Goal: Task Accomplishment & Management: Manage account settings

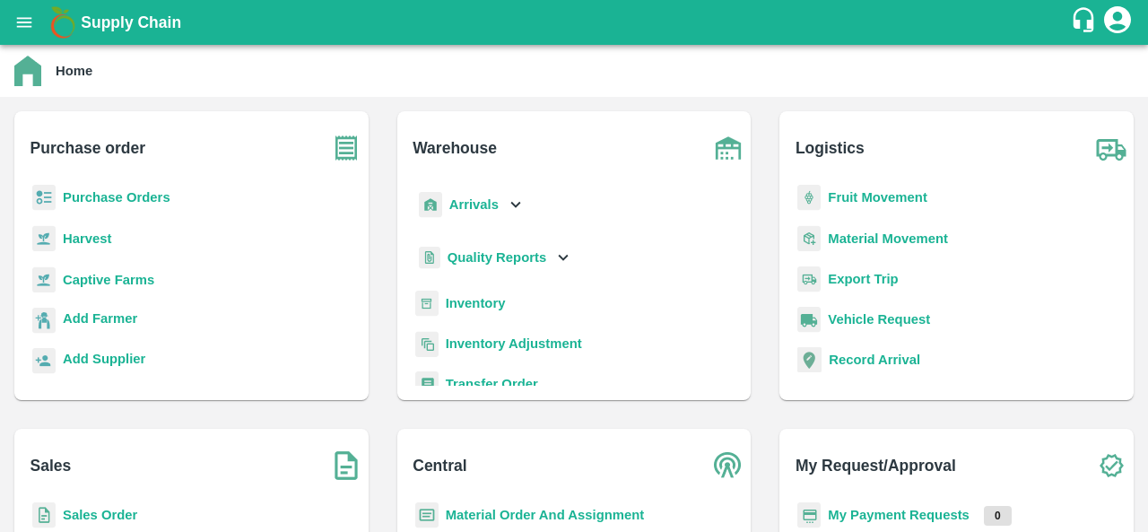
click at [124, 202] on b "Purchase Orders" at bounding box center [117, 197] width 108 height 14
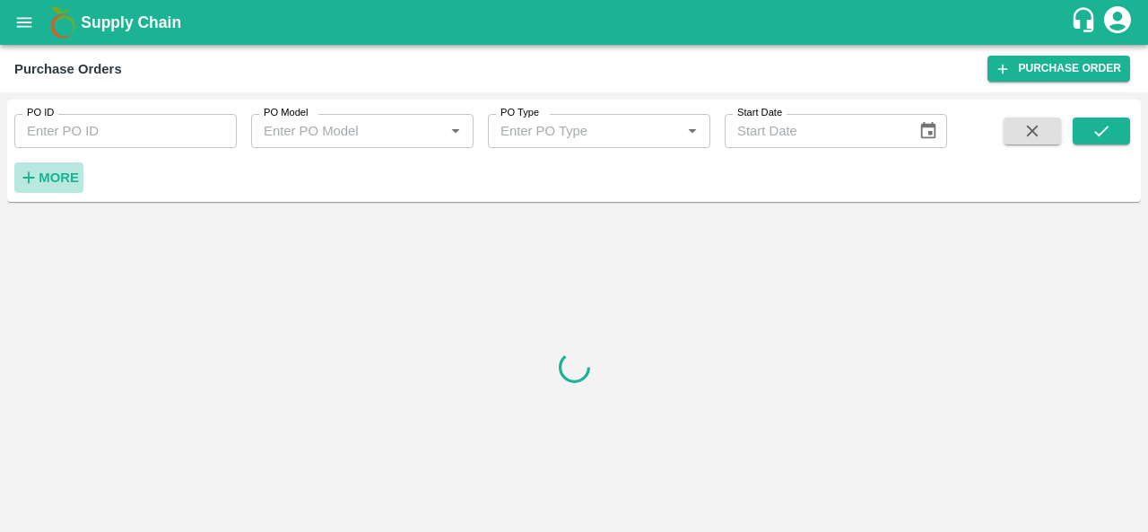
click at [61, 178] on strong "More" at bounding box center [59, 177] width 40 height 14
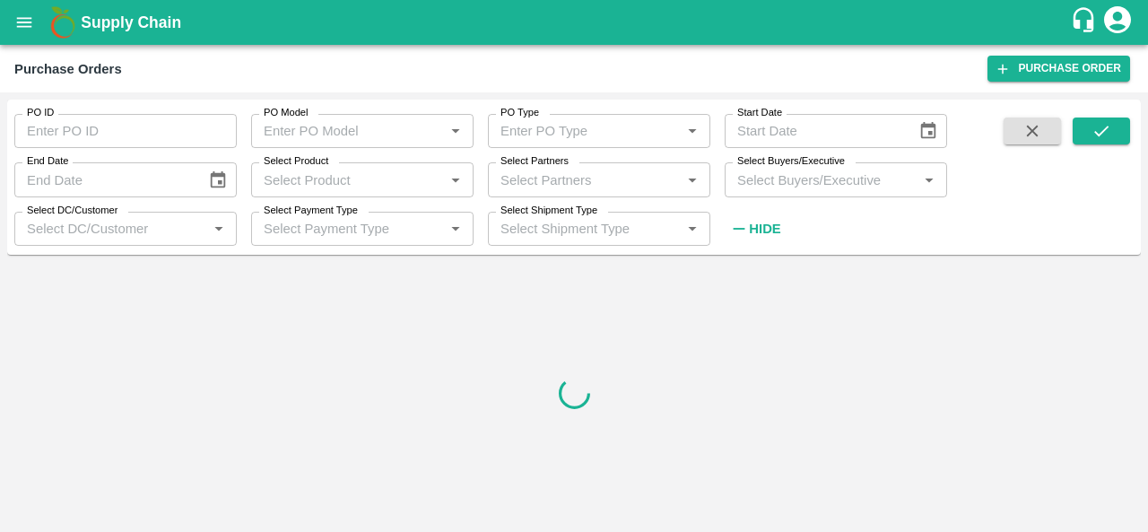
click at [750, 182] on input "Select Buyers/Executive" at bounding box center [821, 179] width 182 height 23
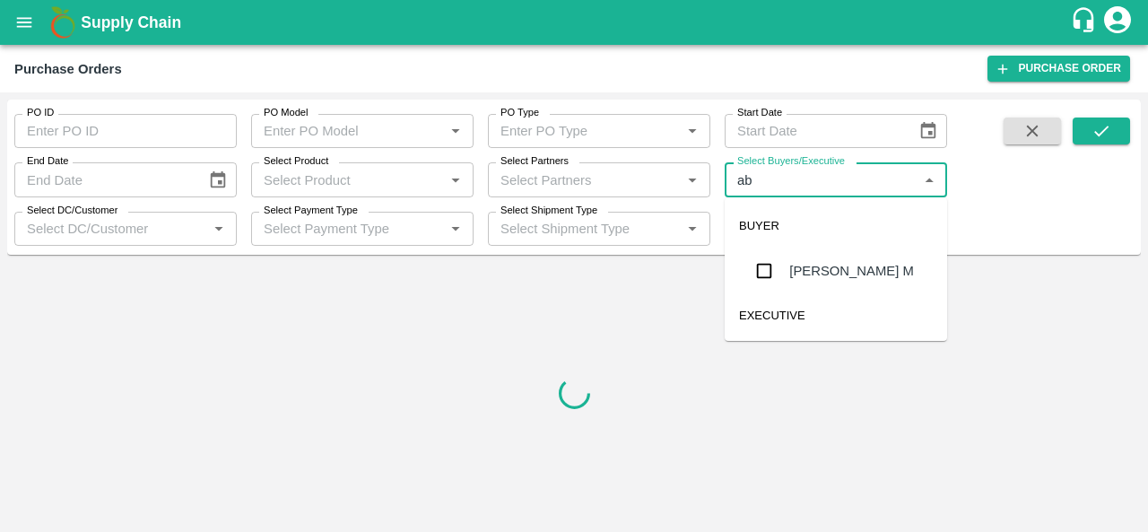
type input "abu"
click at [778, 273] on input "checkbox" at bounding box center [764, 271] width 36 height 36
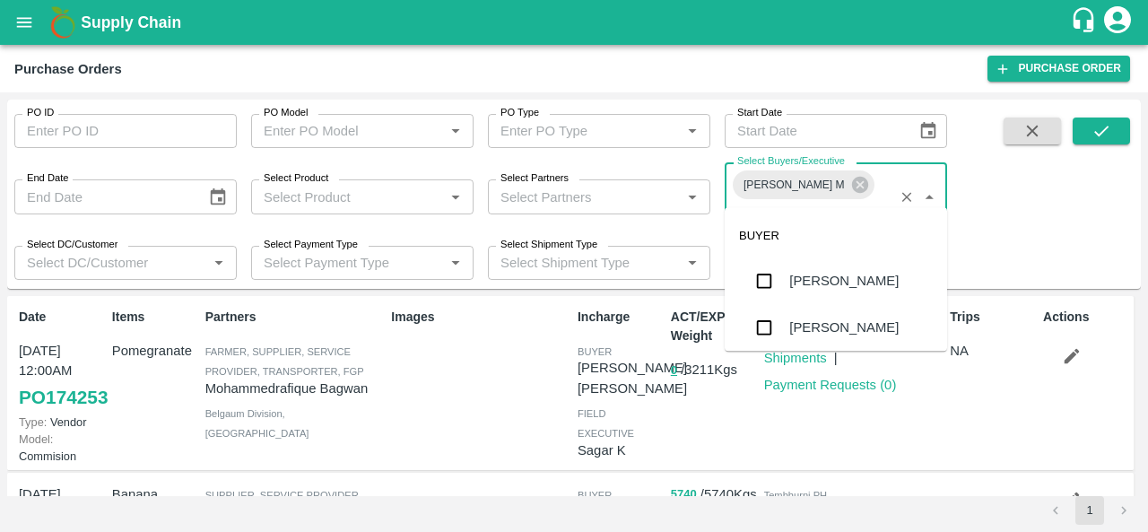
type input "anil"
click at [813, 271] on div "[PERSON_NAME]" at bounding box center [843, 281] width 109 height 20
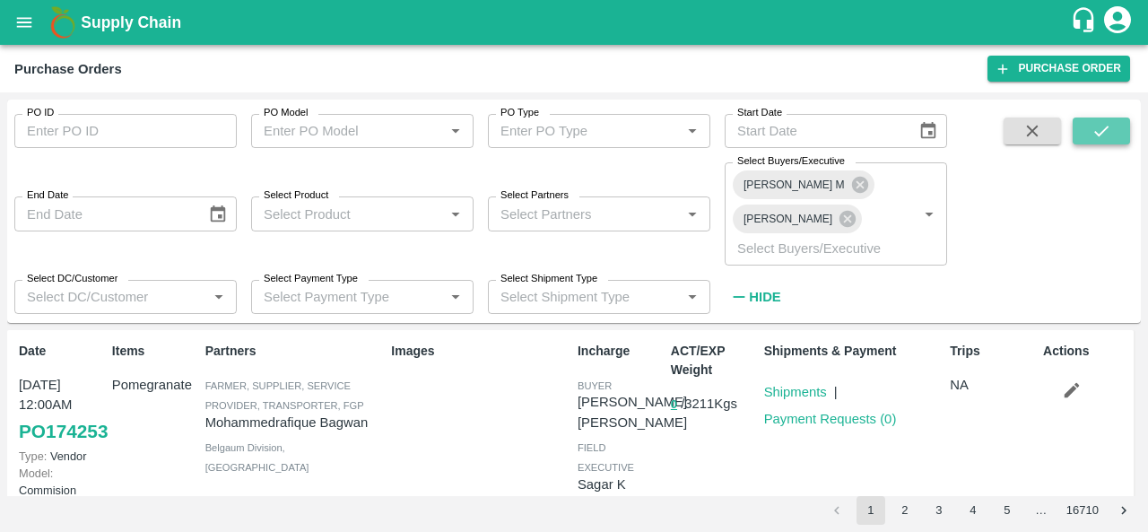
click at [1097, 141] on icon "submit" at bounding box center [1101, 131] width 20 height 20
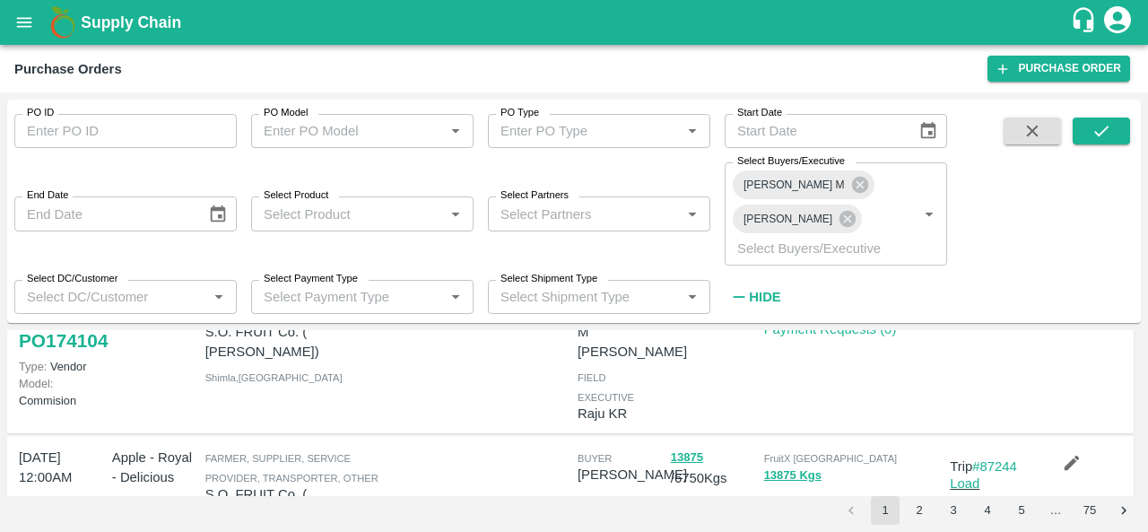
scroll to position [557, 0]
click at [72, 138] on input "PO ID" at bounding box center [125, 131] width 222 height 34
paste input "174121"
type input "174121"
click at [755, 290] on strong "Hide" at bounding box center [764, 297] width 31 height 14
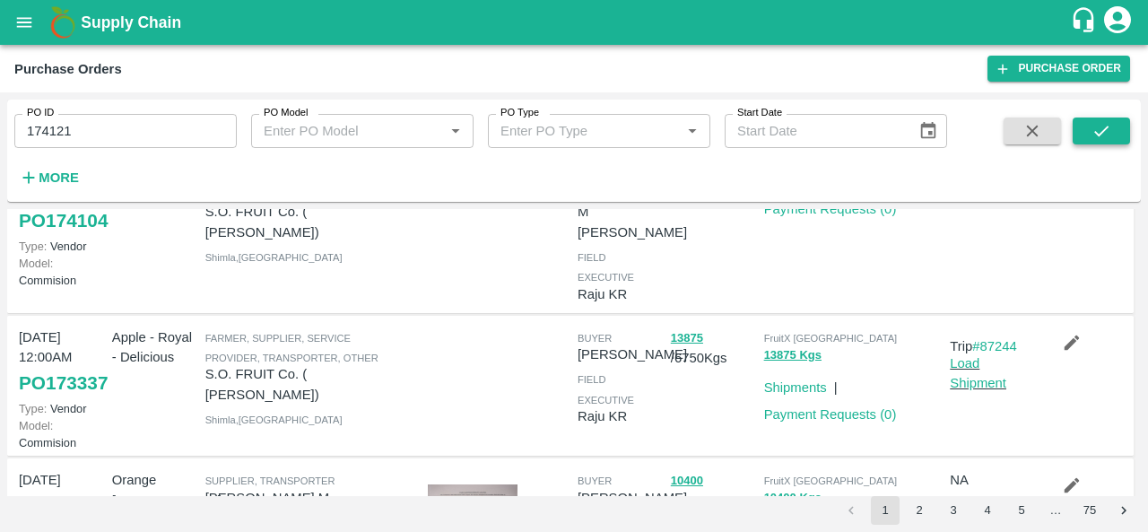
click at [1108, 132] on icon "submit" at bounding box center [1101, 131] width 20 height 20
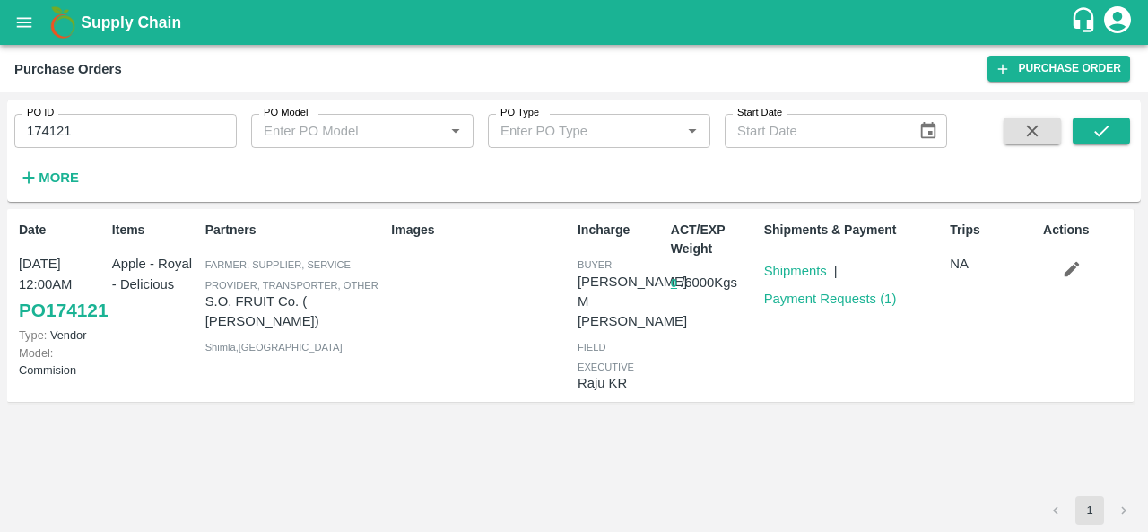
click at [1076, 272] on icon "button" at bounding box center [1072, 269] width 20 height 20
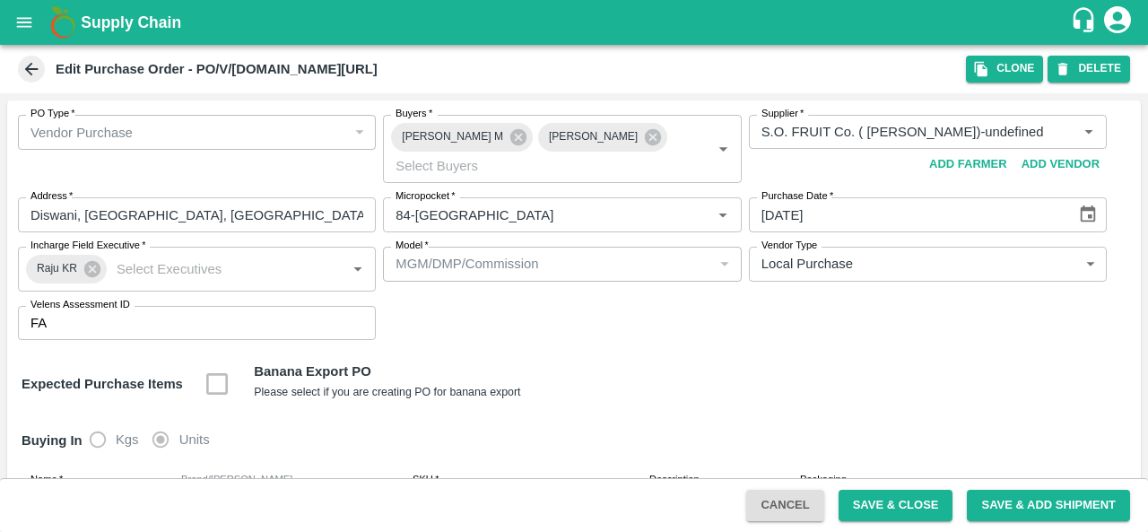
scroll to position [150, 0]
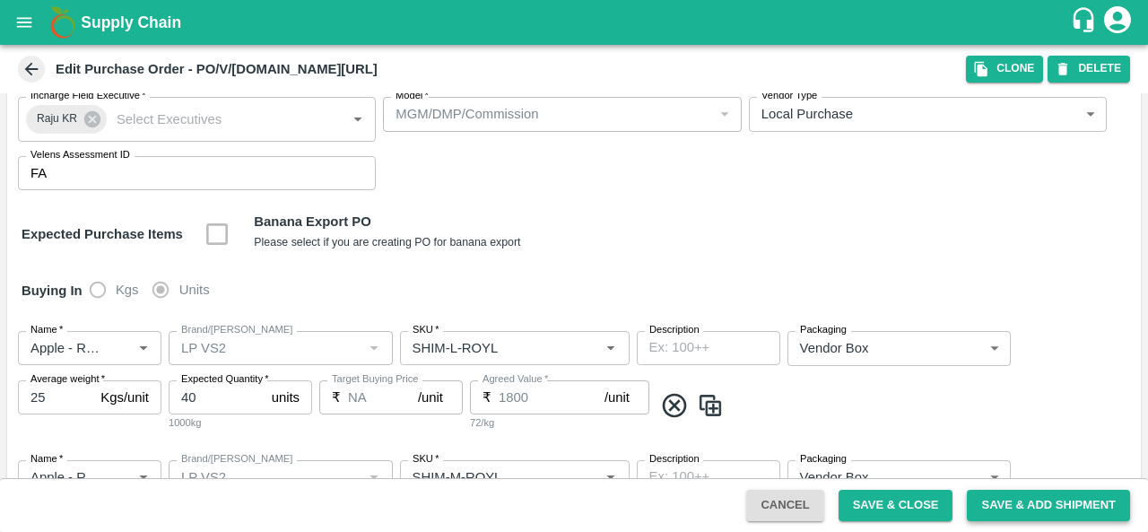
click at [1019, 502] on button "Save & Add Shipment" at bounding box center [1048, 505] width 163 height 31
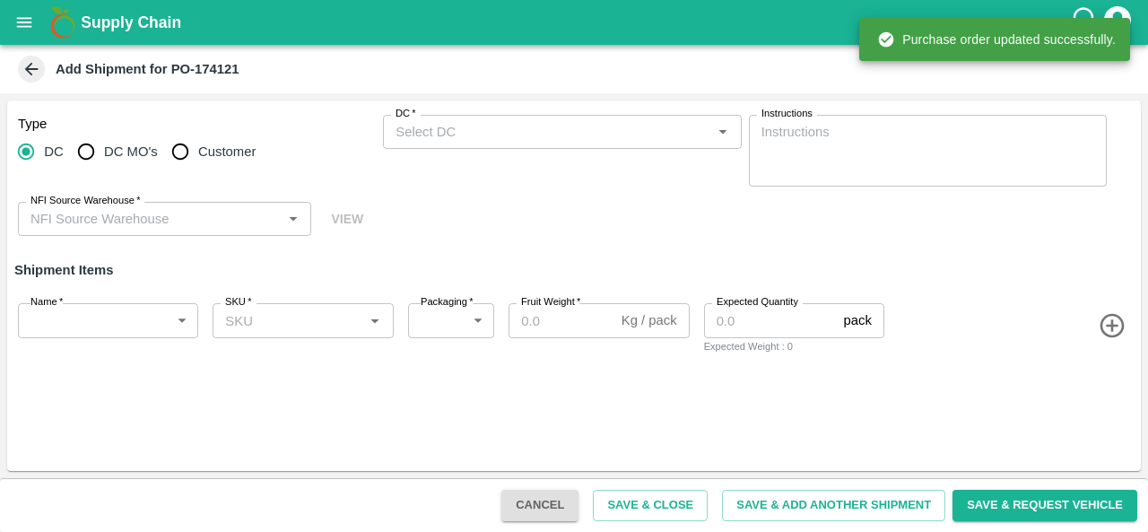
click at [197, 147] on input "Customer" at bounding box center [180, 152] width 36 height 36
radio input "true"
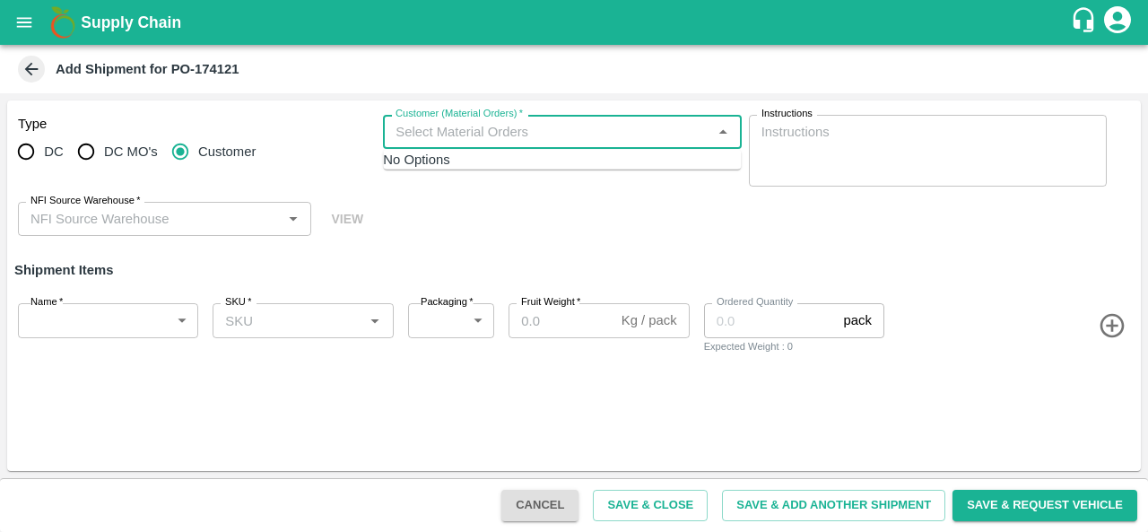
click at [521, 130] on input "Customer (Material Orders)   *" at bounding box center [546, 131] width 317 height 23
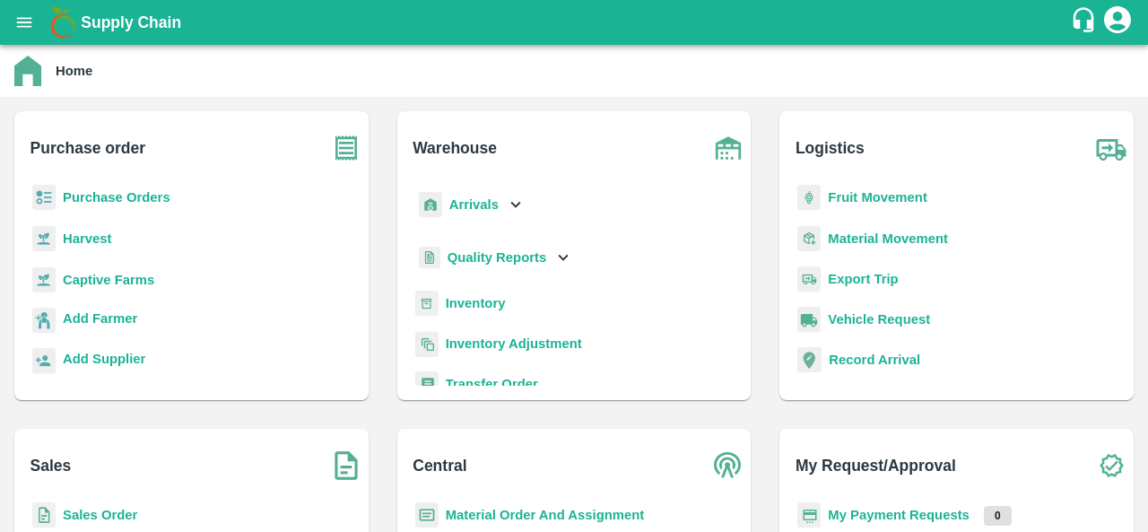
scroll to position [139, 0]
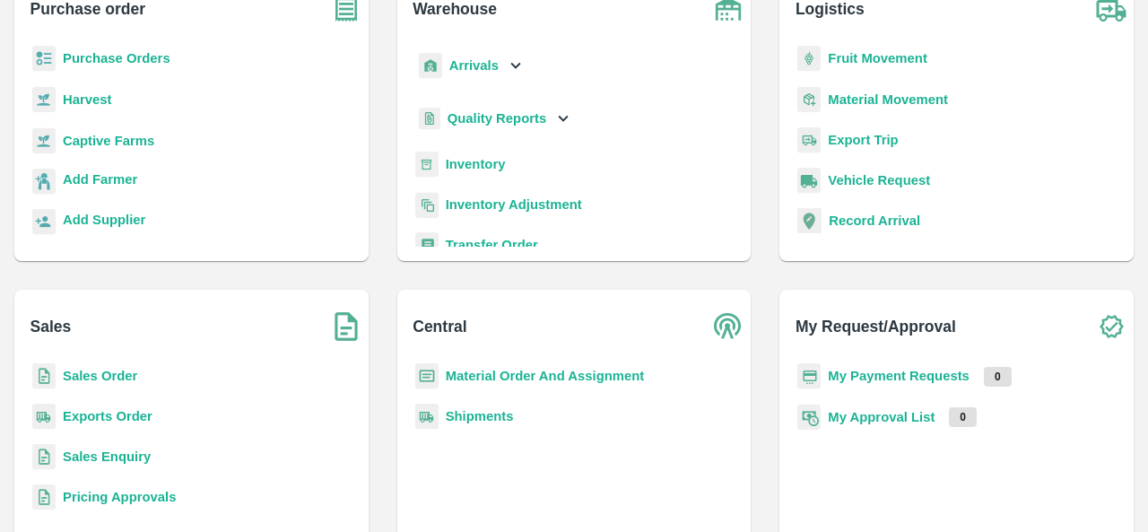
click at [552, 376] on b "Material Order And Assignment" at bounding box center [545, 376] width 199 height 14
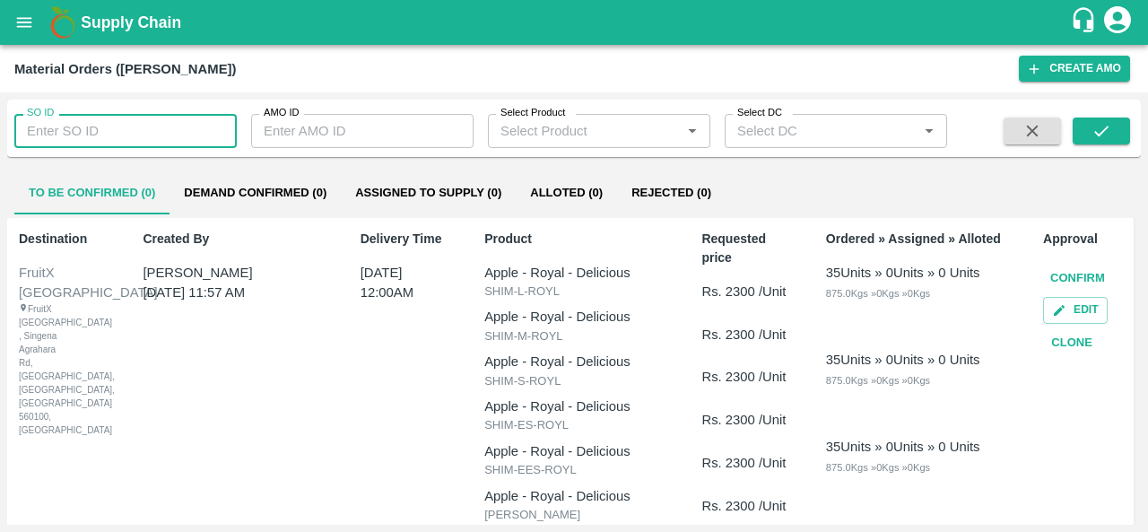
click at [146, 131] on input "SO ID" at bounding box center [125, 131] width 222 height 34
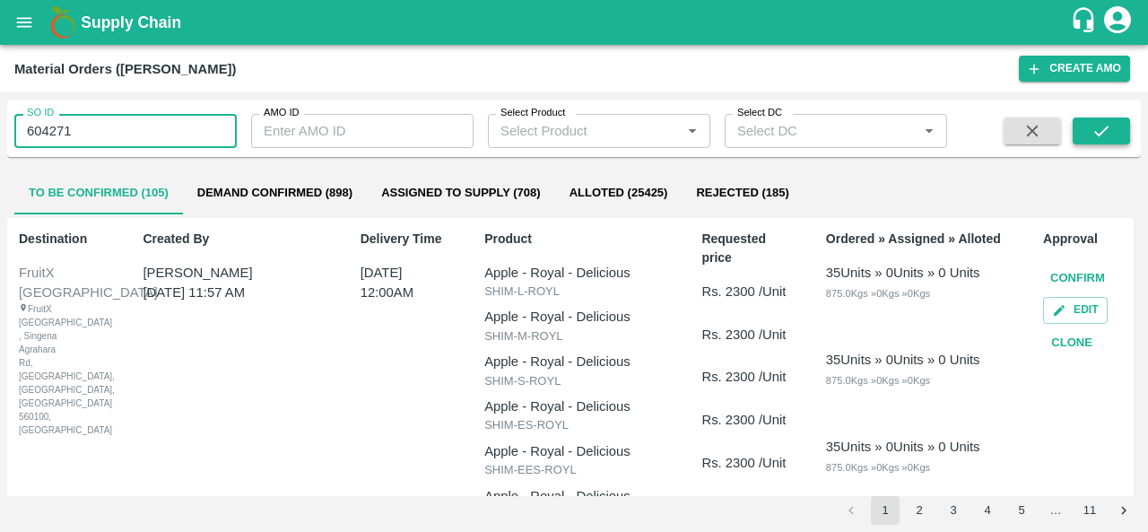
type input "604271"
click at [1099, 123] on icon "submit" at bounding box center [1101, 131] width 20 height 20
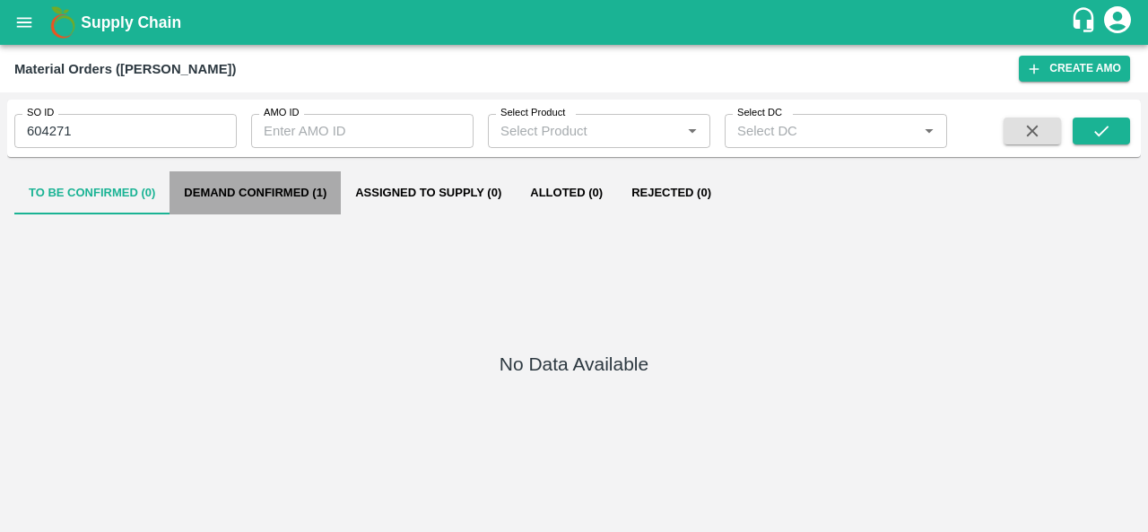
click at [244, 202] on button "Demand Confirmed (1)" at bounding box center [254, 192] width 171 height 43
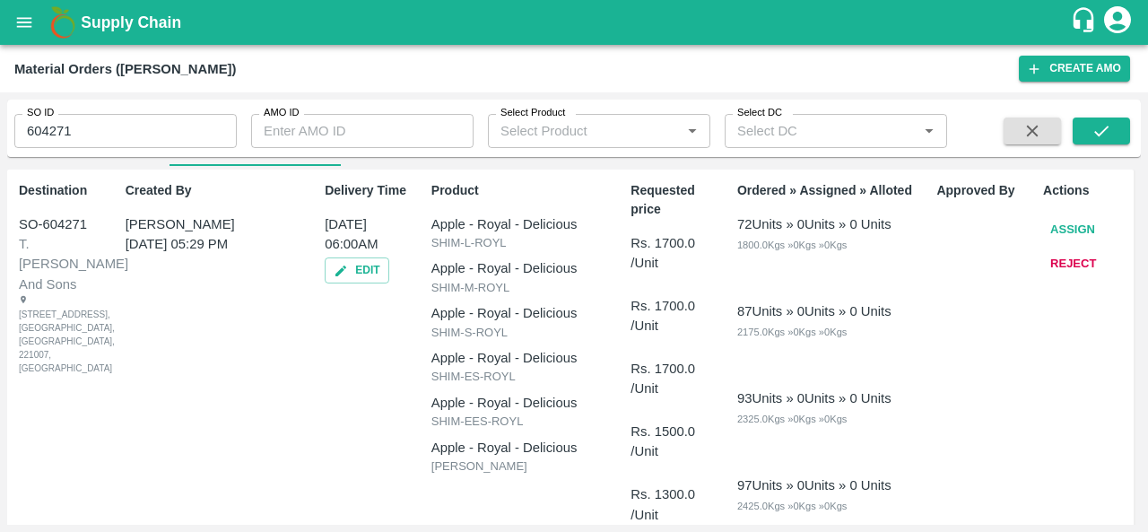
scroll to position [48, 0]
click at [1057, 227] on button "Assign" at bounding box center [1072, 230] width 59 height 31
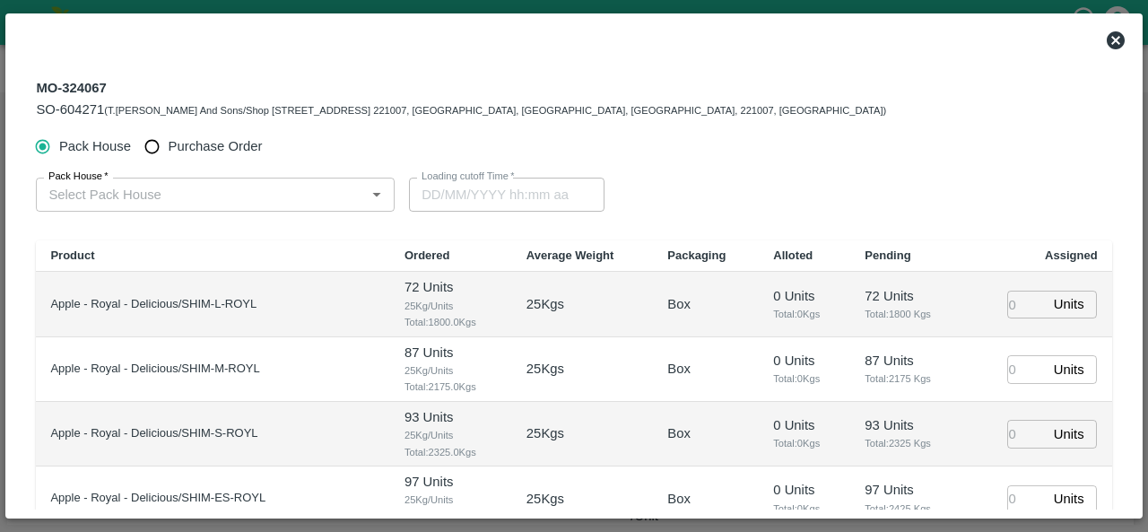
type input "[DATE] 06:00 AM"
click at [147, 146] on input "Purchase Order" at bounding box center [151, 146] width 33 height 33
radio input "true"
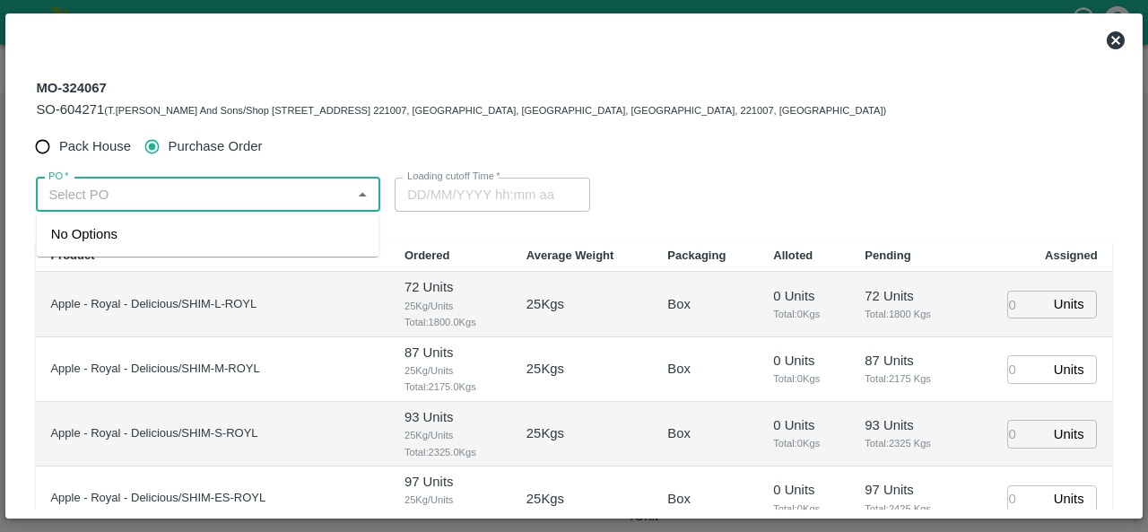
click at [95, 200] on input "PO   *" at bounding box center [193, 194] width 304 height 23
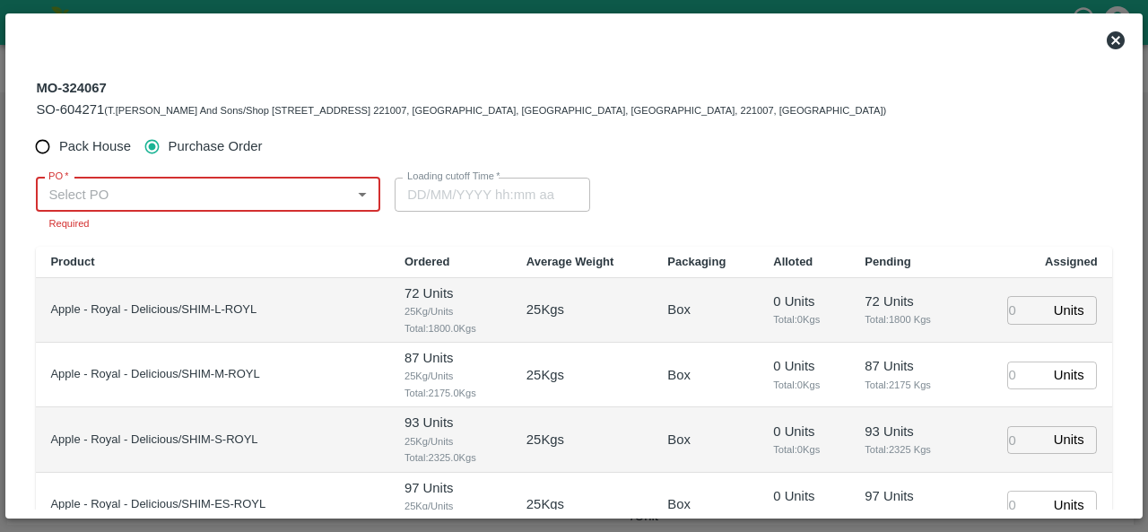
paste input "174121"
click at [157, 236] on div "PO-174121(S.O. FRUIT Co. ( [PERSON_NAME])-7807720600)" at bounding box center [208, 244] width 314 height 40
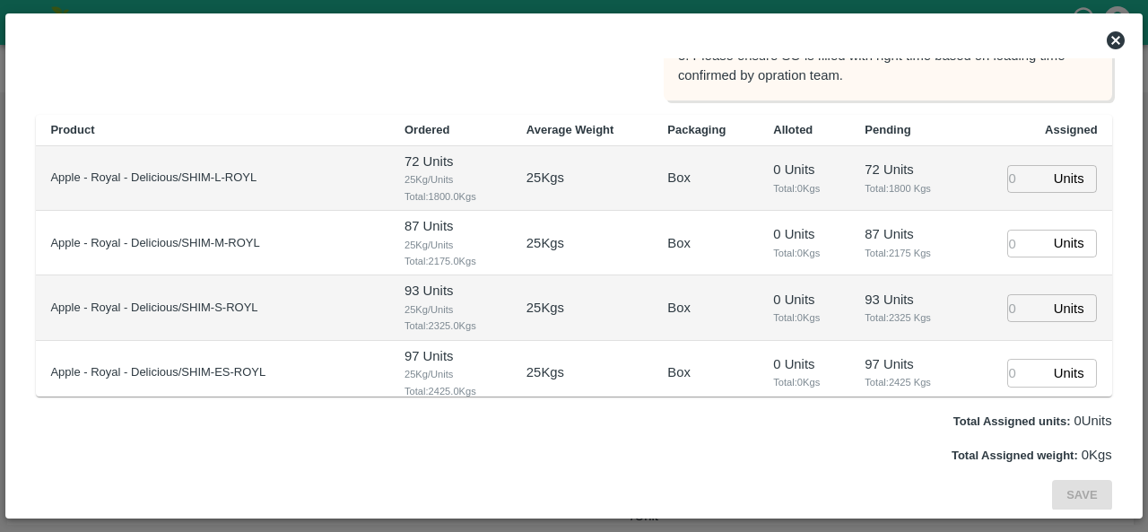
scroll to position [258, 0]
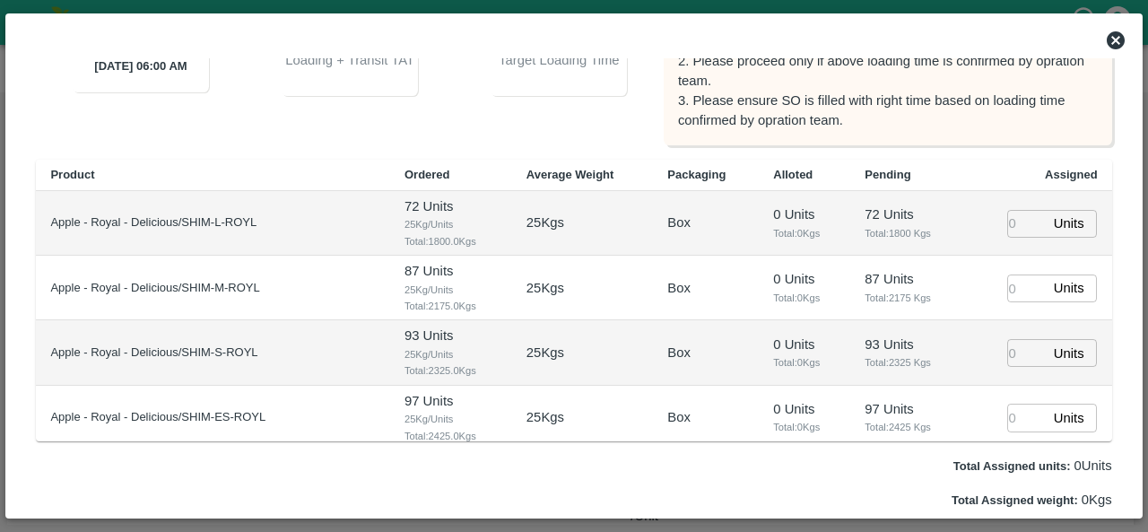
type input "PO-174121(S.O. FRUIT Co. ( [PERSON_NAME])-7807720600)"
click at [1015, 220] on input "number" at bounding box center [1026, 224] width 39 height 28
type input "72"
type input "02/09/2025 11:00 AM"
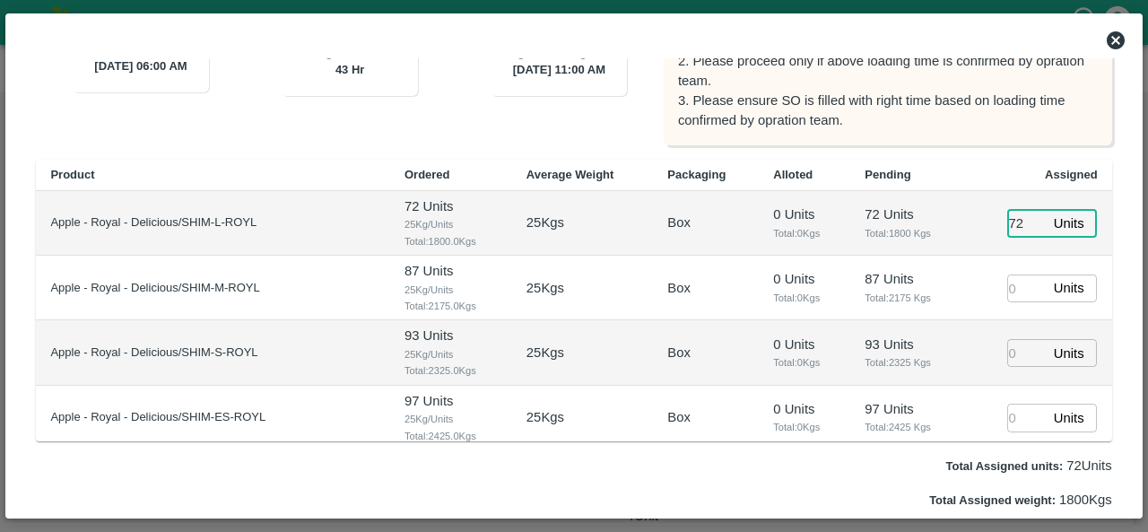
type input "72"
type input "87"
type input "02/09/2025 10:00 AM"
type input "93"
type input "02/09/2025 09:00 AM"
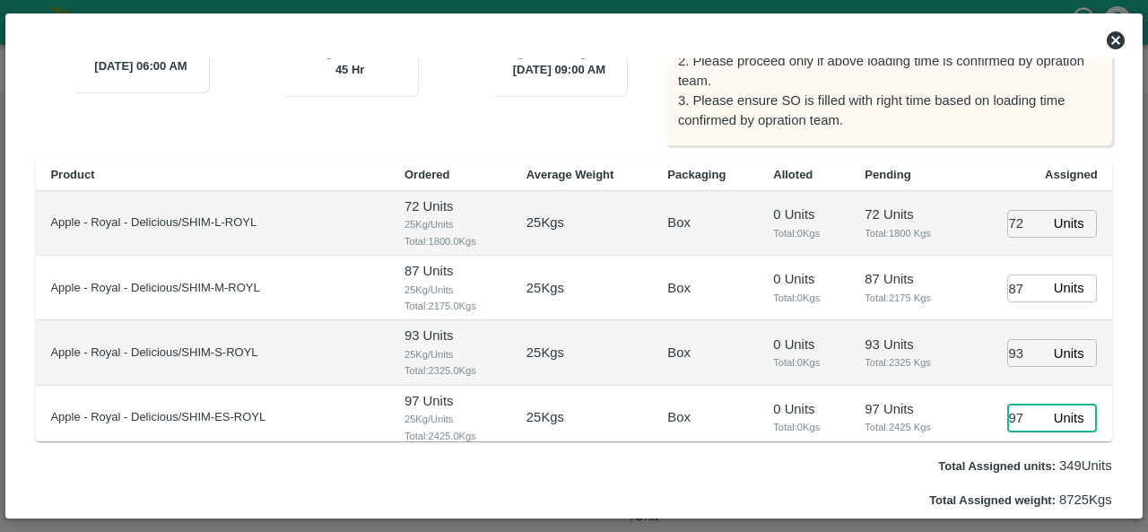
type input "97"
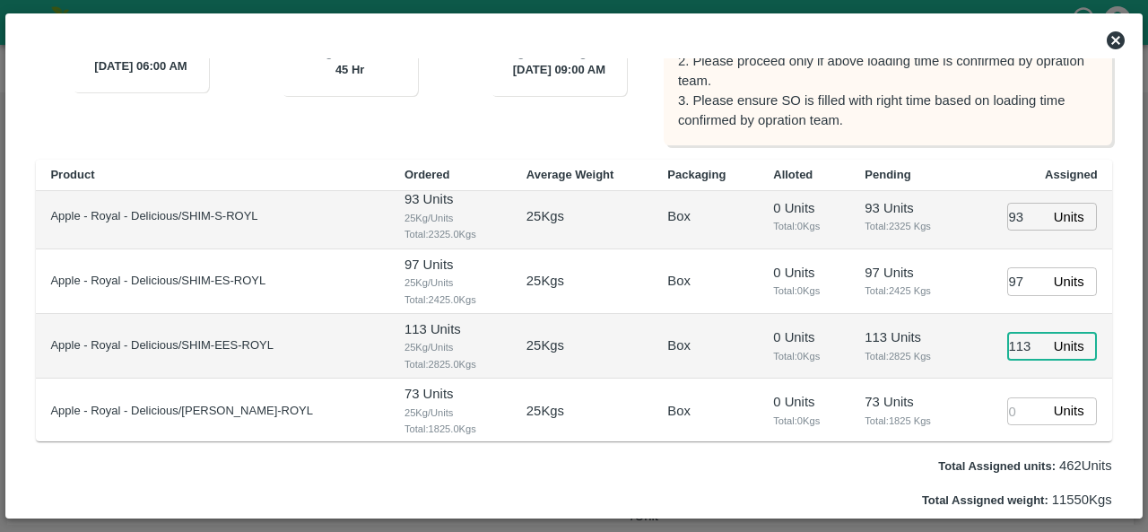
type input "113"
type input "73"
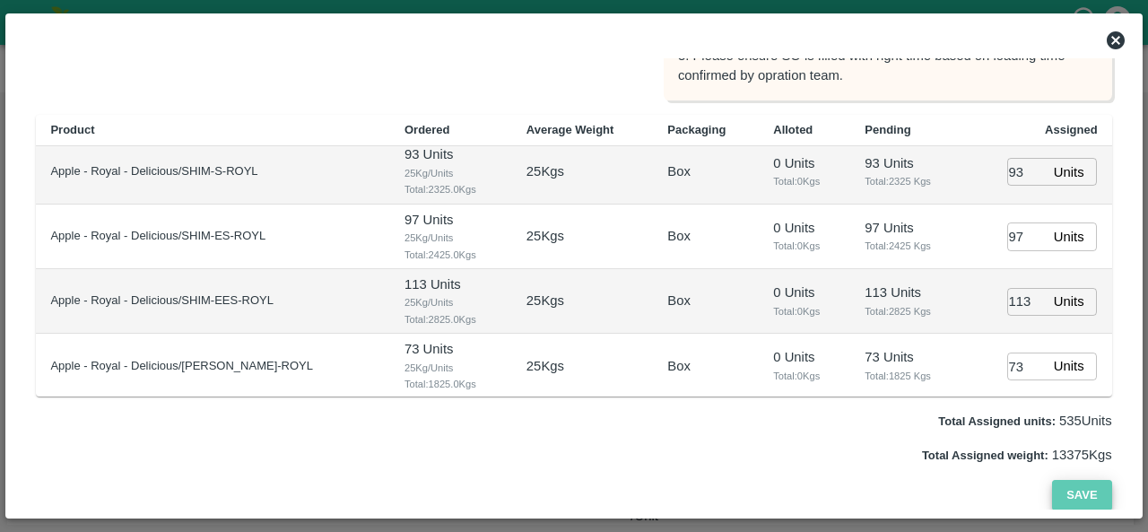
click at [1068, 500] on button "Save" at bounding box center [1081, 495] width 59 height 31
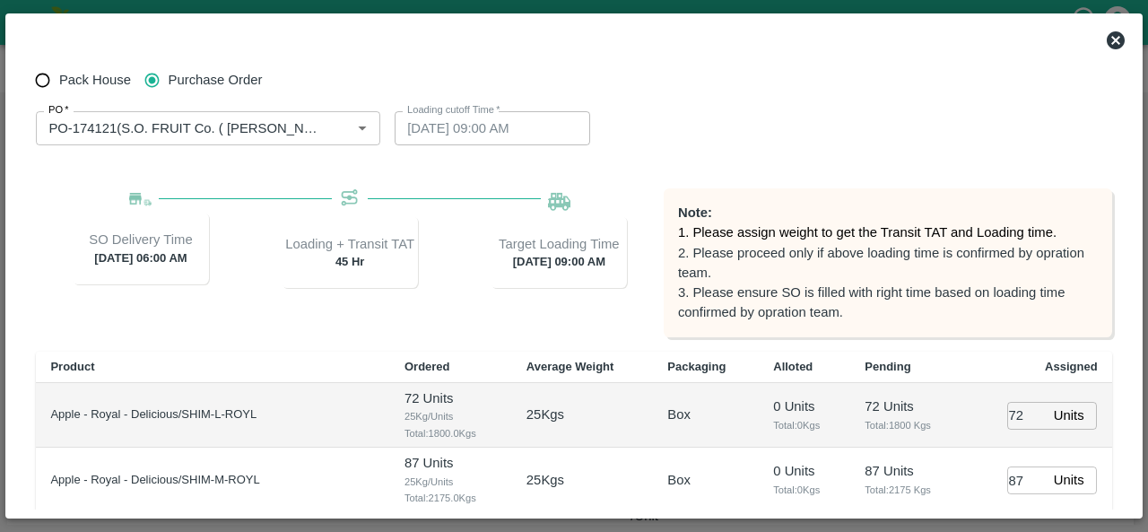
scroll to position [66, 0]
click at [1113, 40] on icon at bounding box center [1115, 40] width 18 height 18
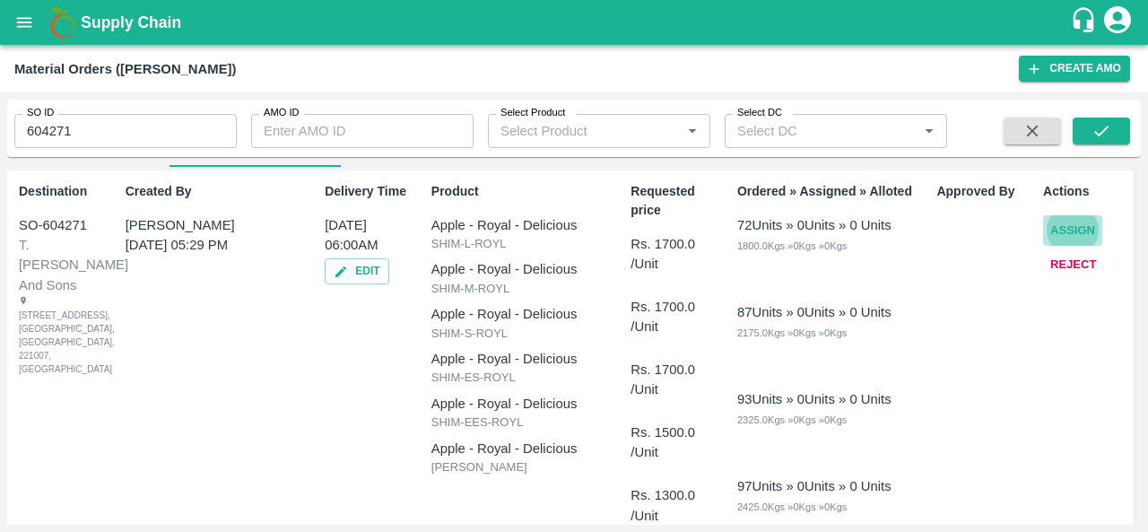
click at [1067, 229] on button "Assign" at bounding box center [1072, 230] width 59 height 31
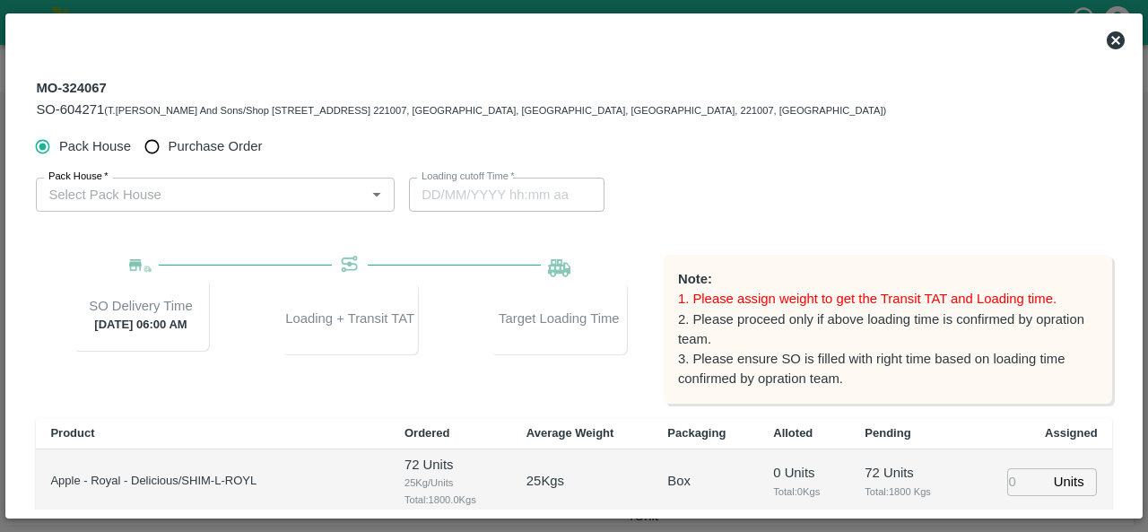
click at [174, 152] on span "Purchase Order" at bounding box center [216, 146] width 94 height 20
click at [169, 152] on input "Purchase Order" at bounding box center [151, 146] width 33 height 33
radio input "true"
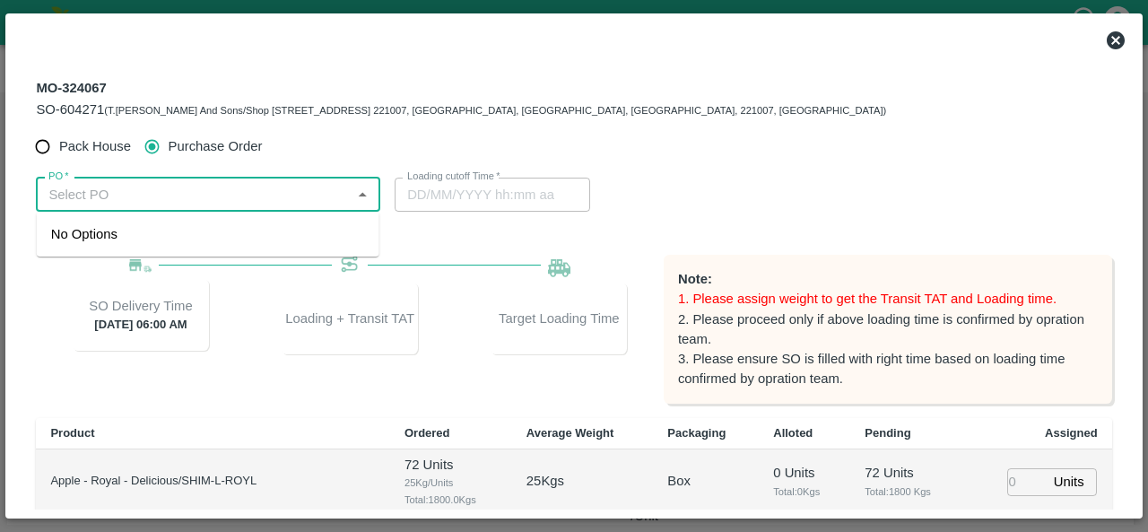
click at [151, 198] on input "PO   *" at bounding box center [193, 194] width 304 height 23
paste input "174121"
click at [151, 198] on input "PO   *" at bounding box center [193, 194] width 304 height 23
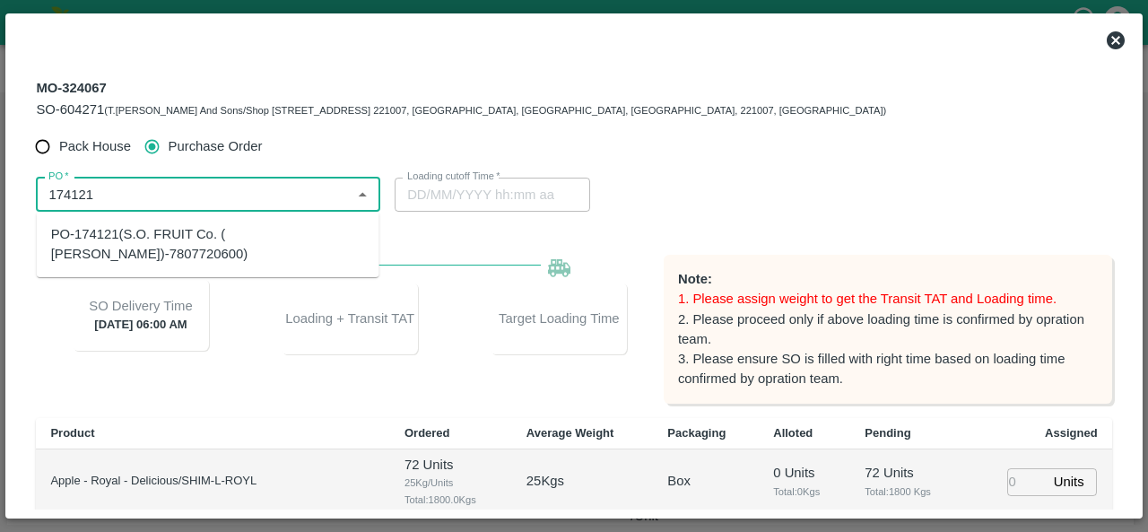
click at [165, 247] on div "PO-174121(S.O. FRUIT Co. ( Sardevan Singh)-7807720600)" at bounding box center [208, 244] width 314 height 40
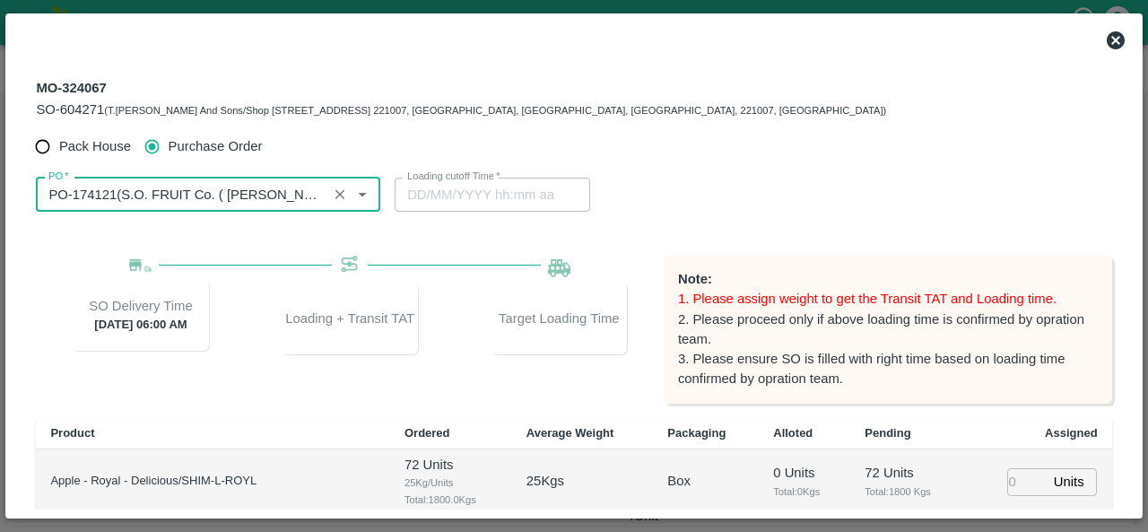
type input "PO-174121(S.O. FRUIT Co. ( Sardevan Singh)-7807720600)"
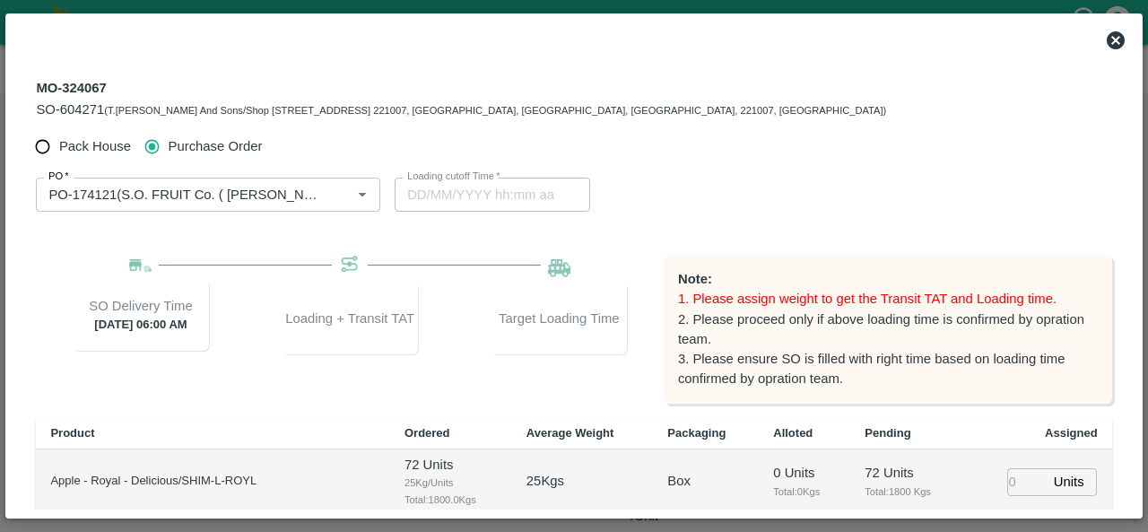
click at [777, 182] on div "PO   * PO   * Loading cutoff Time   * Loading cutoff Time" at bounding box center [573, 194] width 1075 height 63
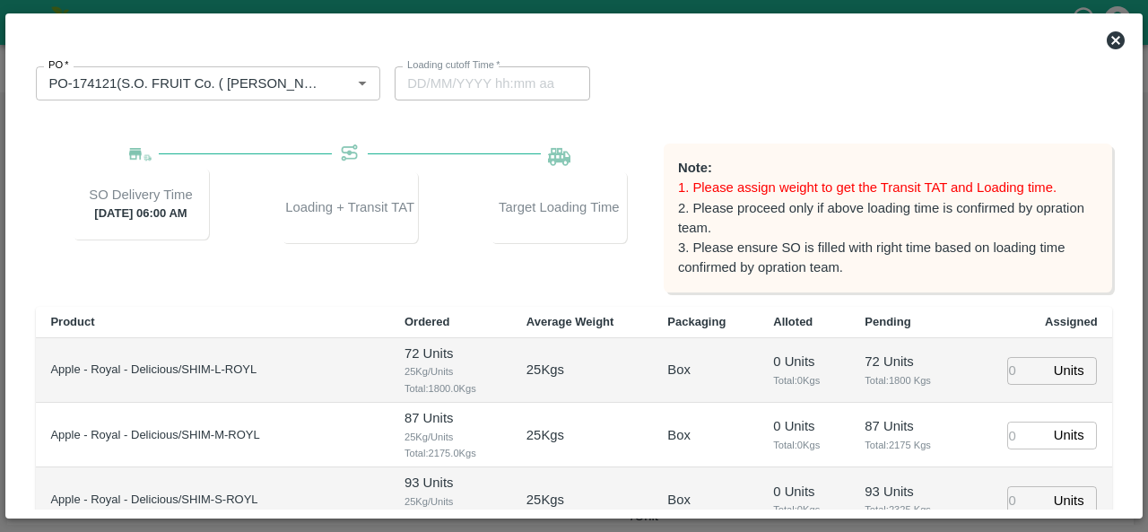
scroll to position [108, 0]
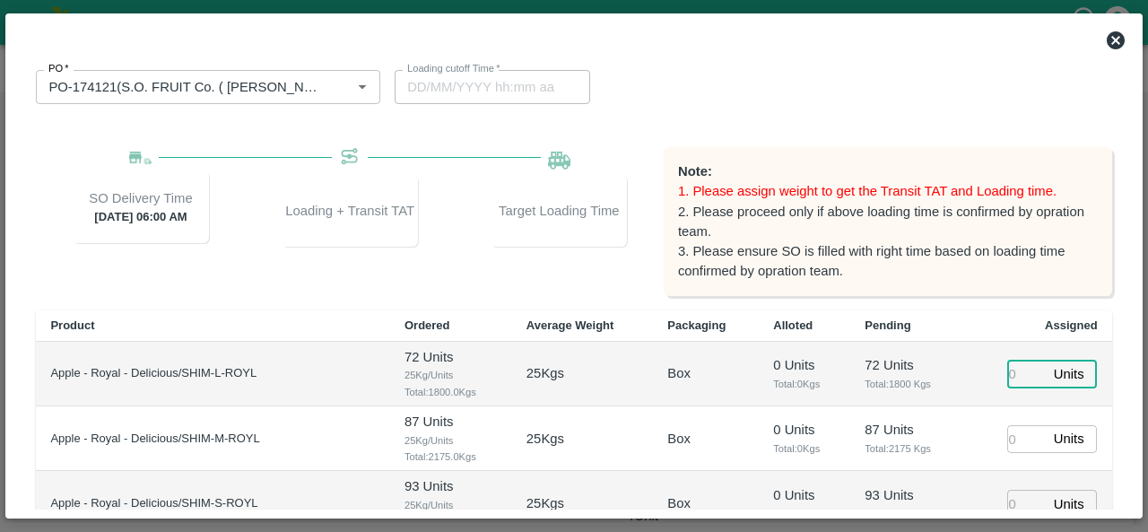
click at [1013, 375] on input "number" at bounding box center [1026, 374] width 39 height 28
type input "72"
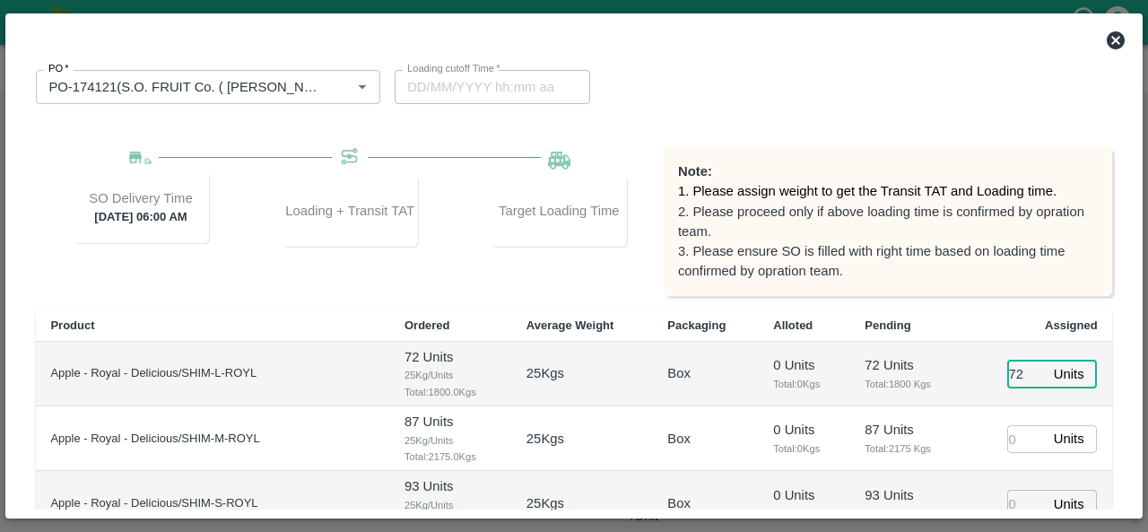
type input "02/09/2025 10:38 AM"
type input "72"
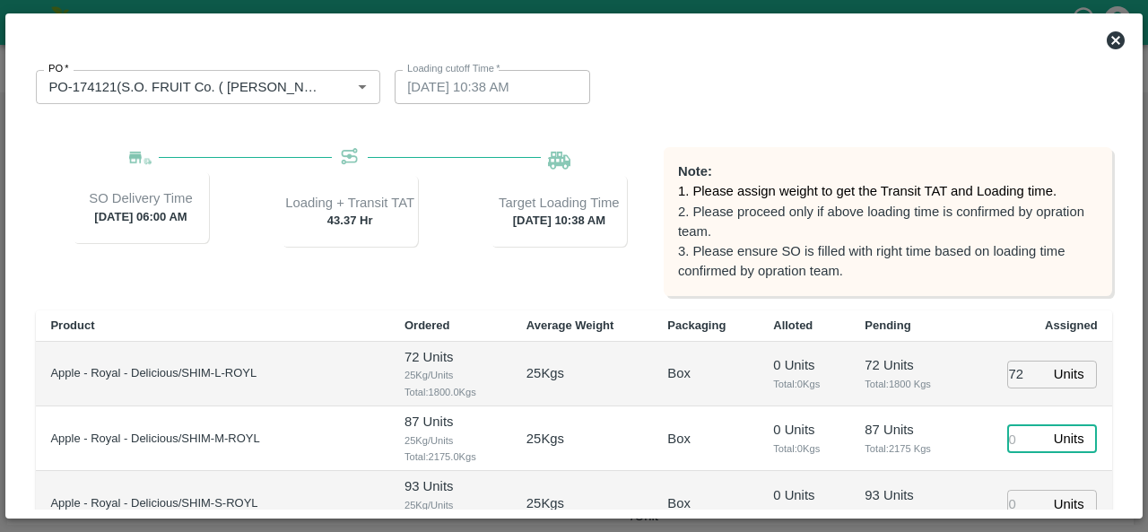
click at [1010, 440] on input "number" at bounding box center [1026, 439] width 39 height 28
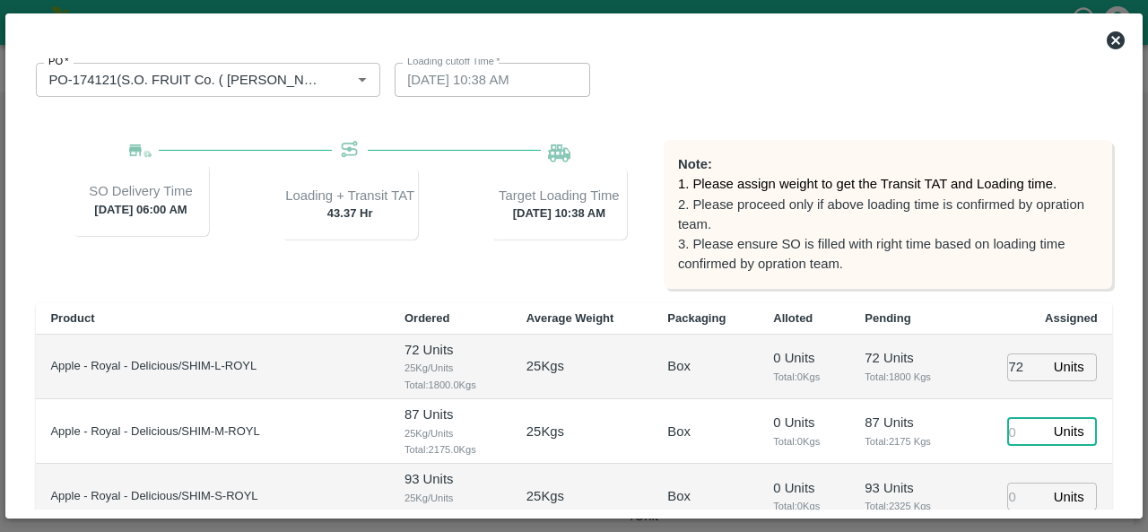
click at [1011, 430] on input "number" at bounding box center [1026, 432] width 39 height 28
type input "87"
type input "02/09/2025 09:38 AM"
type input "93"
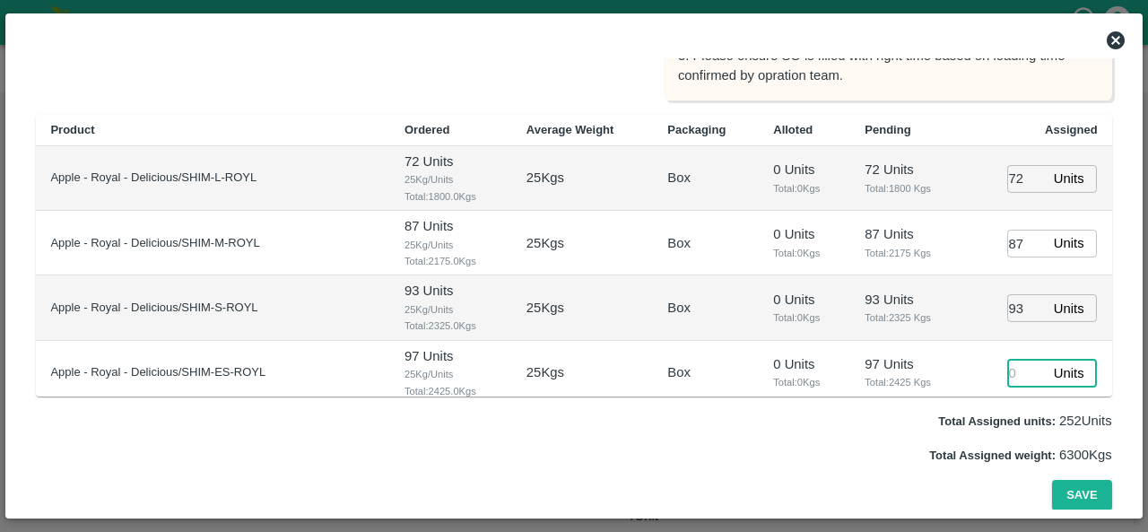
type input "02/09/2025 08:38 AM"
type input "97"
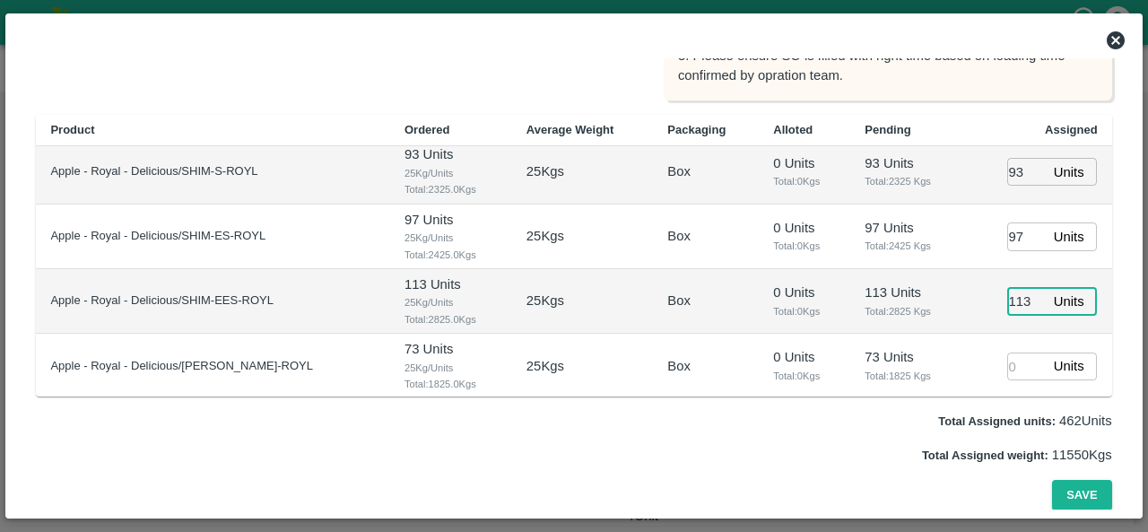
type input "113"
type input "73"
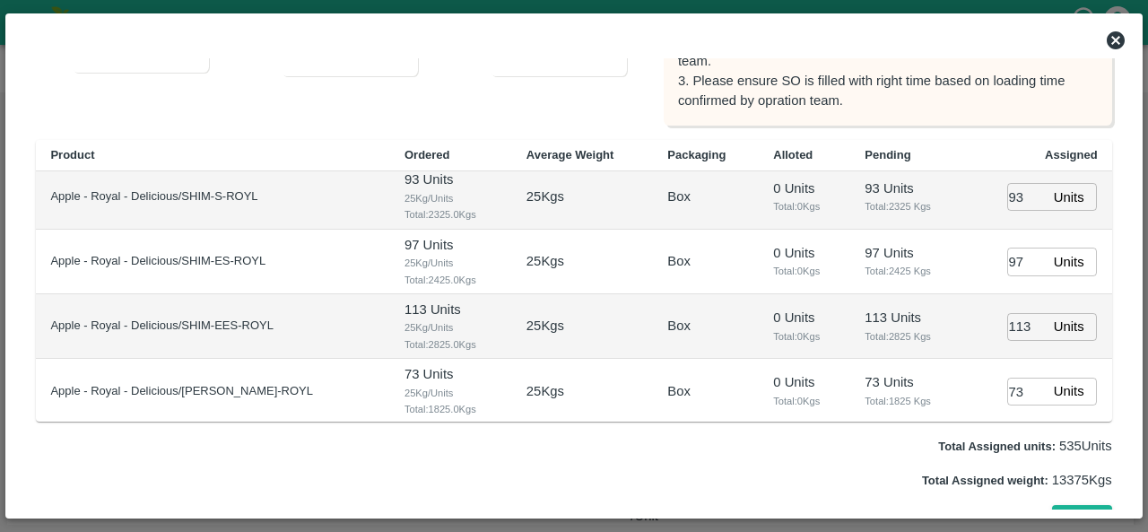
scroll to position [303, 0]
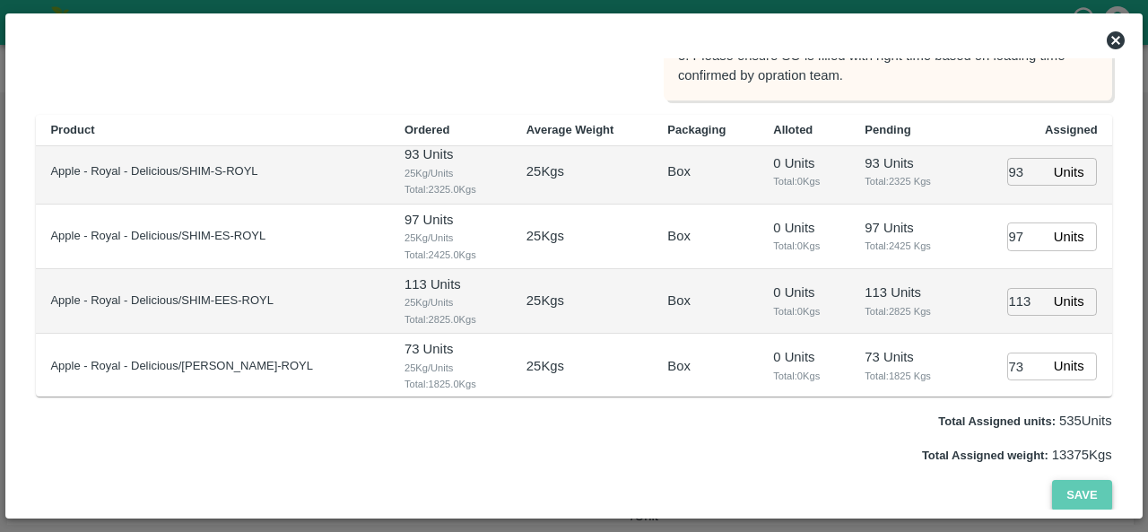
click at [1076, 495] on button "Save" at bounding box center [1081, 495] width 59 height 31
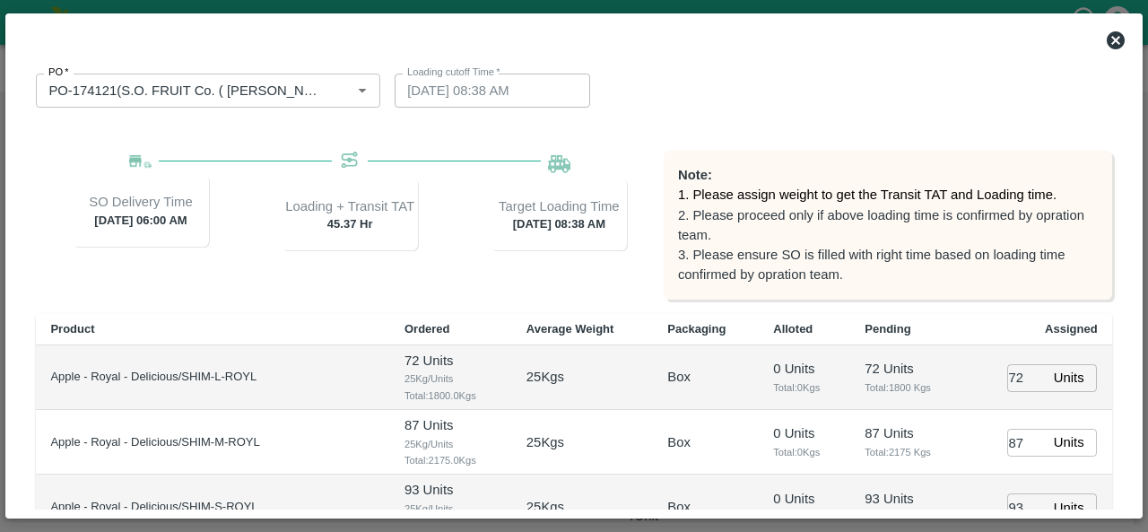
scroll to position [104, 0]
click at [1116, 44] on icon at bounding box center [1115, 40] width 18 height 18
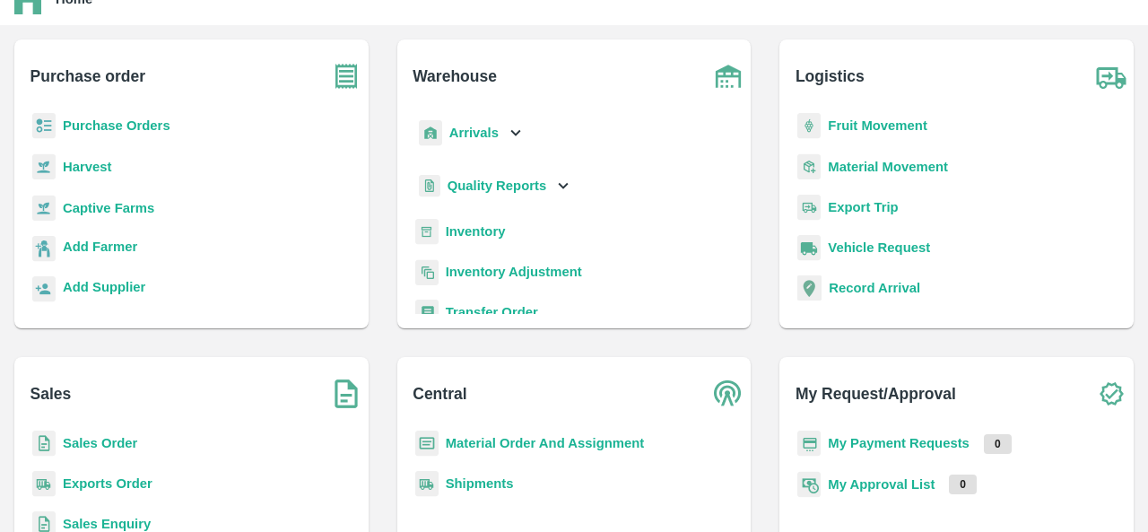
scroll to position [73, 0]
click at [84, 449] on p "Sales Order" at bounding box center [100, 442] width 74 height 20
click at [93, 433] on p "Sales Order" at bounding box center [100, 442] width 74 height 20
click at [96, 440] on b "Sales Order" at bounding box center [100, 442] width 74 height 14
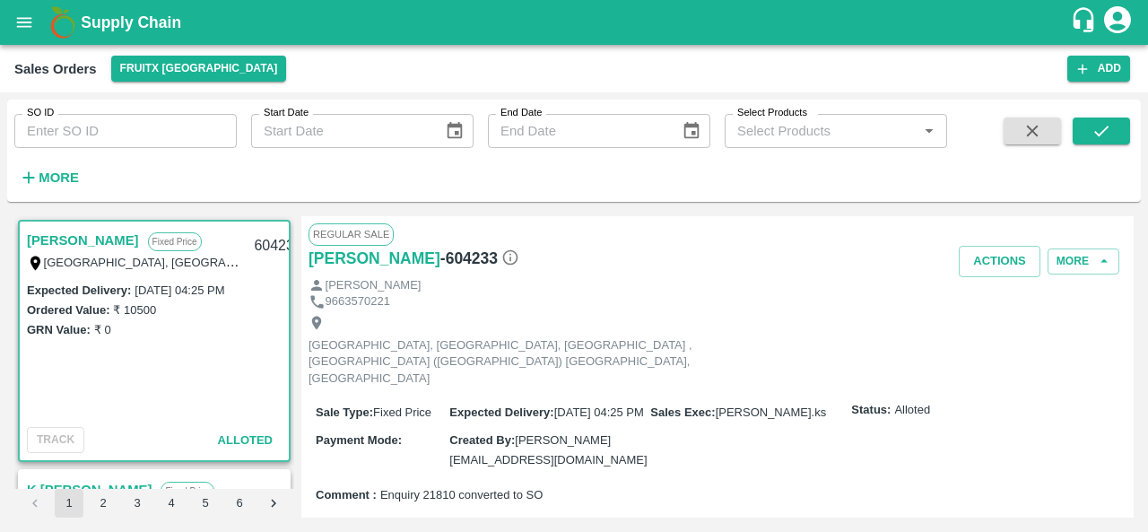
click at [127, 138] on input "SO ID" at bounding box center [125, 131] width 222 height 34
type input "604271"
click at [1098, 128] on icon "submit" at bounding box center [1101, 131] width 20 height 20
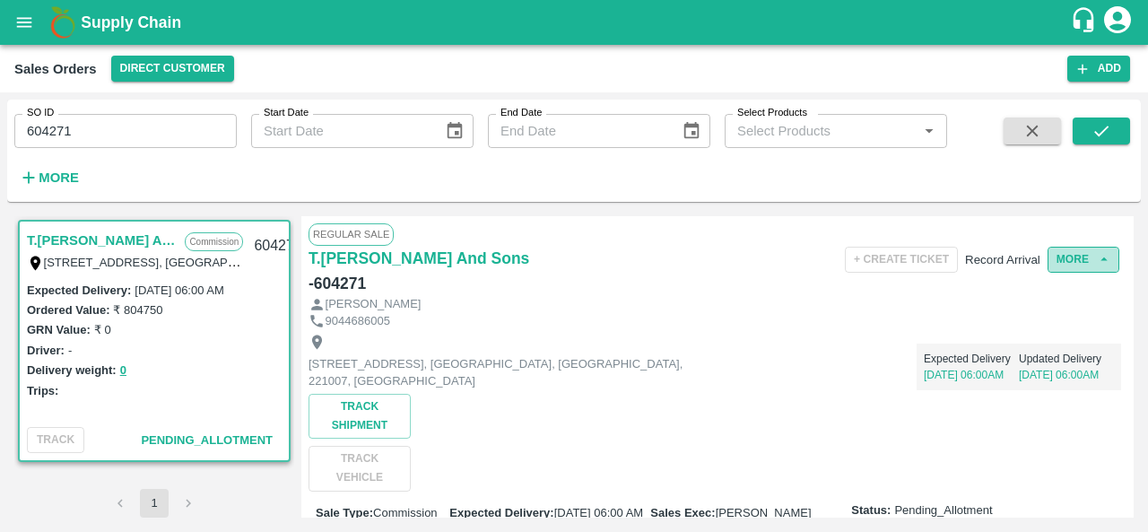
click at [1084, 258] on button "More" at bounding box center [1083, 260] width 72 height 26
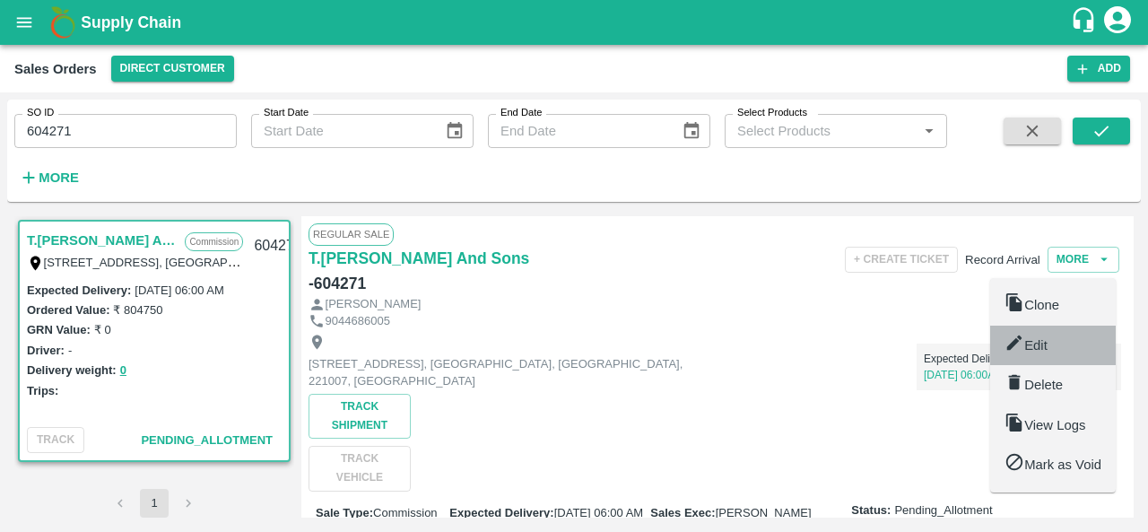
click at [1018, 360] on div "Edit" at bounding box center [1053, 345] width 126 height 40
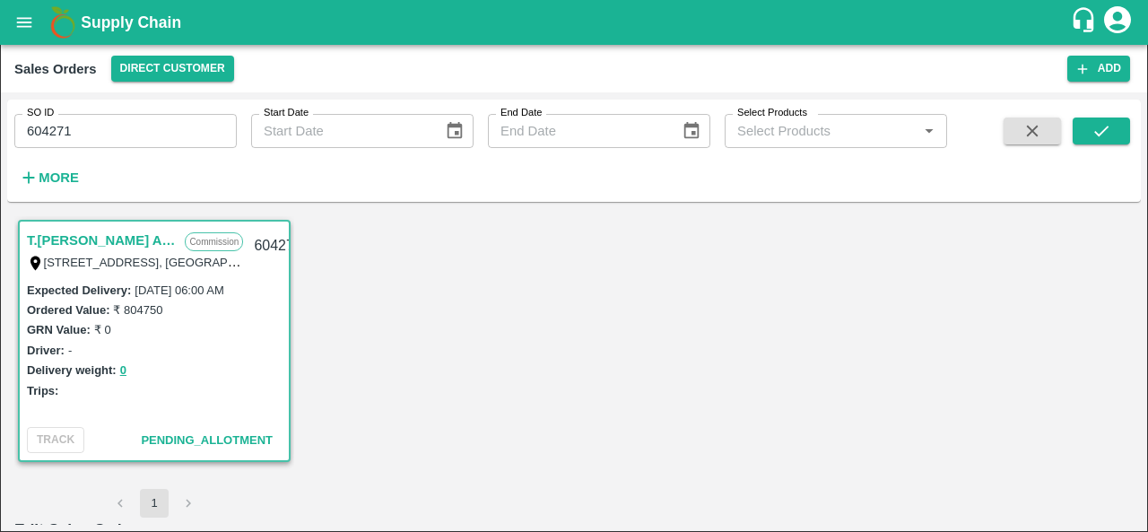
scroll to position [17, 0]
type input "13/09/2025 06:00 AM"
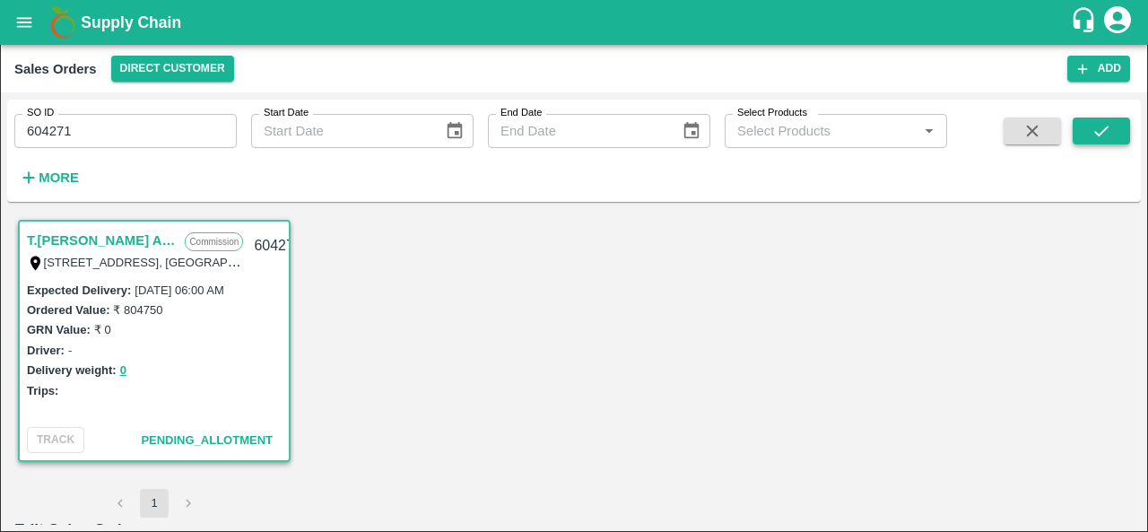
click at [1104, 136] on icon "submit" at bounding box center [1101, 131] width 20 height 20
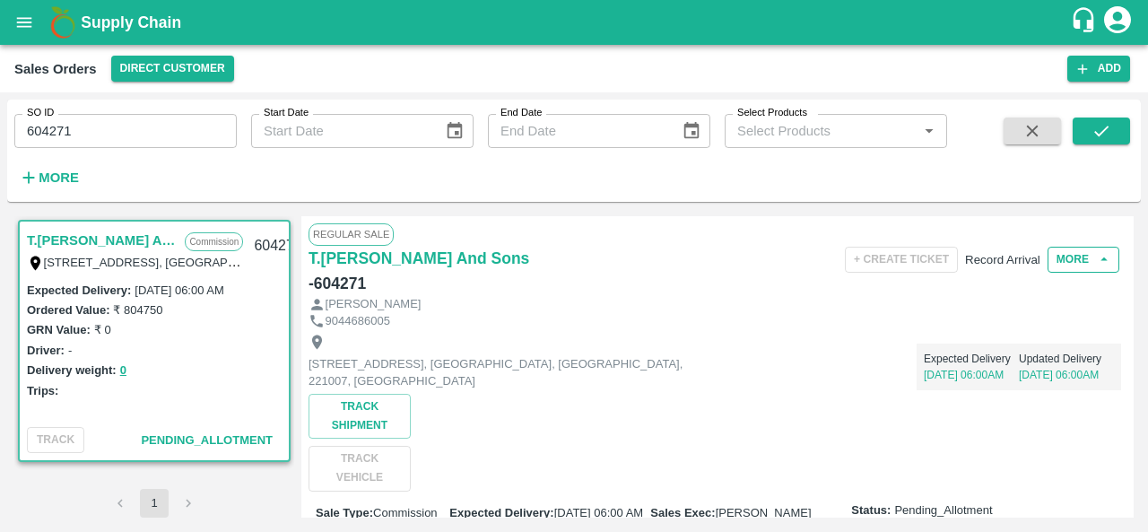
click at [1068, 260] on button "More" at bounding box center [1083, 260] width 72 height 26
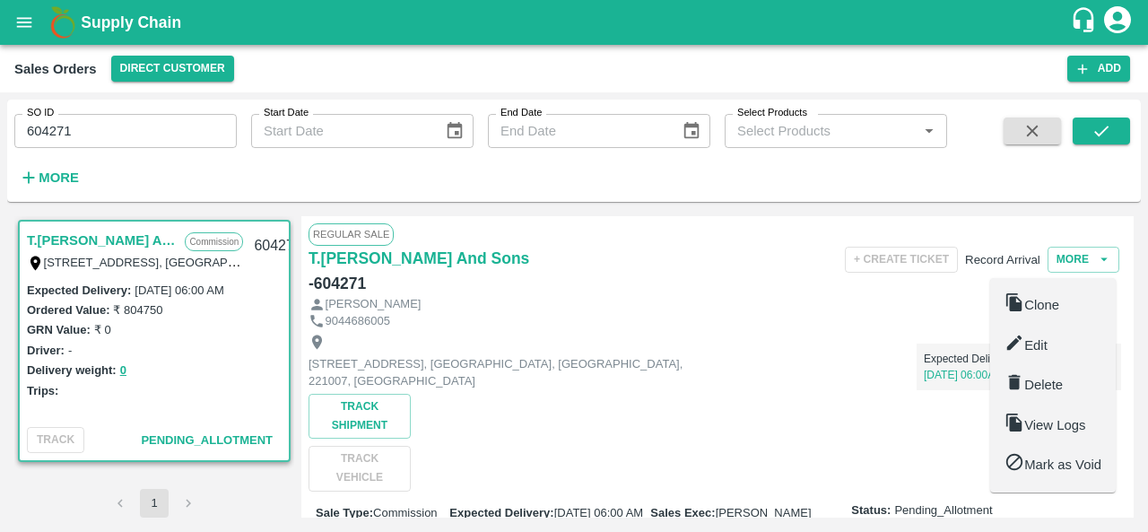
click at [1007, 355] on div at bounding box center [1014, 346] width 20 height 26
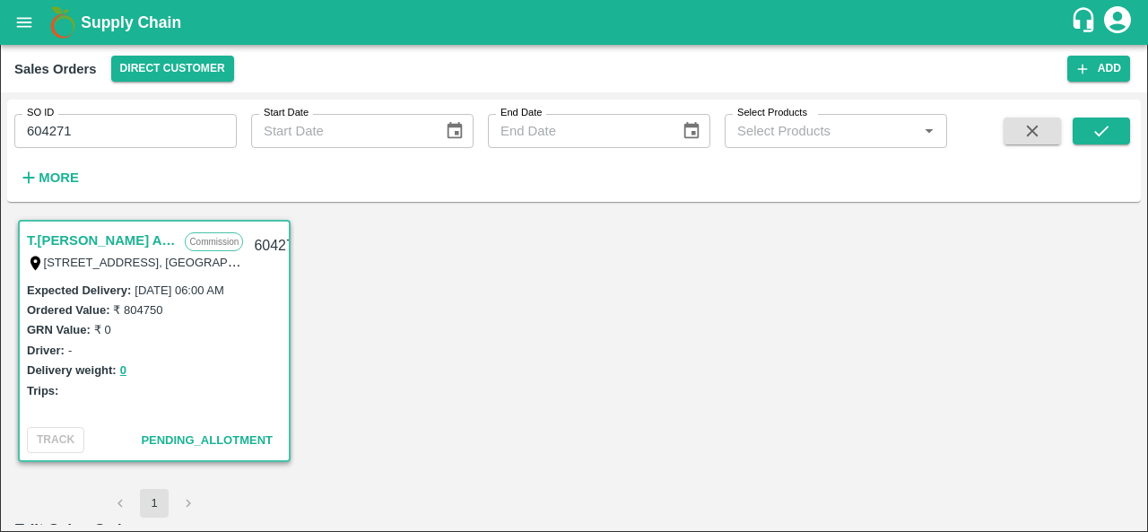
scroll to position [11, 0]
type input "15/09/2025 06:00 AM"
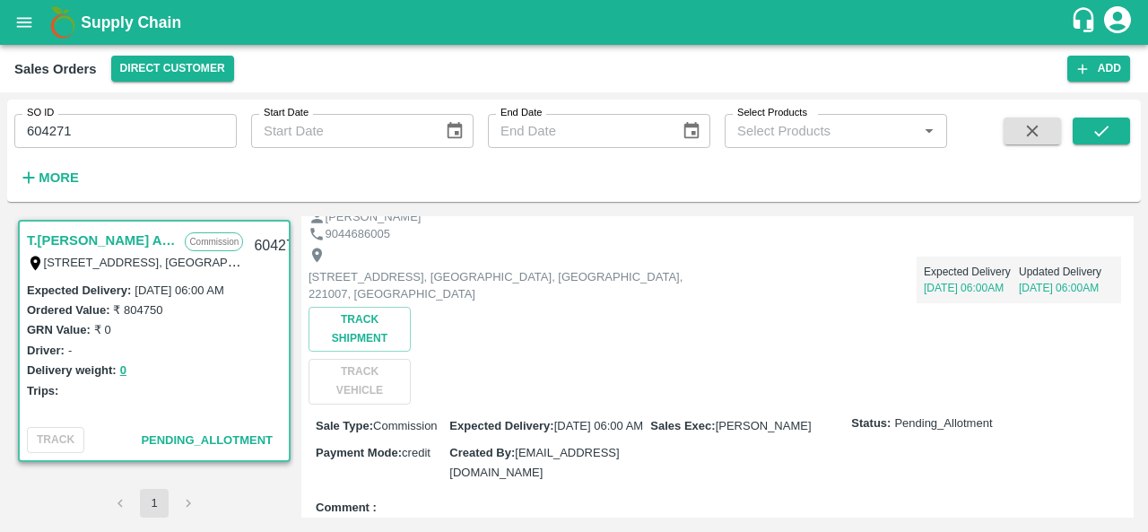
scroll to position [88, 0]
click at [18, 26] on icon "open drawer" at bounding box center [24, 22] width 15 height 10
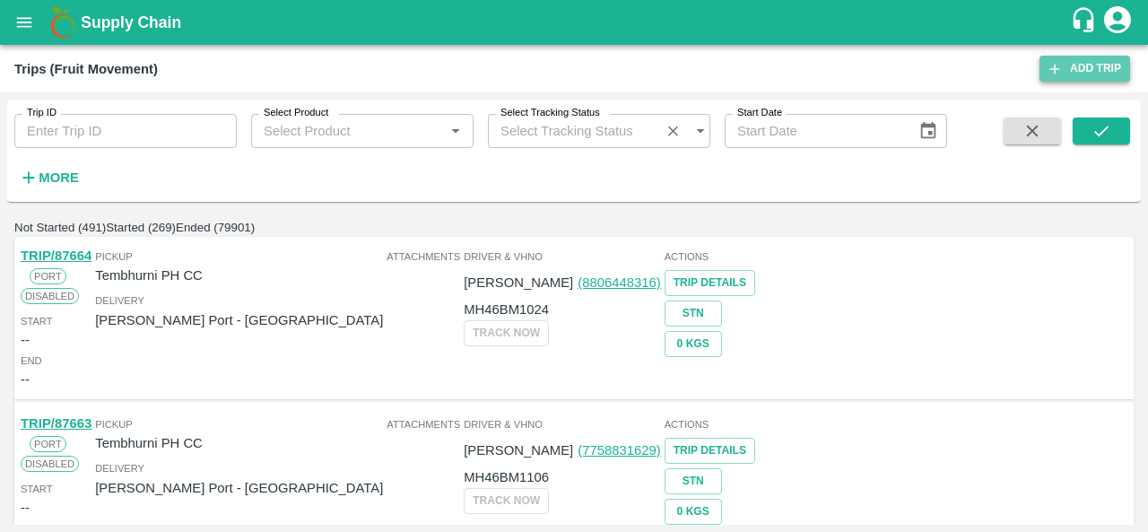
click at [1075, 76] on link "Add Trip" at bounding box center [1084, 69] width 91 height 26
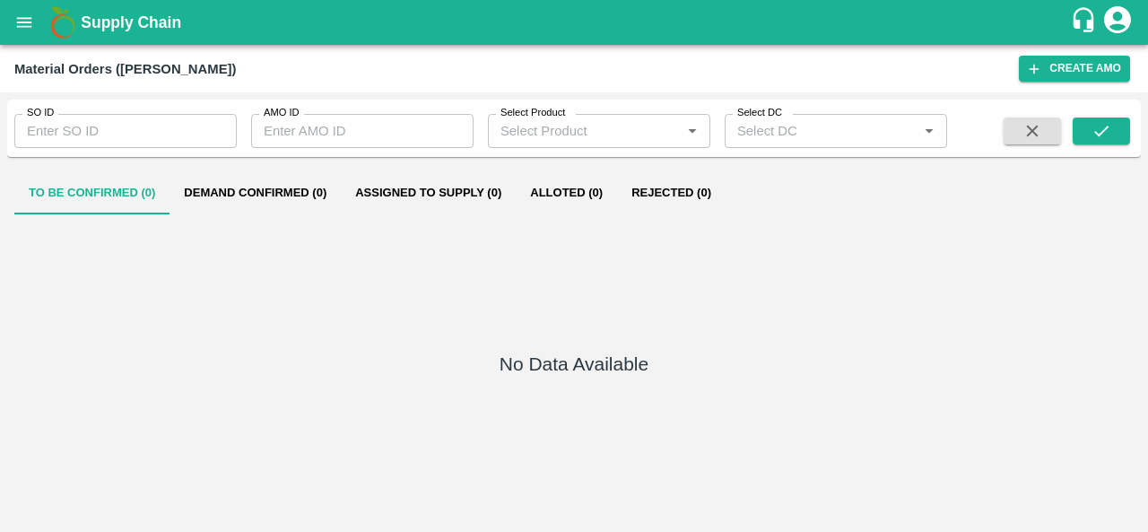
type input "604271"
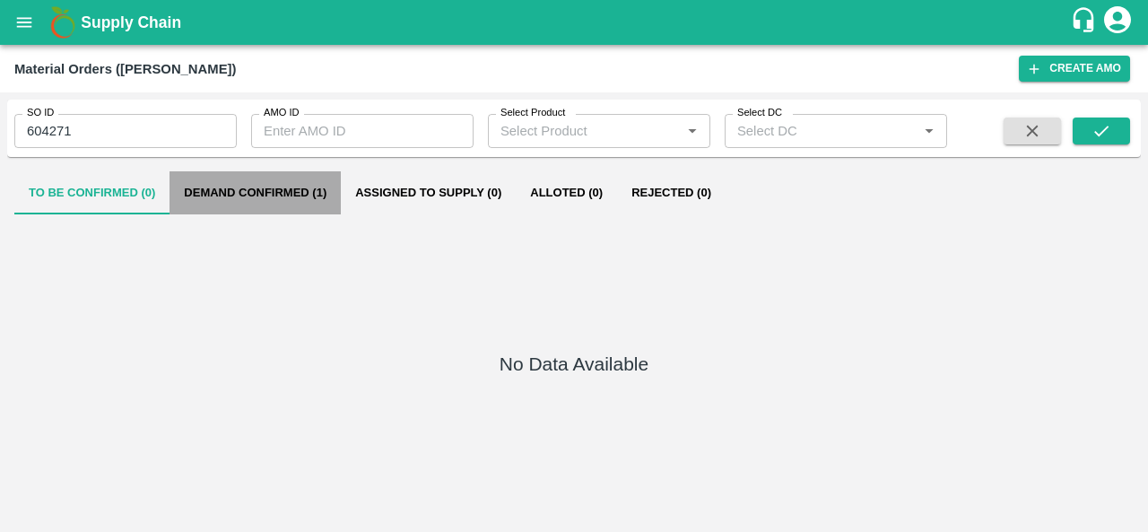
click at [297, 197] on button "Demand Confirmed (1)" at bounding box center [254, 192] width 171 height 43
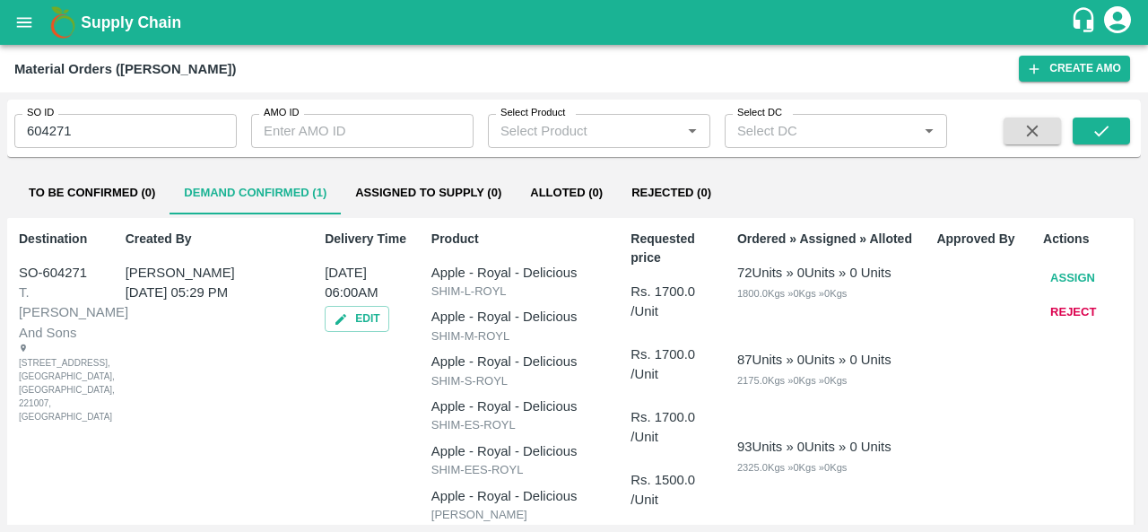
click at [1059, 267] on button "Assign" at bounding box center [1072, 278] width 59 height 31
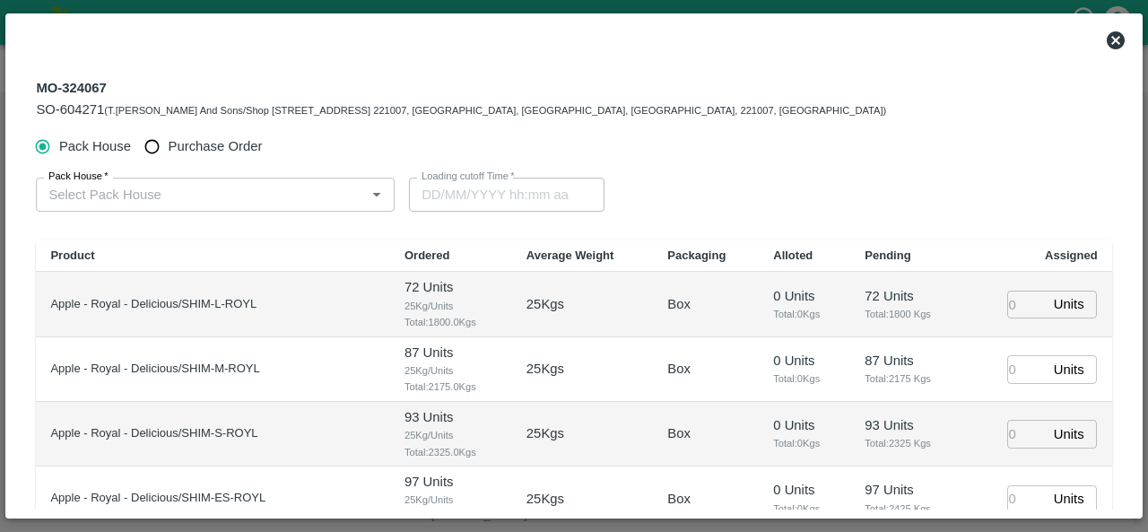
type input "[DATE] 06:00 AM"
click at [199, 144] on span "Purchase Order" at bounding box center [216, 146] width 94 height 20
click at [169, 144] on input "Purchase Order" at bounding box center [151, 146] width 33 height 33
radio input "true"
click at [180, 195] on input "PO   *" at bounding box center [193, 194] width 304 height 23
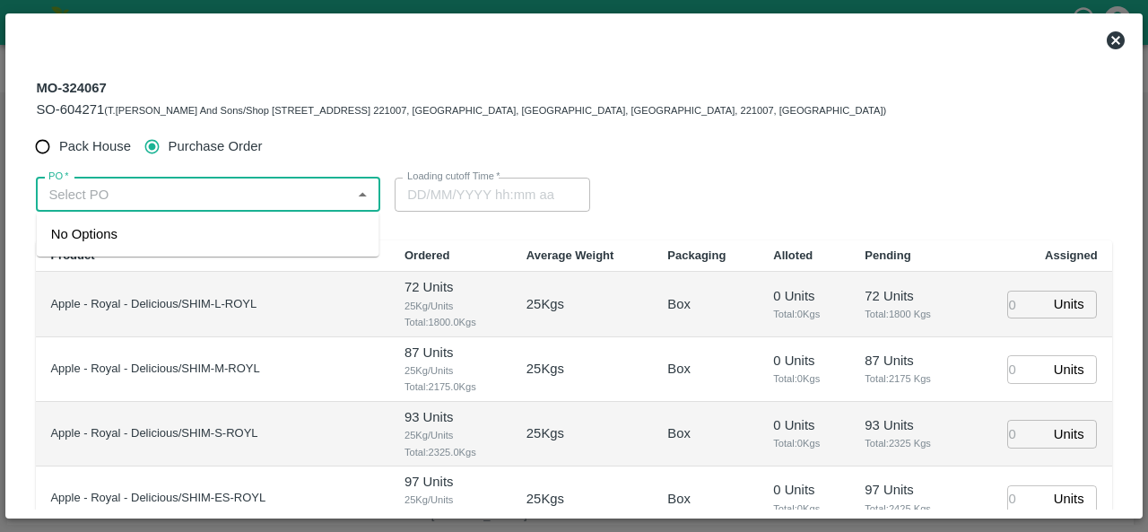
paste input "174121"
click at [179, 234] on div "PO-174121(S.O. FRUIT Co. ( Sardevan Singh)-7807720600)" at bounding box center [208, 244] width 314 height 40
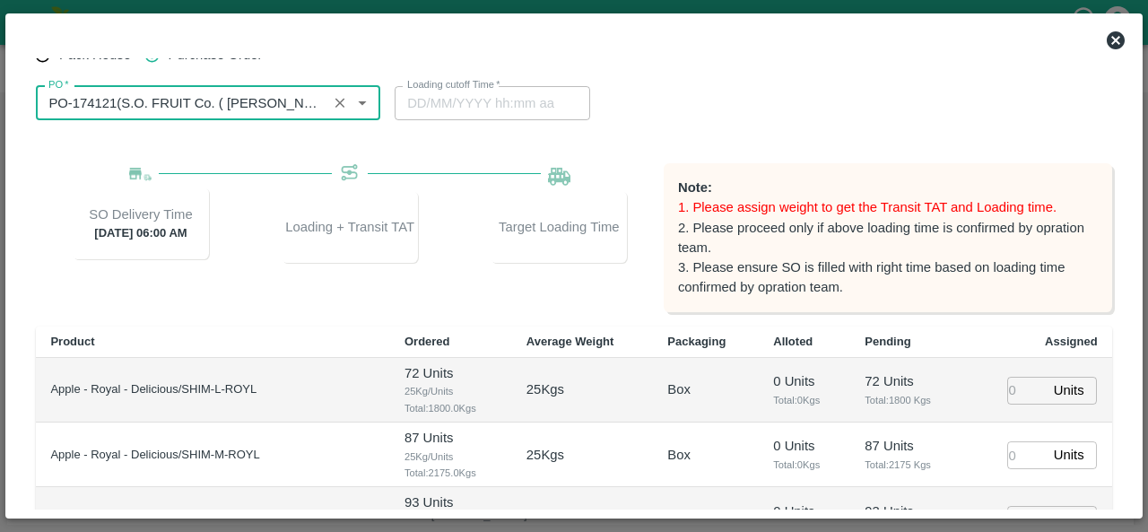
scroll to position [94, 0]
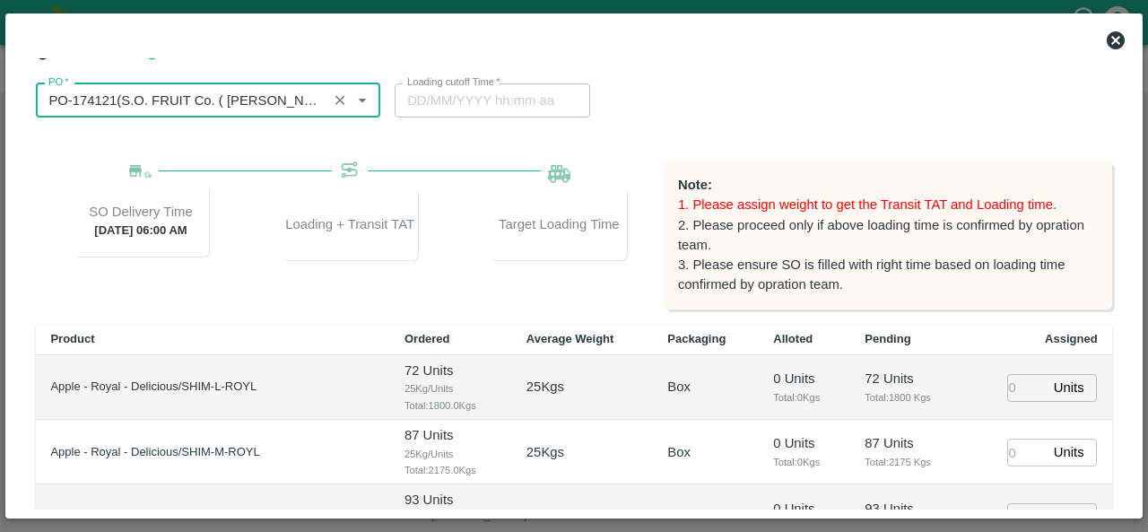
type input "PO-174121(S.O. FRUIT Co. ( Sardevan Singh)-7807720600)"
click at [1017, 393] on input "number" at bounding box center [1026, 388] width 39 height 28
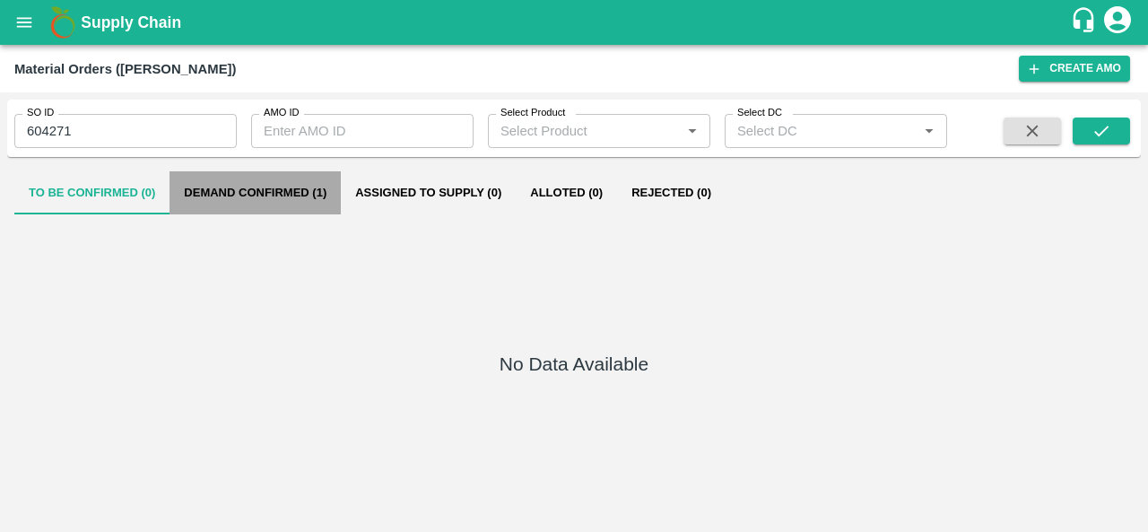
click at [230, 190] on button "Demand Confirmed (1)" at bounding box center [254, 192] width 171 height 43
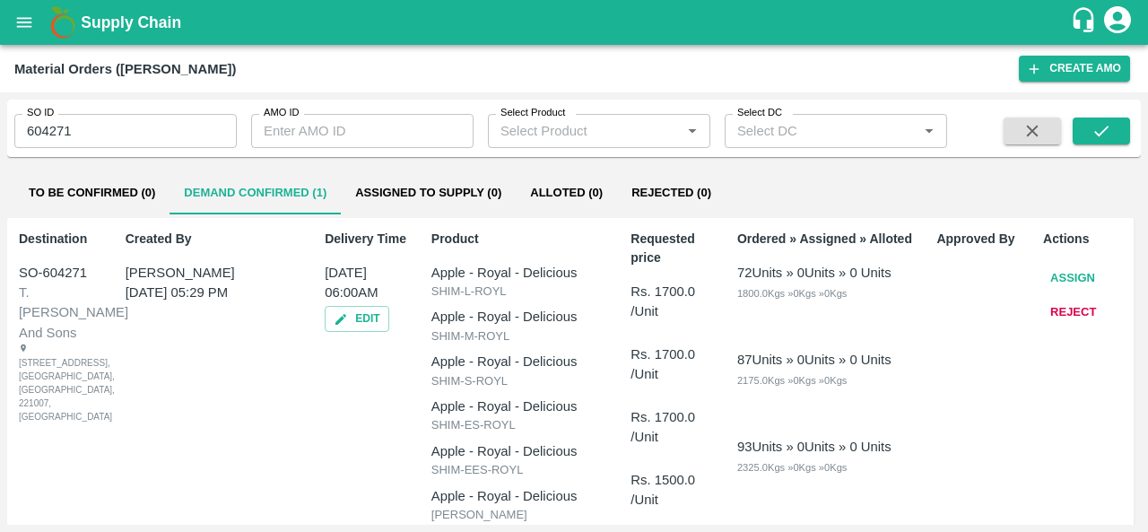
click at [1076, 281] on button "Assign" at bounding box center [1072, 278] width 59 height 31
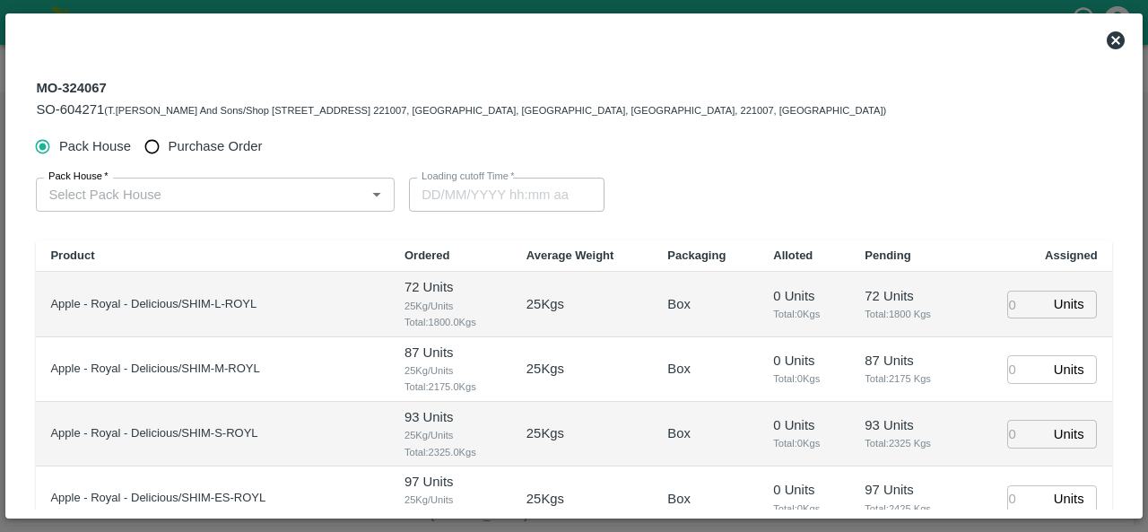
type input "[DATE] 06:00 AM"
click at [215, 146] on span "Purchase Order" at bounding box center [216, 146] width 94 height 20
click at [169, 146] on input "Purchase Order" at bounding box center [151, 146] width 33 height 33
radio input "true"
click at [201, 197] on input "PO   *" at bounding box center [193, 194] width 304 height 23
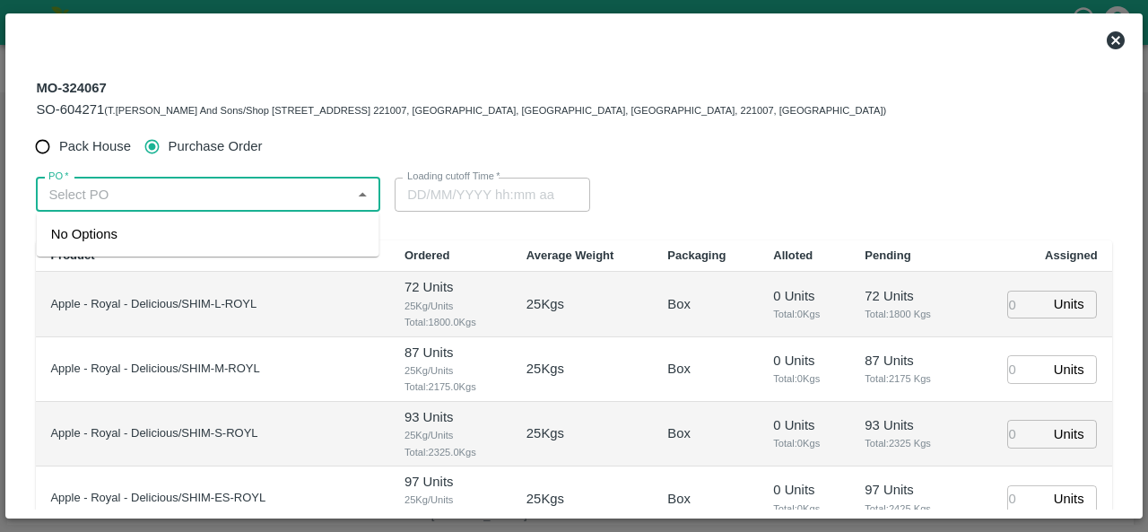
paste input "174121"
click at [196, 230] on div "PO-174121(S.O. FRUIT Co. ( [PERSON_NAME])-7807720600)" at bounding box center [208, 244] width 314 height 40
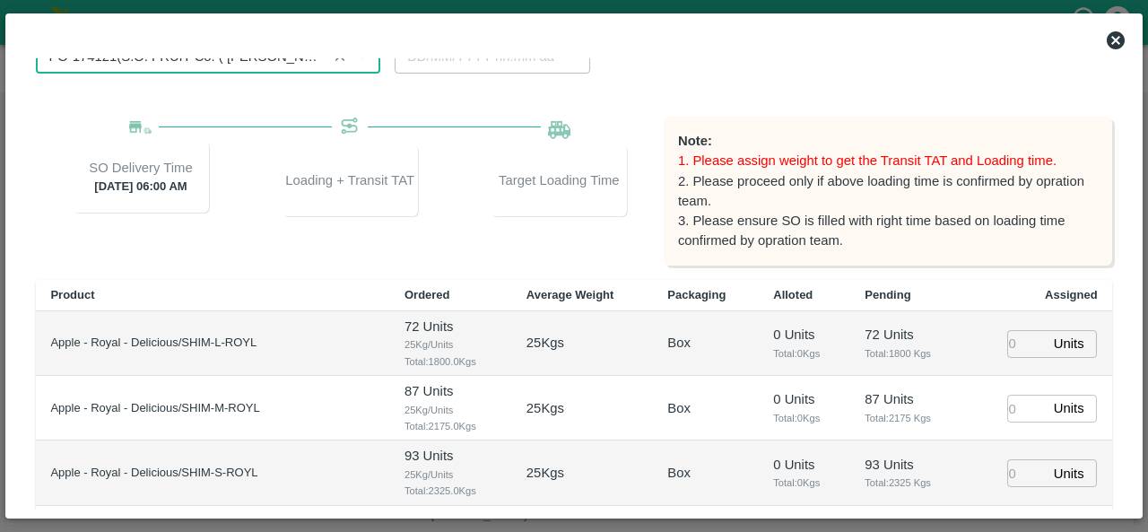
scroll to position [131, 0]
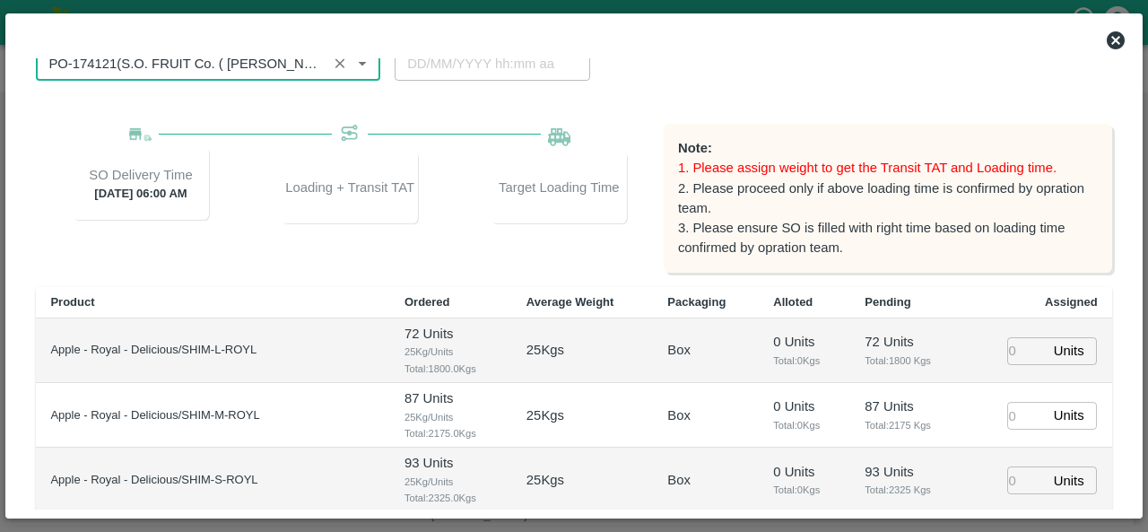
type input "PO-174121(S.O. FRUIT Co. ( [PERSON_NAME])-7807720600)"
click at [1019, 350] on input "number" at bounding box center [1026, 351] width 39 height 28
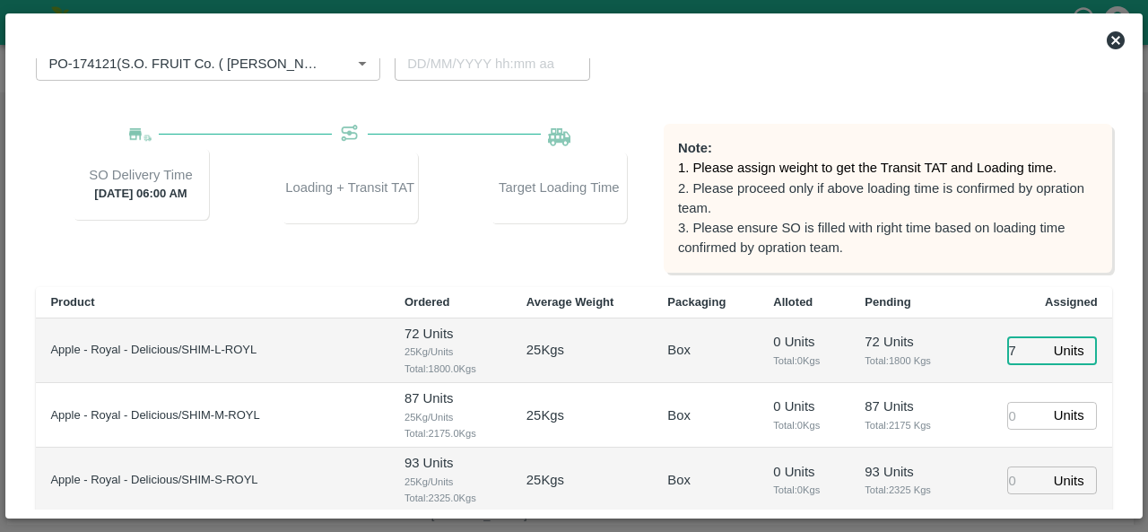
type input "72"
type input "[DATE] 10:38 AM"
type input "72"
click at [1017, 405] on input "number" at bounding box center [1026, 416] width 39 height 28
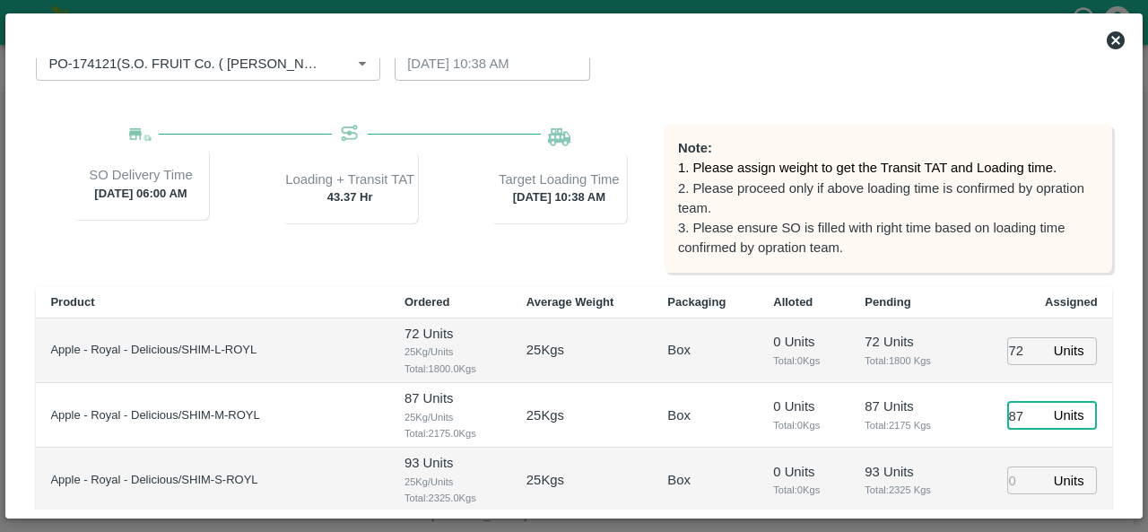
type input "87"
type input "[DATE] 09:38 AM"
type input "93"
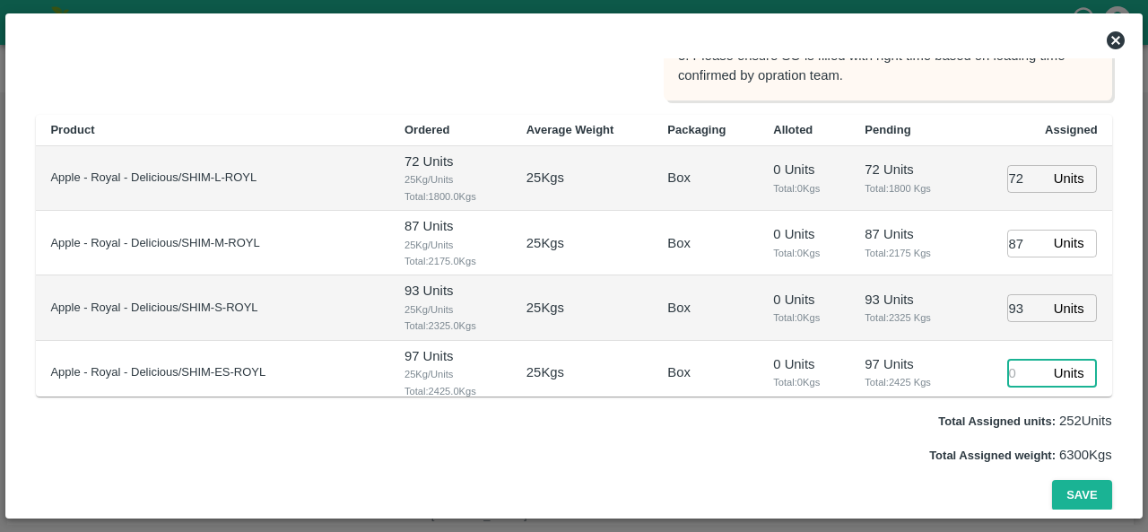
type input "[DATE] 08:38 AM"
type input "97"
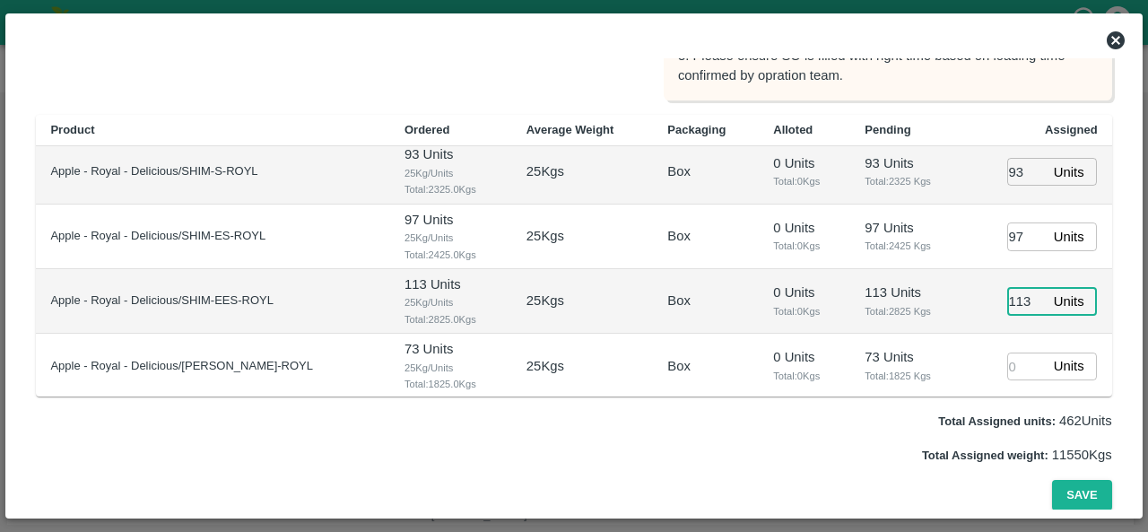
type input "113"
type input "73"
click at [1083, 489] on button "Save" at bounding box center [1081, 495] width 59 height 31
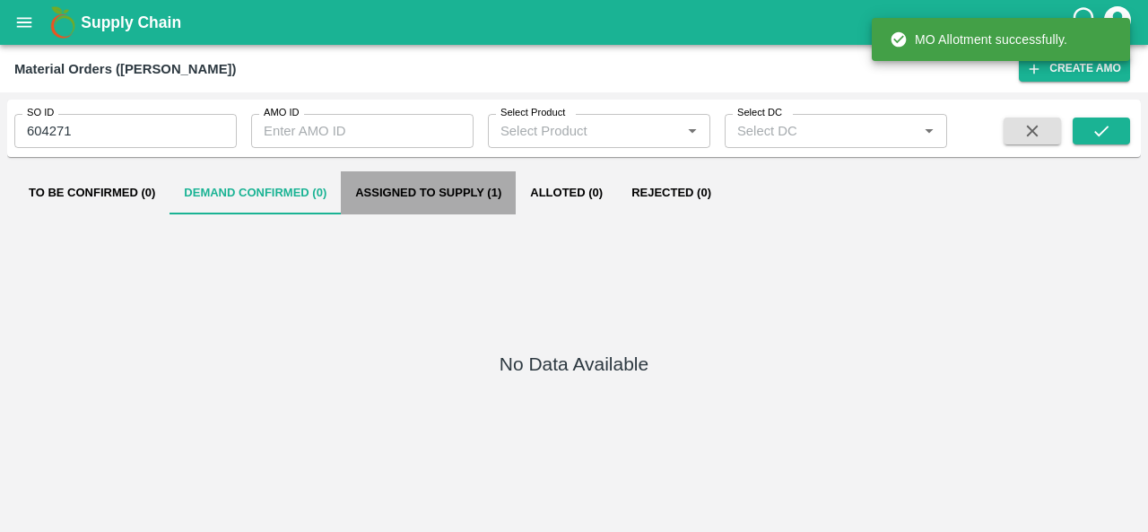
click at [422, 204] on button "Assigned to Supply (1)" at bounding box center [428, 192] width 175 height 43
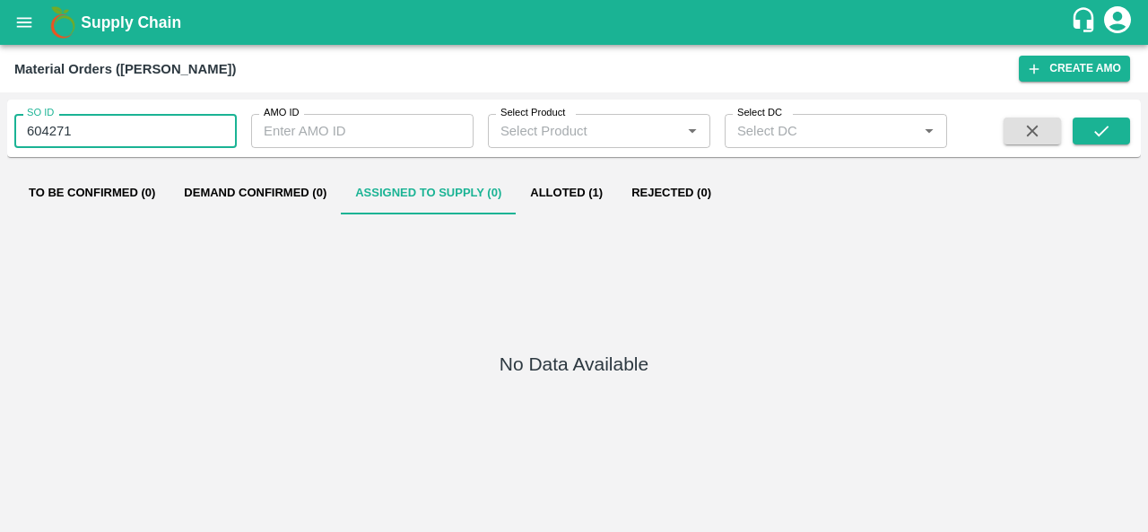
drag, startPoint x: 84, startPoint y: 135, endPoint x: 0, endPoint y: 119, distance: 85.8
click at [0, 119] on div "SO ID 604271 SO ID AMO ID AMO ID Select Product Select Product   * Select DC Se…" at bounding box center [574, 311] width 1148 height 439
click at [36, 23] on button "open drawer" at bounding box center [24, 22] width 41 height 41
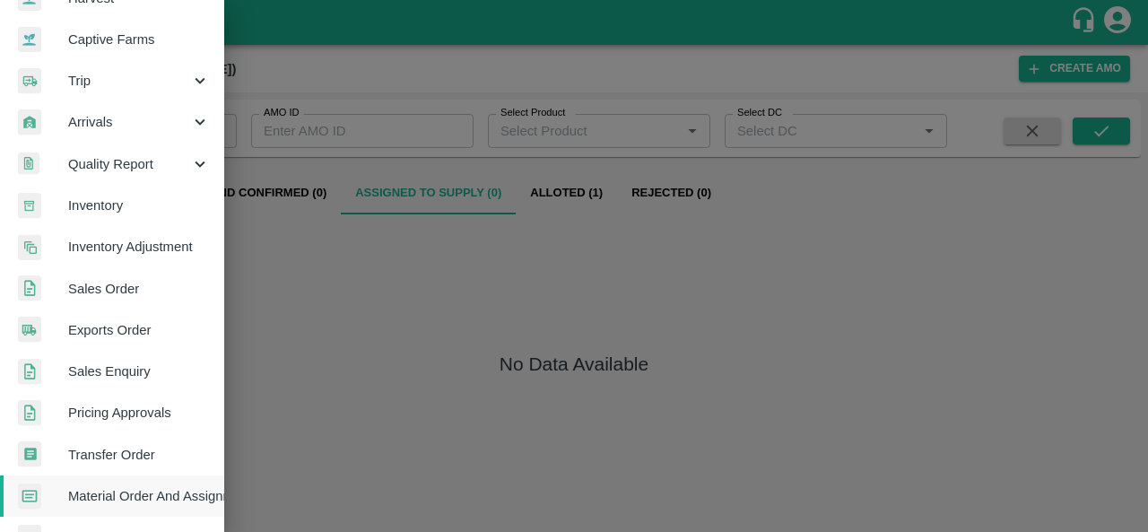
scroll to position [158, 0]
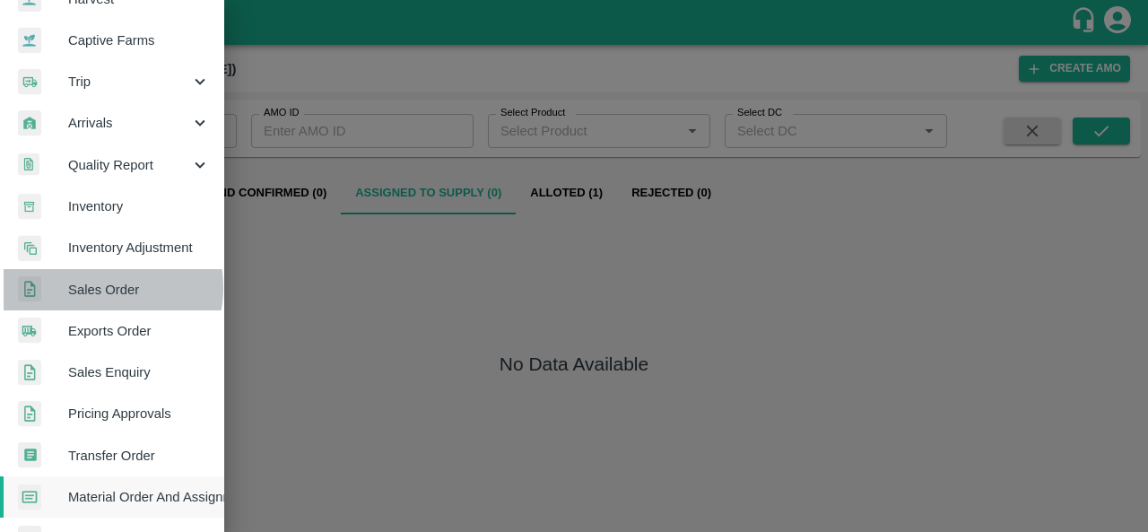
click at [99, 287] on span "Sales Order" at bounding box center [139, 290] width 142 height 20
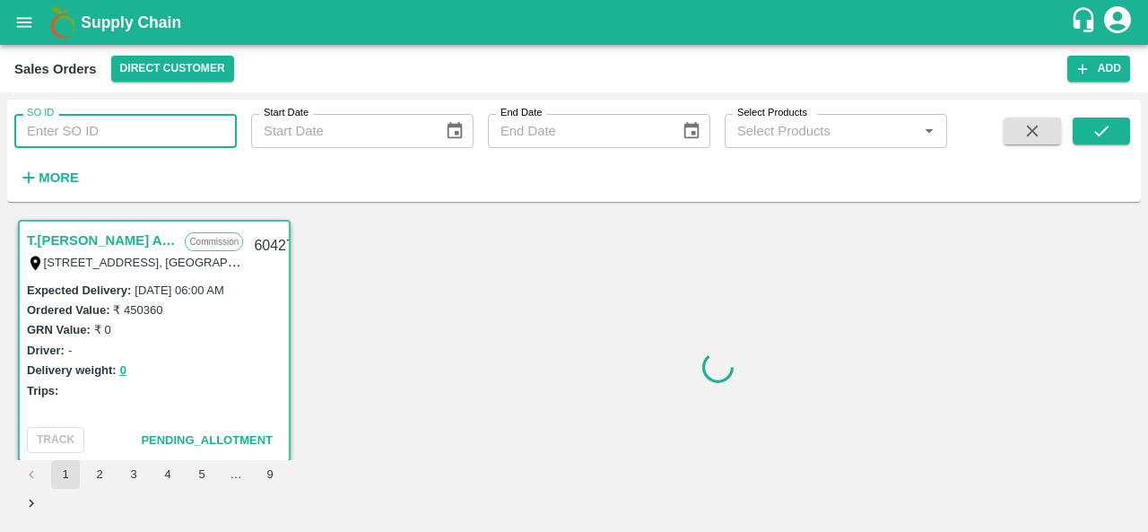
click at [46, 125] on input "SO ID" at bounding box center [125, 131] width 222 height 34
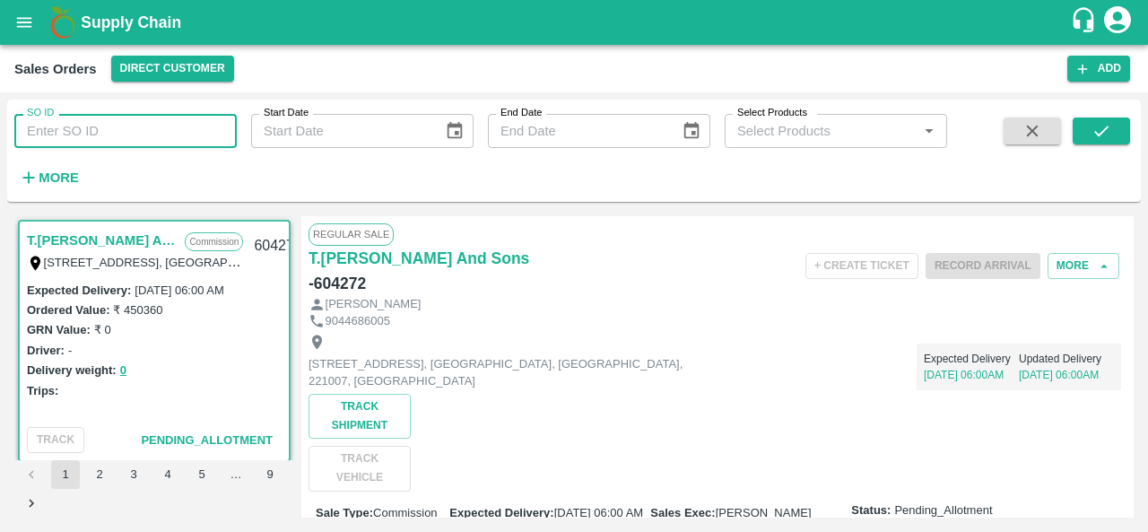
paste input "604271"
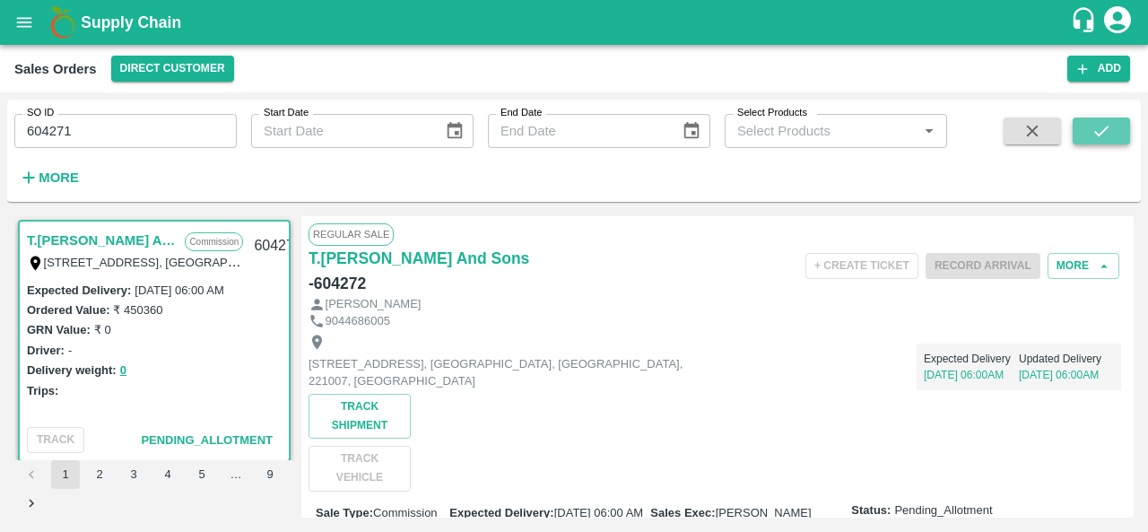
click at [1103, 132] on icon "submit" at bounding box center [1101, 131] width 14 height 11
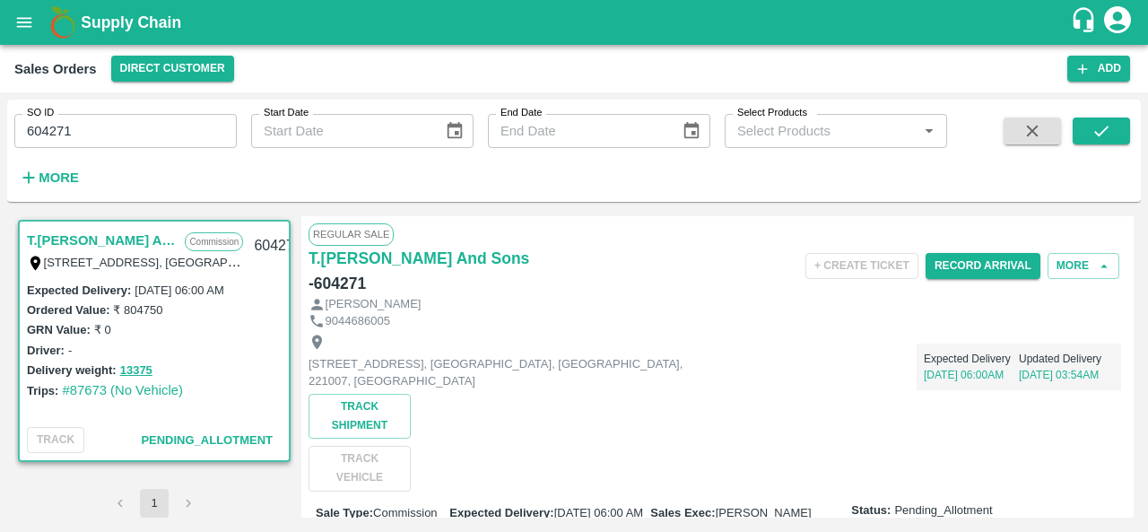
click at [85, 132] on input "604271" at bounding box center [125, 131] width 222 height 34
type input "604272"
click at [1108, 126] on icon "submit" at bounding box center [1101, 131] width 20 height 20
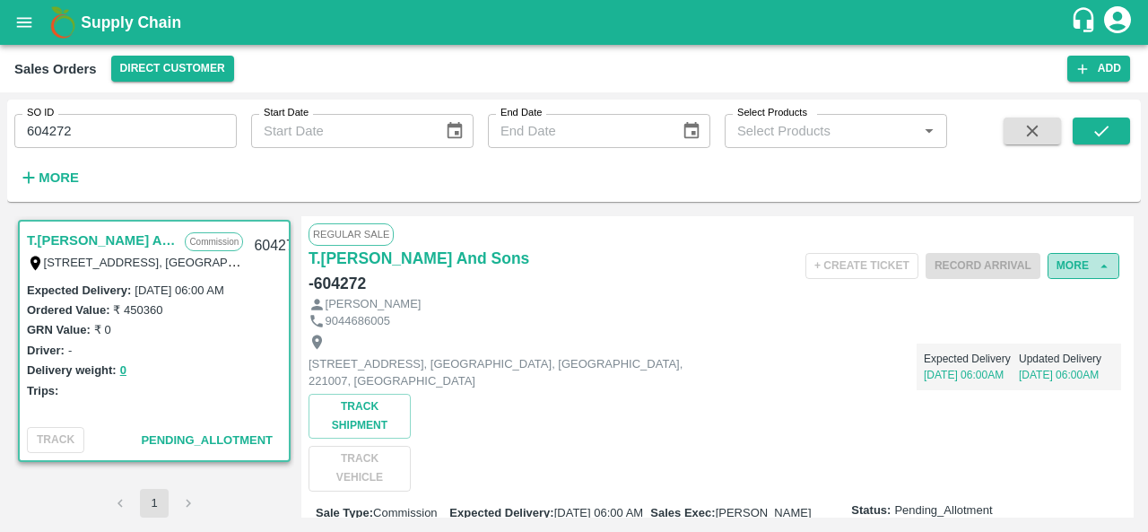
click at [1056, 256] on button "More" at bounding box center [1083, 266] width 72 height 26
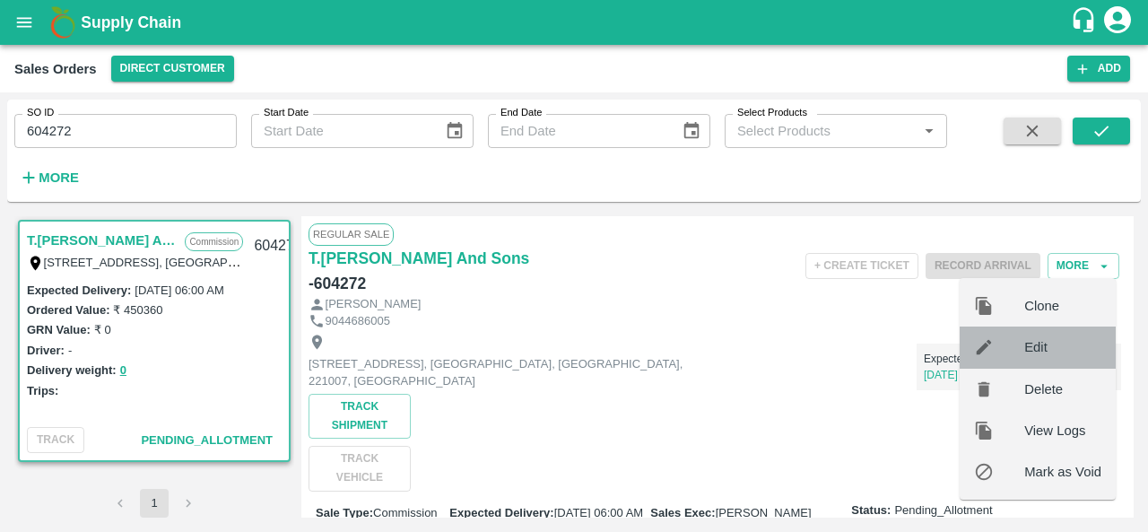
click at [1017, 347] on div at bounding box center [999, 347] width 50 height 20
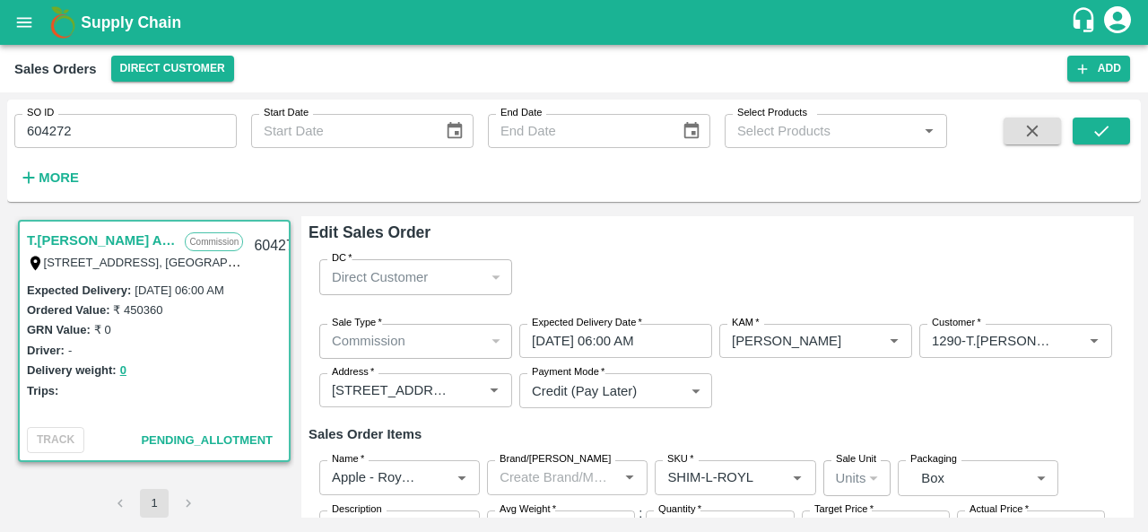
scroll to position [100, 0]
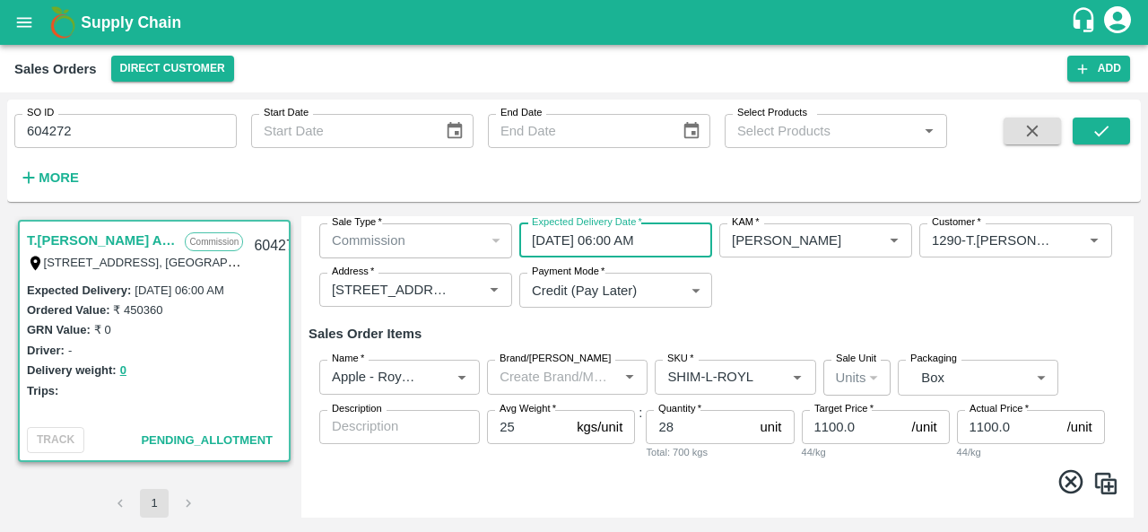
click at [551, 241] on input "01/09/2025 06:00 AM" at bounding box center [609, 240] width 180 height 34
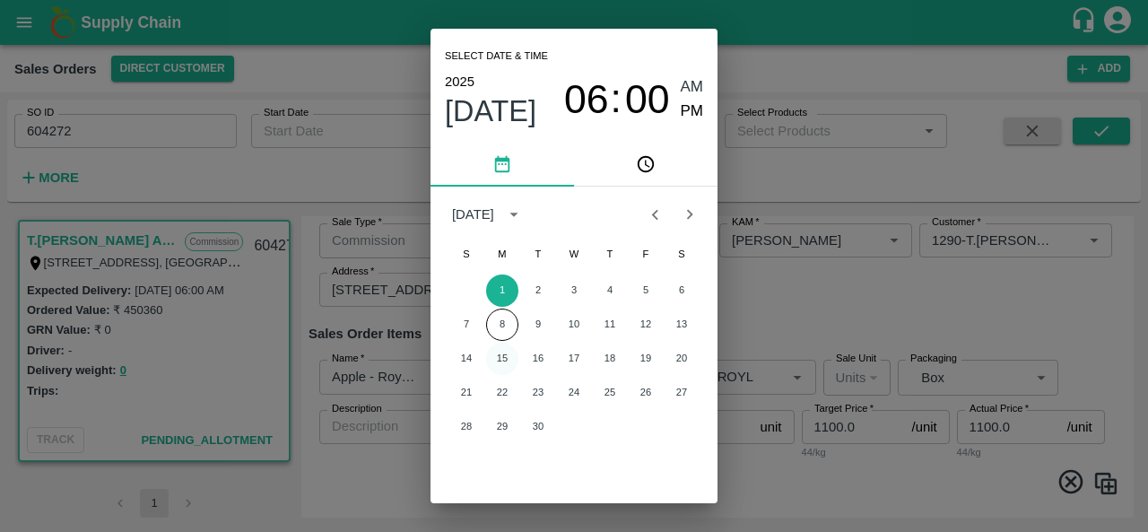
click at [502, 364] on button "15" at bounding box center [502, 359] width 32 height 32
type input "15/09/2025 06:00 AM"
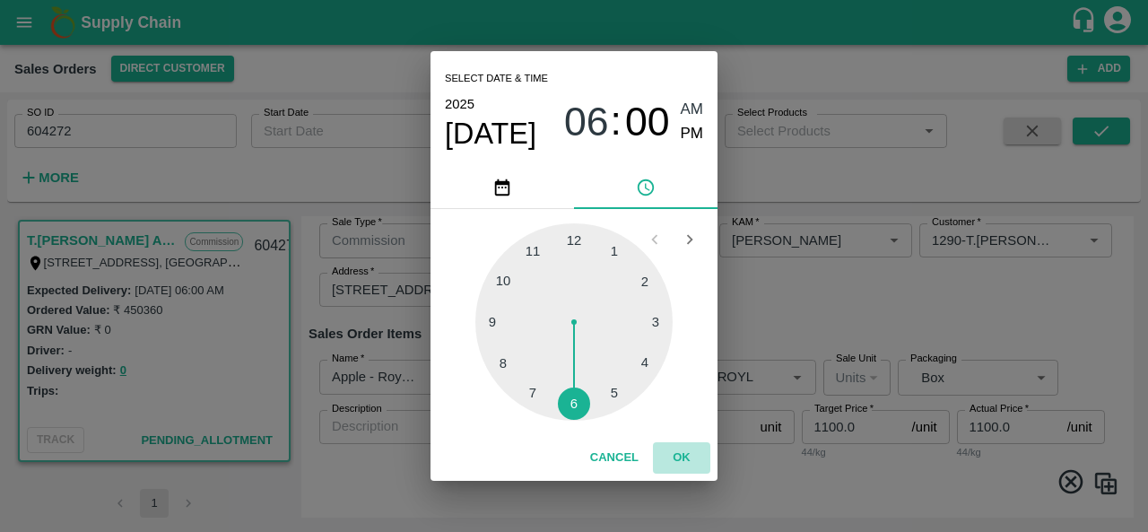
click at [678, 460] on button "OK" at bounding box center [681, 457] width 57 height 31
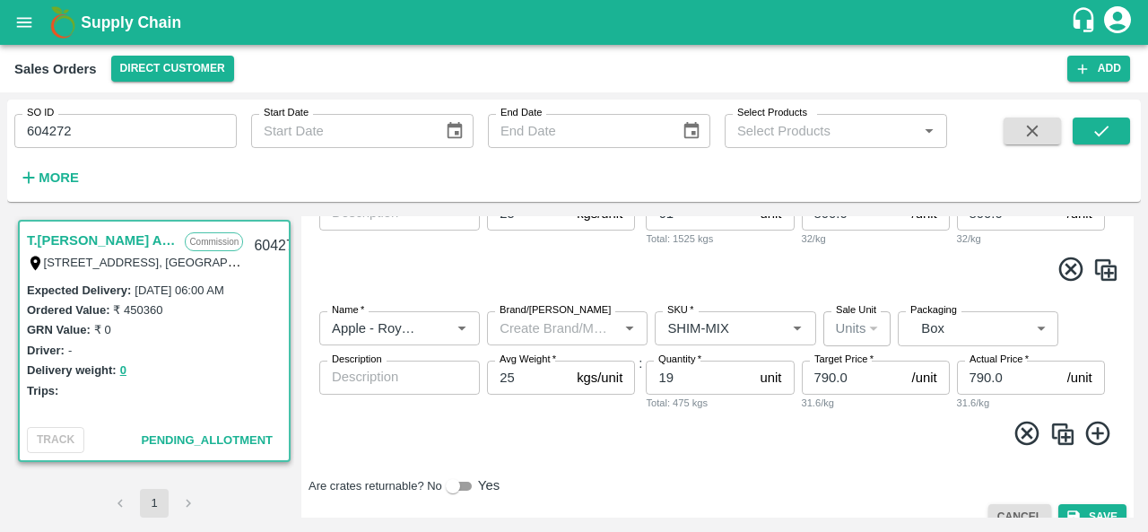
scroll to position [1320, 0]
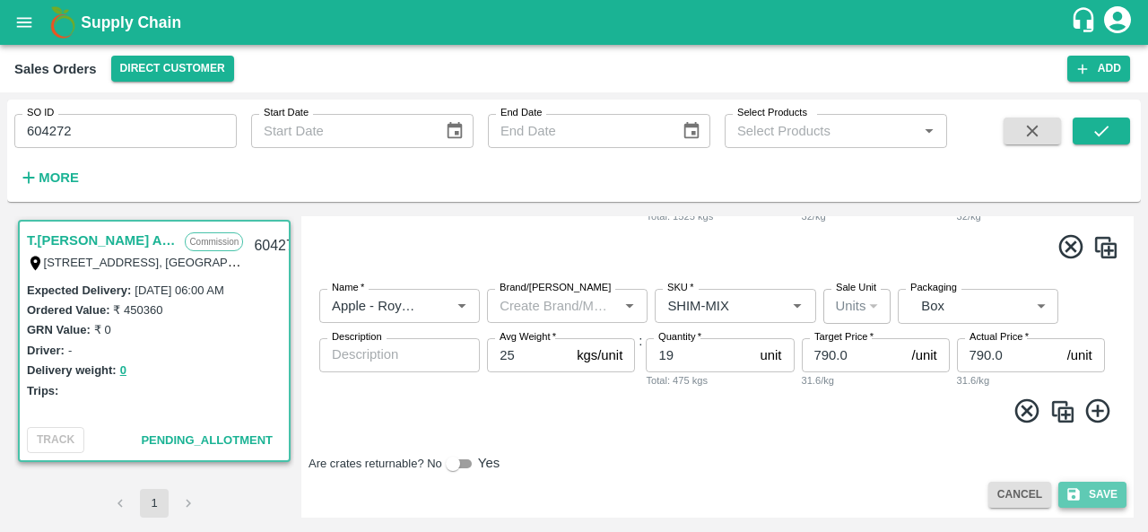
click at [1074, 491] on icon "submit" at bounding box center [1073, 494] width 13 height 13
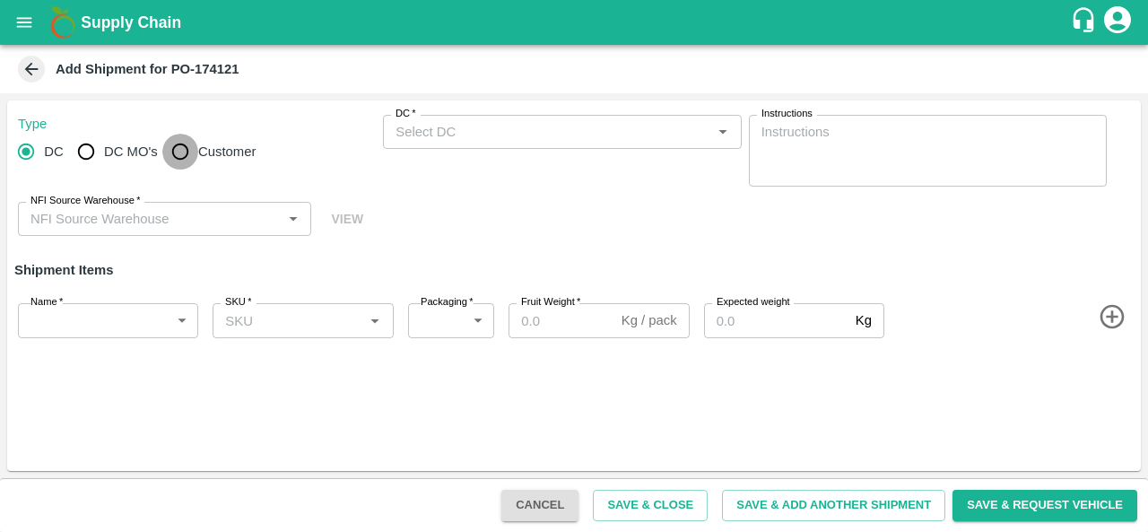
click at [190, 146] on input "Customer" at bounding box center [180, 152] width 36 height 36
radio input "true"
click at [475, 130] on input "DC   *" at bounding box center [546, 131] width 317 height 23
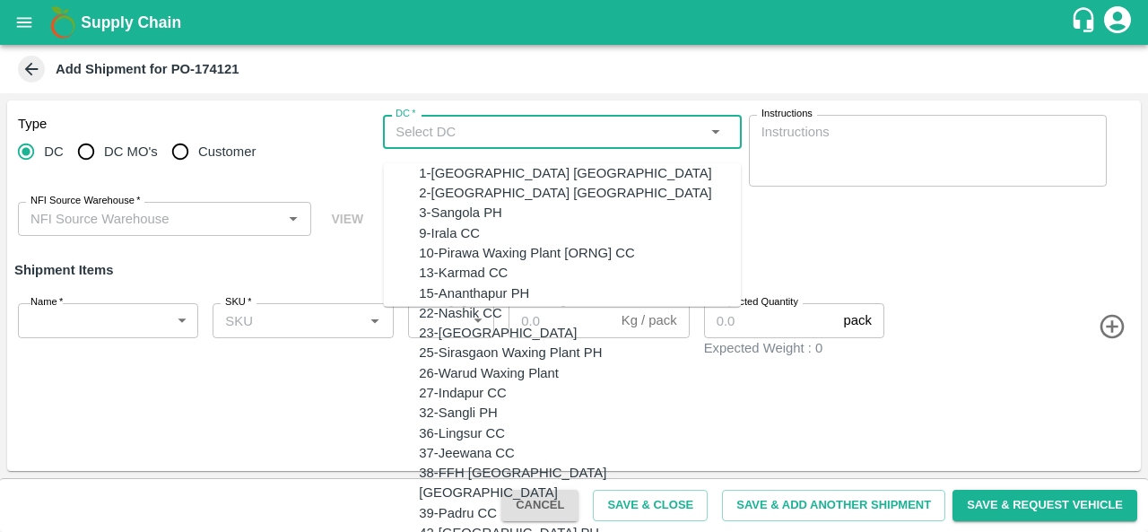
click at [183, 152] on input "Customer" at bounding box center [180, 152] width 36 height 36
radio input "true"
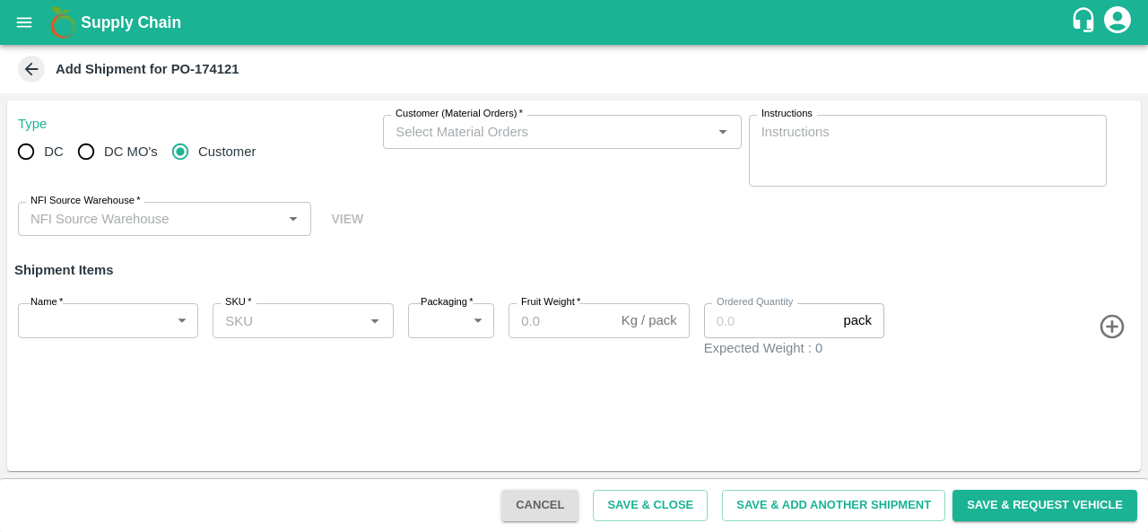
click at [423, 146] on div "Customer (Material Orders)   *" at bounding box center [562, 132] width 358 height 34
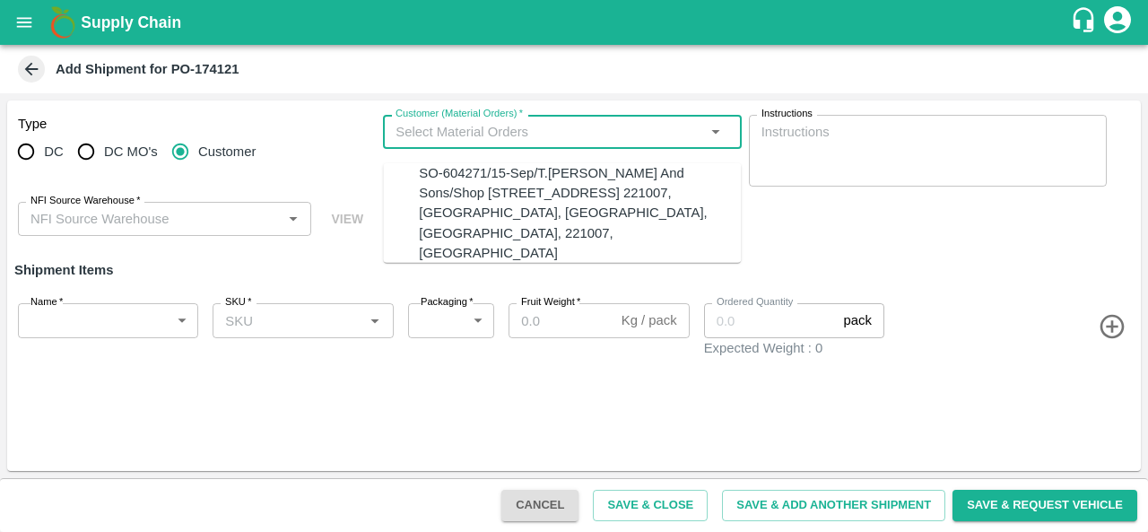
click at [431, 176] on div "SO-604271/15-Sep/T.[PERSON_NAME] And Sons/Shop [STREET_ADDRESS] 221007, [GEOGRA…" at bounding box center [580, 213] width 322 height 100
type input "SO-604271/15-Sep/T.[PERSON_NAME] And Sons/Shop [STREET_ADDRESS] 221007, [GEOGRA…"
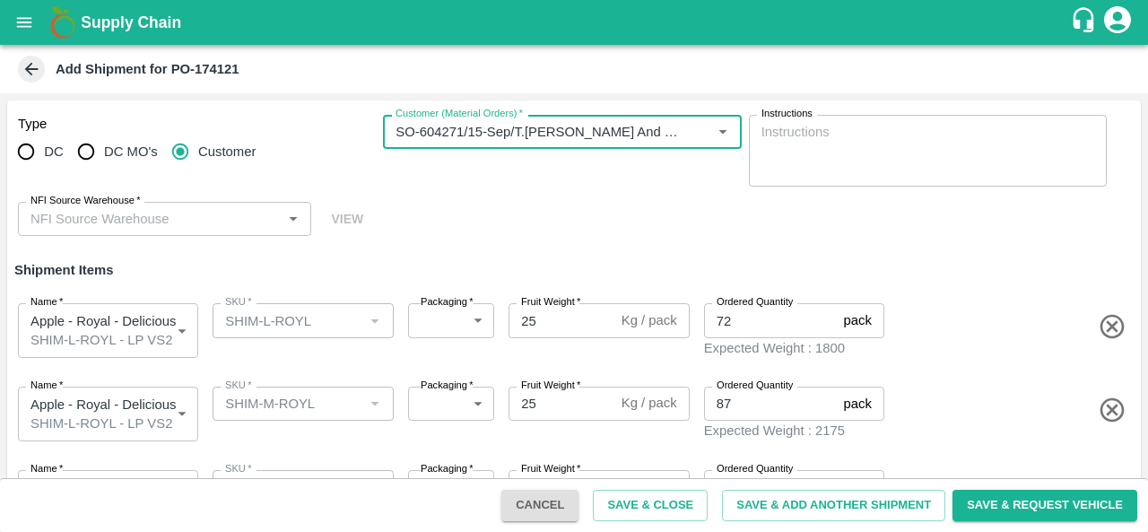
click at [133, 223] on input "NFI Source Warehouse   *" at bounding box center [149, 218] width 253 height 23
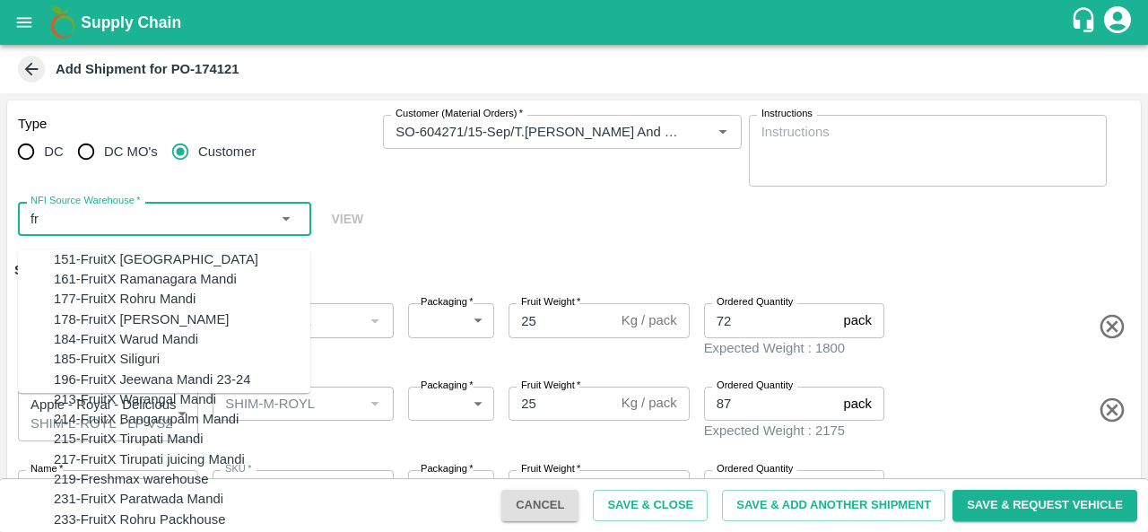
click at [123, 254] on div "151-FruitX [GEOGRAPHIC_DATA]" at bounding box center [156, 259] width 204 height 20
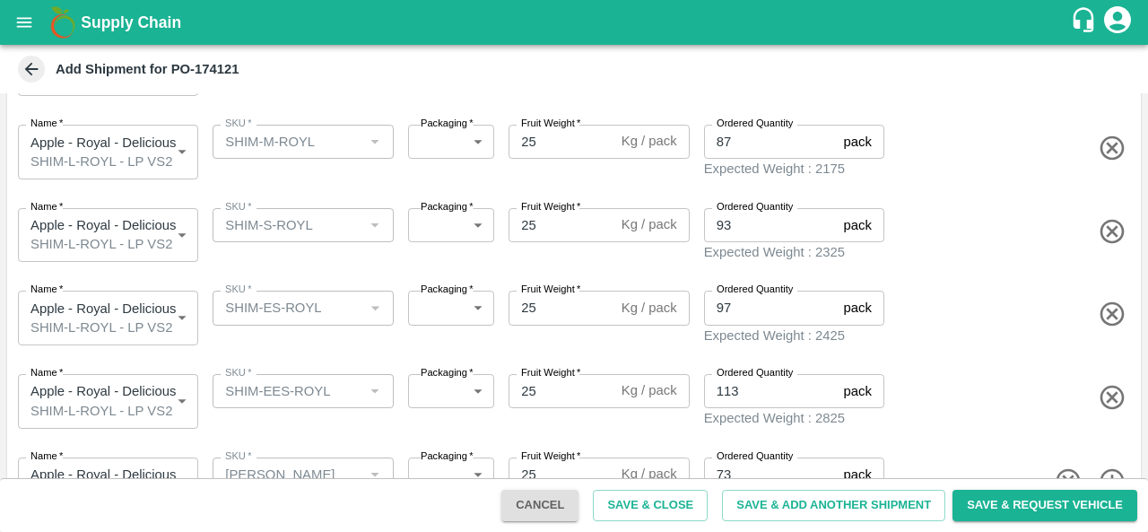
scroll to position [300, 0]
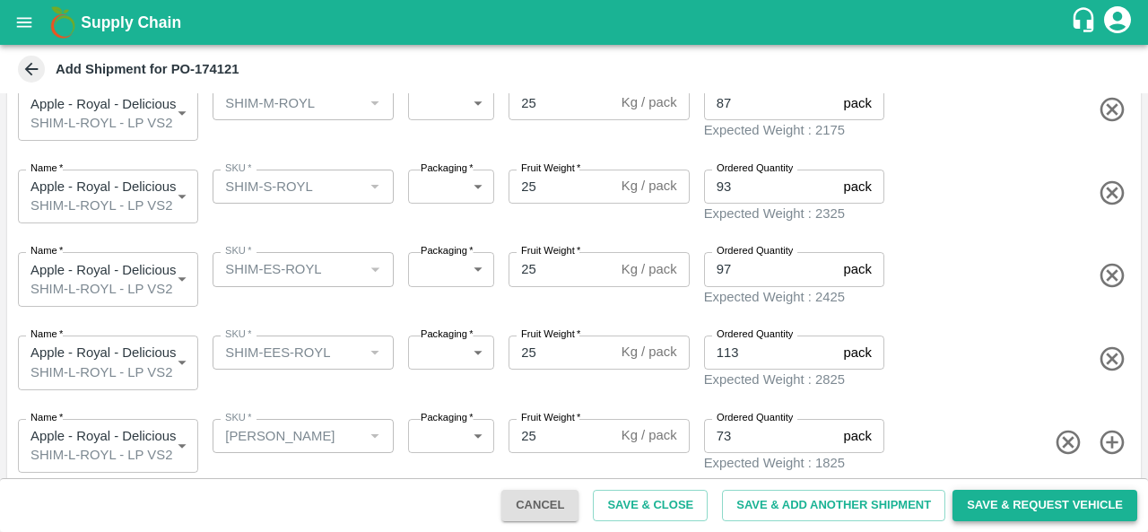
type input "151-FruitX Delhi"
click at [974, 505] on button "Save & Request Vehicle" at bounding box center [1044, 505] width 185 height 31
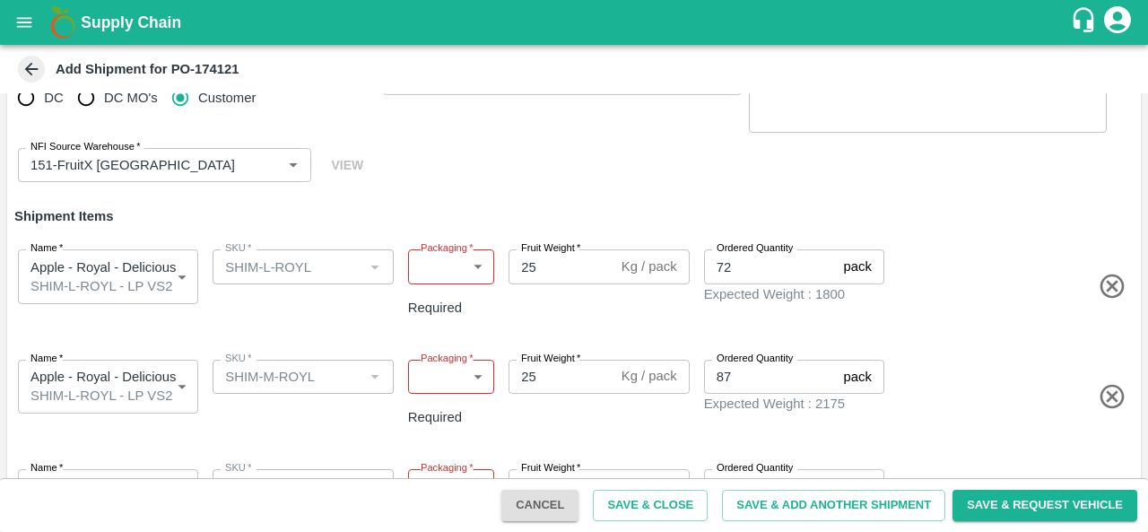
scroll to position [54, 0]
click at [435, 272] on body "Supply Chain Add Shipment for PO-174121 Type DC DC MO's Customer Customer (Mate…" at bounding box center [574, 266] width 1148 height 532
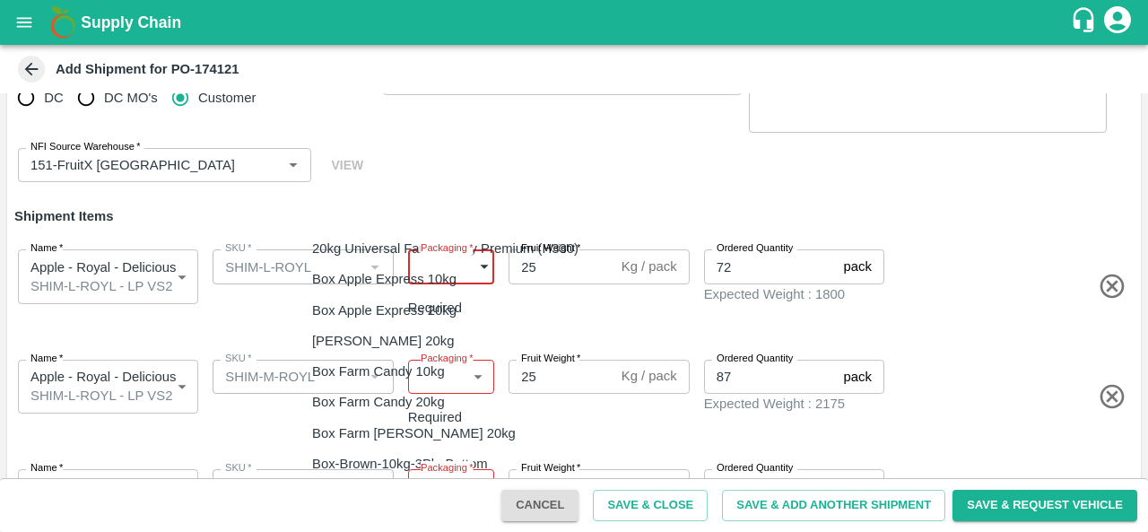
click at [380, 505] on li "Vendor Box" at bounding box center [450, 494] width 304 height 30
type input "276"
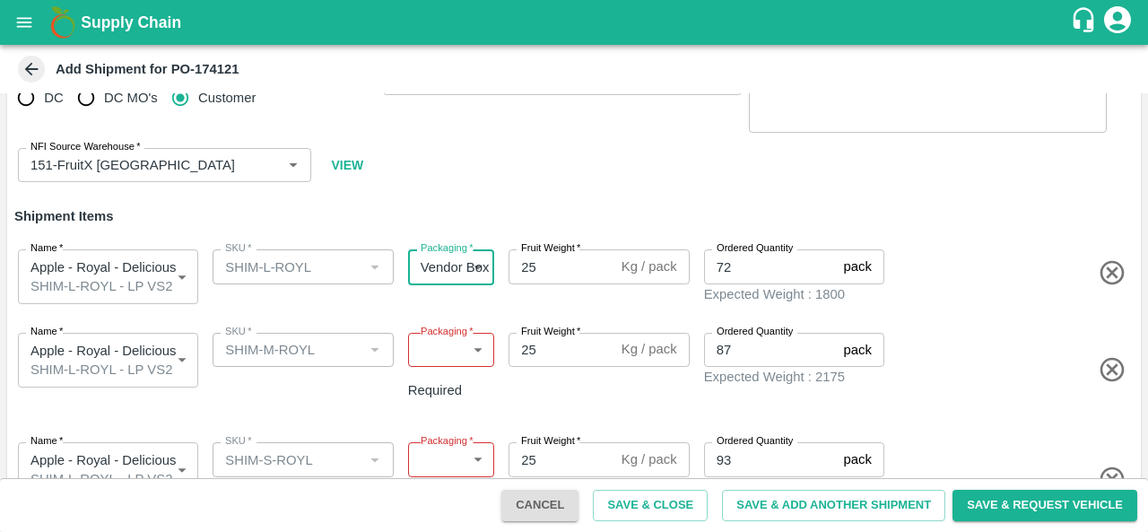
click at [448, 347] on body "Supply Chain Add Shipment for PO-174121 Type DC DC MO's Customer Customer (Mate…" at bounding box center [574, 266] width 1148 height 532
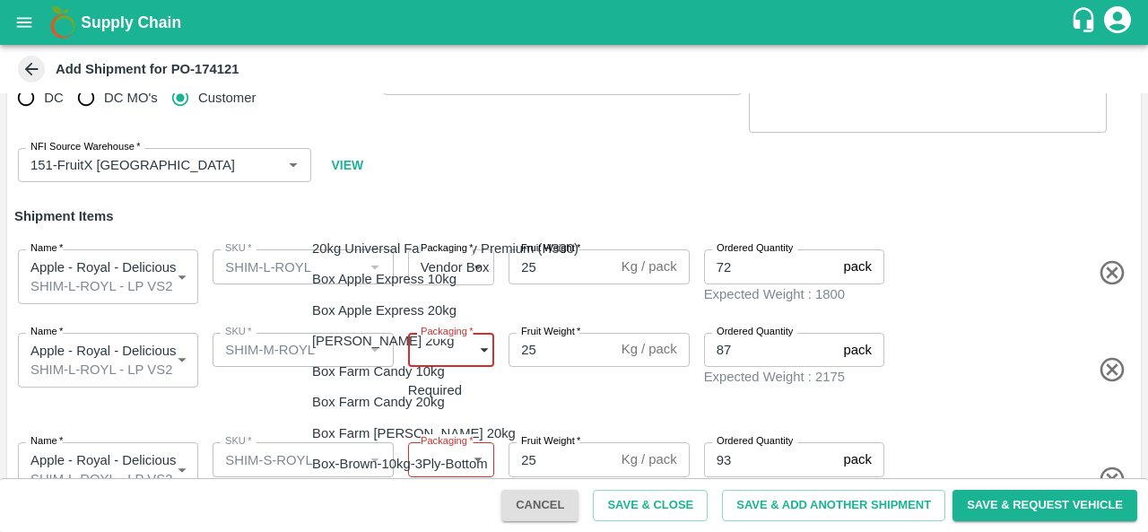
click at [384, 490] on div "Vendor Box" at bounding box center [351, 494] width 78 height 20
type input "276"
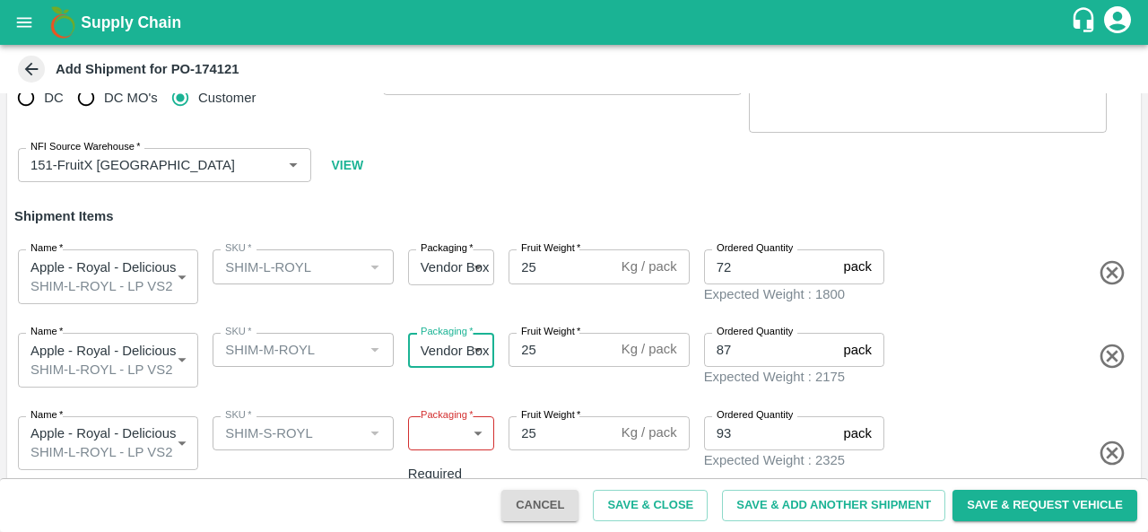
click at [447, 424] on body "Supply Chain Add Shipment for PO-174121 Type DC DC MO's Customer Customer (Mate…" at bounding box center [574, 266] width 1148 height 532
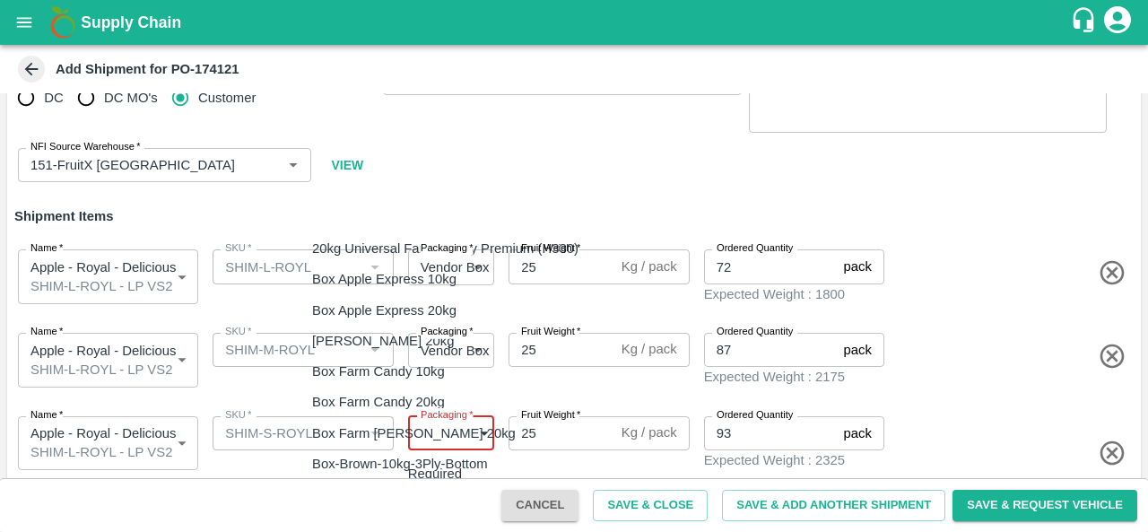
click at [390, 492] on div "Vendor Box" at bounding box center [351, 494] width 78 height 20
type input "276"
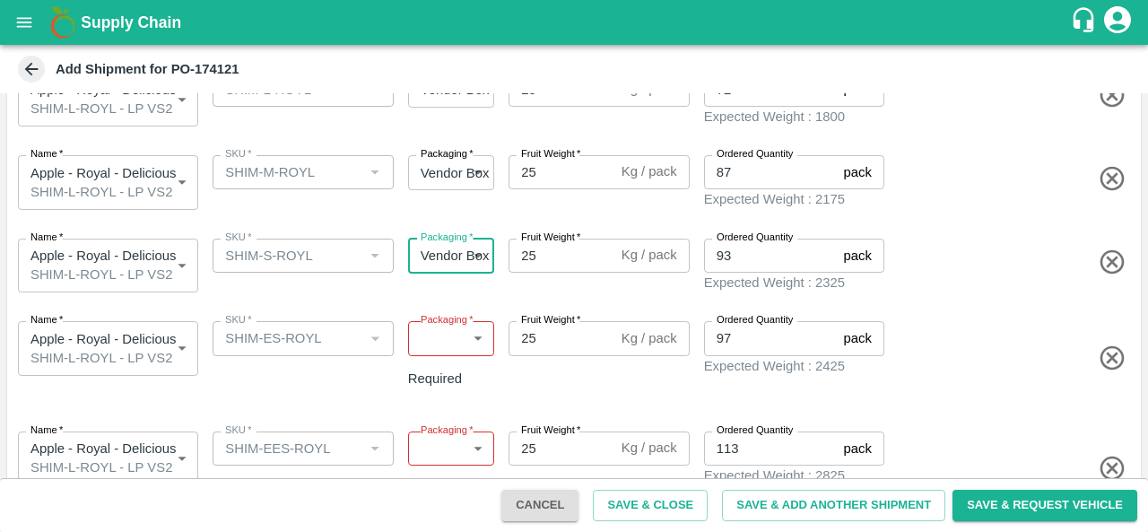
scroll to position [233, 0]
click at [452, 325] on body "Supply Chain Add Shipment for PO-174121 Type DC DC MO's Customer Customer (Mate…" at bounding box center [574, 266] width 1148 height 532
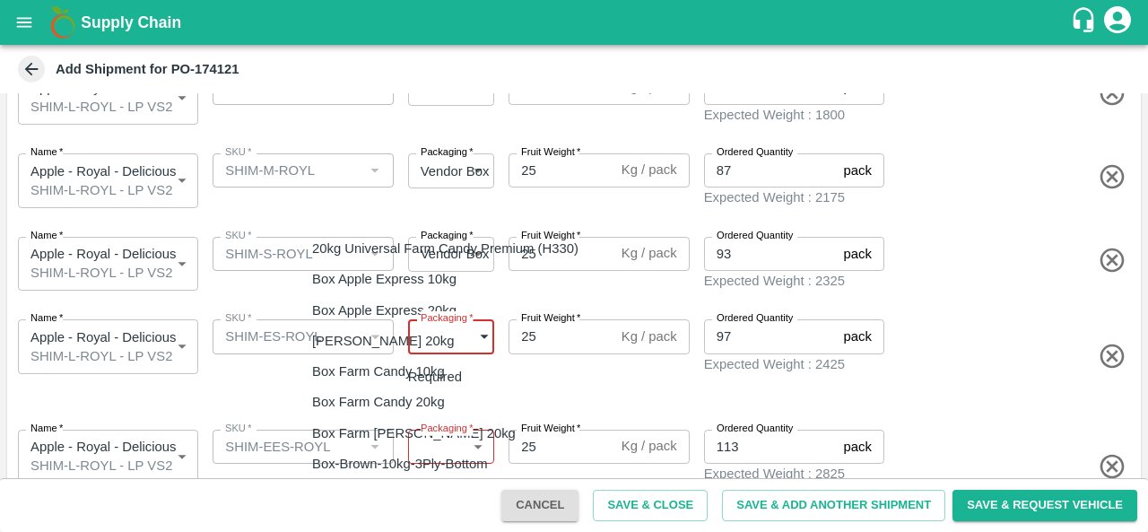
click at [390, 491] on div "Vendor Box" at bounding box center [351, 494] width 78 height 20
type input "276"
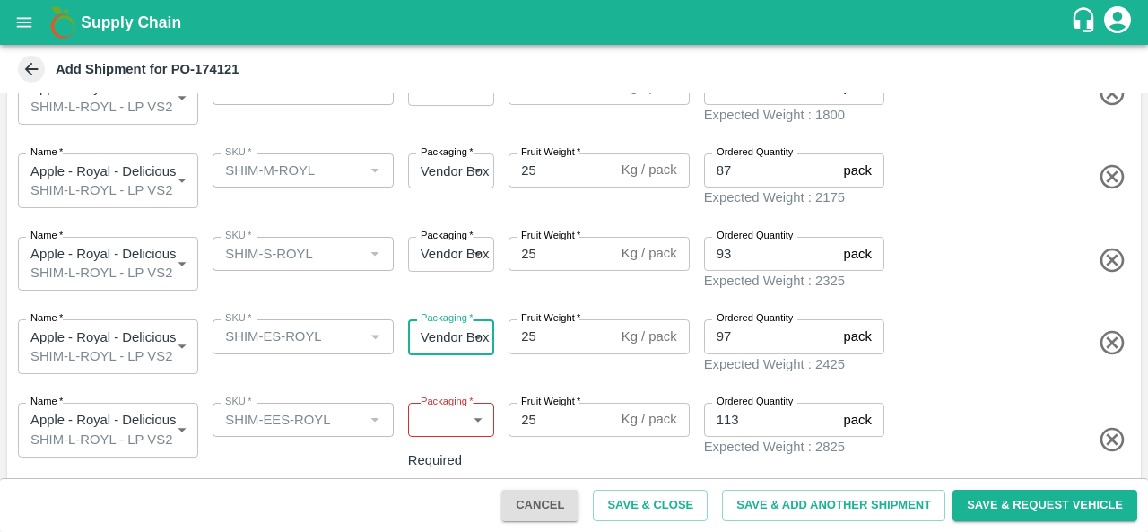
click at [464, 404] on body "Supply Chain Add Shipment for PO-174121 Type DC DC MO's Customer Customer (Mate…" at bounding box center [574, 266] width 1148 height 532
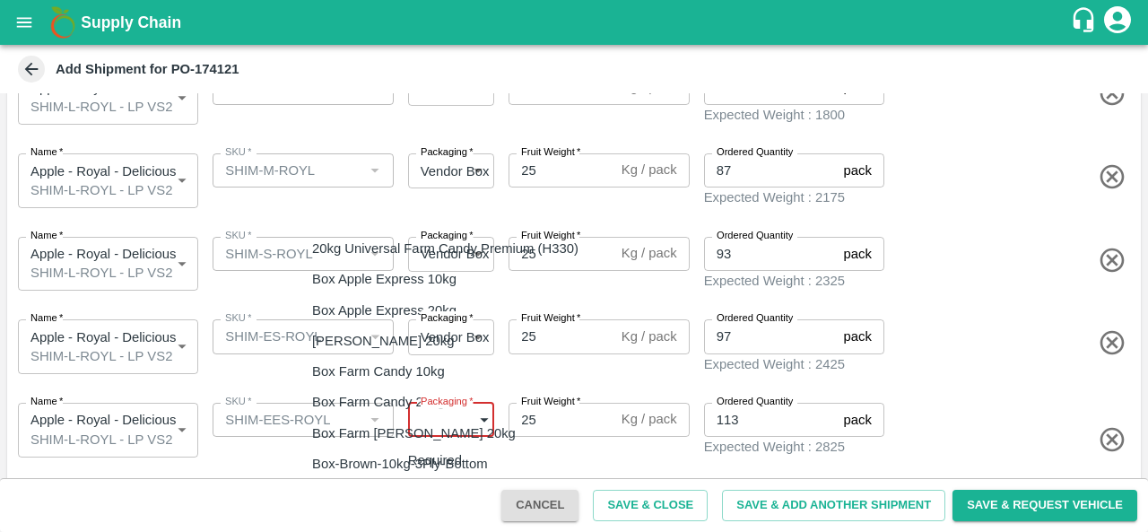
click at [383, 505] on li "Vendor Box" at bounding box center [450, 494] width 304 height 30
type input "276"
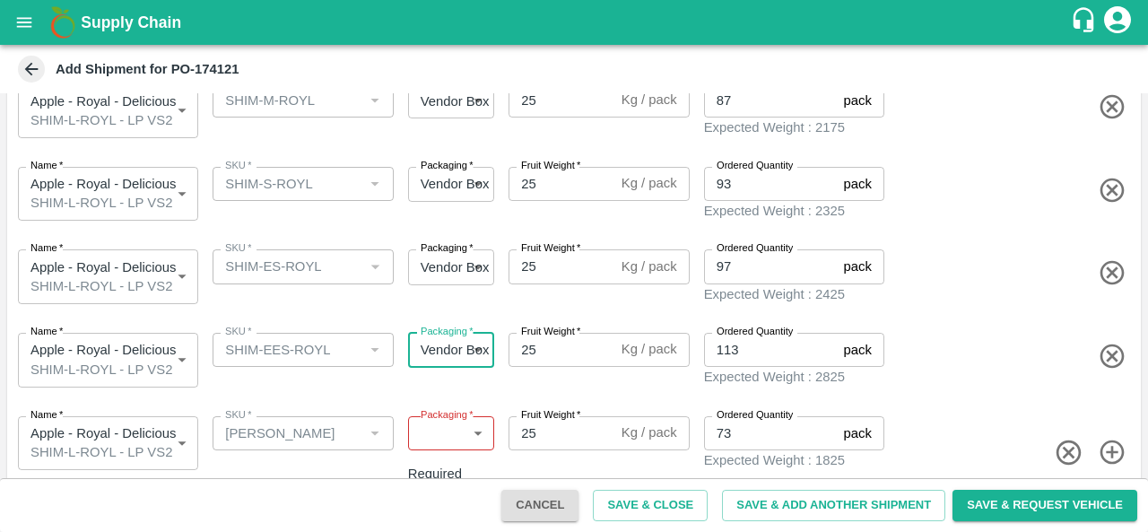
scroll to position [302, 0]
click at [449, 424] on body "Supply Chain Add Shipment for PO-174121 Type DC DC MO's Customer Customer (Mate…" at bounding box center [574, 266] width 1148 height 532
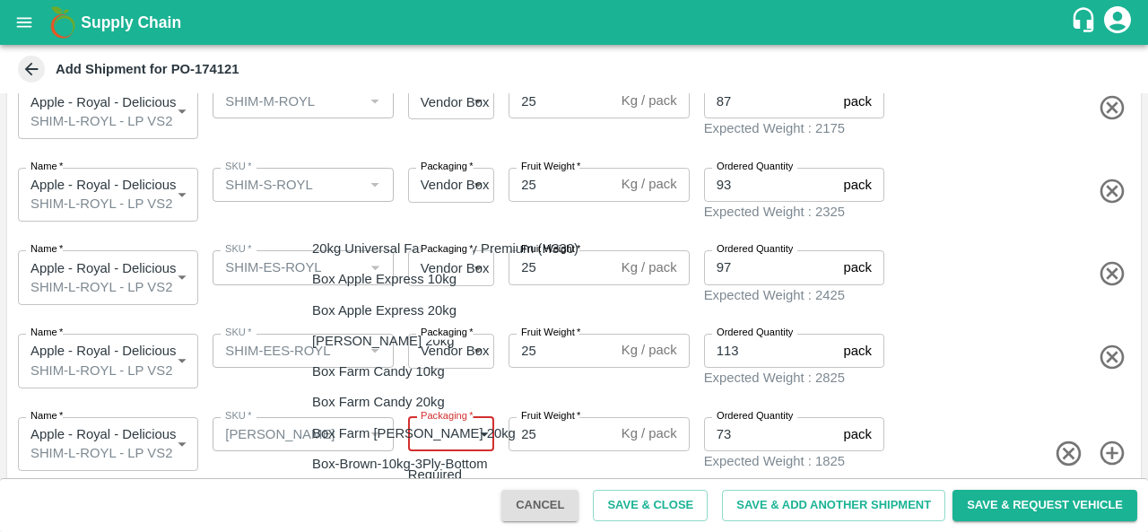
click at [390, 492] on div "Vendor Box" at bounding box center [351, 494] width 78 height 20
type input "276"
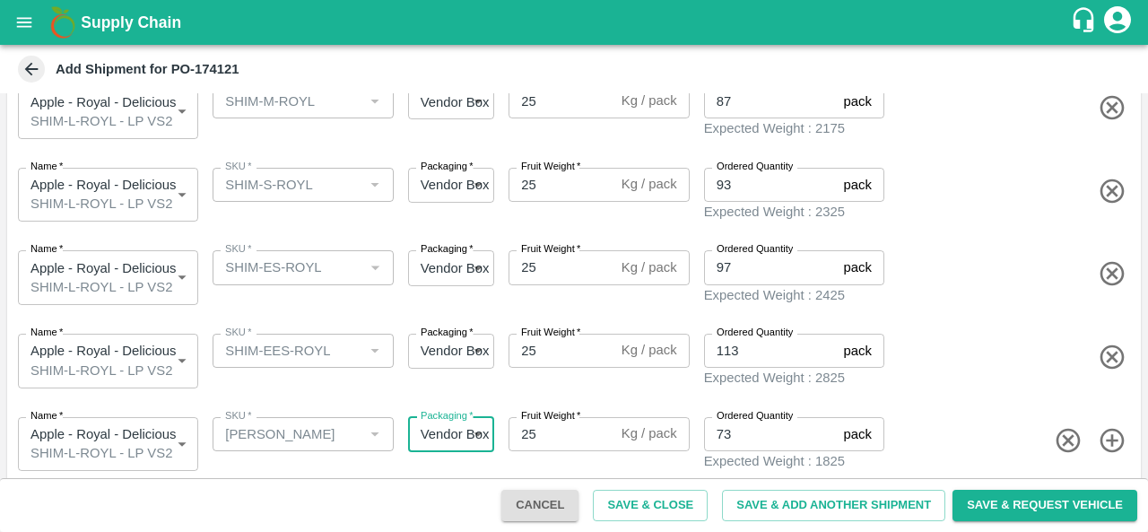
scroll to position [300, 0]
click at [965, 380] on div "Name   * Apple - Royal - Delicious SHIM-L-ROYL - LP VS2 1990829 Name SKU   * SK…" at bounding box center [570, 359] width 1141 height 91
click at [959, 261] on span at bounding box center [1011, 276] width 246 height 30
click at [638, 506] on button "Save & Close" at bounding box center [650, 505] width 115 height 31
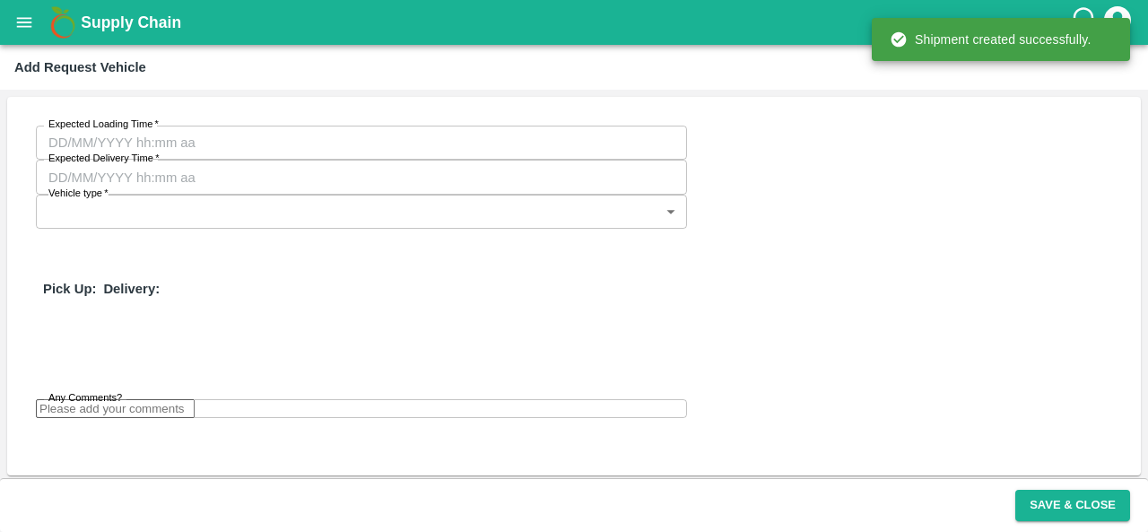
type input "13/09/2025 08:38 AM"
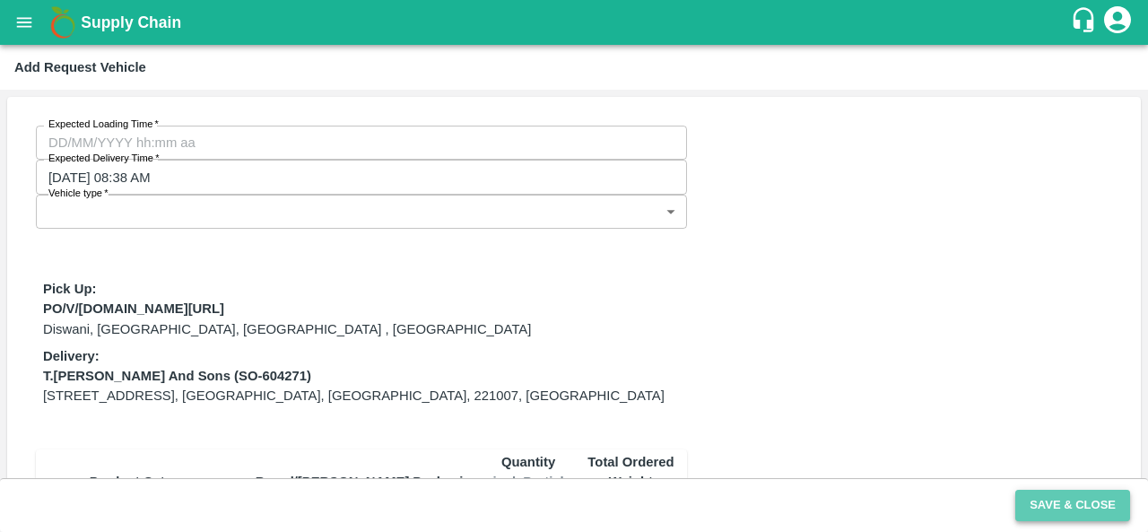
click at [1044, 502] on button "Save & Close" at bounding box center [1072, 505] width 115 height 31
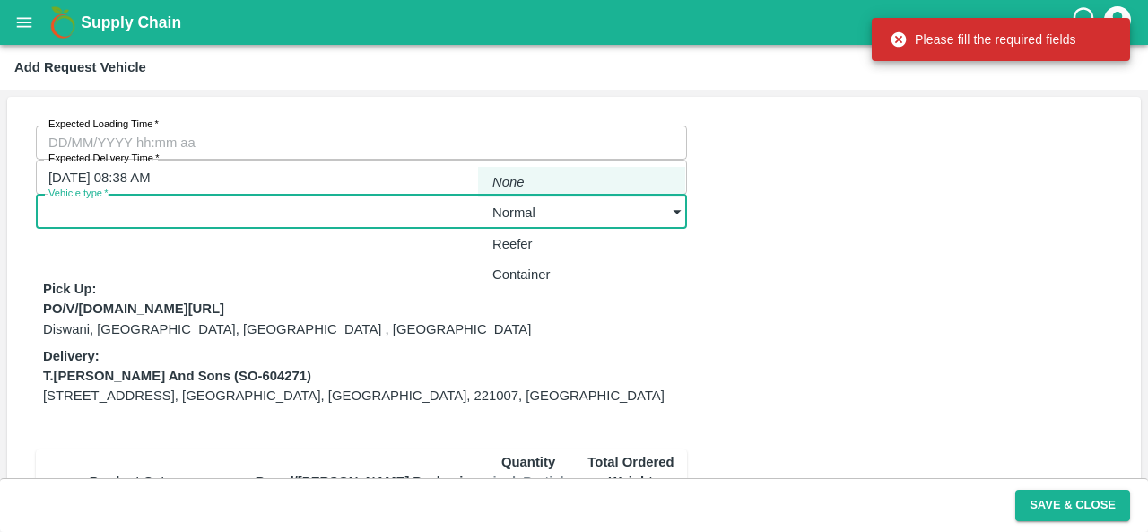
click at [583, 144] on body "Supply Chain Add Request Vehicle Expected Loading Time   * Expected Loading Tim…" at bounding box center [574, 266] width 1148 height 532
click at [518, 221] on p "Normal" at bounding box center [513, 213] width 43 height 20
type input "1"
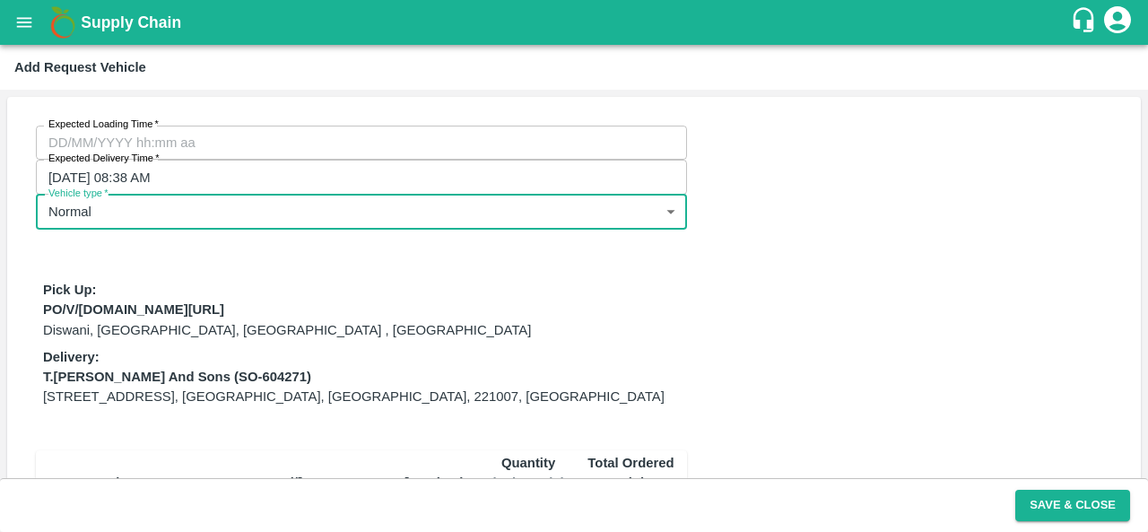
type input "DD/MM/YYYY hh:mm aa"
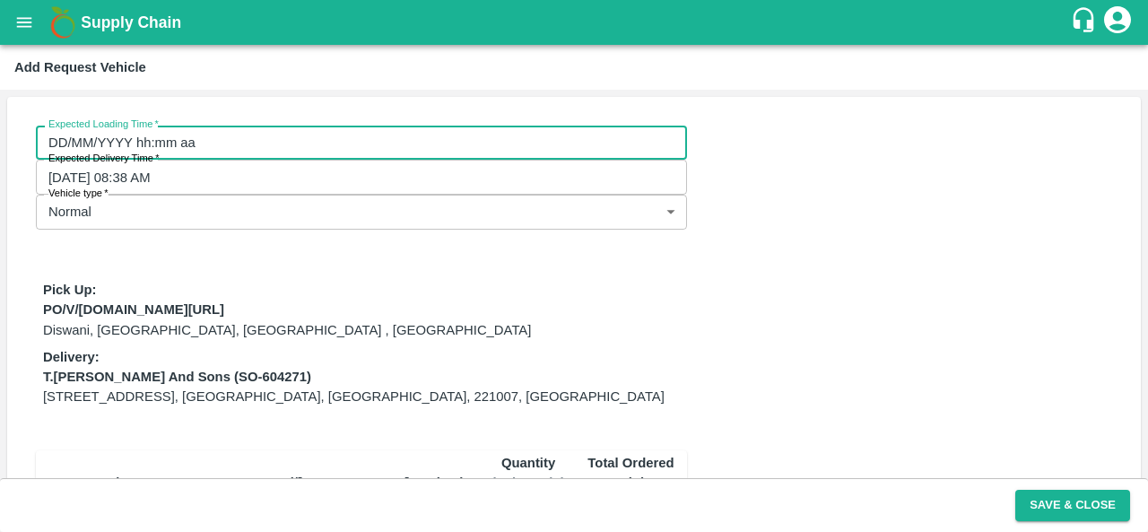
click at [144, 152] on input "DD/MM/YYYY hh:mm aa" at bounding box center [355, 143] width 638 height 34
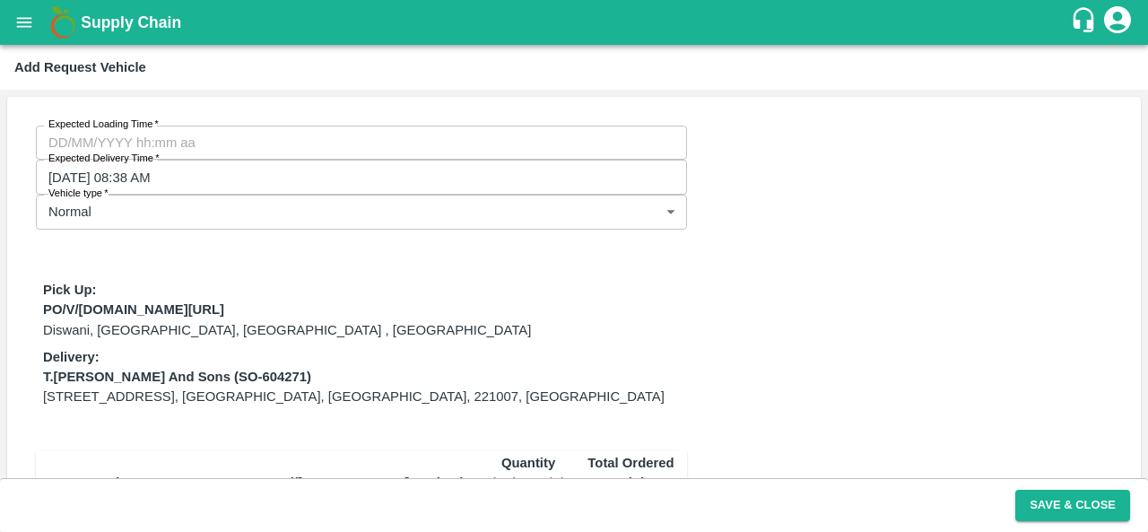
type input "08/09/2025 12:00 AM"
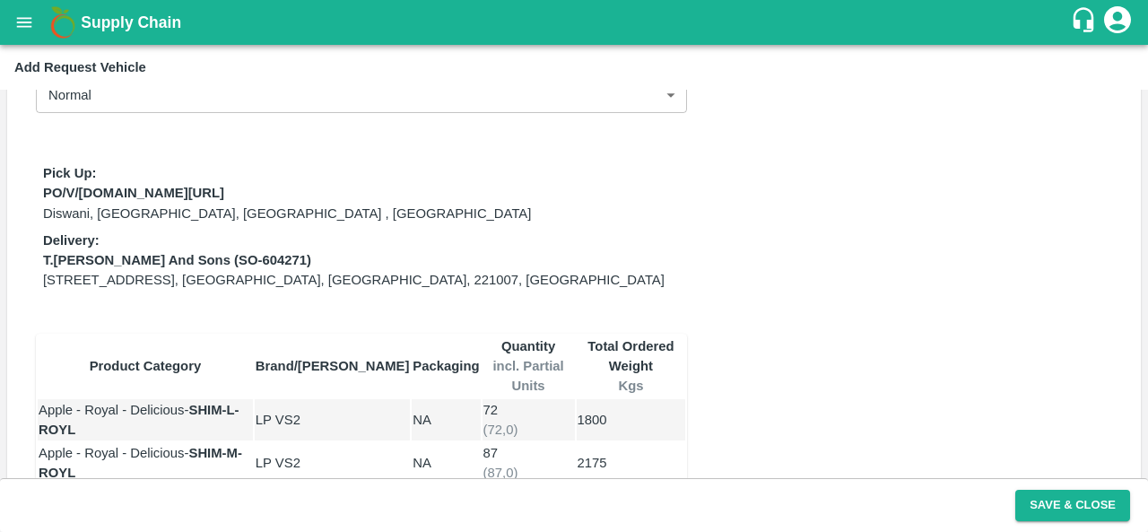
scroll to position [121, 0]
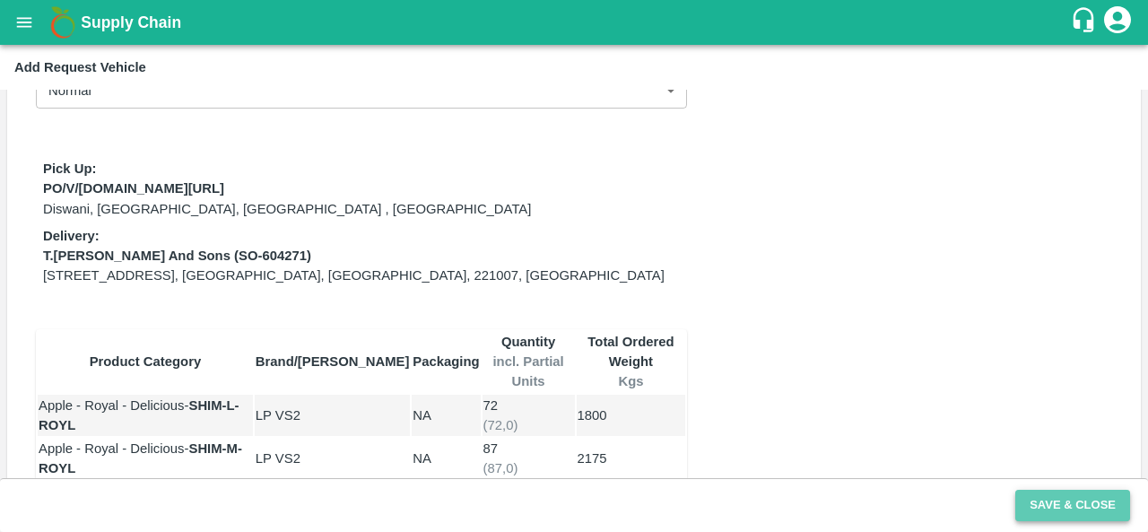
click at [1045, 499] on button "Save & Close" at bounding box center [1072, 505] width 115 height 31
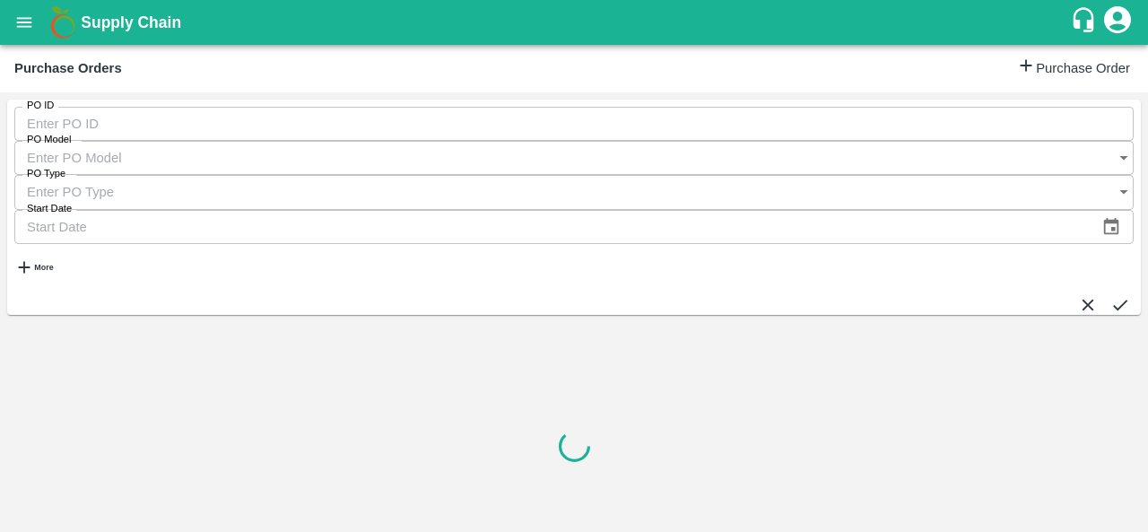
click at [79, 128] on input "PO ID" at bounding box center [573, 124] width 1119 height 34
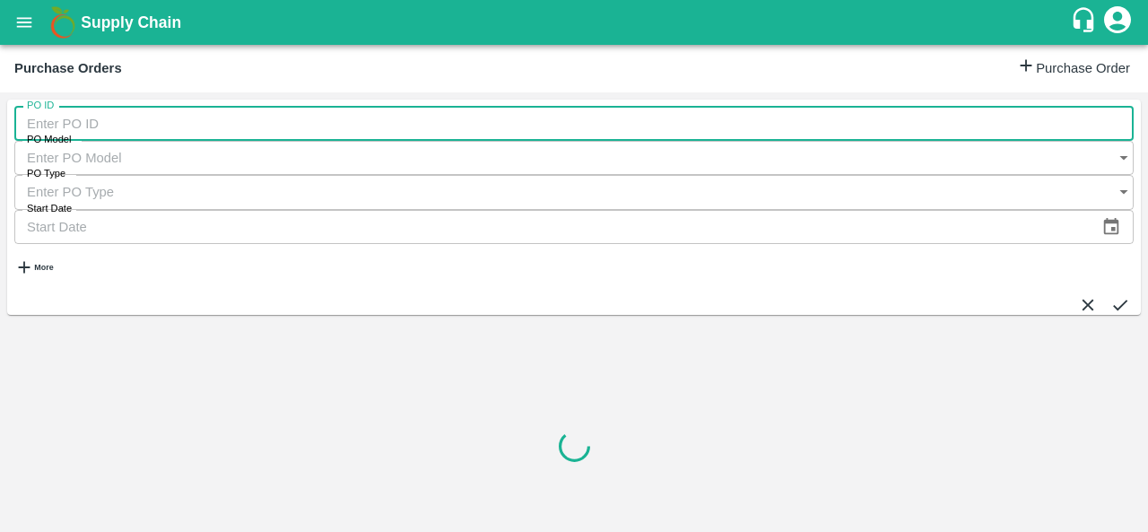
paste input "174121"
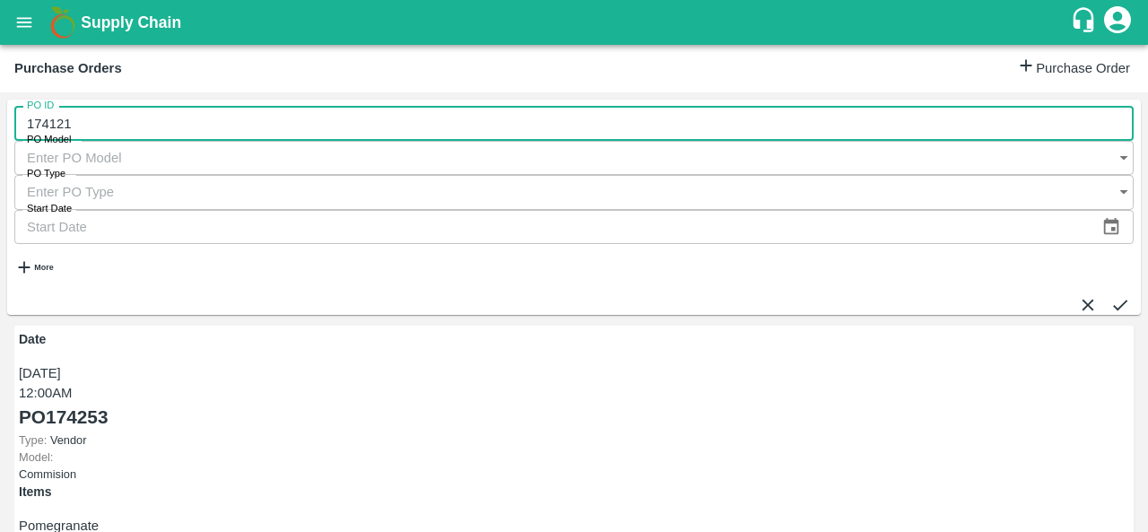
type input "174121"
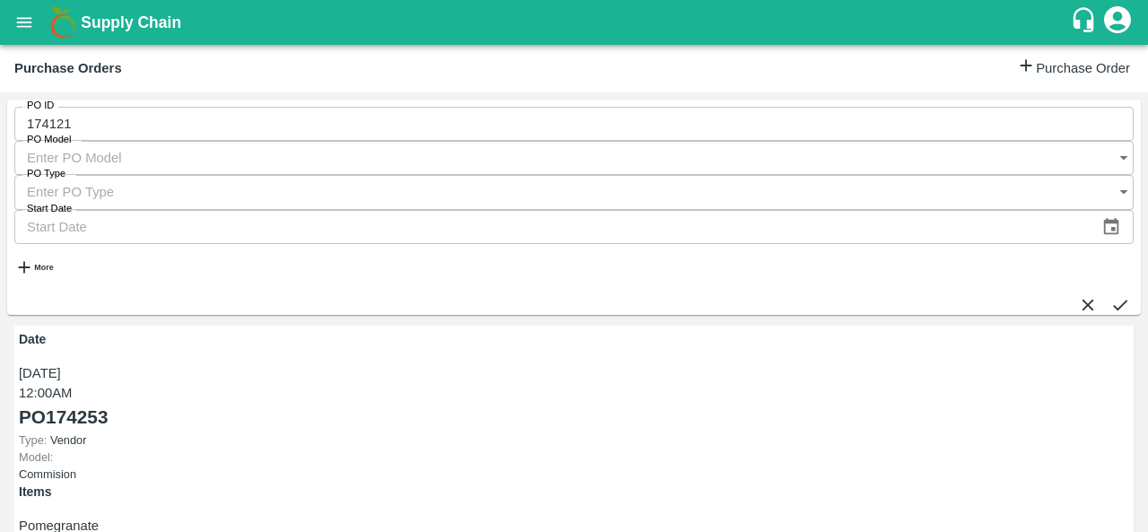
click at [1071, 294] on span at bounding box center [1088, 304] width 34 height 21
click at [1113, 299] on icon "submit" at bounding box center [1120, 304] width 14 height 11
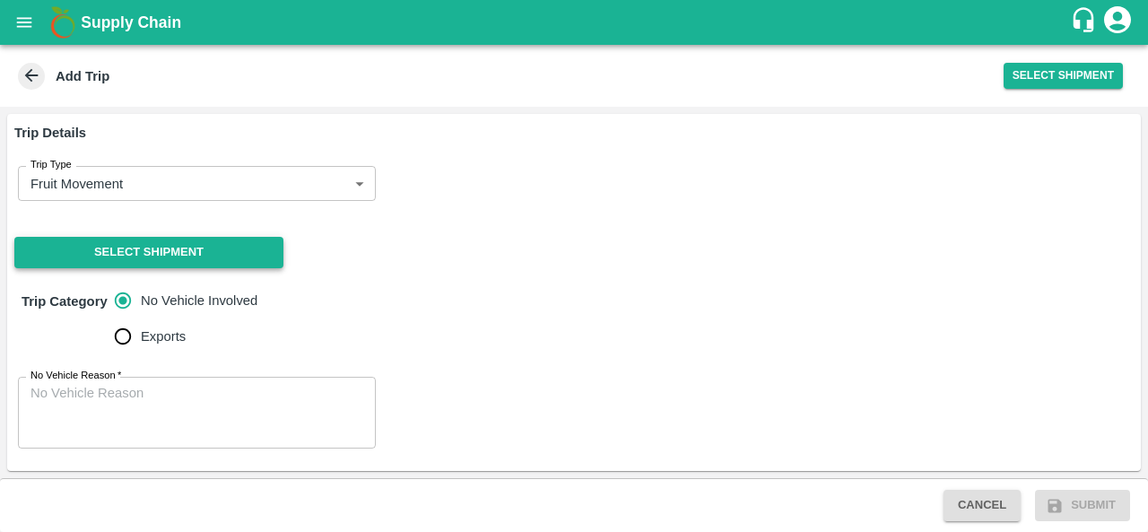
click at [265, 247] on button "Select Shipment" at bounding box center [148, 252] width 269 height 31
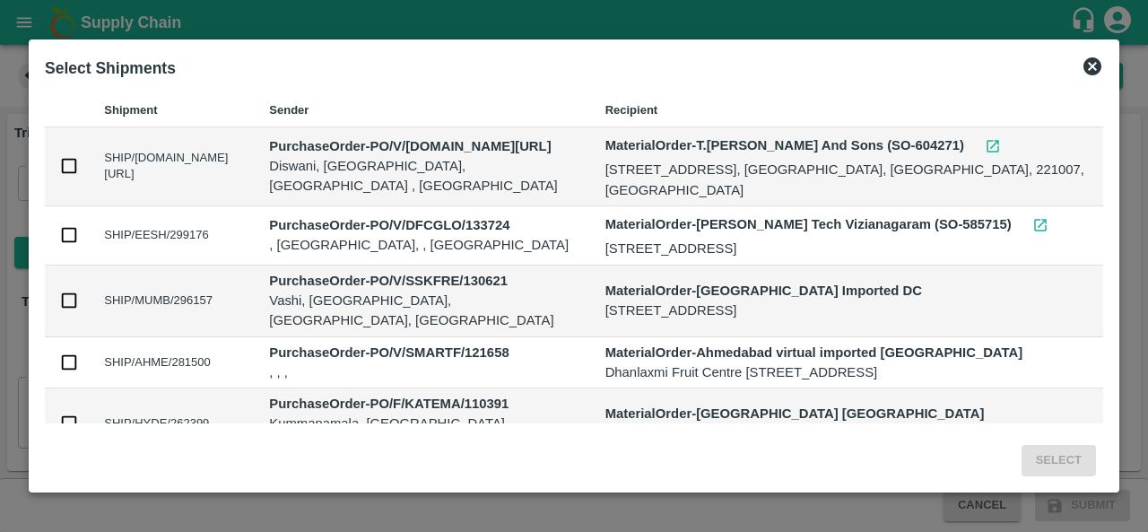
click at [77, 174] on input "checkbox" at bounding box center [69, 166] width 20 height 20
checkbox input "true"
click at [1077, 460] on button "Select" at bounding box center [1058, 460] width 74 height 31
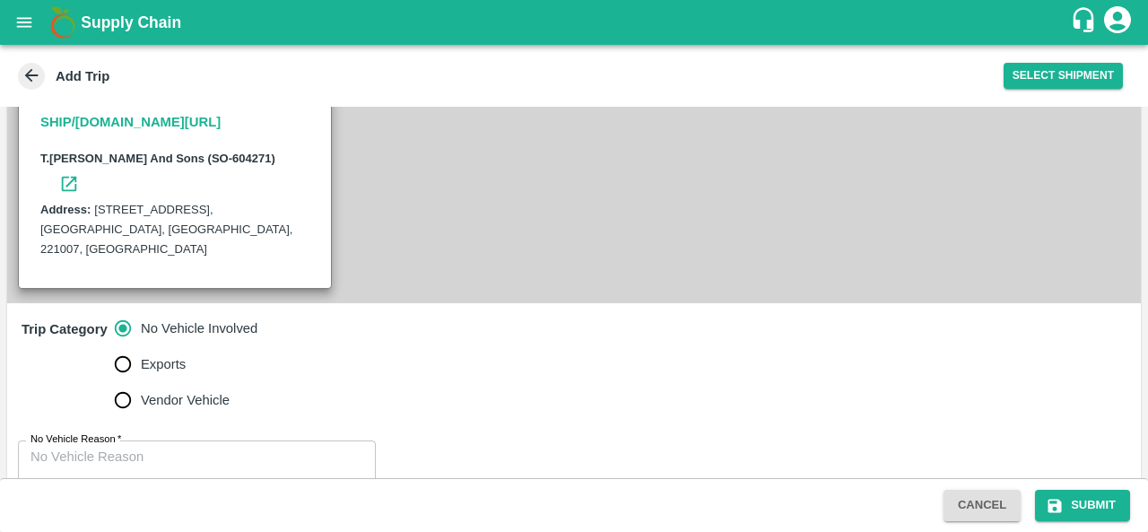
scroll to position [448, 0]
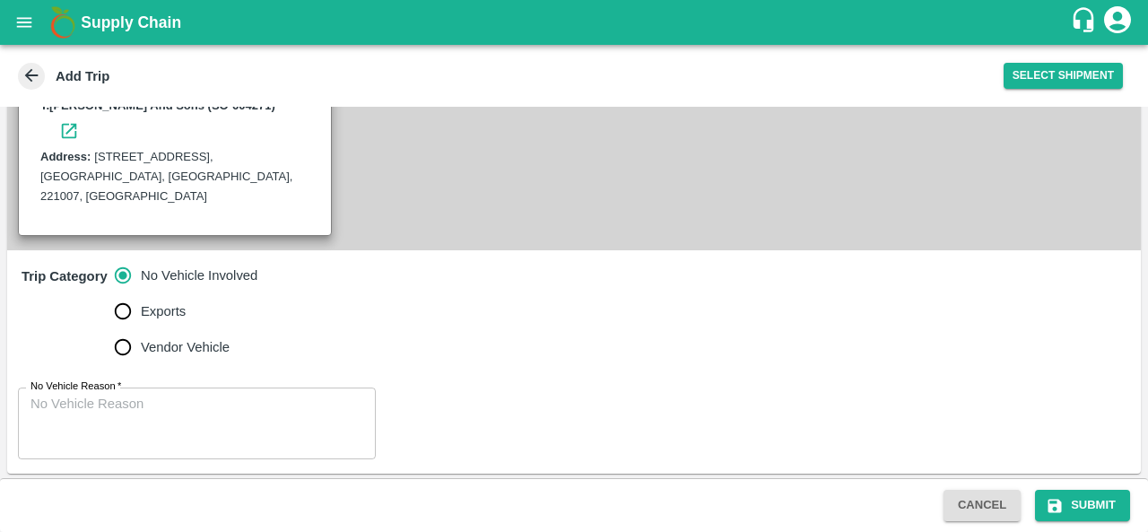
click at [120, 350] on input "Vendor Vehicle" at bounding box center [123, 347] width 36 height 36
radio input "true"
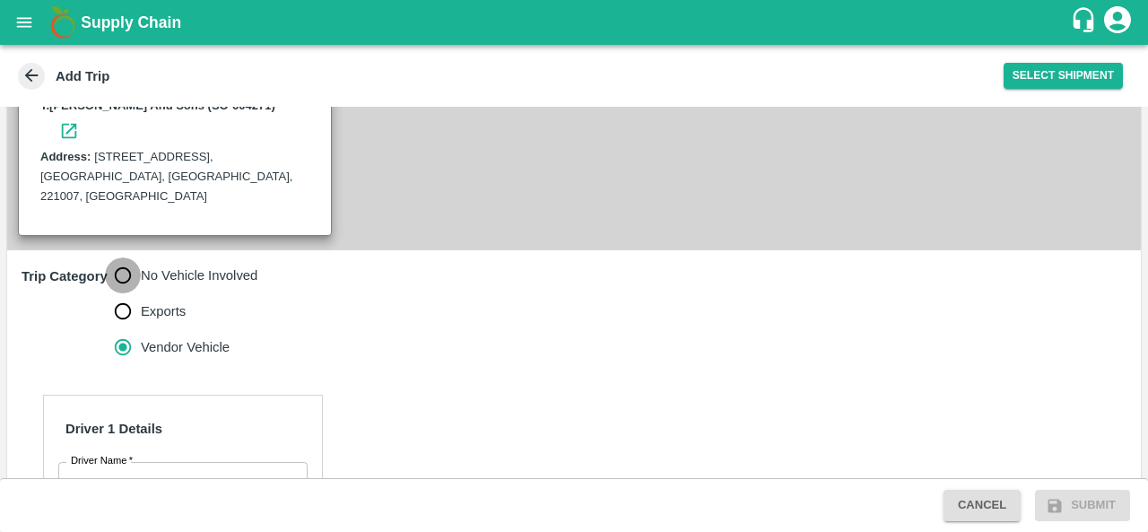
click at [123, 279] on input "No Vehicle Involved" at bounding box center [123, 275] width 36 height 36
radio input "true"
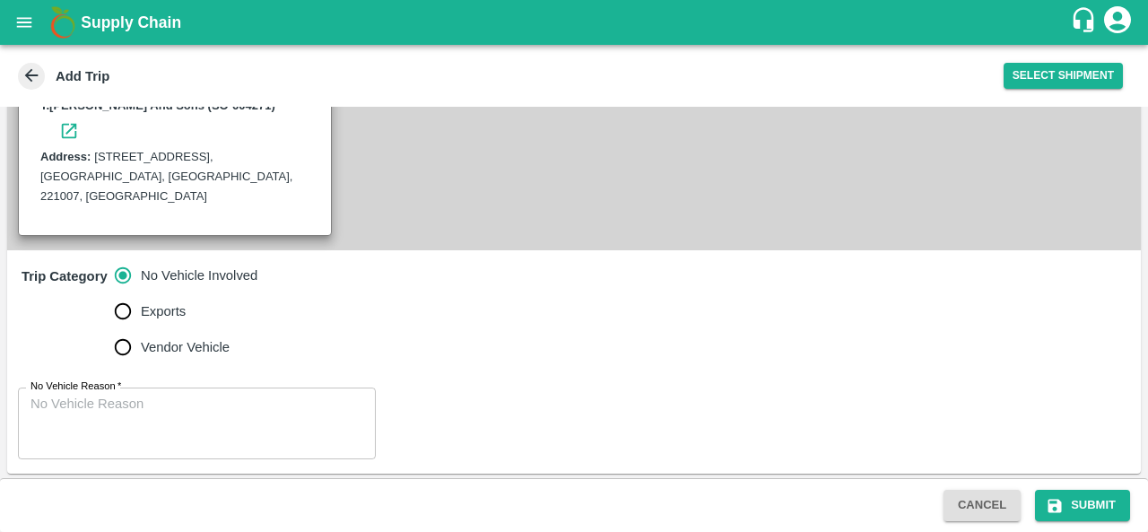
click at [301, 408] on textarea "No Vehicle Reason   *" at bounding box center [196, 423] width 333 height 56
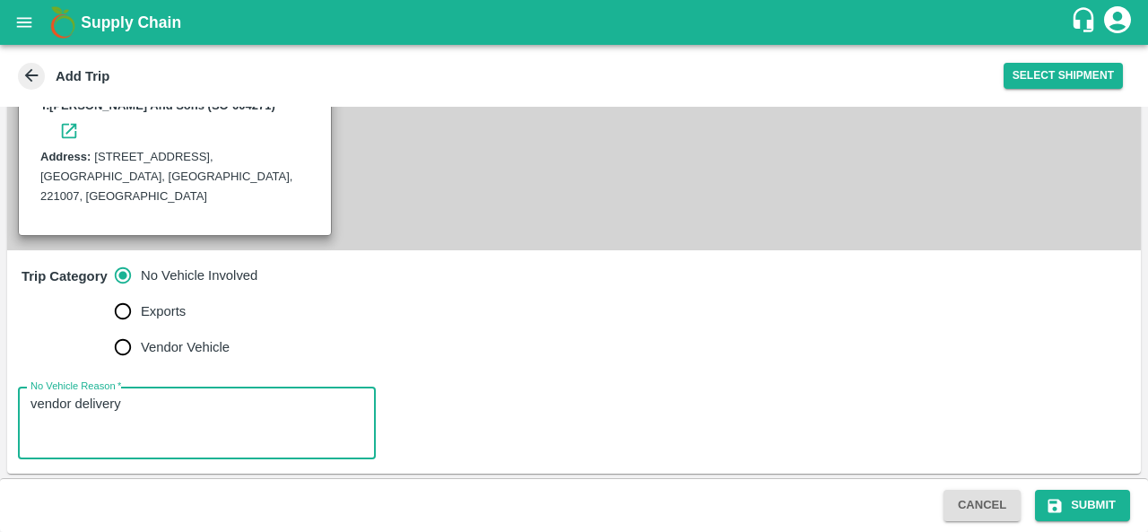
type textarea "vendor delivery"
click at [933, 421] on div "No Vehicle Reason   * vendor delivery x No Vehicle Reason" at bounding box center [573, 423] width 1133 height 100
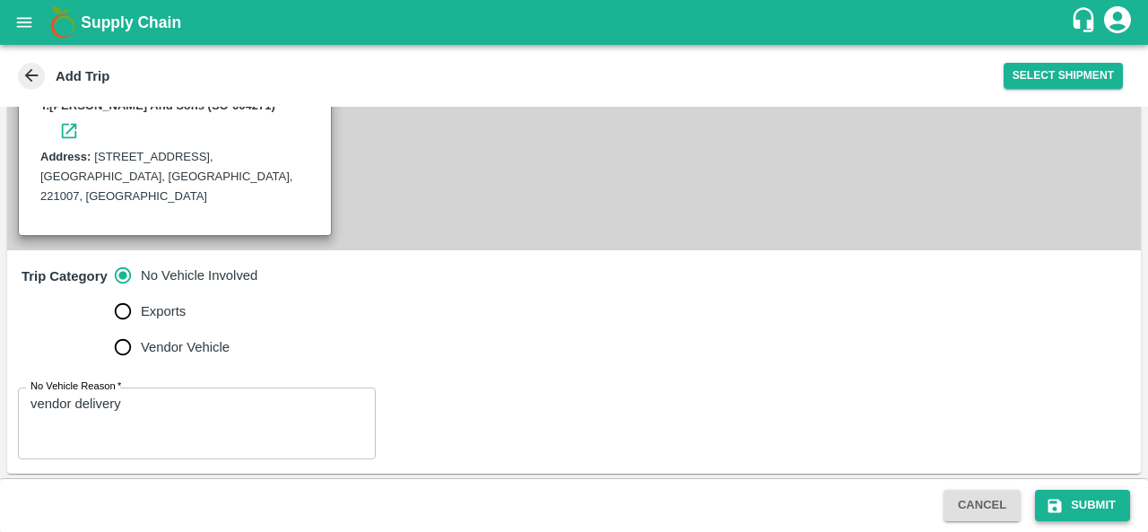
click at [1082, 507] on button "Submit" at bounding box center [1082, 505] width 95 height 31
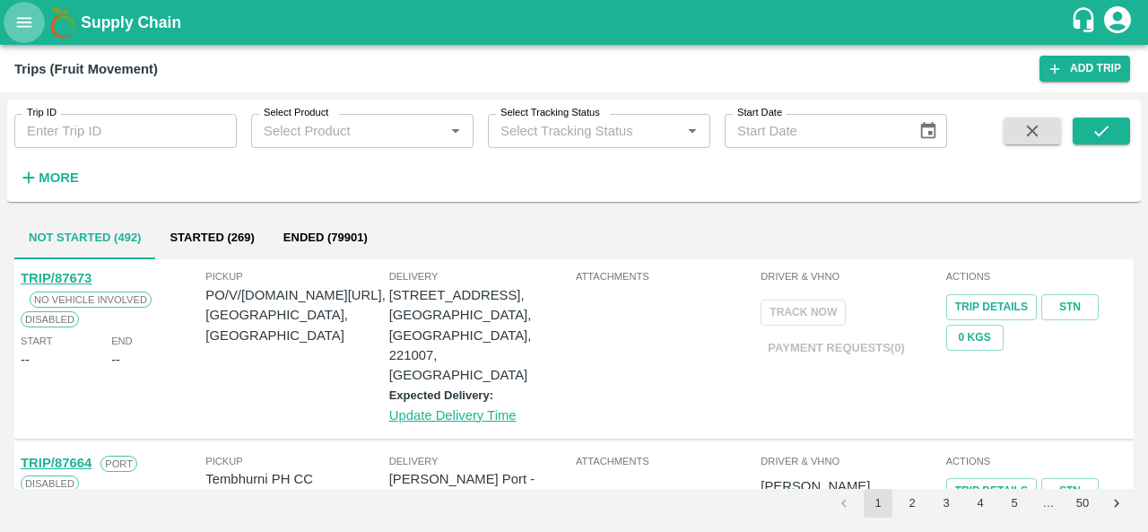
click at [22, 28] on icon "open drawer" at bounding box center [24, 23] width 20 height 20
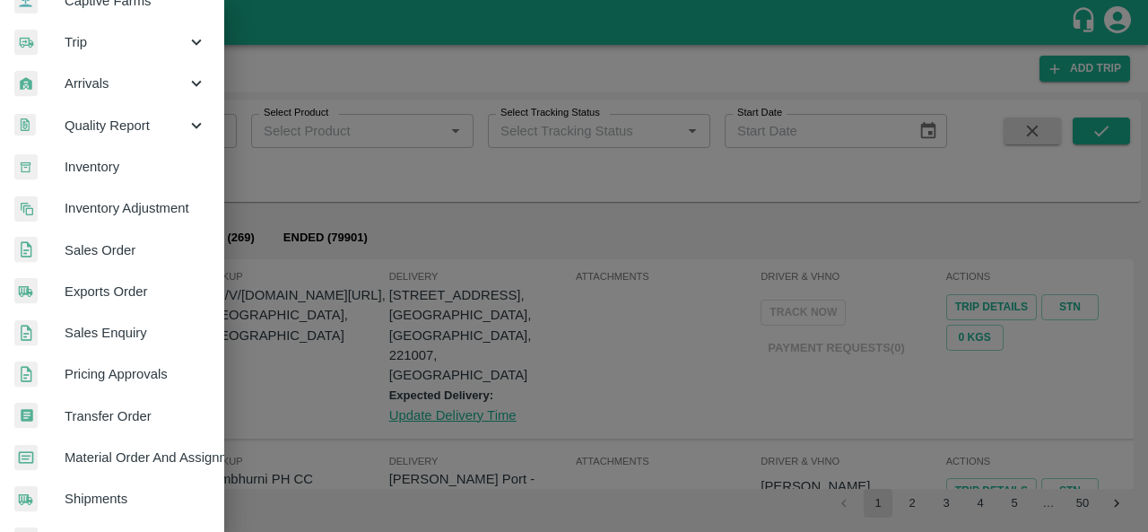
scroll to position [204, 4]
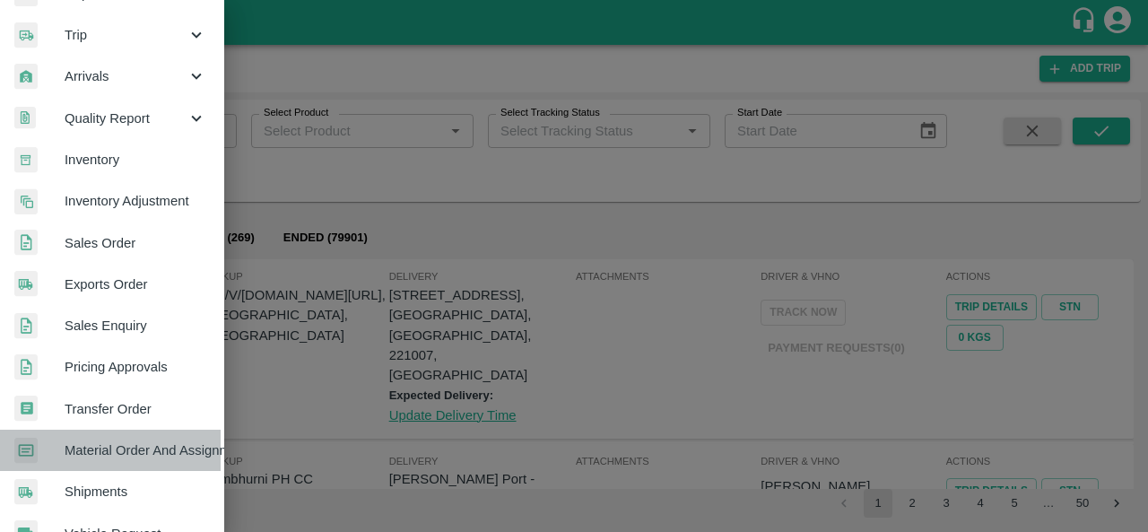
click at [124, 455] on span "Material Order And Assignment" at bounding box center [136, 450] width 142 height 20
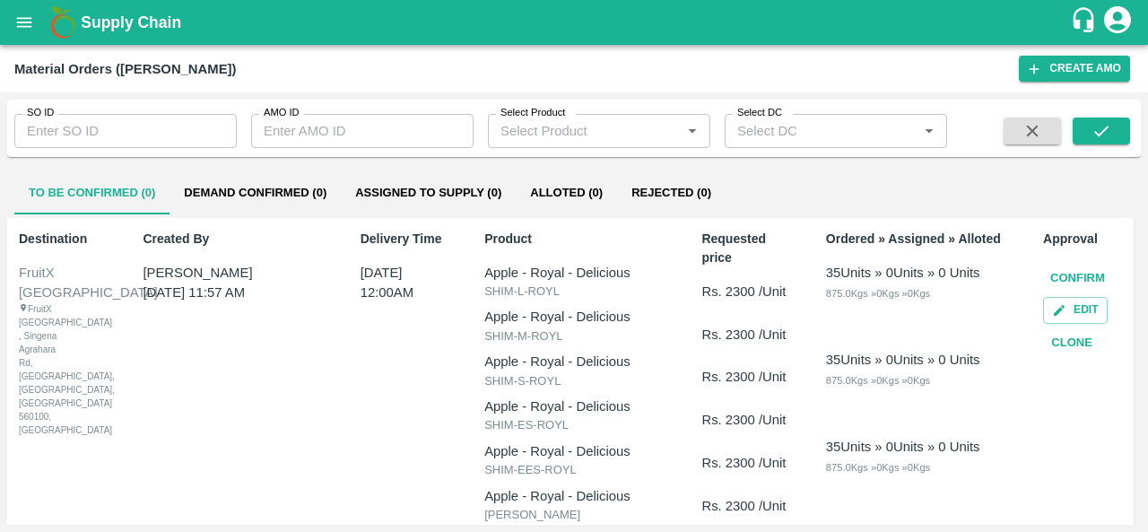
click at [135, 128] on input "SO ID" at bounding box center [125, 131] width 222 height 34
paste input "174128"
type input "1"
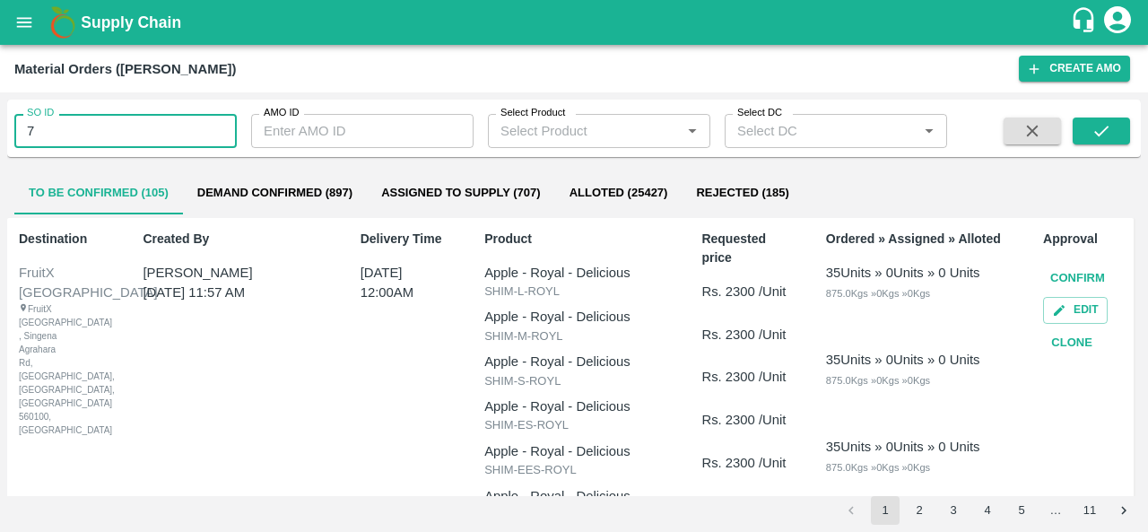
type input "7"
click at [108, 134] on input "6" at bounding box center [125, 131] width 222 height 34
type input "604272"
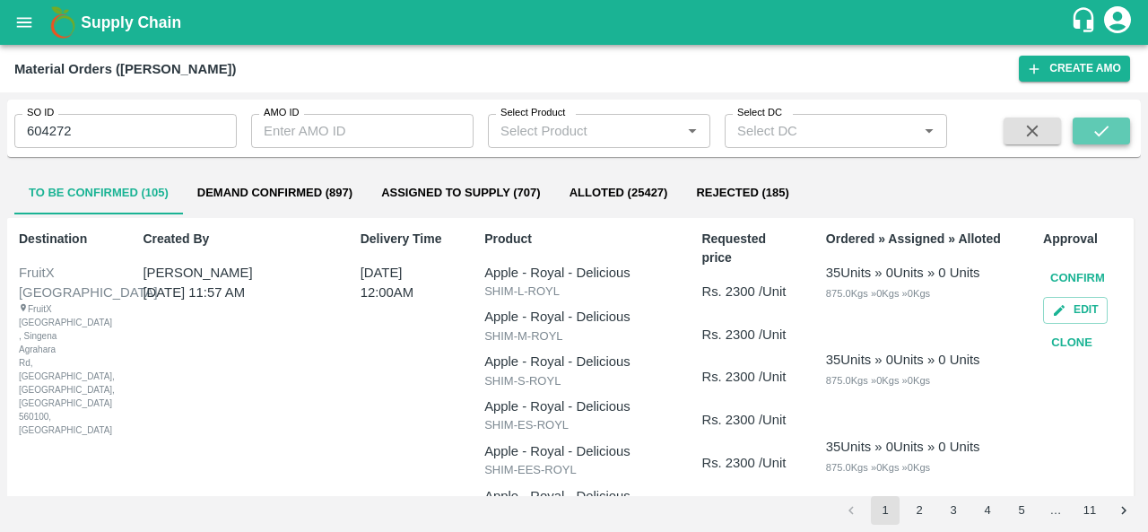
click at [1106, 129] on icon "submit" at bounding box center [1101, 131] width 14 height 11
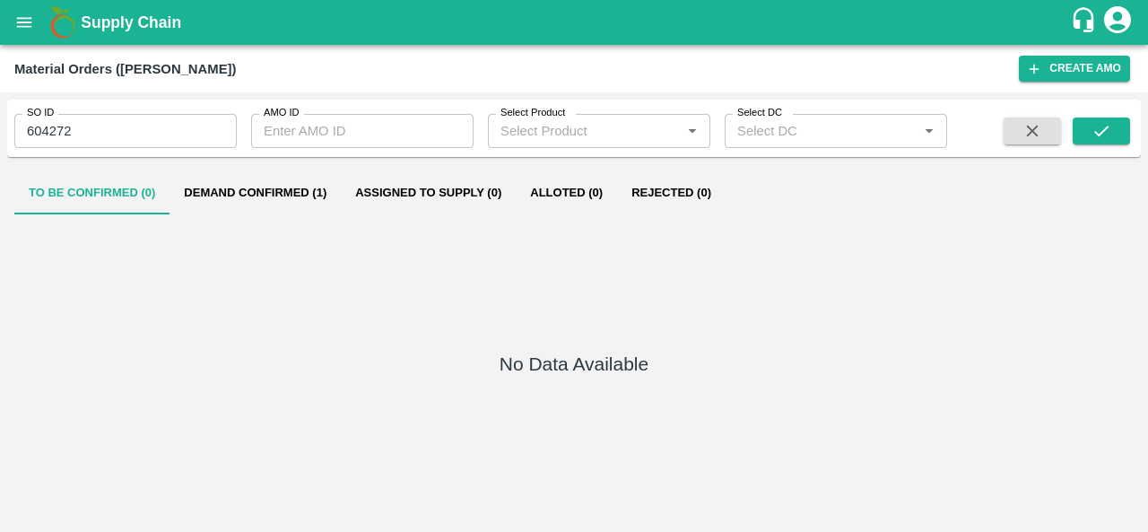
click at [207, 193] on button "Demand Confirmed (1)" at bounding box center [254, 192] width 171 height 43
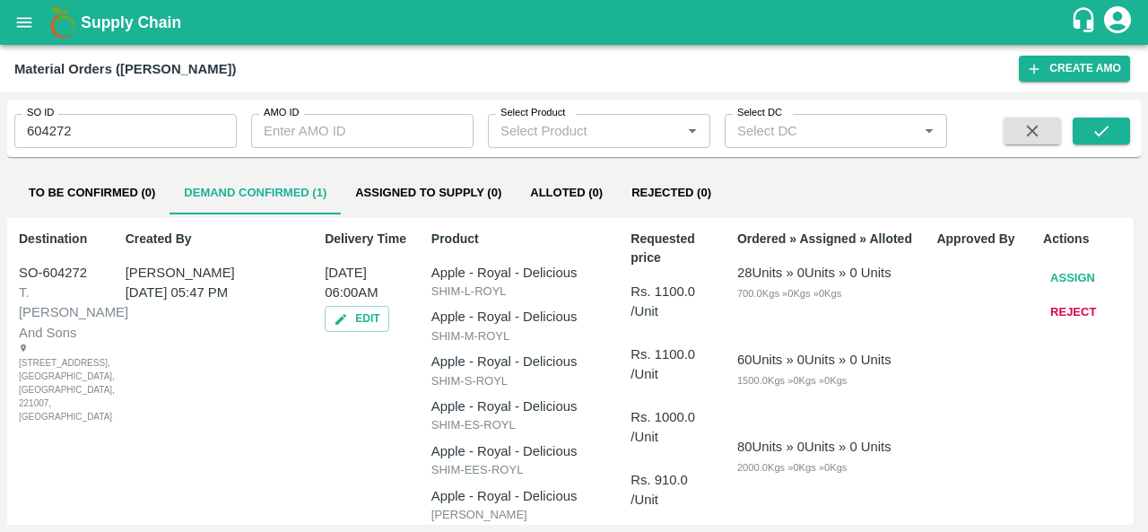
click at [1078, 273] on button "Assign" at bounding box center [1072, 278] width 59 height 31
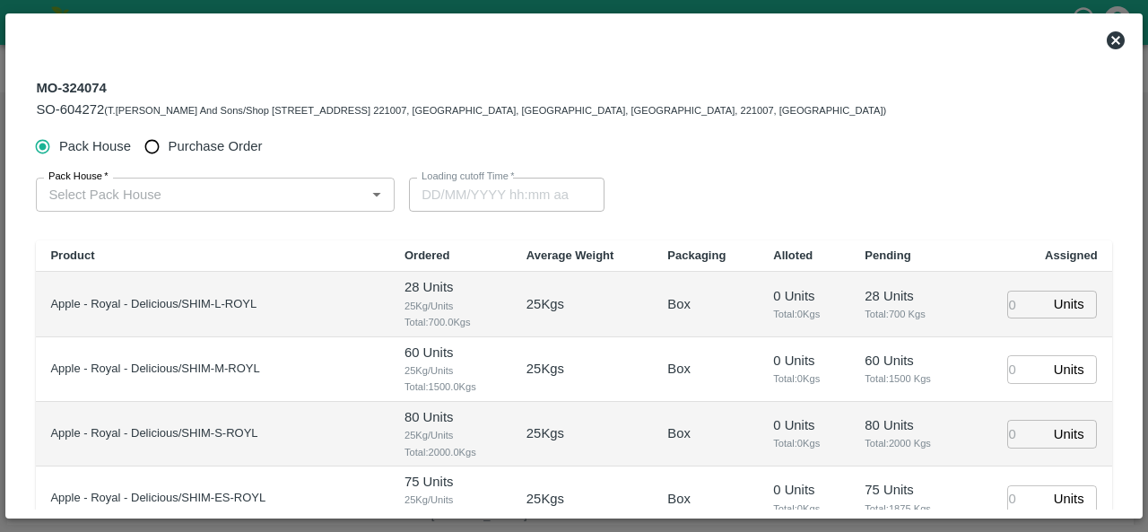
type input "15/09/2025 06:00 AM"
click at [157, 143] on input "Purchase Order" at bounding box center [151, 146] width 33 height 33
radio input "true"
click at [133, 200] on input "PO   *" at bounding box center [193, 194] width 304 height 23
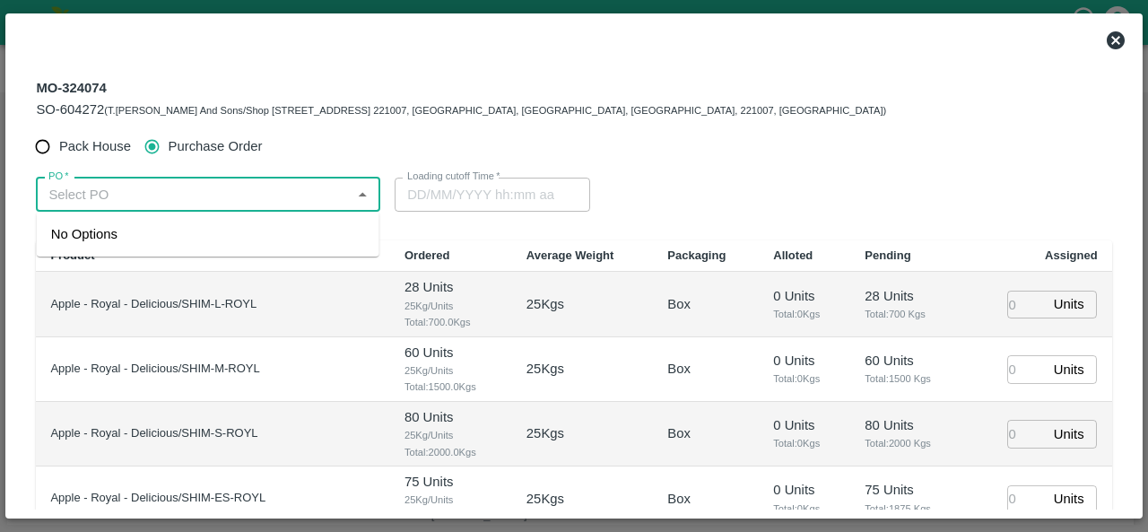
paste input "174128"
type input "174128"
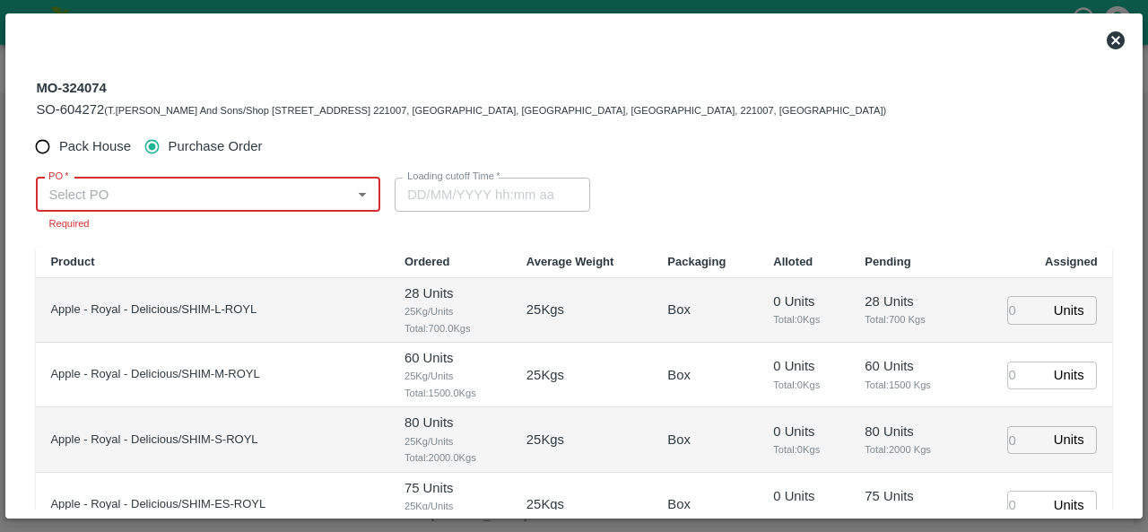
paste input "174128"
click at [98, 265] on div "PO-174128(S.O. FRUIT Co. ( Sardevan Singh)-7807720600)" at bounding box center [208, 244] width 343 height 51
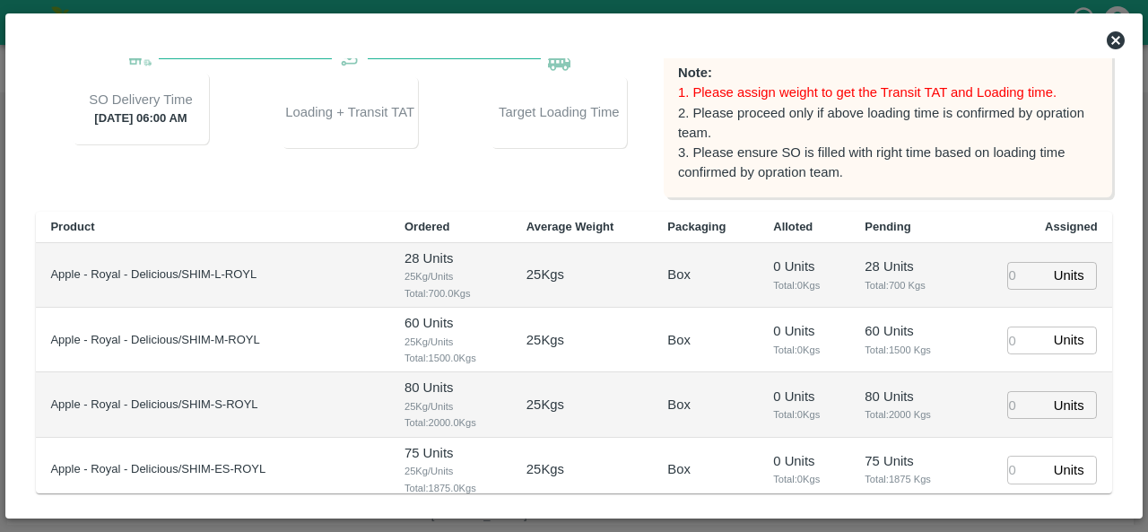
scroll to position [208, 0]
type input "PO-174128(S.O. FRUIT Co. ( Sardevan Singh)-7807720600)"
click at [1014, 278] on input "number" at bounding box center [1026, 274] width 39 height 28
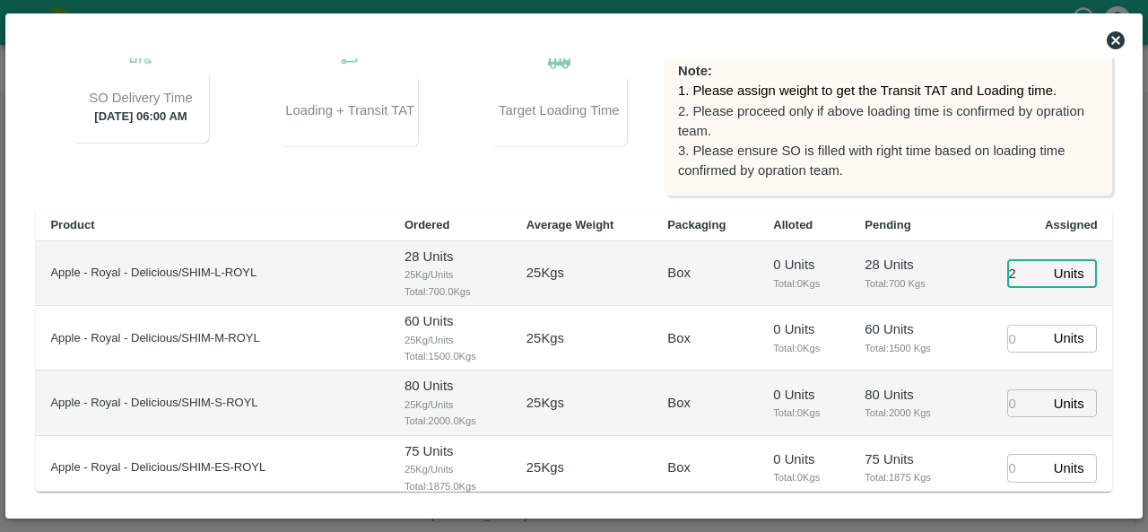
type input "28"
type input "13/09/2025 10:38 AM"
type input "28"
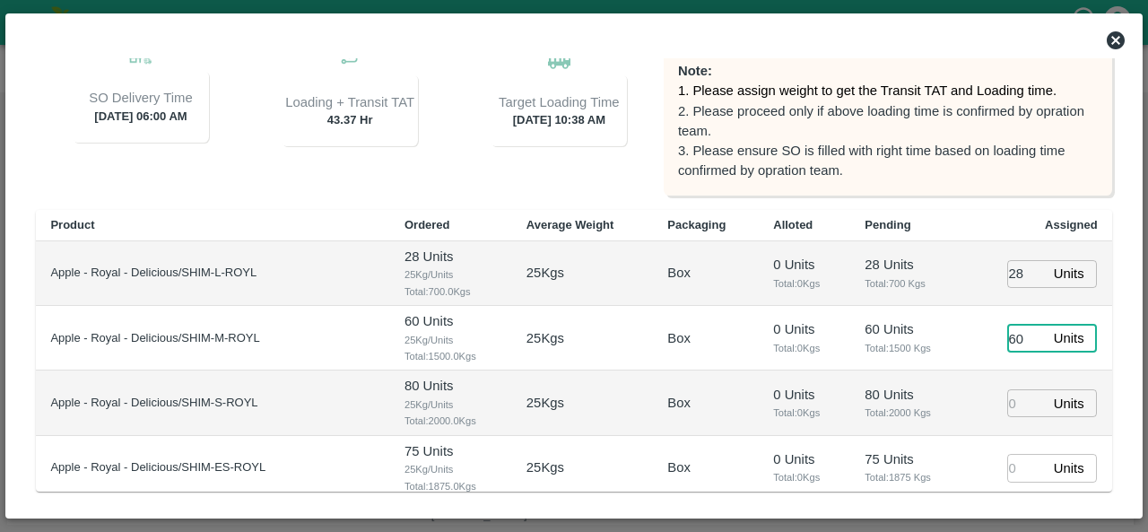
type input "60"
type input "8"
type input "13/09/2025 08:38 AM"
type input "80"
type input "75"
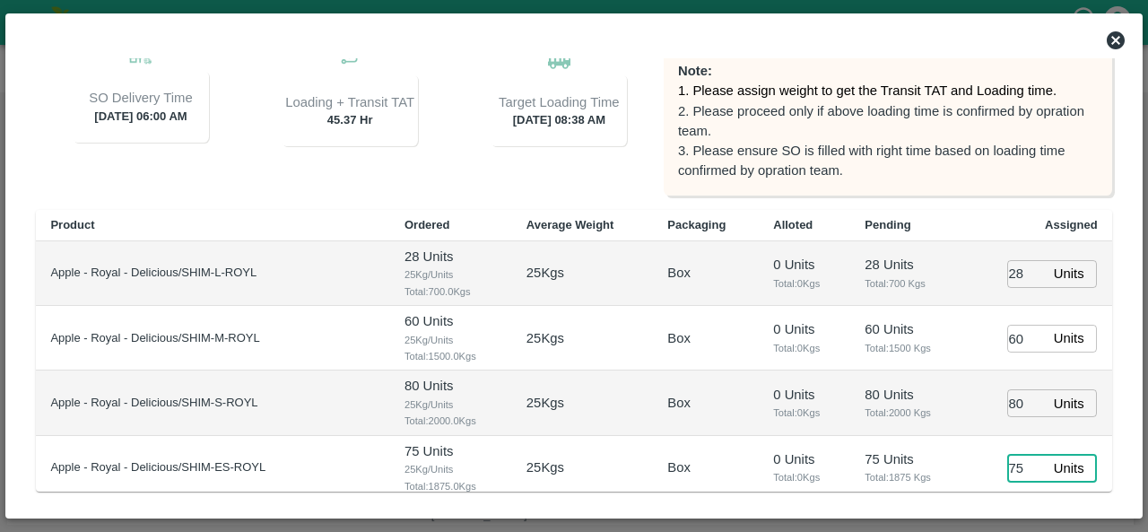
scroll to position [181, 0]
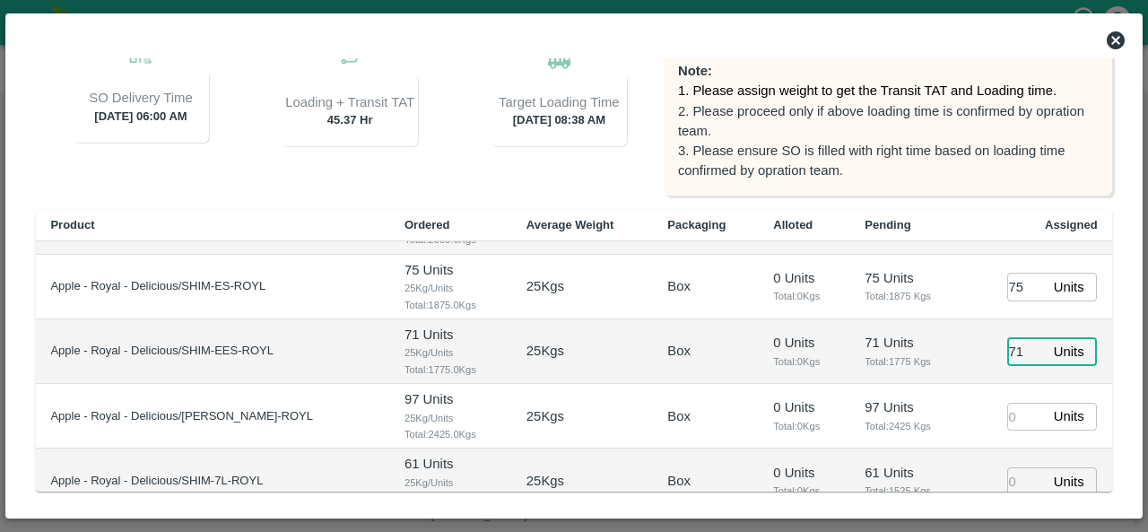
type input "71"
type input "97"
type input "61"
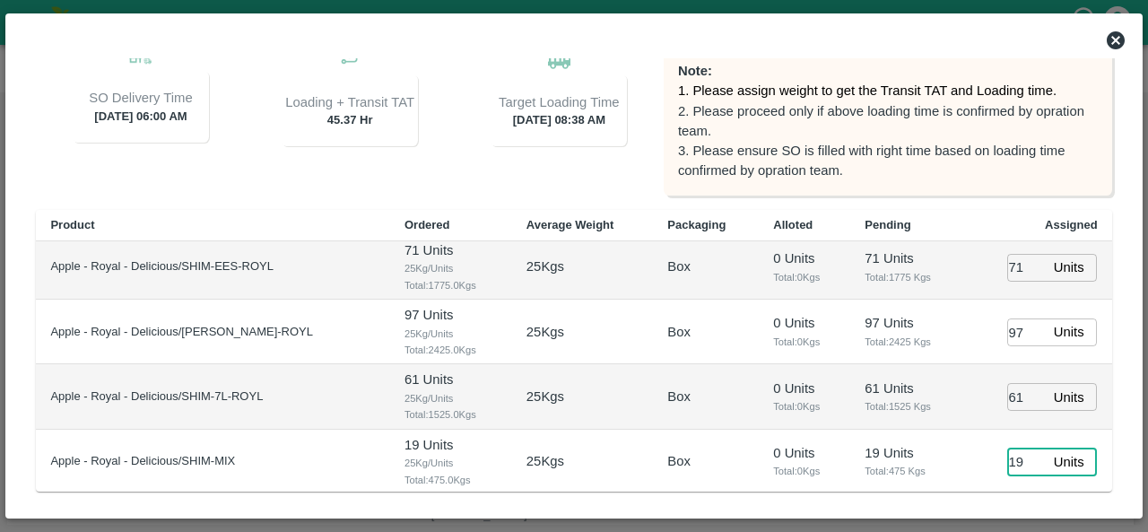
type input "19"
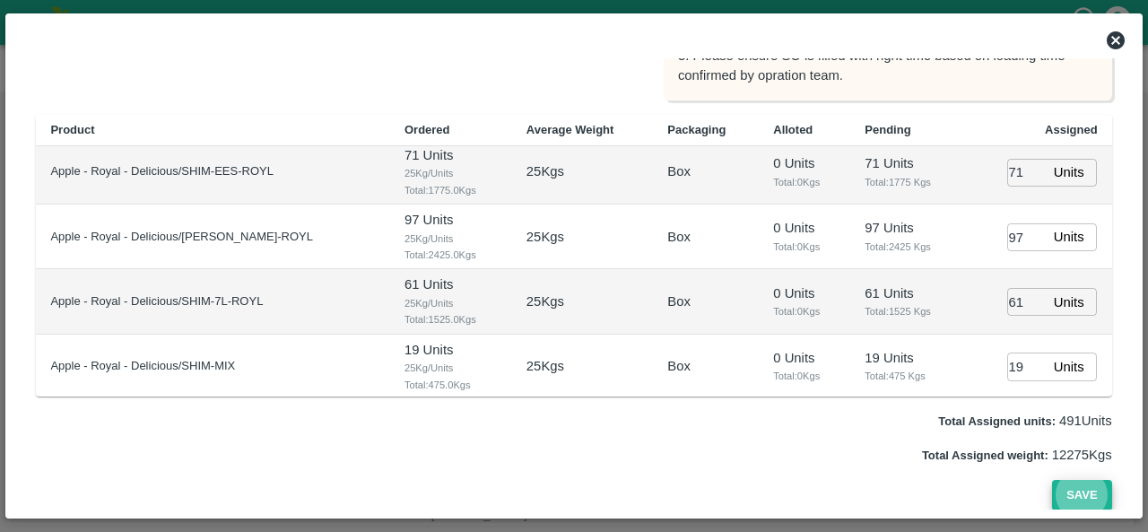
click at [1067, 492] on button "Save" at bounding box center [1081, 495] width 59 height 31
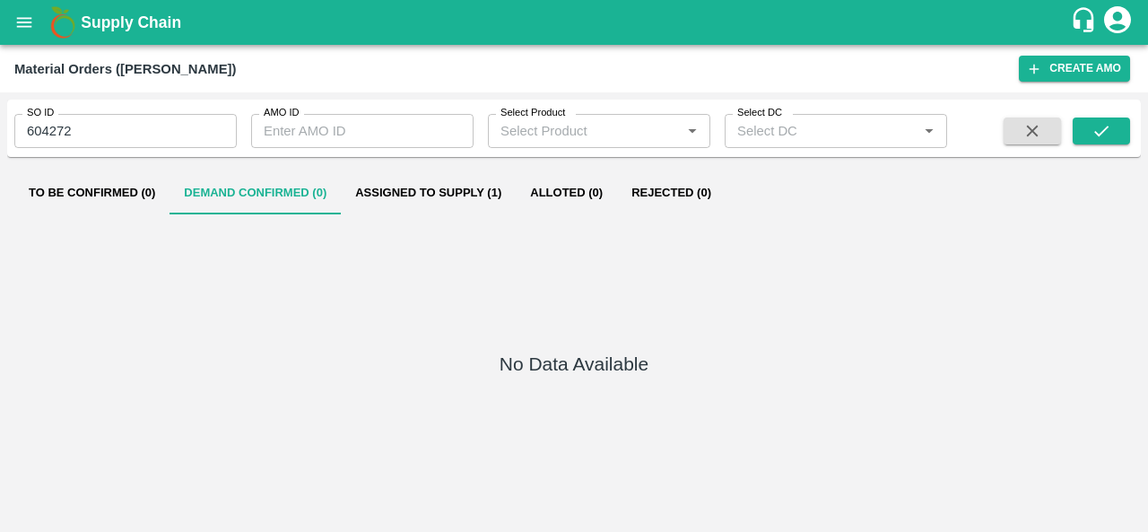
click at [439, 189] on button "Assigned to Supply (1)" at bounding box center [428, 192] width 175 height 43
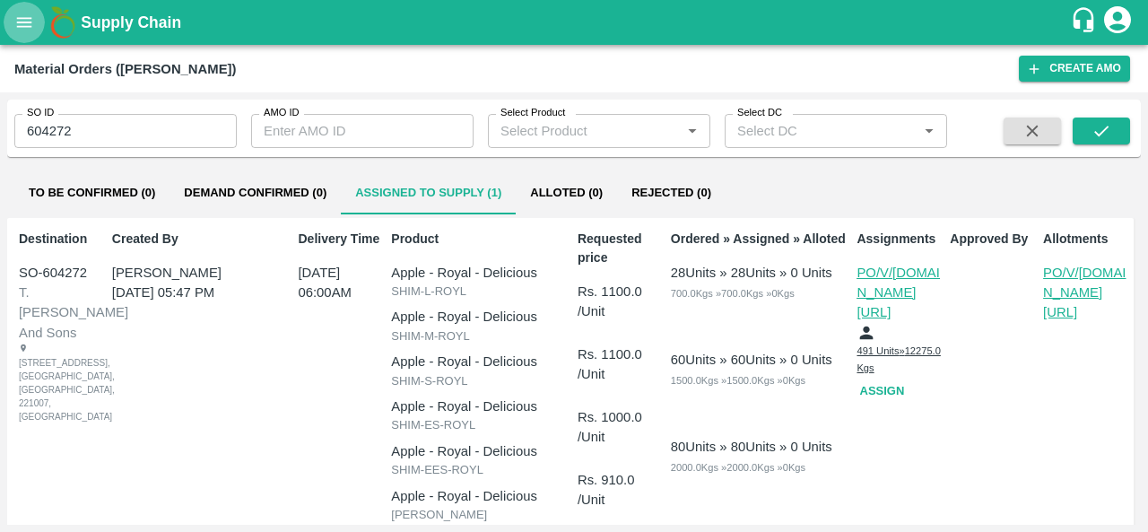
click at [24, 35] on button "open drawer" at bounding box center [24, 22] width 41 height 41
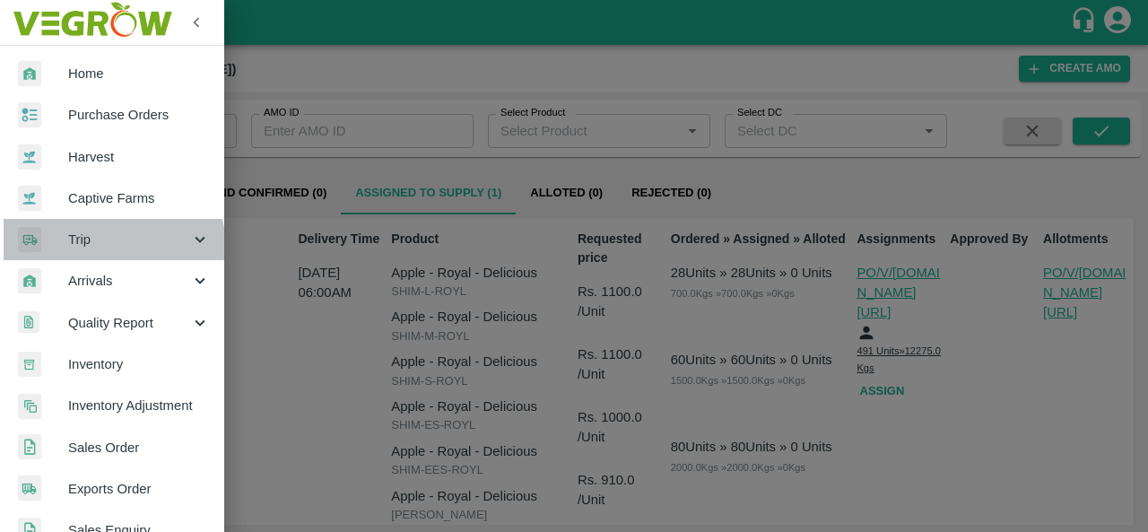
click at [108, 252] on div "Trip" at bounding box center [112, 239] width 224 height 41
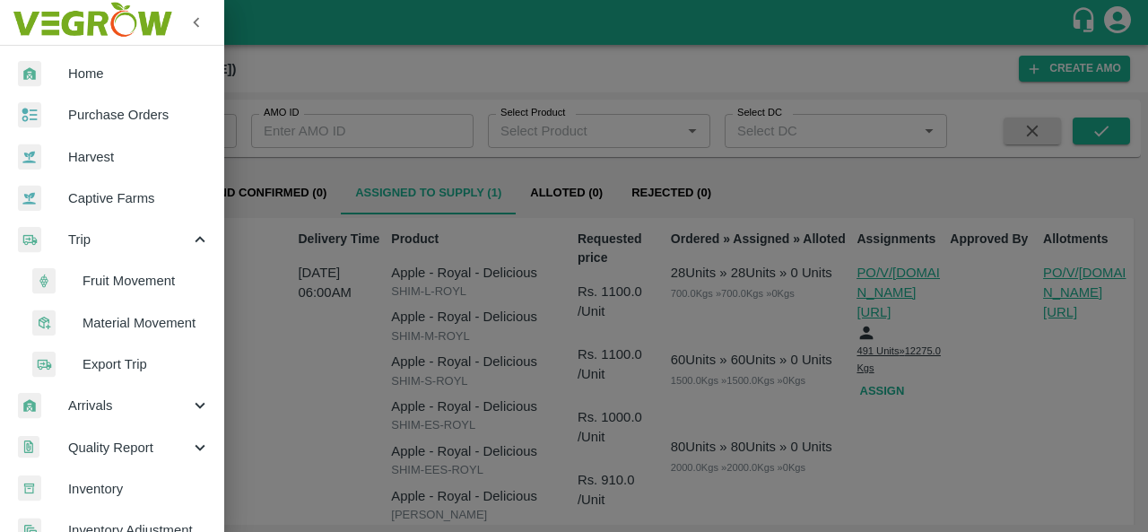
click at [178, 283] on span "Fruit Movement" at bounding box center [145, 281] width 127 height 20
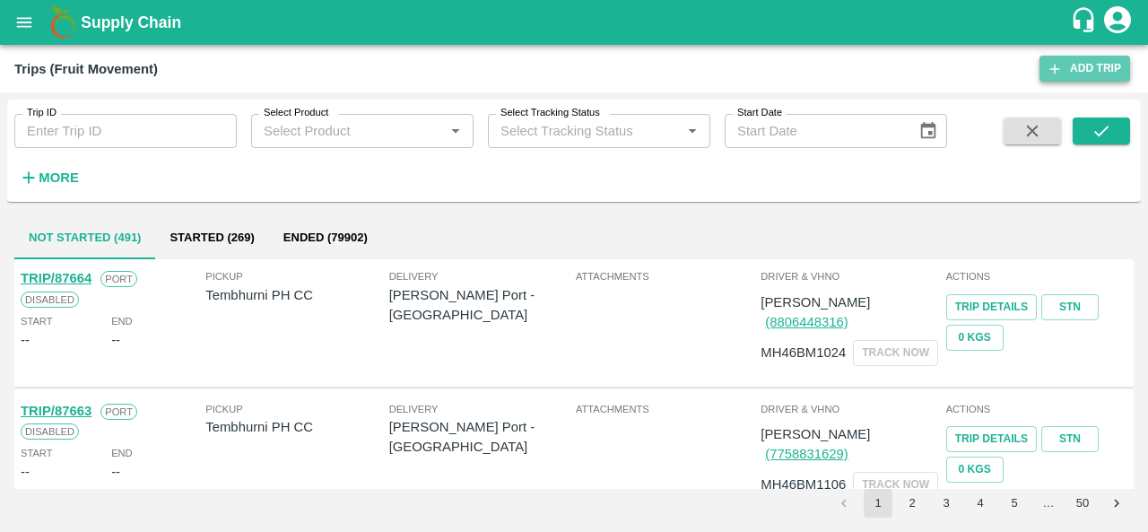
click at [1068, 71] on link "Add Trip" at bounding box center [1084, 69] width 91 height 26
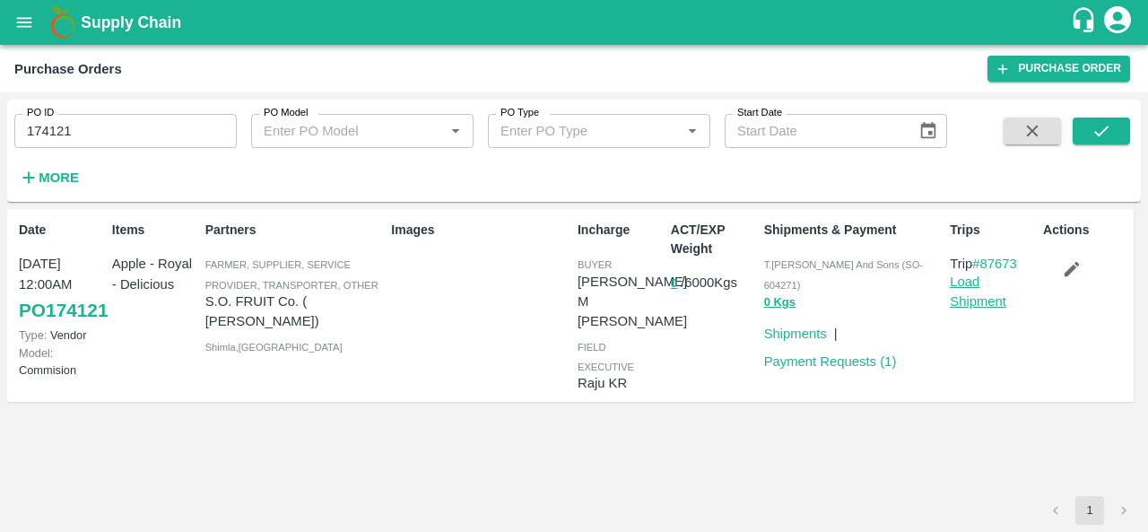
click at [977, 299] on link "Load Shipment" at bounding box center [978, 291] width 56 height 34
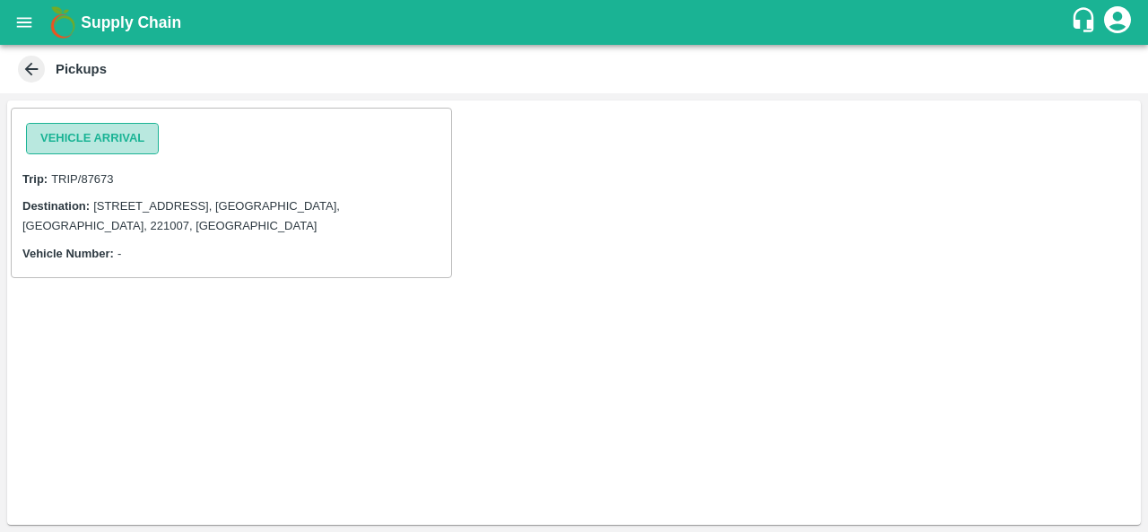
click at [134, 143] on button "Vehicle Arrival" at bounding box center [92, 138] width 133 height 31
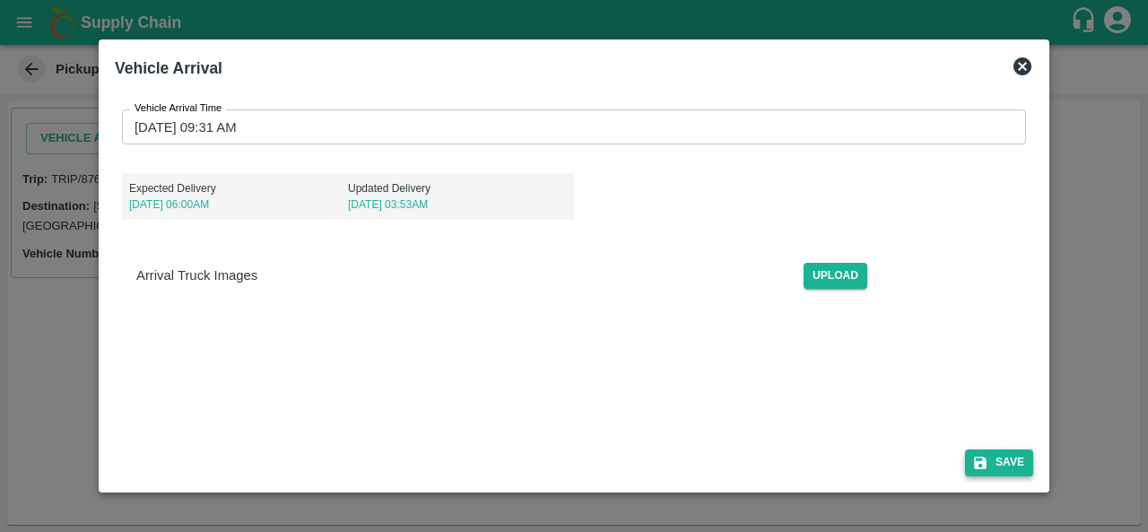
click at [991, 456] on button "Save" at bounding box center [999, 462] width 68 height 26
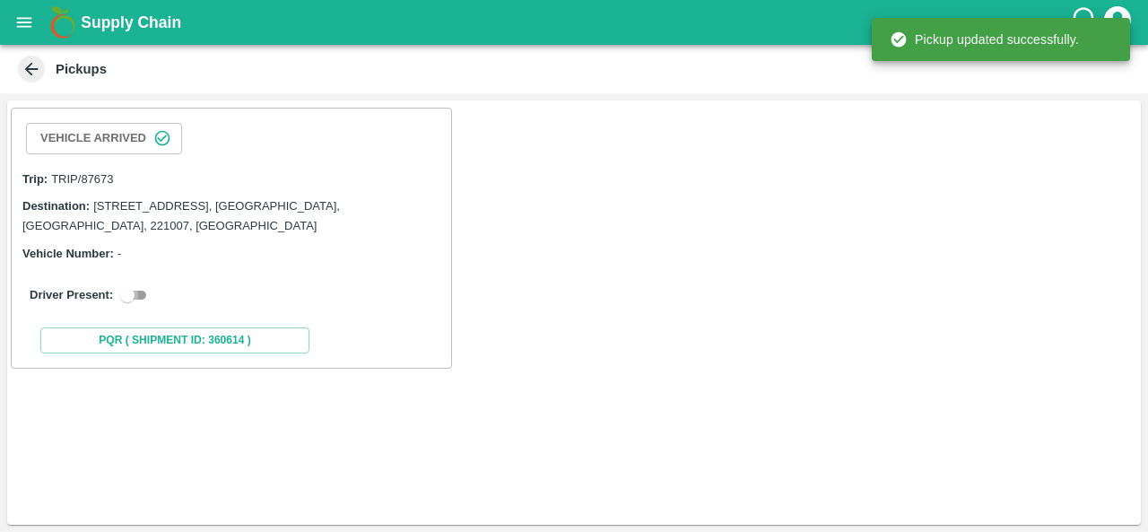
click at [133, 288] on input "checkbox" at bounding box center [127, 295] width 65 height 22
checkbox input "true"
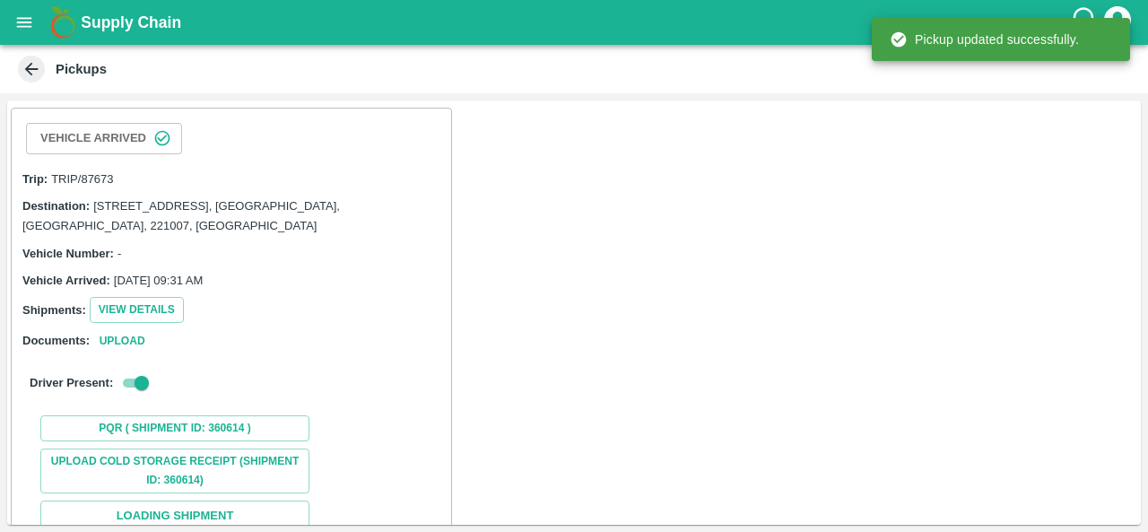
scroll to position [205, 0]
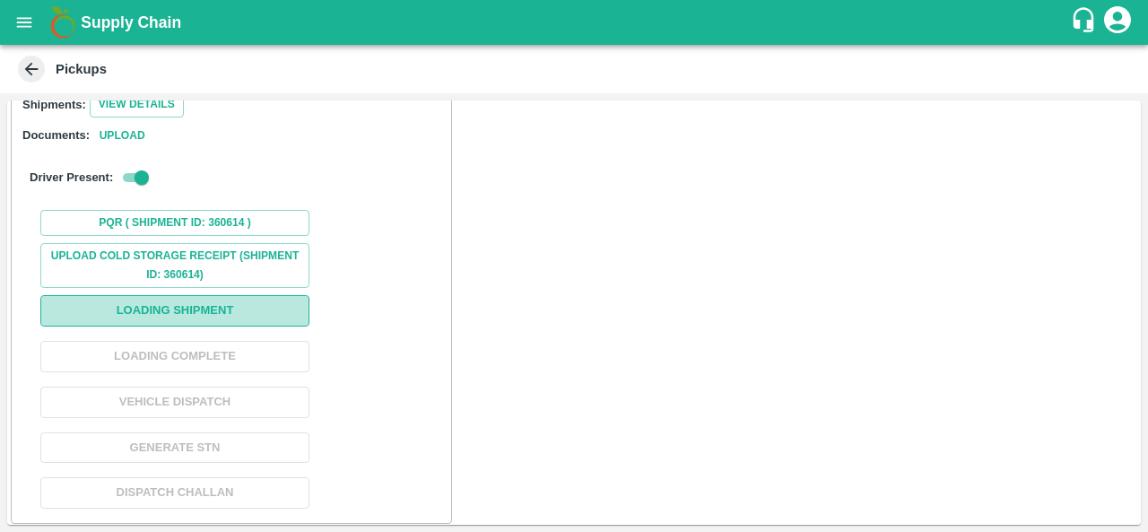
click at [181, 309] on button "Loading Shipment" at bounding box center [174, 310] width 269 height 31
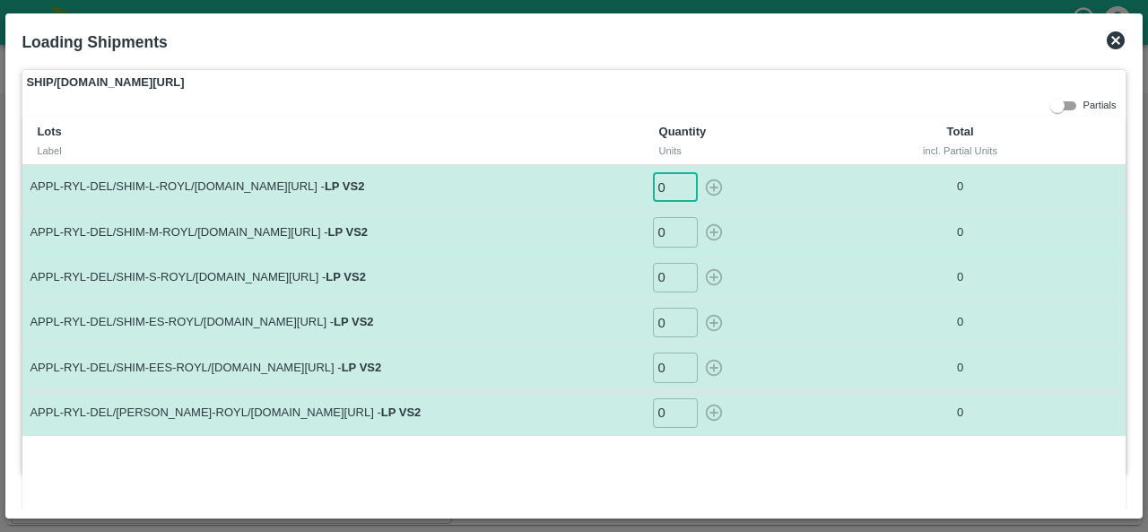
click at [667, 191] on input "0" at bounding box center [675, 187] width 45 height 30
click at [716, 184] on icon "button" at bounding box center [714, 188] width 20 height 20
type input "0"
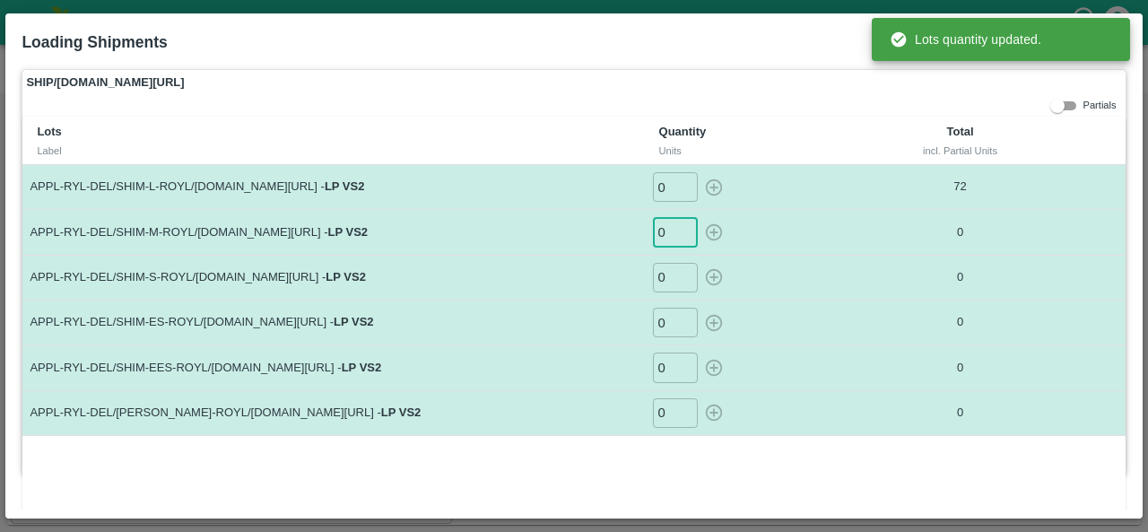
click at [665, 230] on input "0" at bounding box center [675, 232] width 45 height 30
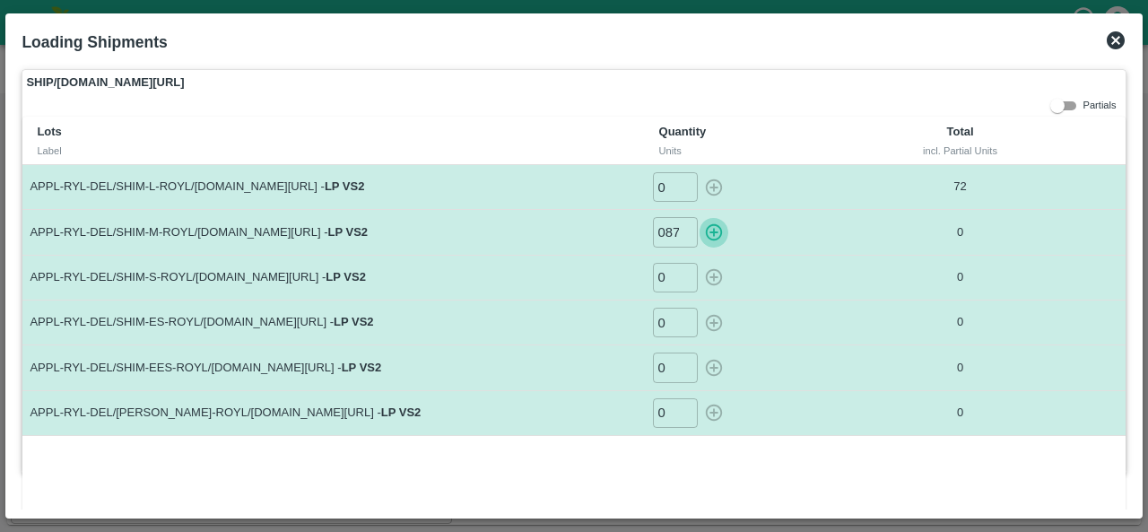
click at [712, 229] on icon "button" at bounding box center [713, 232] width 17 height 17
type input "0"
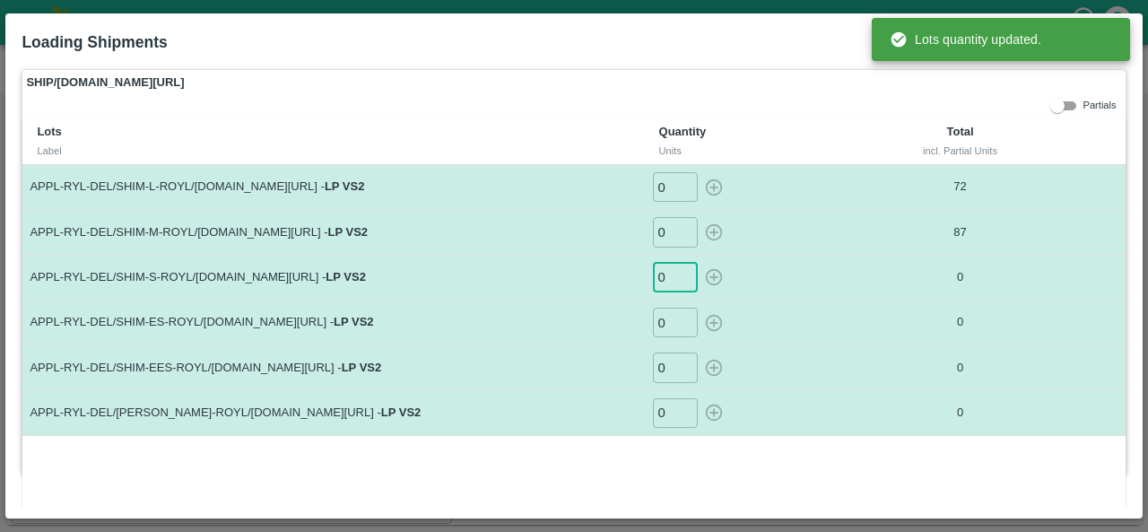
click at [669, 284] on input "0" at bounding box center [675, 278] width 45 height 30
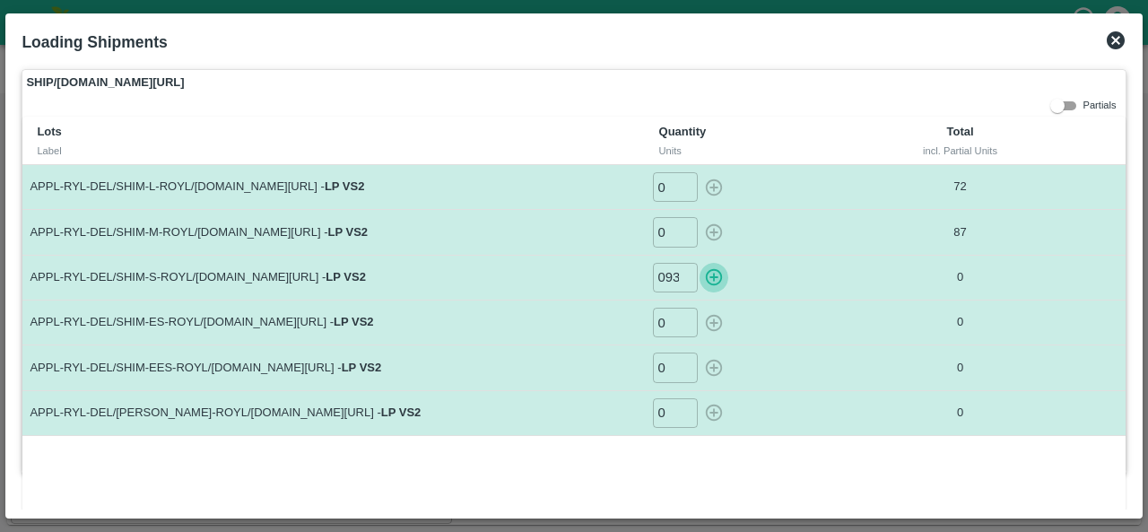
click at [712, 275] on icon "button" at bounding box center [713, 277] width 17 height 17
type input "0"
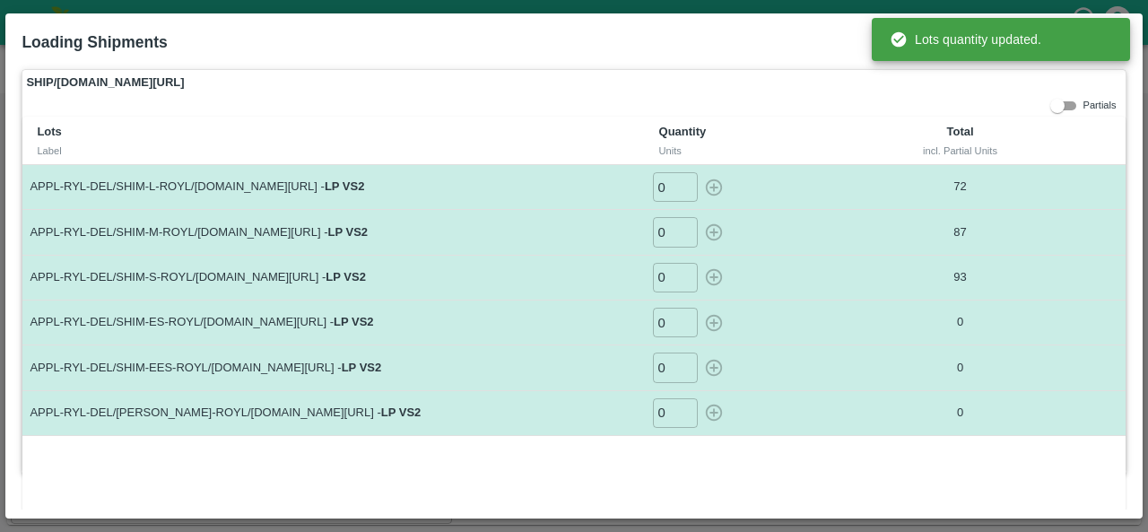
click at [671, 319] on input "0" at bounding box center [675, 323] width 45 height 30
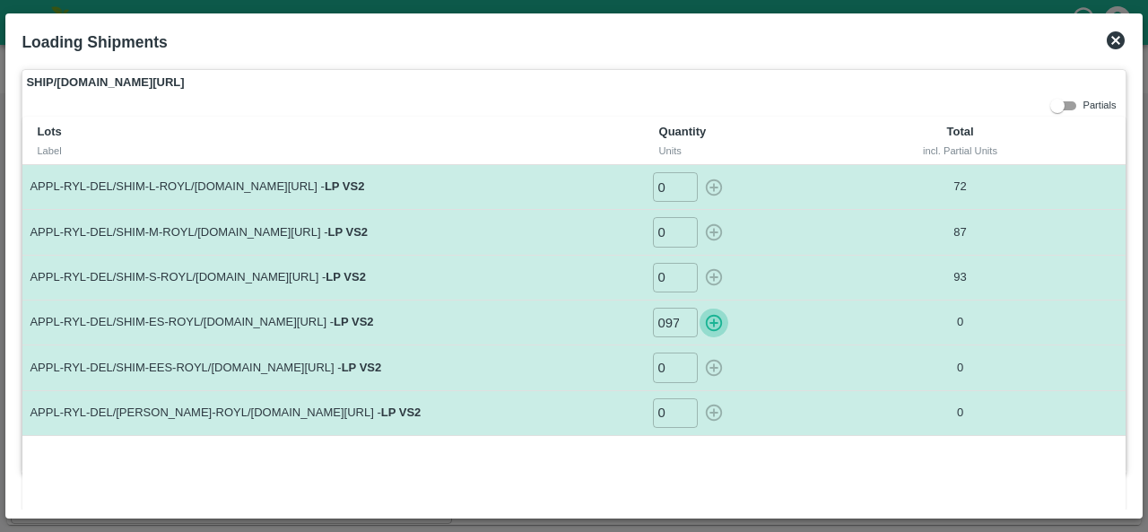
click at [707, 317] on icon "button" at bounding box center [714, 323] width 20 height 20
type input "0"
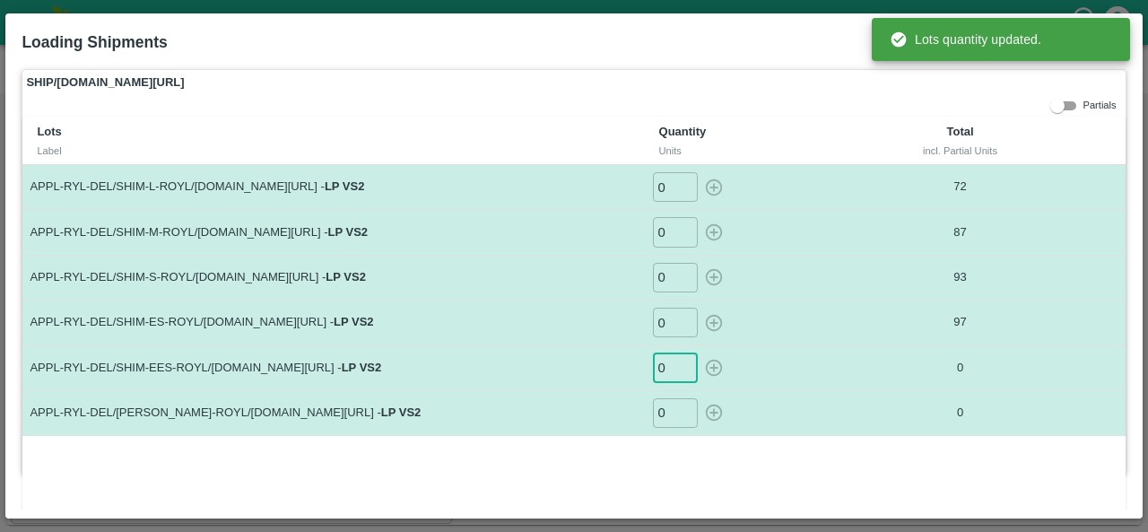
click at [664, 363] on input "0" at bounding box center [675, 367] width 45 height 30
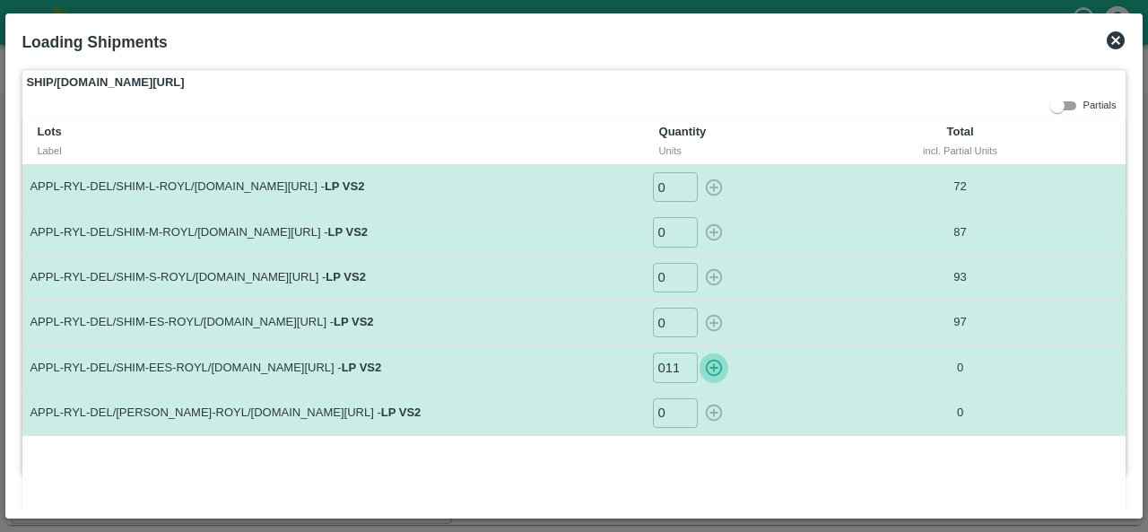
click at [707, 364] on icon "button" at bounding box center [714, 368] width 20 height 20
type input "0"
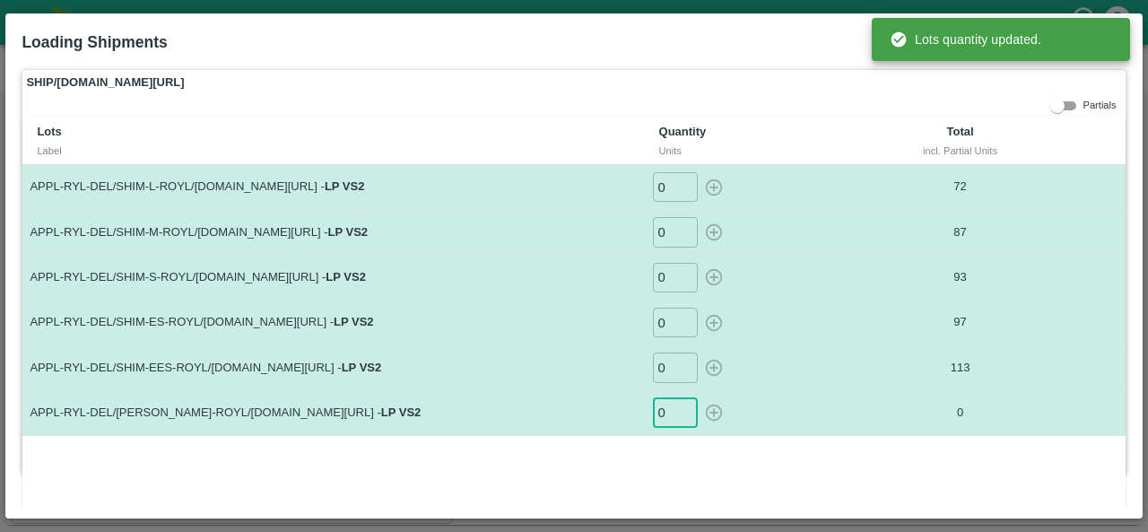
click at [671, 412] on input "0" at bounding box center [675, 413] width 45 height 30
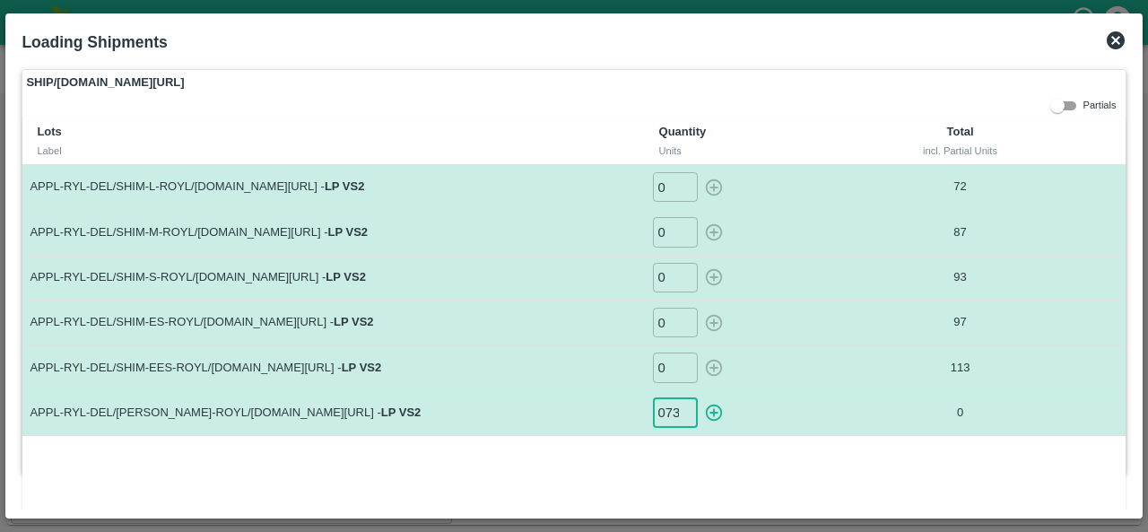
click at [712, 407] on icon "button" at bounding box center [713, 412] width 17 height 17
type input "0"
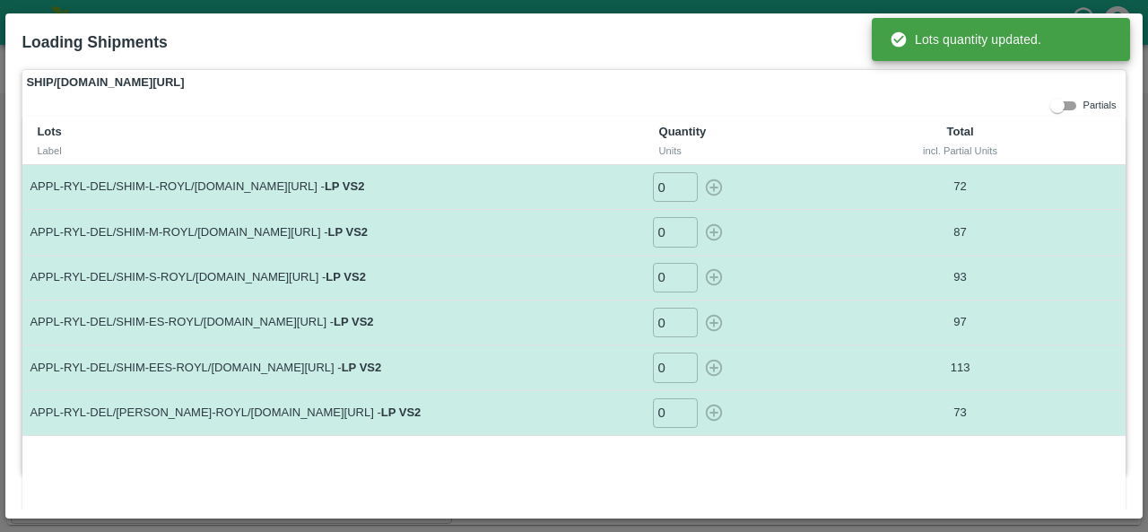
click at [808, 446] on div "Lots Label Quantity Units Total incl. Partial Units APPL-RYL-DEL/SHIM-L-ROYL/[D…" at bounding box center [573, 318] width 1102 height 403
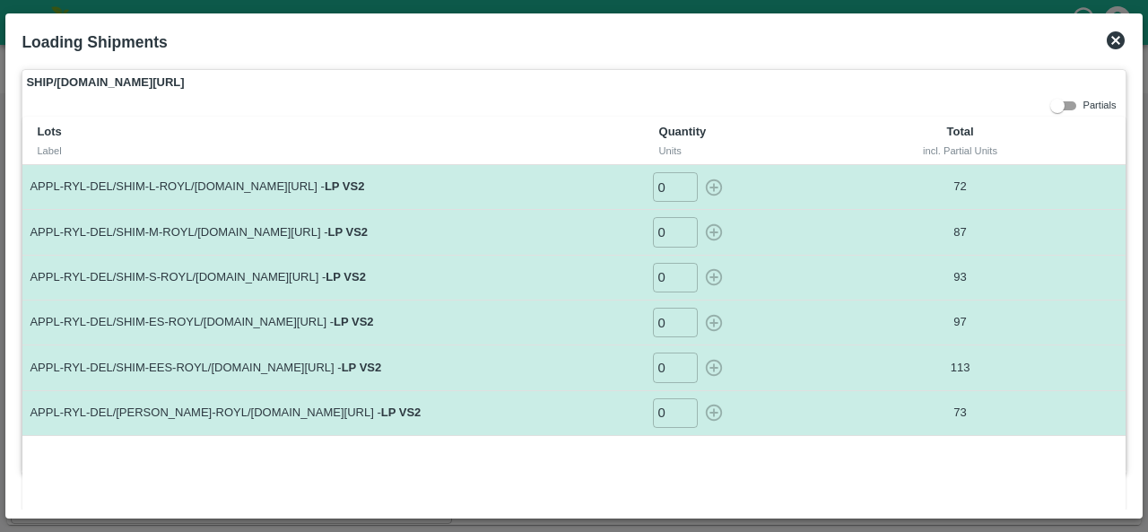
click at [1119, 42] on icon at bounding box center [1115, 40] width 18 height 18
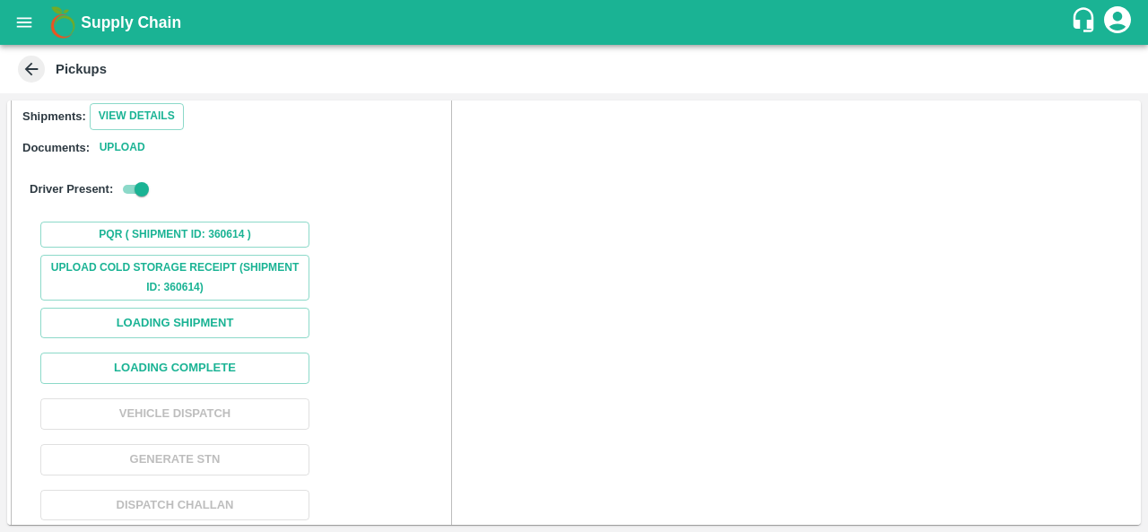
scroll to position [228, 0]
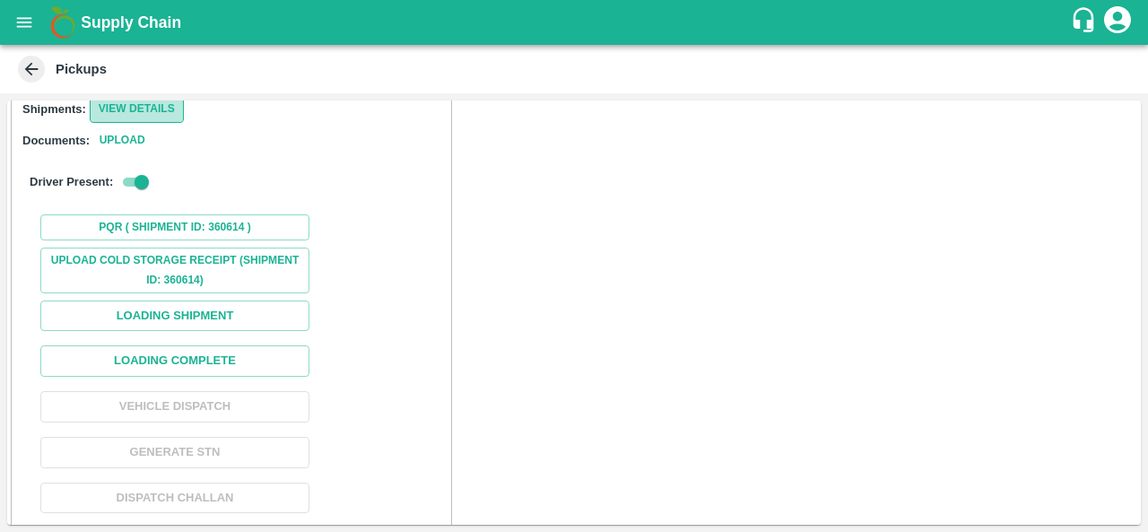
click at [127, 109] on button "View Details" at bounding box center [137, 109] width 94 height 26
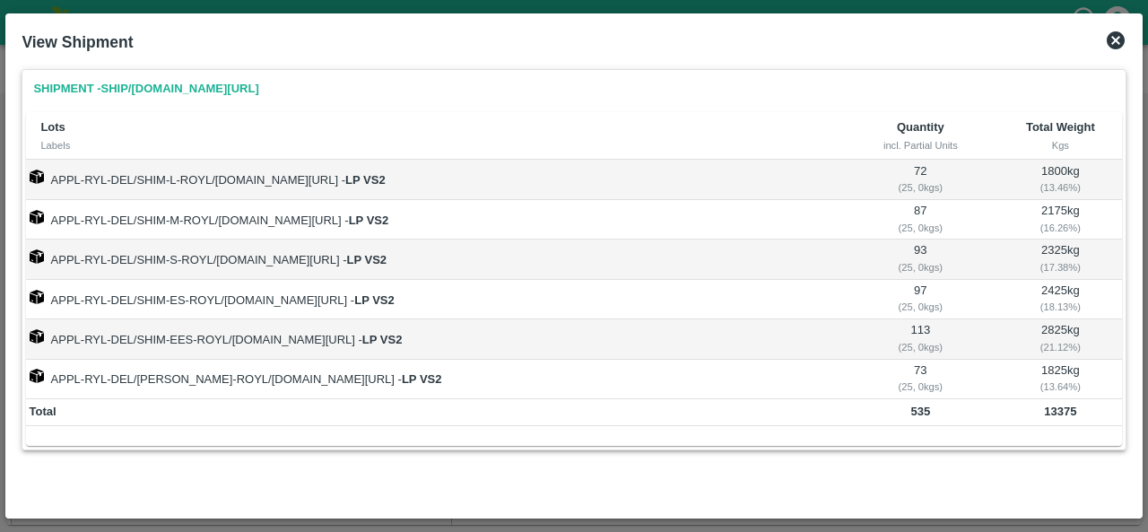
click at [1112, 38] on icon at bounding box center [1116, 41] width 22 height 22
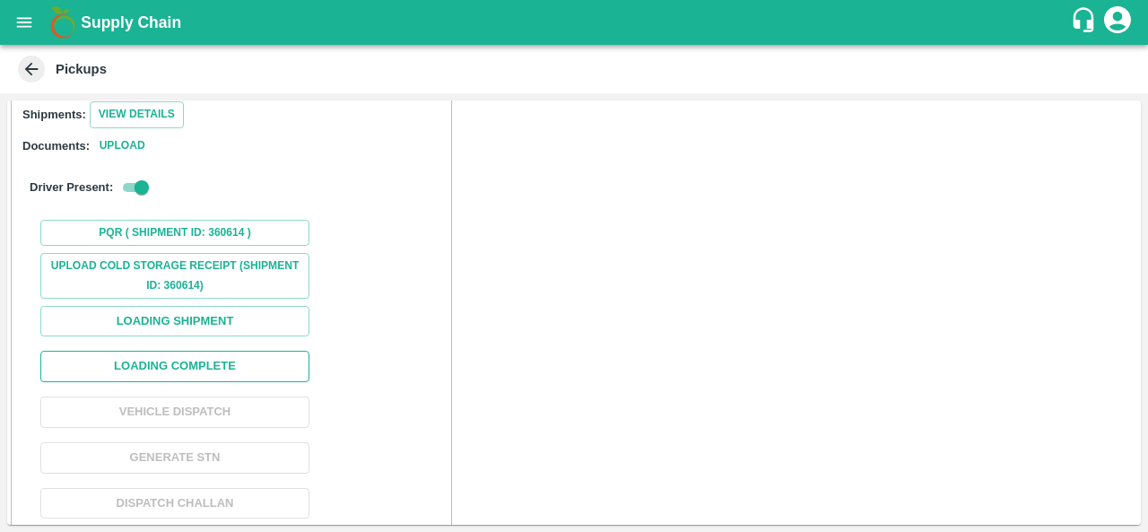
scroll to position [232, 0]
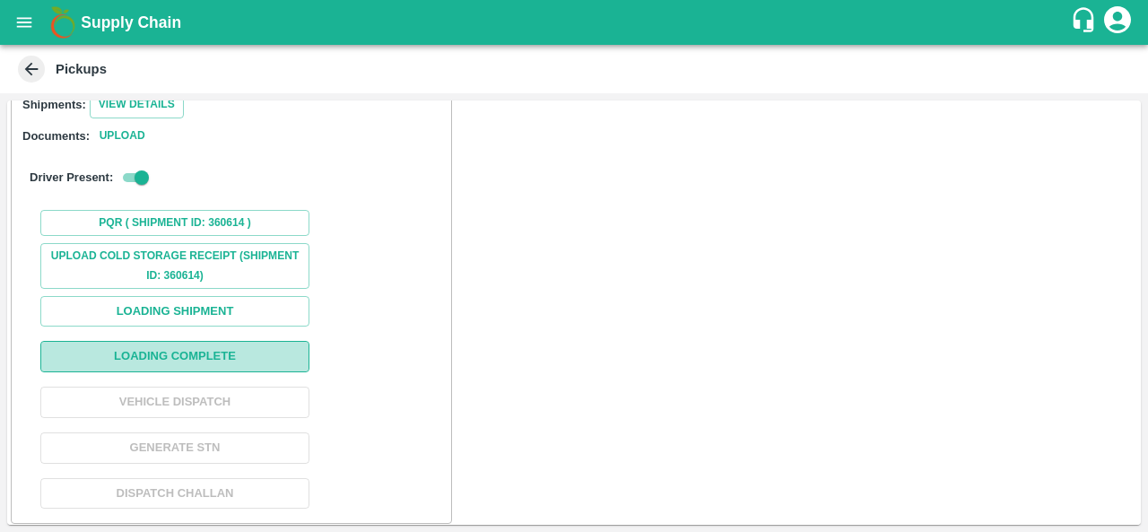
click at [147, 360] on button "Loading Complete" at bounding box center [174, 356] width 269 height 31
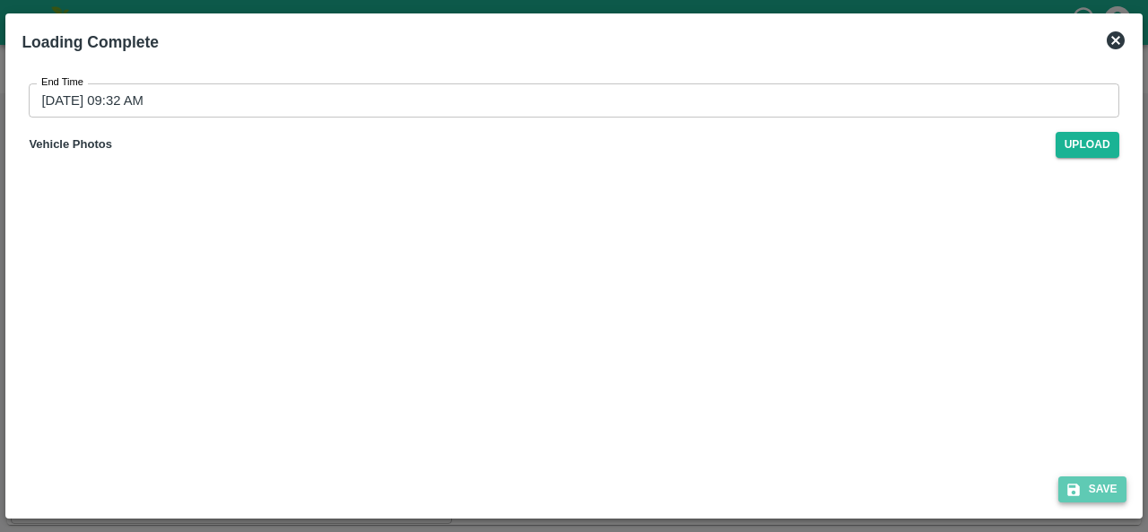
click at [1085, 485] on button "Save" at bounding box center [1092, 489] width 68 height 26
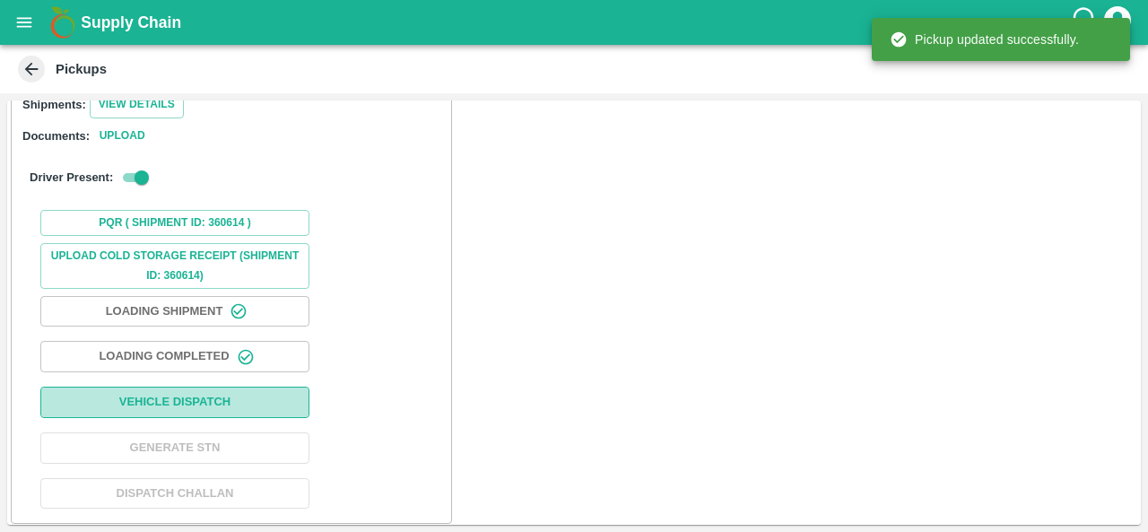
click at [179, 405] on button "Vehicle Dispatch" at bounding box center [174, 401] width 269 height 31
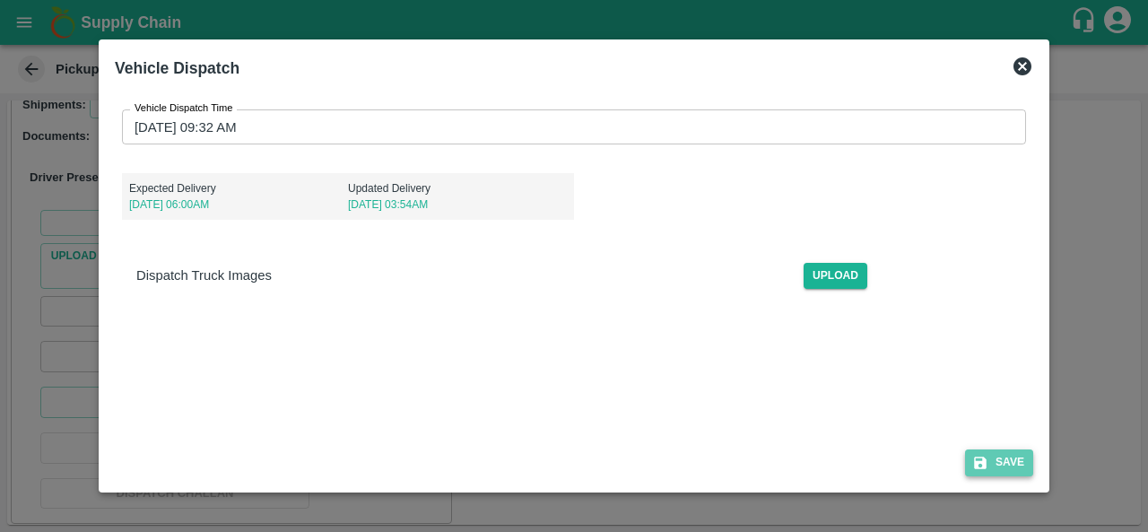
click at [995, 462] on button "Save" at bounding box center [999, 462] width 68 height 26
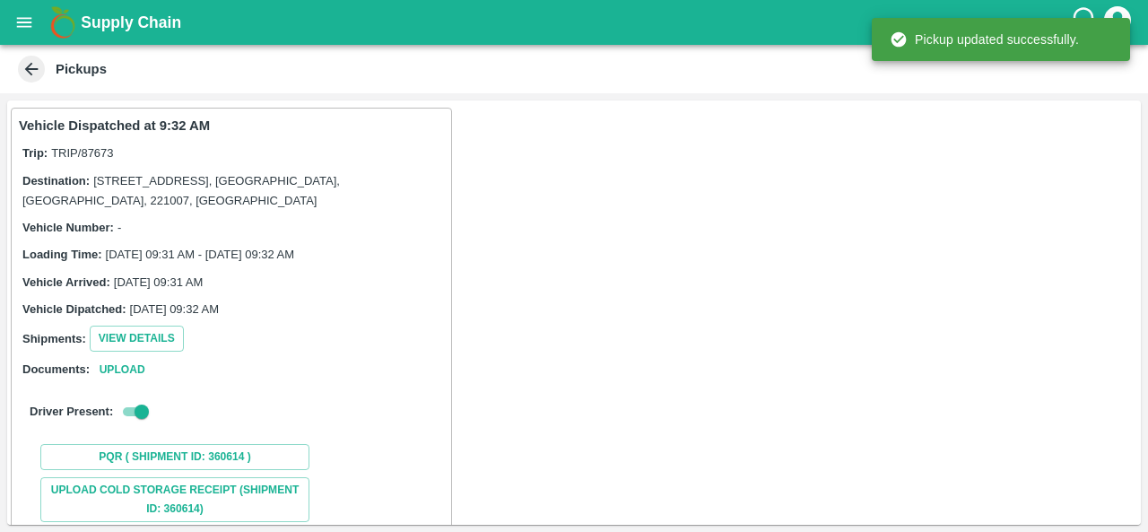
scroll to position [235, 0]
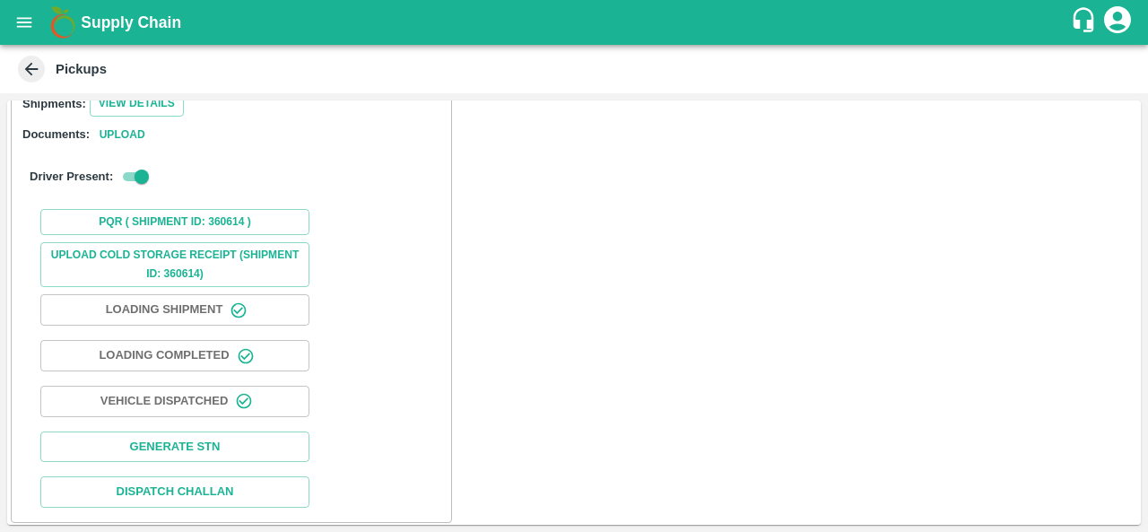
click at [25, 28] on icon "open drawer" at bounding box center [24, 23] width 20 height 20
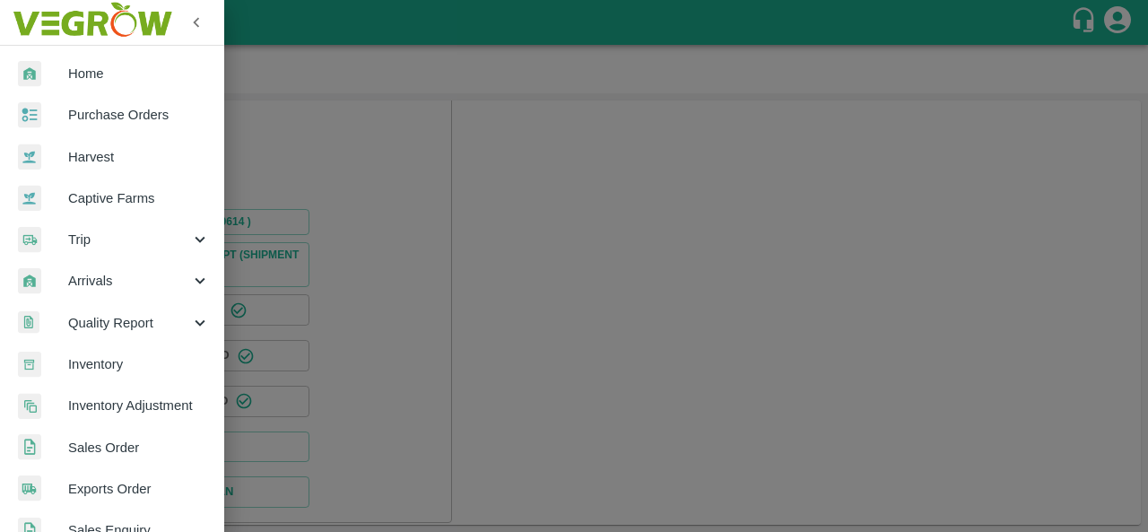
click at [102, 111] on span "Purchase Orders" at bounding box center [139, 115] width 142 height 20
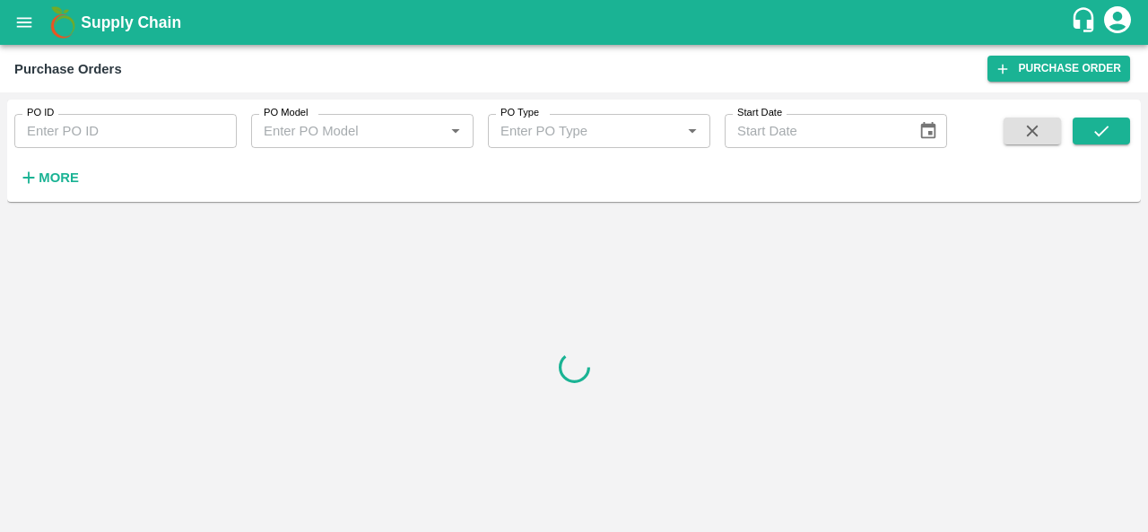
click at [74, 131] on input "PO ID" at bounding box center [125, 131] width 222 height 34
paste input "604271"
type input "6"
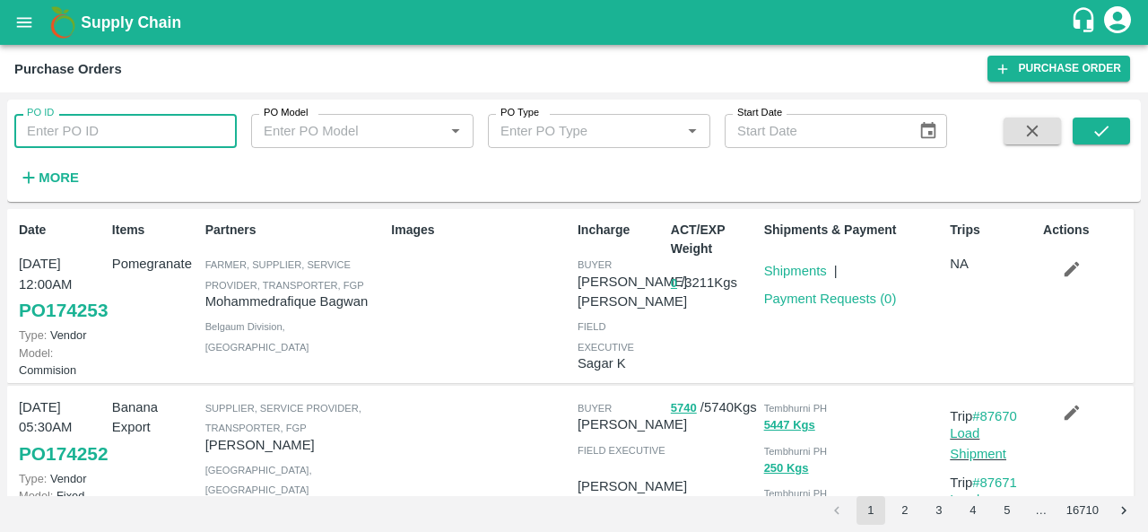
paste input "text"
type input "174128"
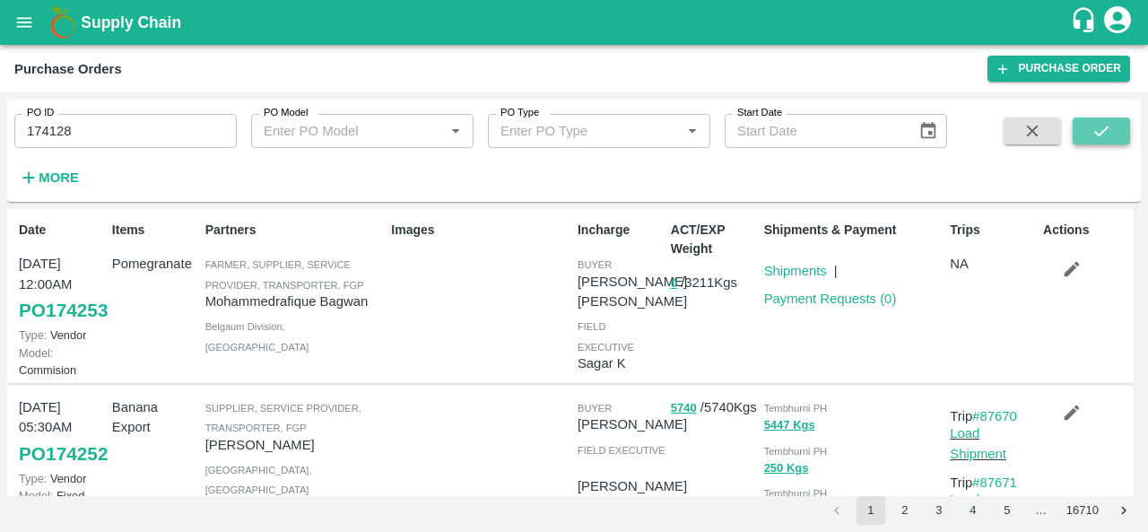
click at [1098, 137] on icon "submit" at bounding box center [1101, 131] width 20 height 20
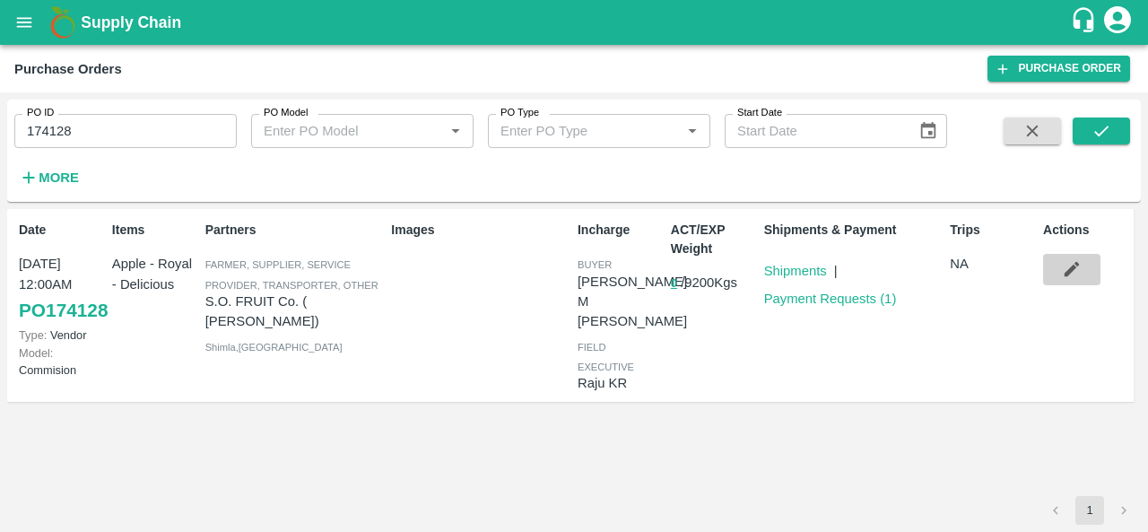
click at [1073, 258] on button "button" at bounding box center [1071, 269] width 57 height 30
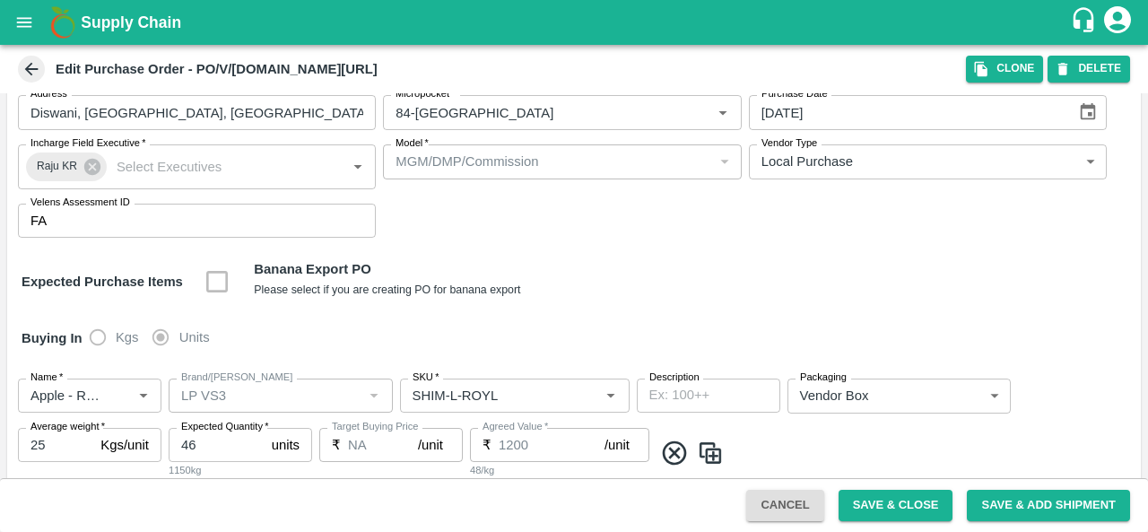
scroll to position [98, 0]
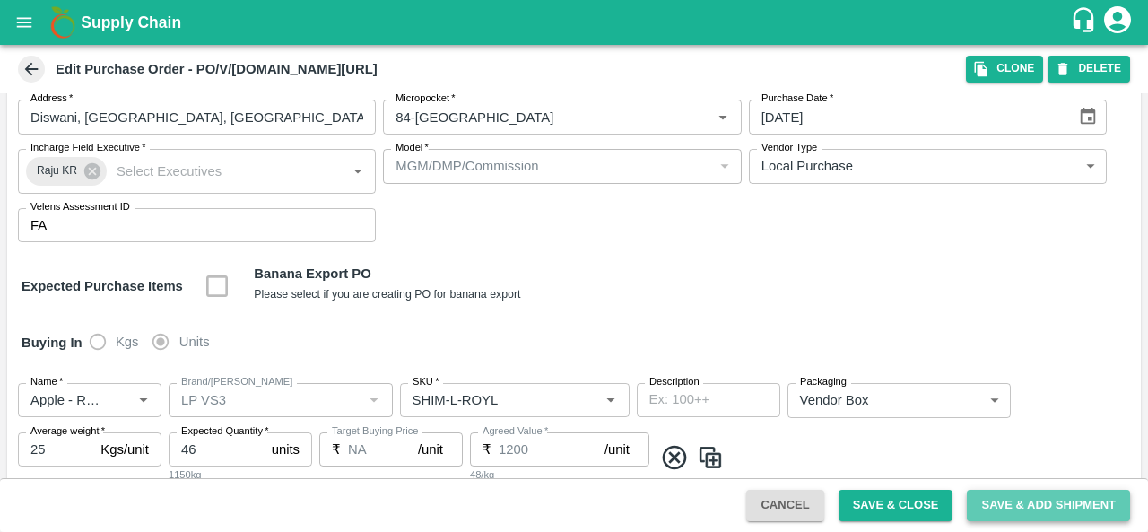
click at [997, 509] on button "Save & Add Shipment" at bounding box center [1048, 505] width 163 height 31
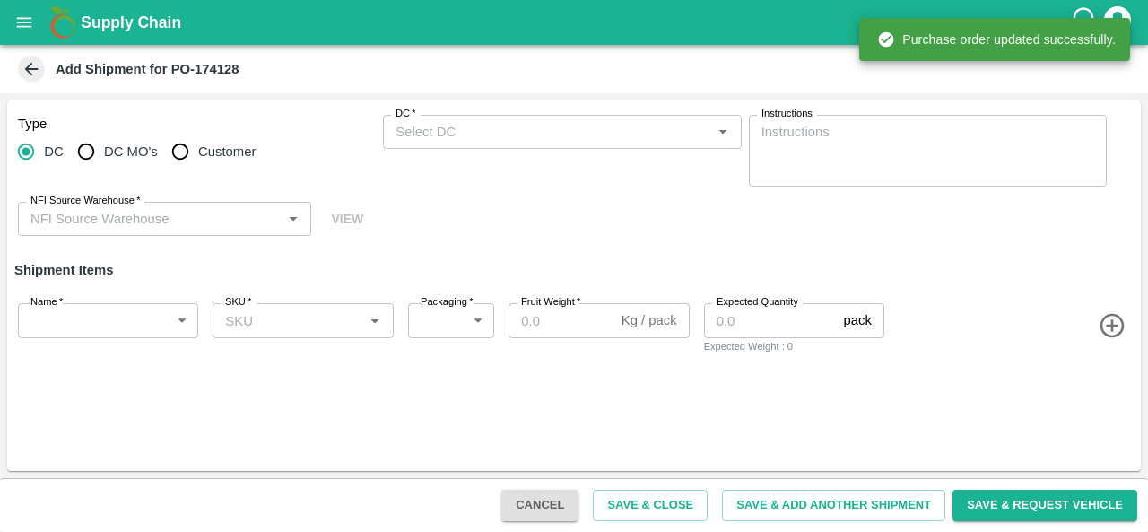
click at [185, 145] on input "Customer" at bounding box center [180, 152] width 36 height 36
radio input "true"
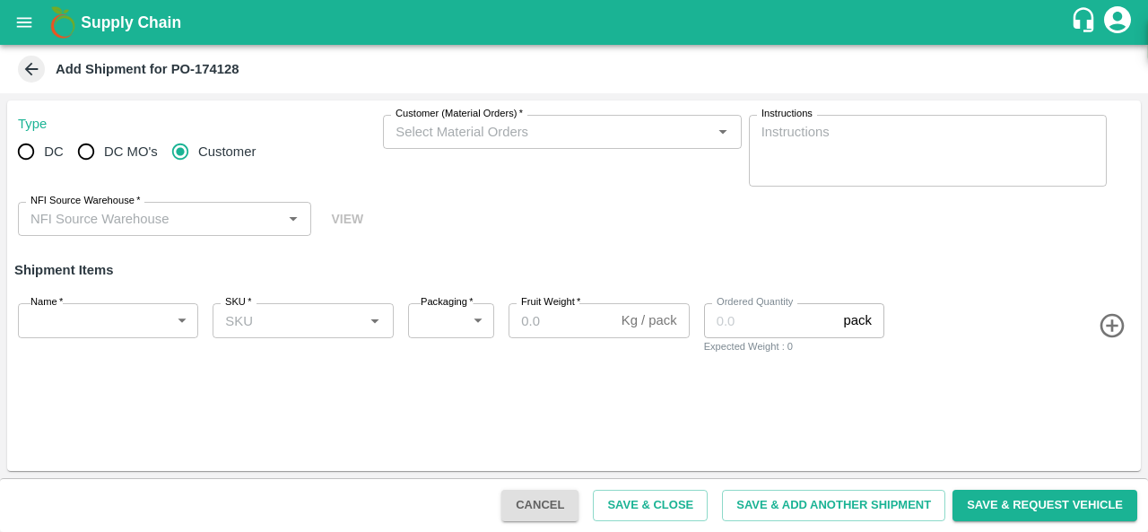
click at [430, 128] on input "Customer (Material Orders)   *" at bounding box center [546, 131] width 317 height 23
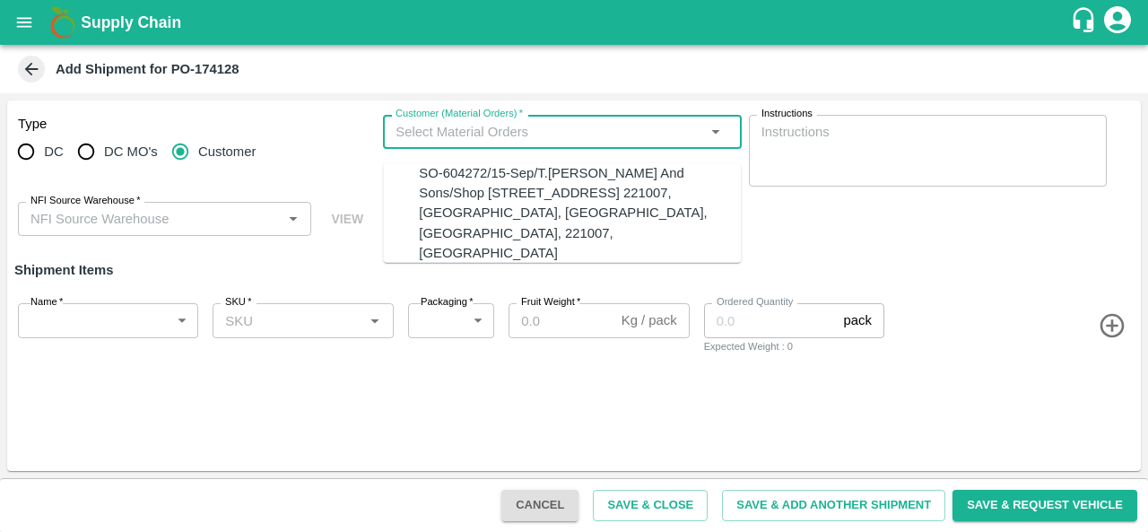
click at [442, 191] on div "SO-604272/15-Sep/T.Kishore Kapoor And Sons/Shop No B 27 , , Pahariya fruit mand…" at bounding box center [580, 213] width 322 height 100
type input "SO-604272/15-Sep/T.Kishore Kapoor And Sons/Shop No B 27 , , Pahariya fruit mand…"
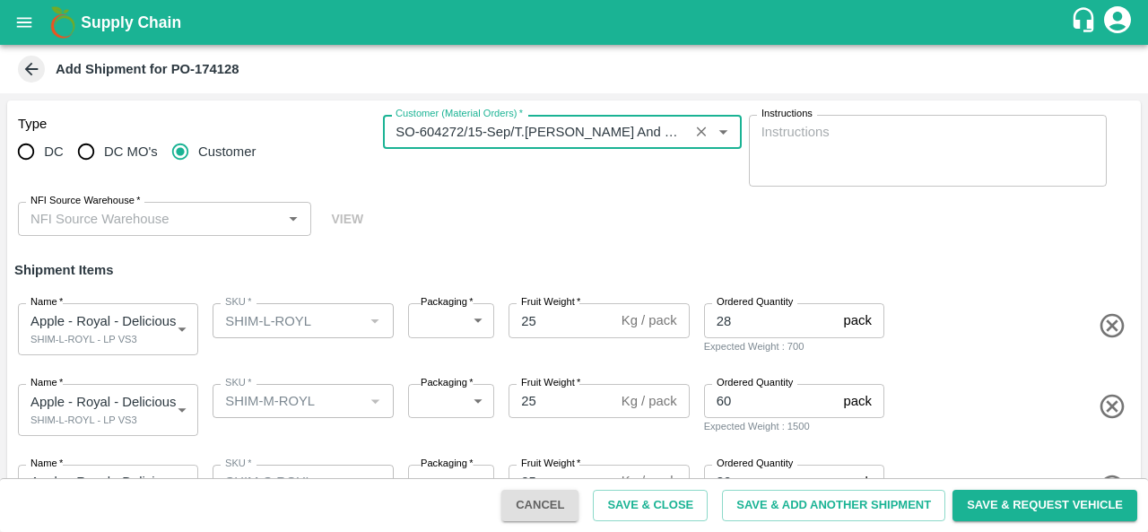
click at [437, 321] on body "Supply Chain Add Shipment for PO-174128 Type DC DC MO's Customer Customer (Mate…" at bounding box center [574, 266] width 1148 height 532
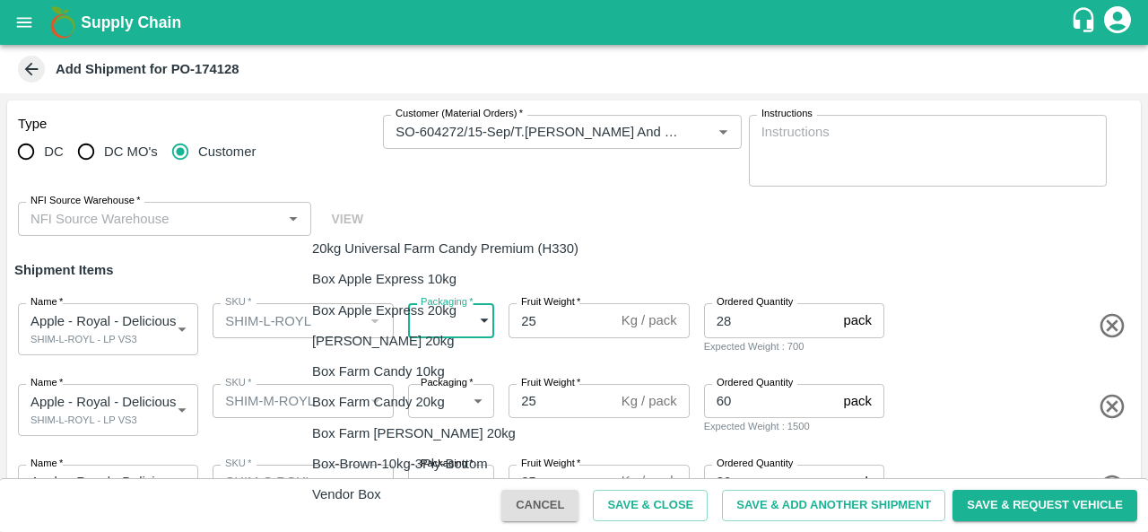
click at [396, 504] on div "Vendor Box" at bounding box center [449, 494] width 275 height 20
type input "276"
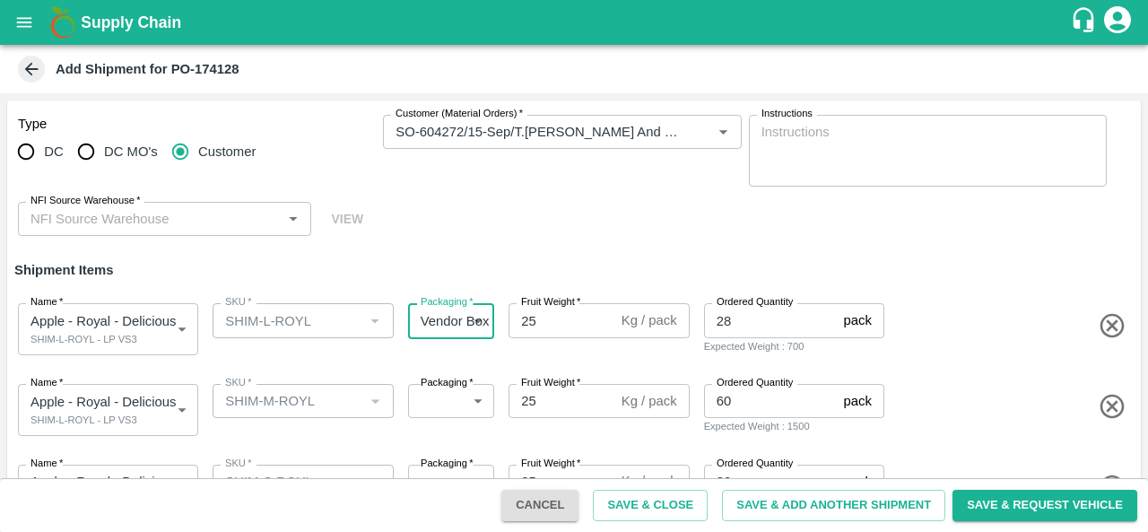
click at [445, 412] on body "Supply Chain Add Shipment for PO-174128 Type DC DC MO's Customer Customer (Mate…" at bounding box center [574, 266] width 1148 height 532
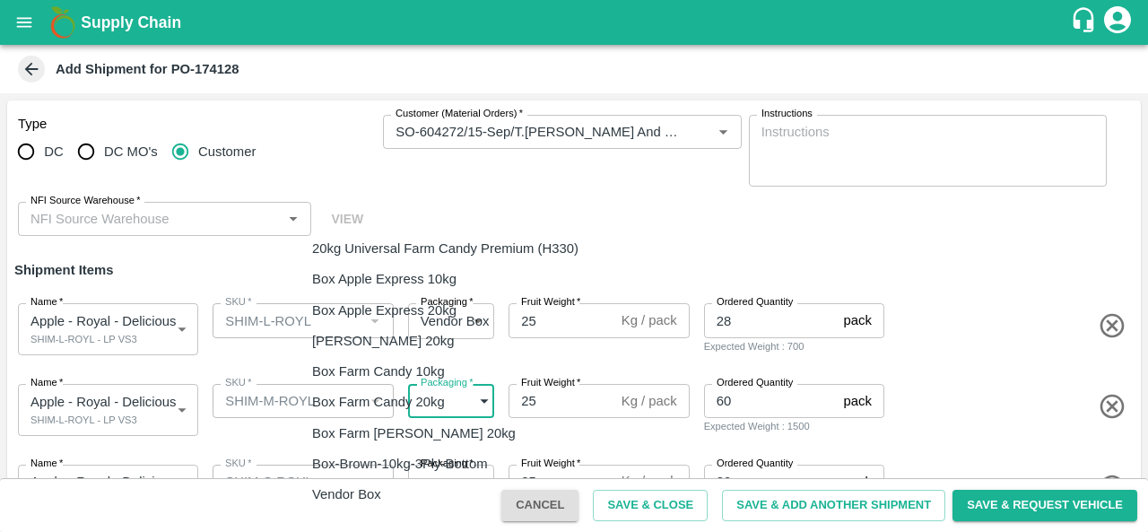
click at [402, 494] on div "Vendor Box" at bounding box center [449, 494] width 275 height 20
type input "276"
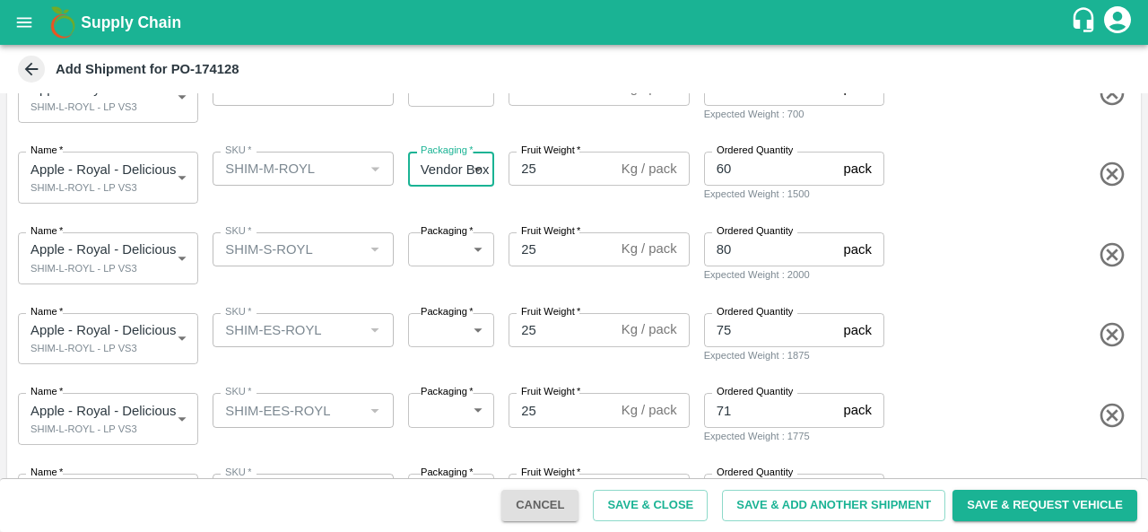
scroll to position [237, 0]
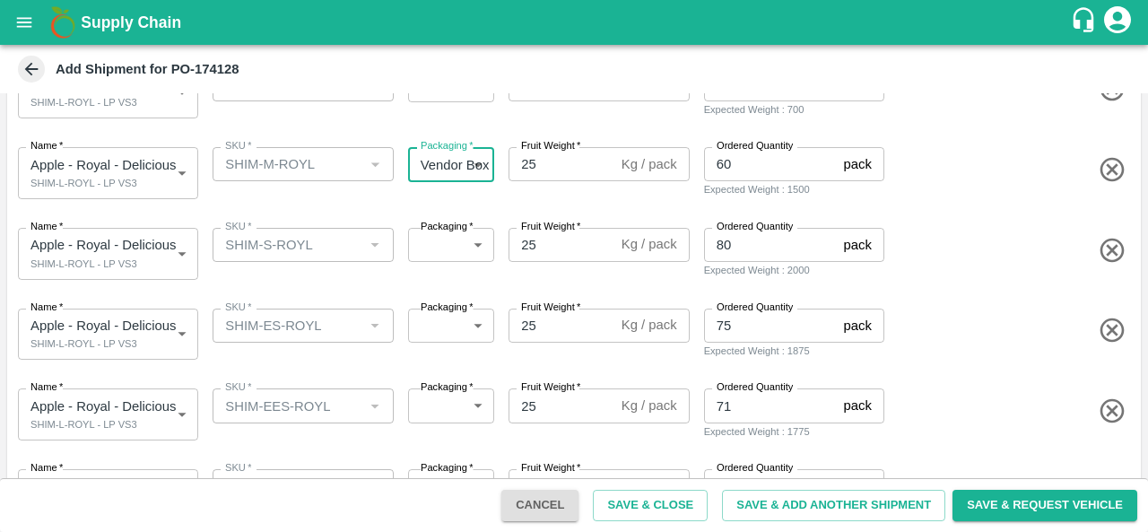
click at [448, 239] on body "Supply Chain Add Shipment for PO-174128 Type DC DC MO's Customer Customer (Mate…" at bounding box center [574, 266] width 1148 height 532
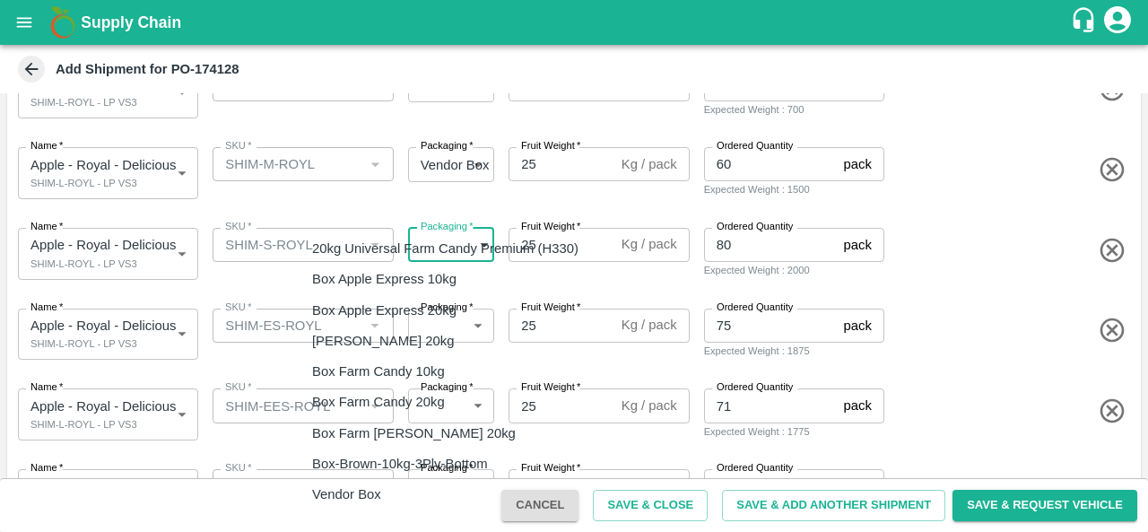
click at [376, 496] on p "Vendor Box" at bounding box center [346, 494] width 69 height 20
type input "276"
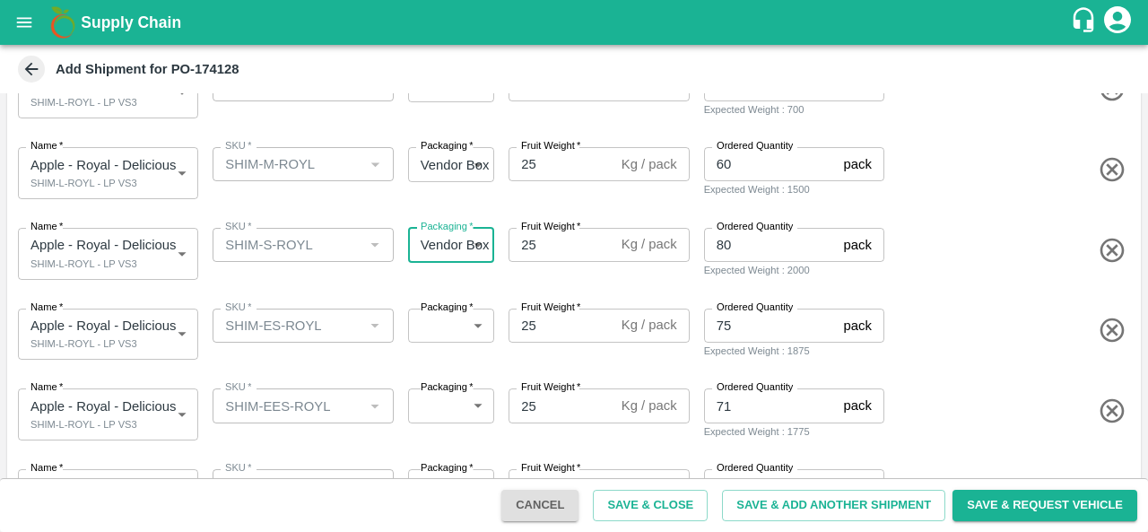
click at [441, 325] on body "Supply Chain Add Shipment for PO-174128 Type DC DC MO's Customer Customer (Mate…" at bounding box center [574, 266] width 1148 height 532
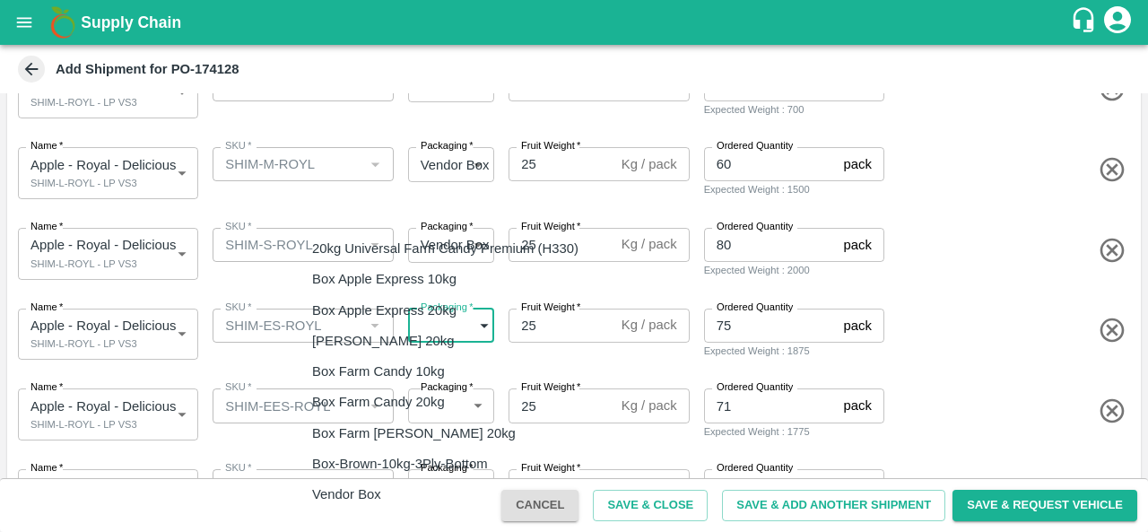
click at [381, 487] on div "Vendor Box" at bounding box center [351, 494] width 78 height 20
type input "276"
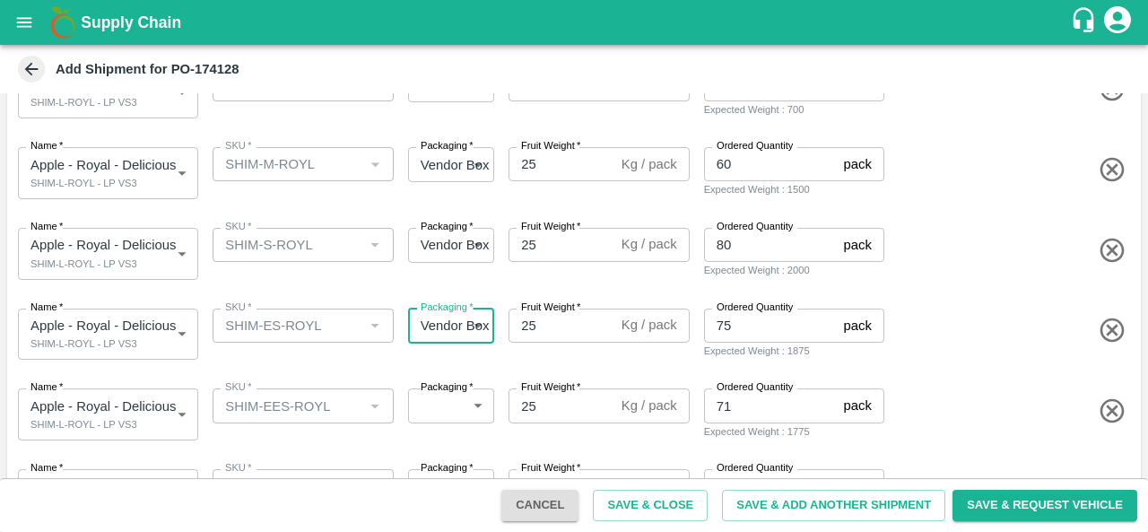
click at [432, 414] on body "Supply Chain Add Shipment for PO-174128 Type DC DC MO's Customer Customer (Mate…" at bounding box center [574, 266] width 1148 height 532
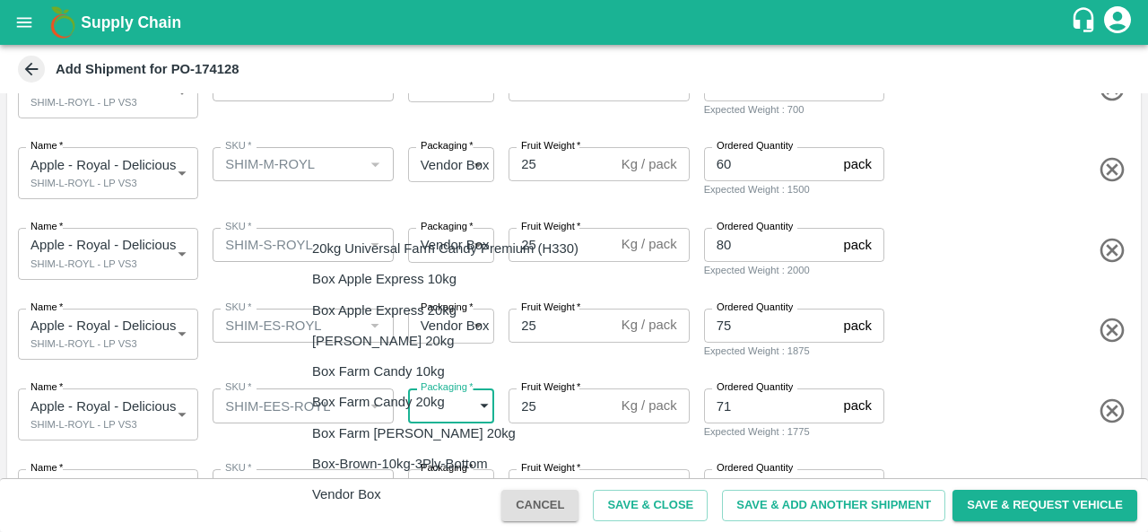
click at [419, 487] on div "Vendor Box" at bounding box center [449, 494] width 275 height 20
type input "276"
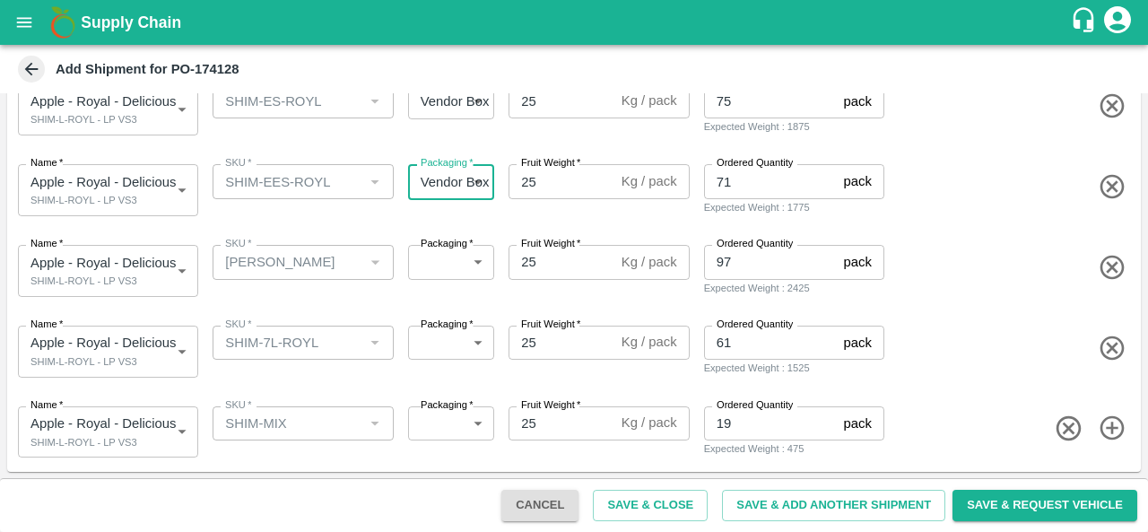
scroll to position [461, 0]
click at [456, 272] on body "Supply Chain Add Shipment for PO-174128 Type DC DC MO's Customer Customer (Mate…" at bounding box center [574, 266] width 1148 height 532
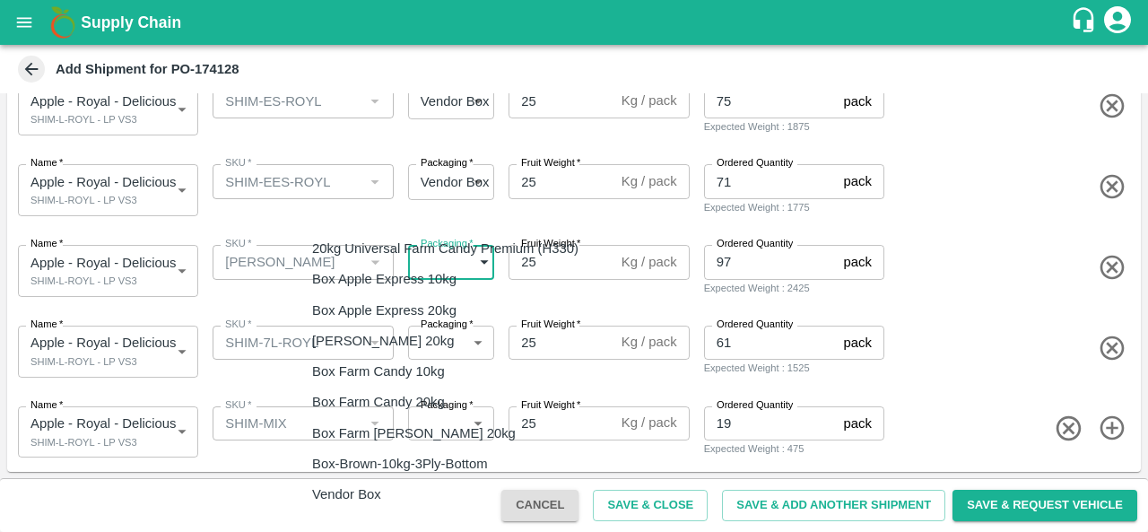
click at [379, 490] on p "Vendor Box" at bounding box center [346, 494] width 69 height 20
type input "276"
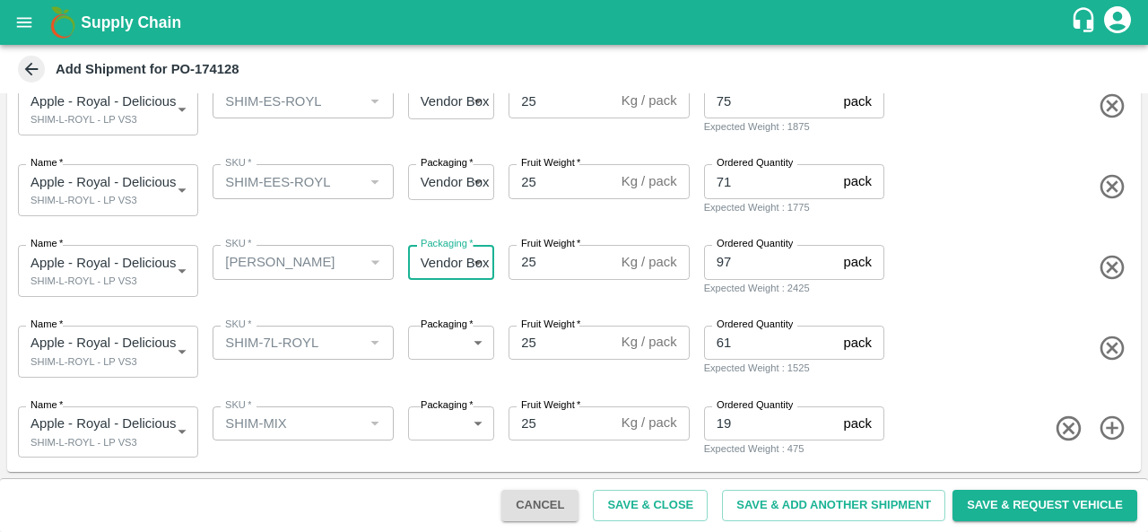
click at [423, 351] on body "Supply Chain Add Shipment for PO-174128 Type DC DC MO's Customer Customer (Mate…" at bounding box center [574, 266] width 1148 height 532
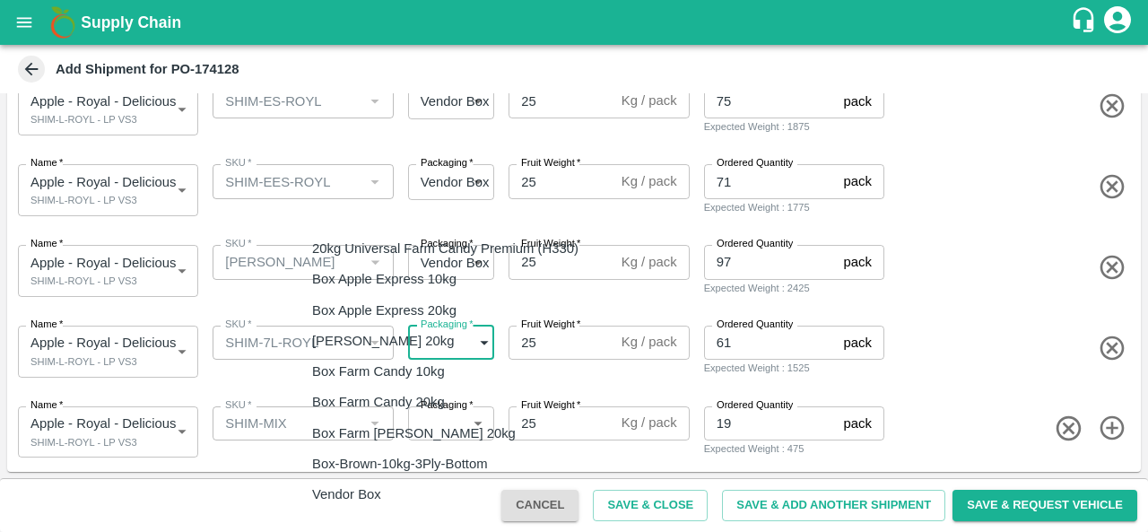
click at [395, 494] on div "Vendor Box" at bounding box center [449, 494] width 275 height 20
type input "276"
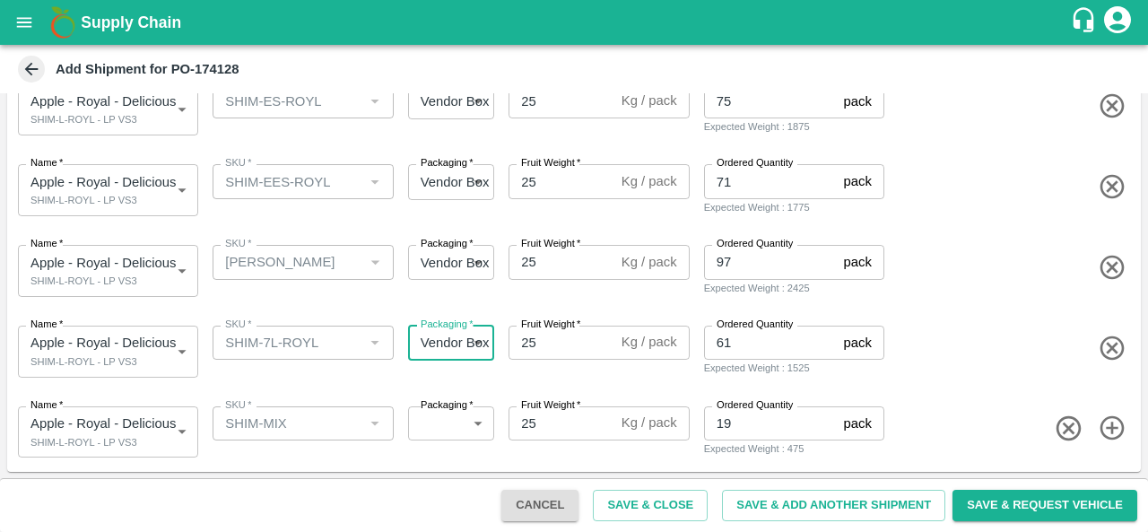
click at [449, 419] on body "Supply Chain Add Shipment for PO-174128 Type DC DC MO's Customer Customer (Mate…" at bounding box center [574, 266] width 1148 height 532
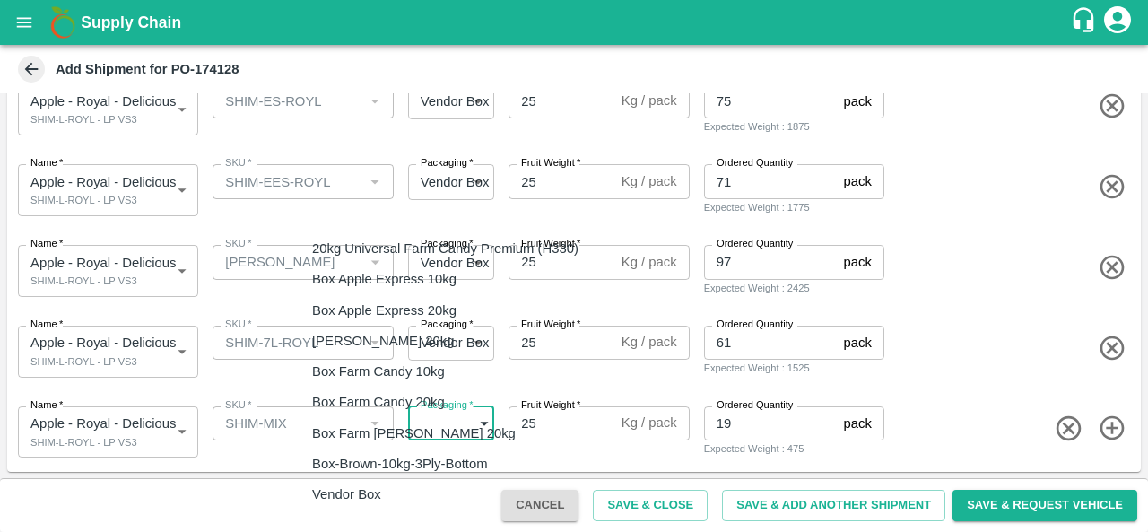
click at [412, 488] on div "Vendor Box" at bounding box center [449, 494] width 275 height 20
type input "276"
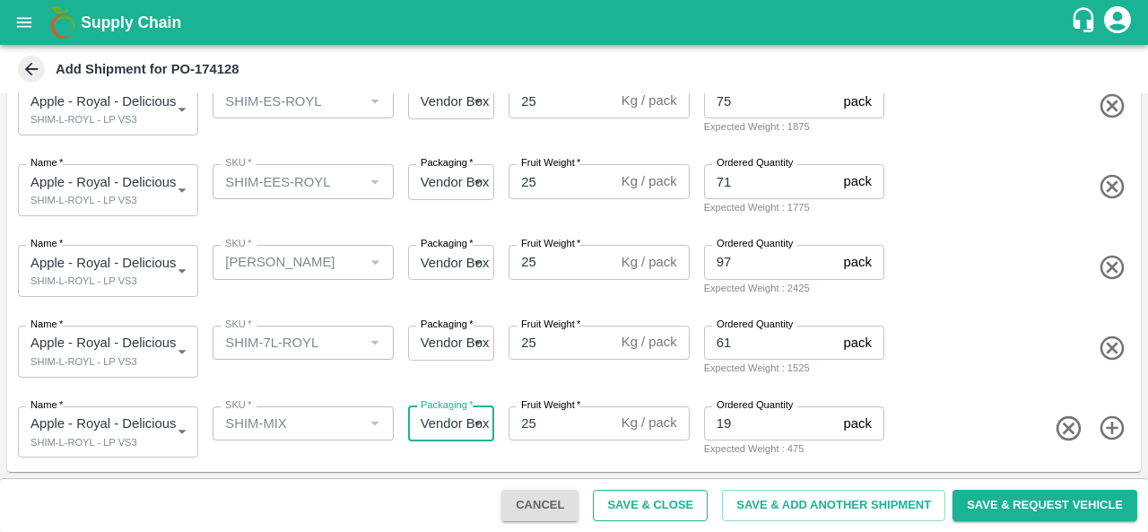
click at [679, 508] on button "Save & Close" at bounding box center [650, 505] width 115 height 31
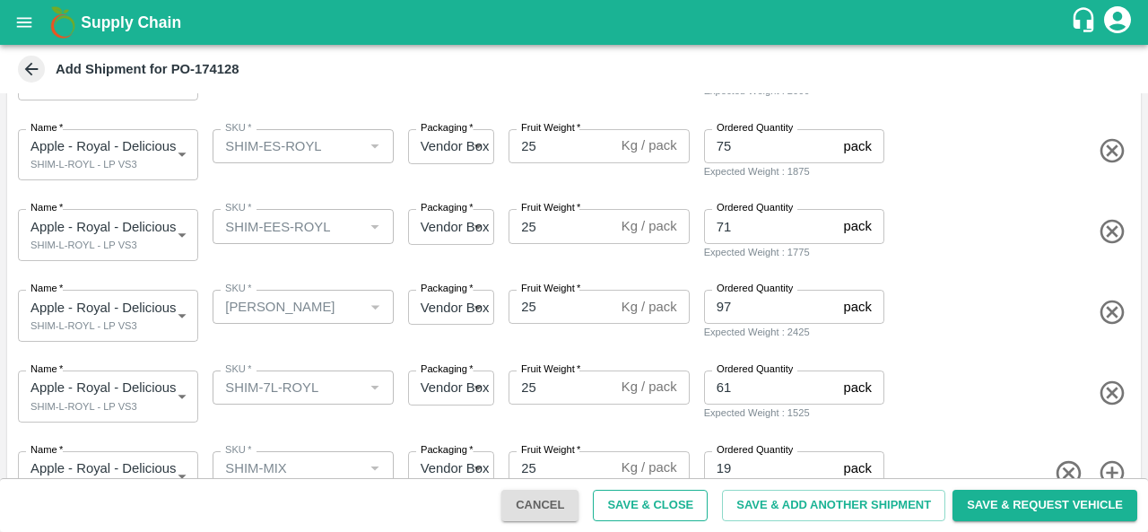
scroll to position [480, 0]
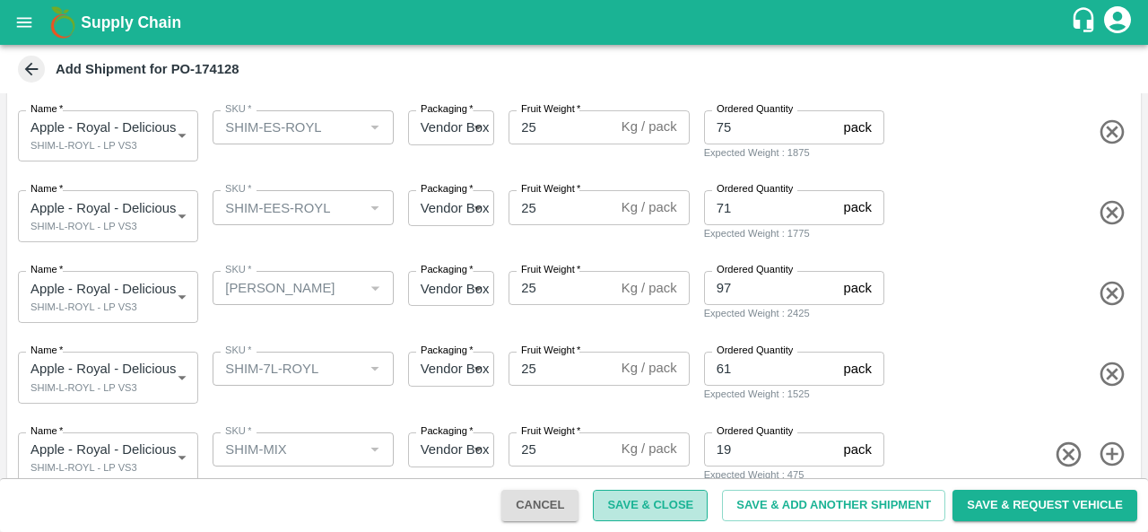
click at [655, 503] on button "Save & Close" at bounding box center [650, 505] width 115 height 31
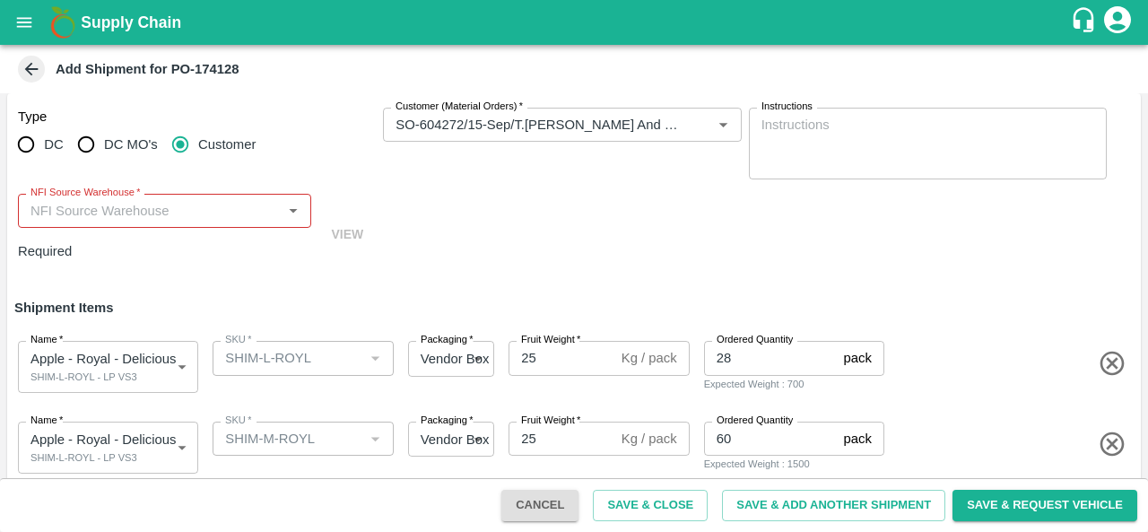
scroll to position [0, 0]
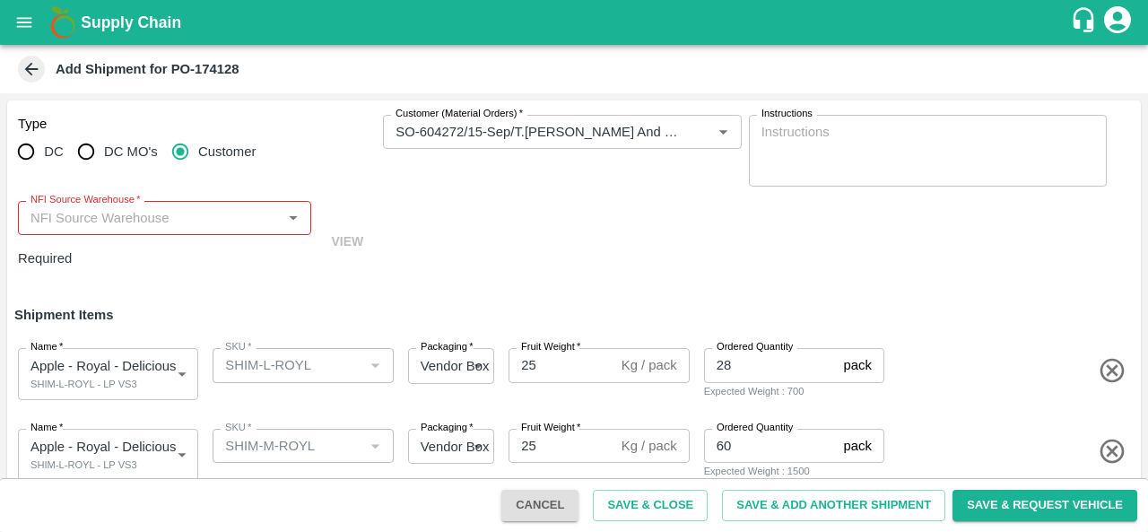
click at [233, 206] on input "NFI Source Warehouse   *" at bounding box center [149, 217] width 253 height 23
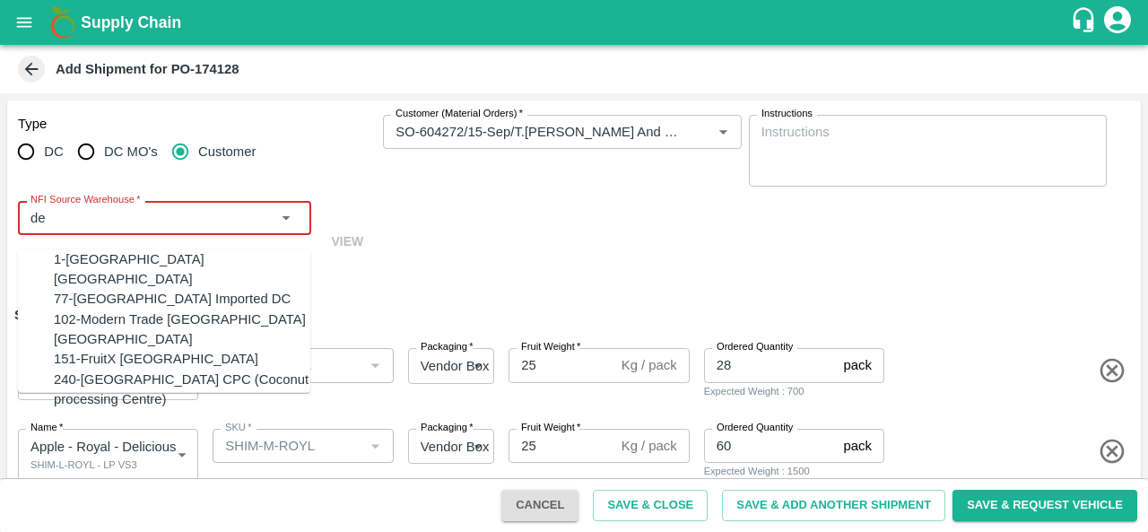
click at [145, 351] on div "151-FruitX Delhi" at bounding box center [182, 359] width 256 height 20
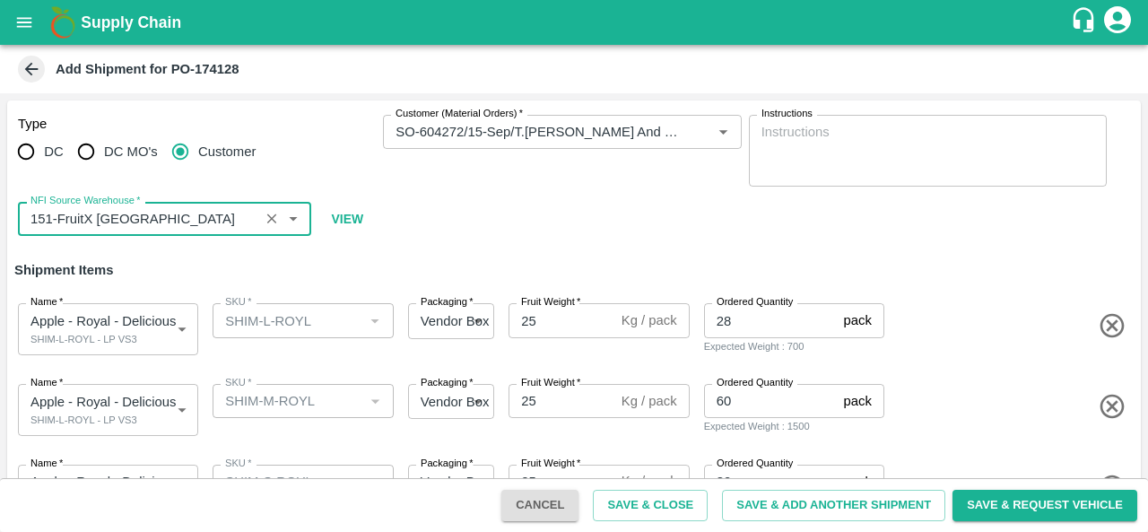
type input "151-FruitX Delhi"
click at [976, 325] on span at bounding box center [1011, 326] width 246 height 30
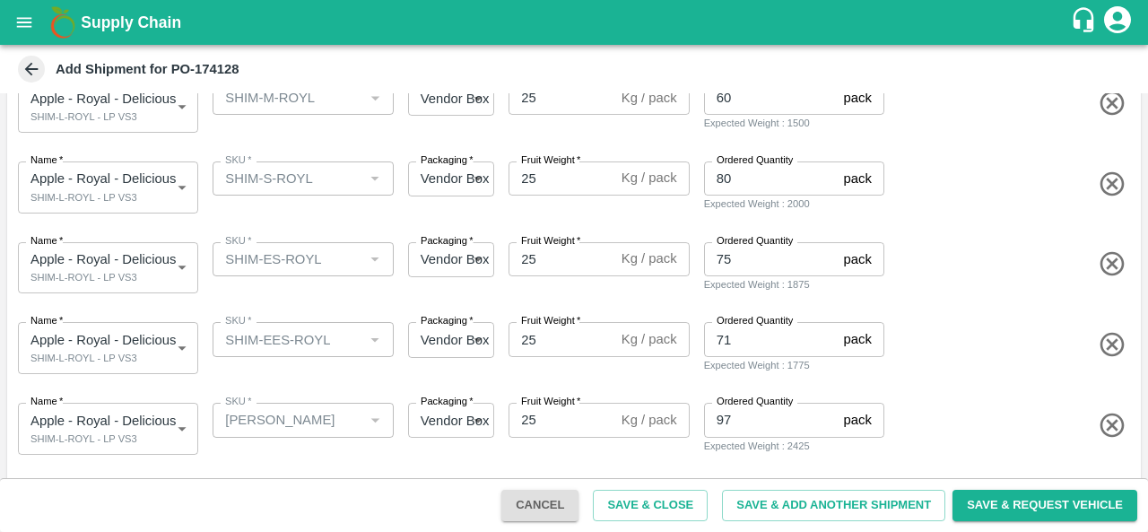
scroll to position [461, 0]
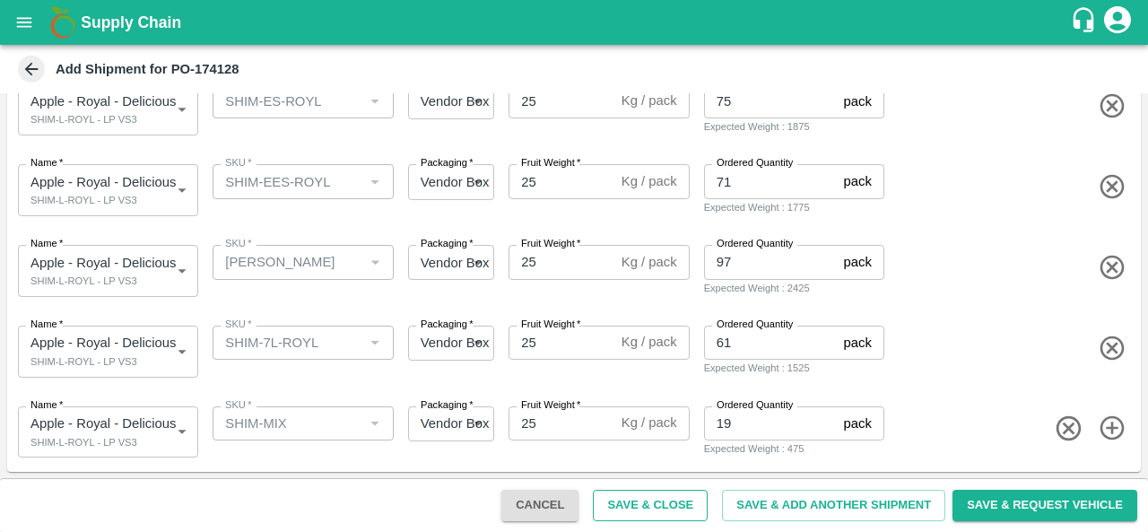
click at [665, 506] on button "Save & Close" at bounding box center [650, 505] width 115 height 31
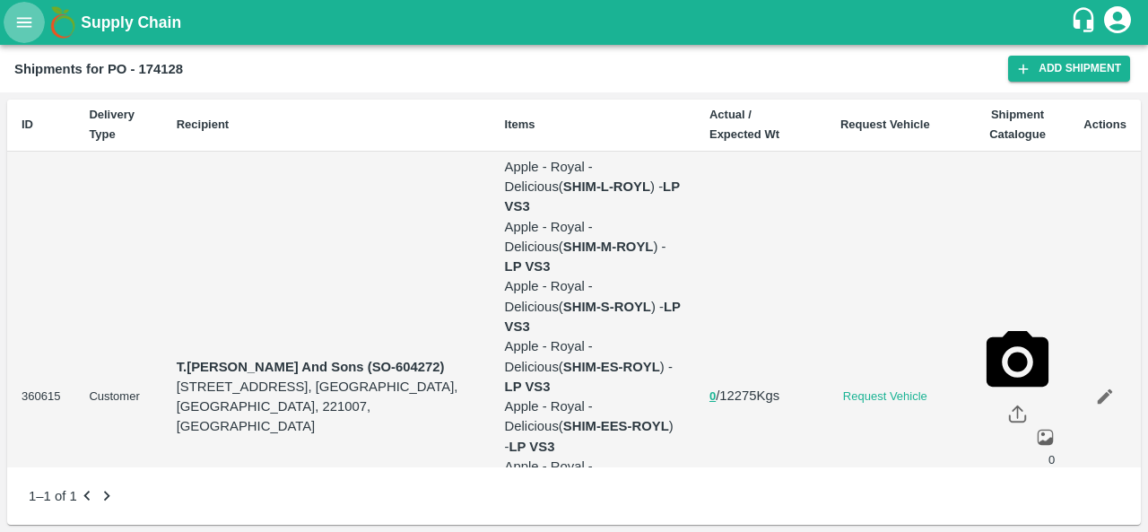
click at [29, 31] on icon "open drawer" at bounding box center [24, 23] width 20 height 20
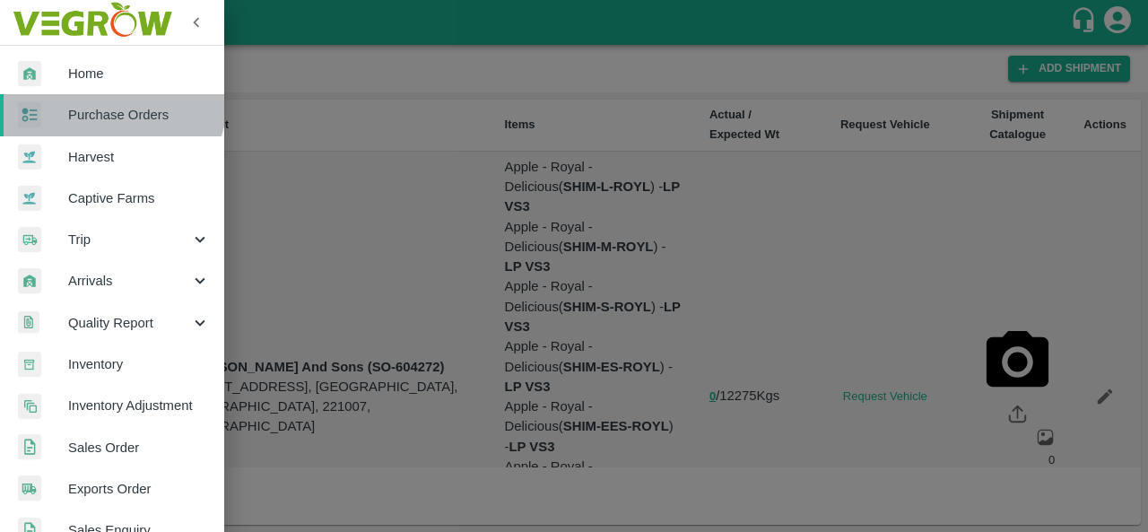
click at [108, 100] on link "Purchase Orders" at bounding box center [112, 114] width 224 height 41
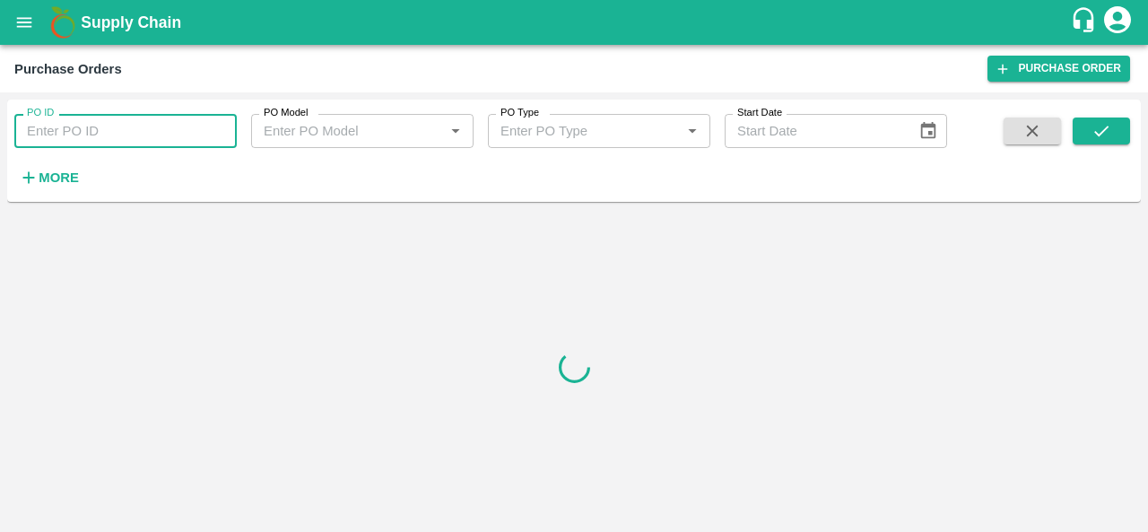
click at [76, 118] on input "PO ID" at bounding box center [125, 131] width 222 height 34
paste input "174128"
type input "174128"
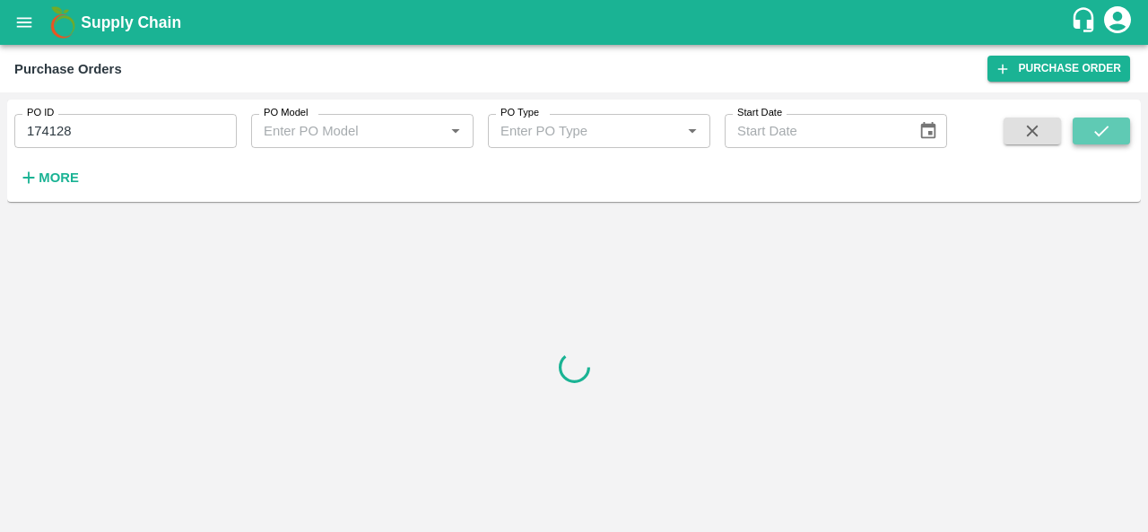
click at [1094, 128] on icon "submit" at bounding box center [1101, 131] width 20 height 20
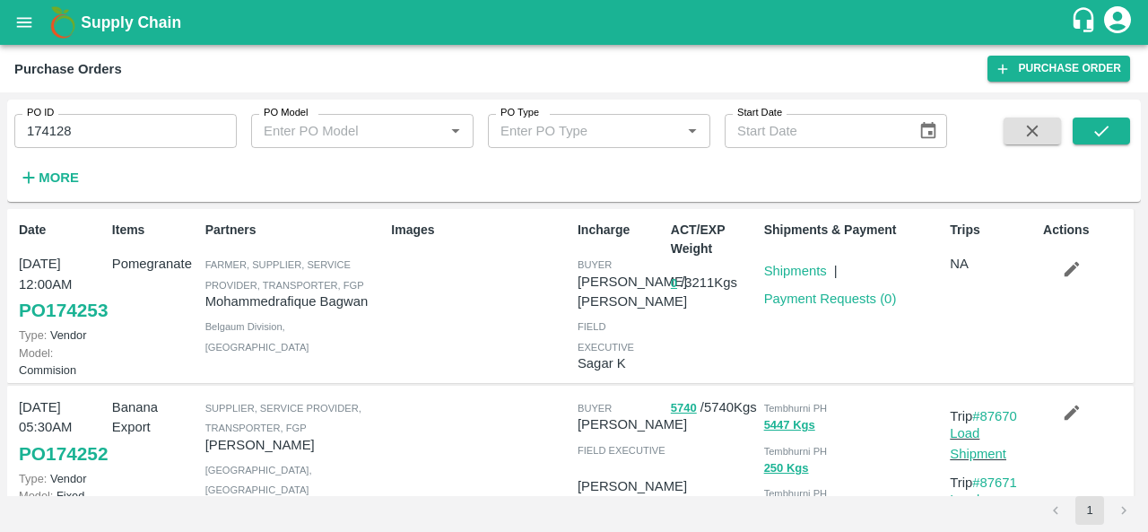
click at [972, 300] on div "Trips NA" at bounding box center [988, 295] width 93 height 165
click at [1096, 128] on icon "submit" at bounding box center [1101, 131] width 20 height 20
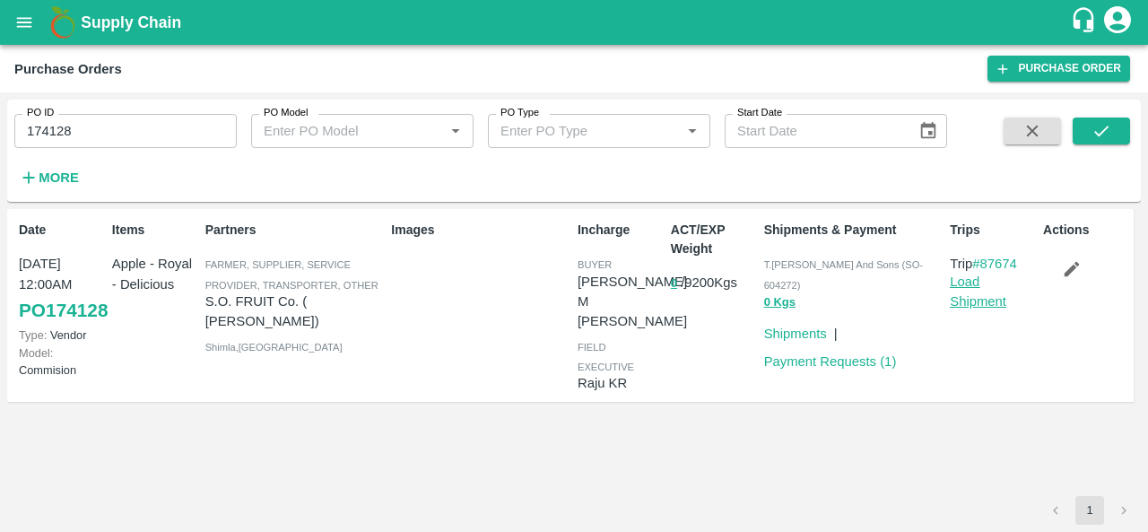
click at [991, 304] on link "Load Shipment" at bounding box center [978, 291] width 56 height 34
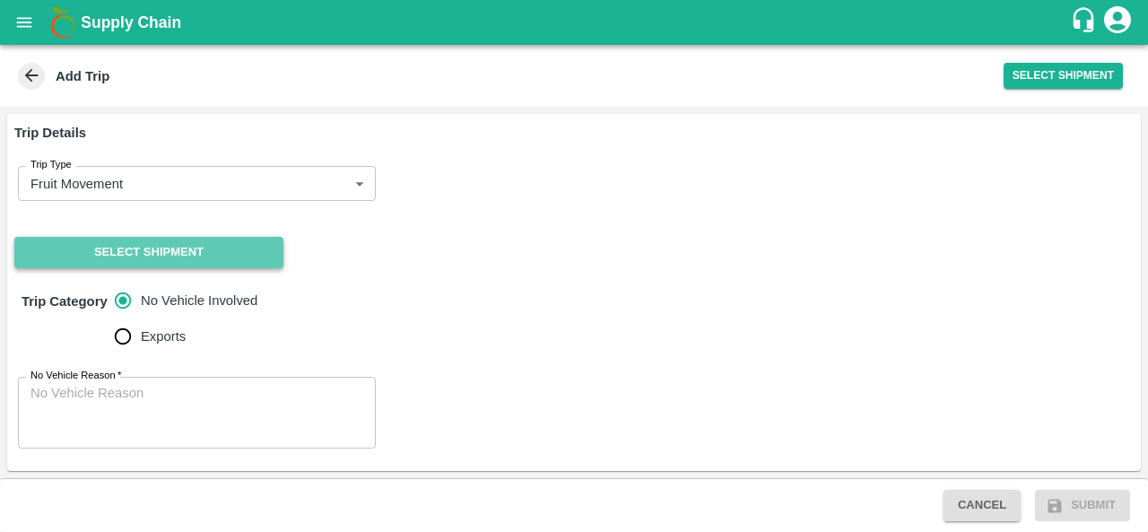
click at [148, 265] on button "Select Shipment" at bounding box center [148, 252] width 269 height 31
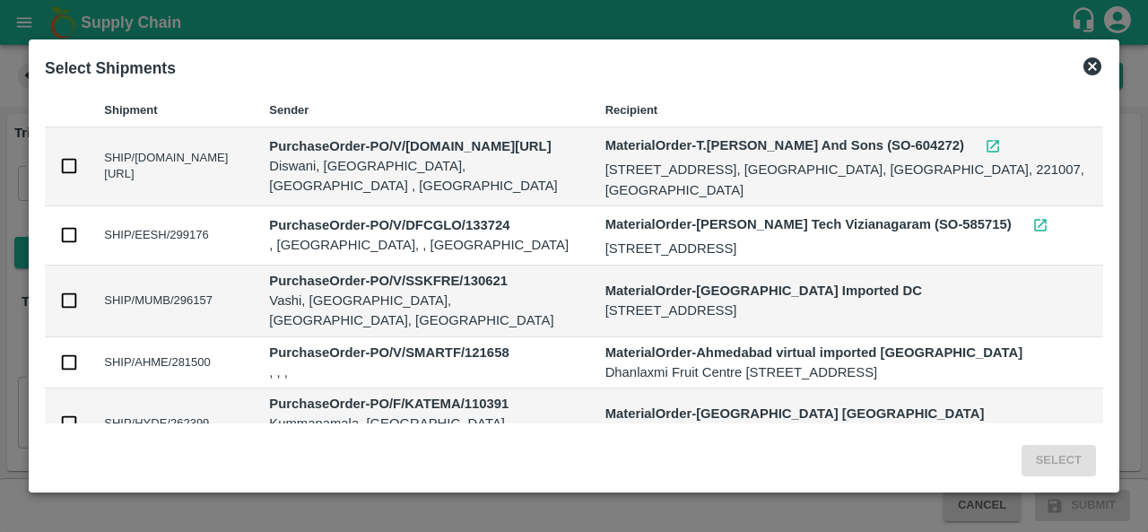
click at [74, 166] on input "checkbox" at bounding box center [69, 166] width 20 height 20
checkbox input "true"
click at [1046, 463] on button "Select" at bounding box center [1058, 460] width 74 height 31
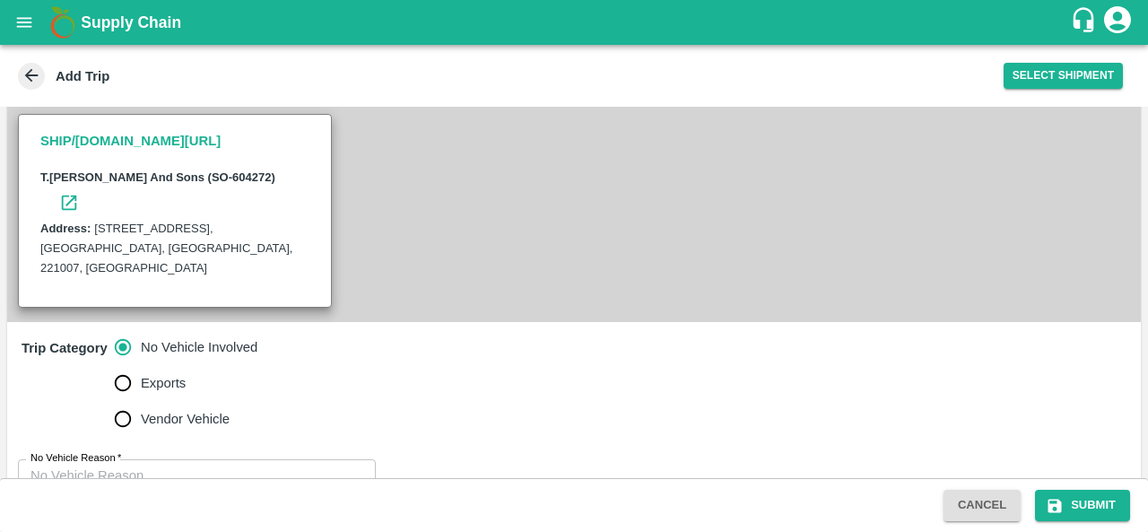
scroll to position [448, 0]
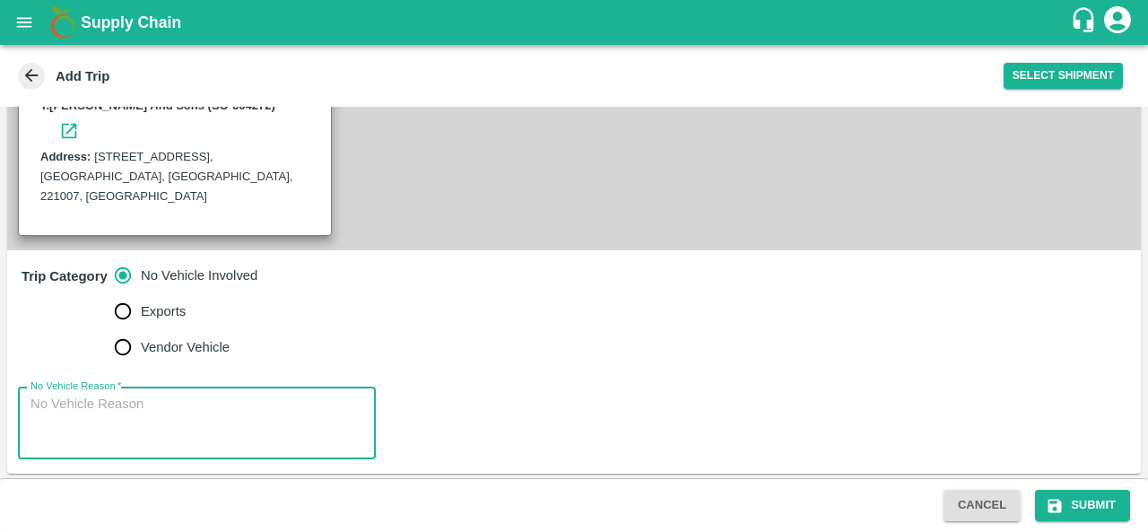
click at [161, 407] on textarea "No Vehicle Reason   *" at bounding box center [196, 423] width 333 height 56
type textarea "vendor vehicle"
click at [1062, 498] on icon "submit" at bounding box center [1055, 506] width 18 height 18
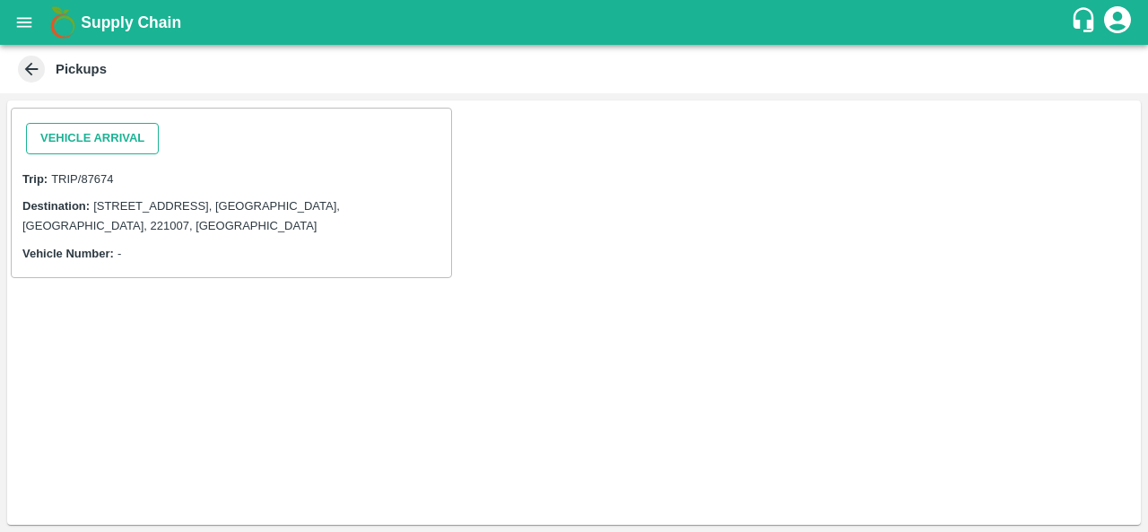
click at [39, 131] on button "Vehicle Arrival" at bounding box center [92, 138] width 133 height 31
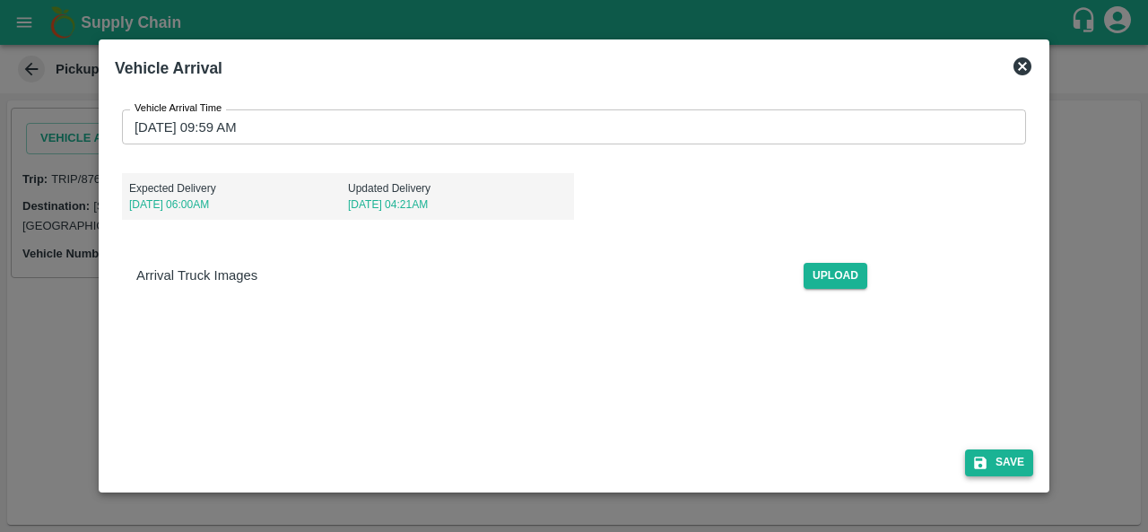
click at [1014, 462] on button "Save" at bounding box center [999, 462] width 68 height 26
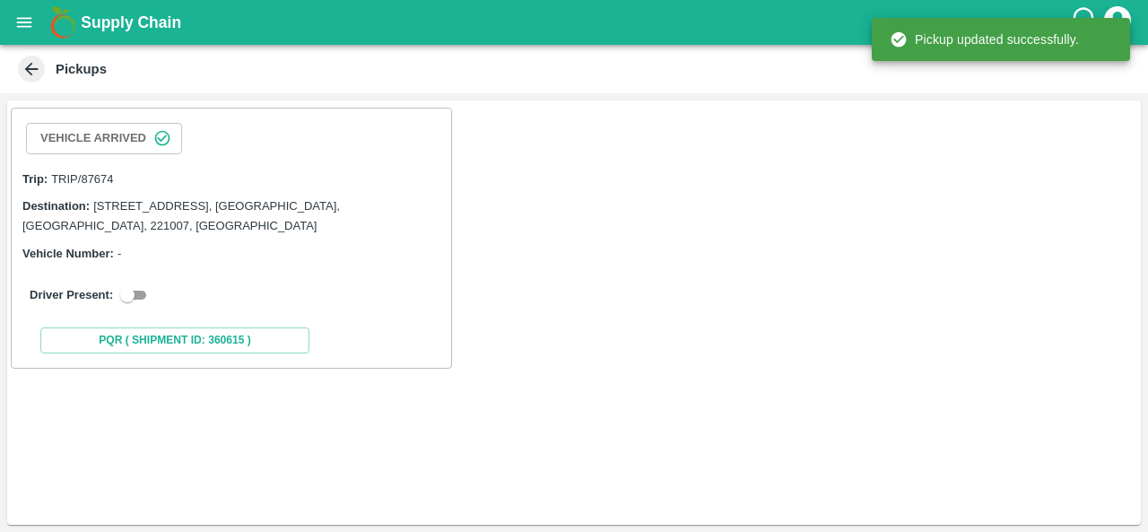
click at [132, 288] on input "checkbox" at bounding box center [127, 295] width 65 height 22
checkbox input "true"
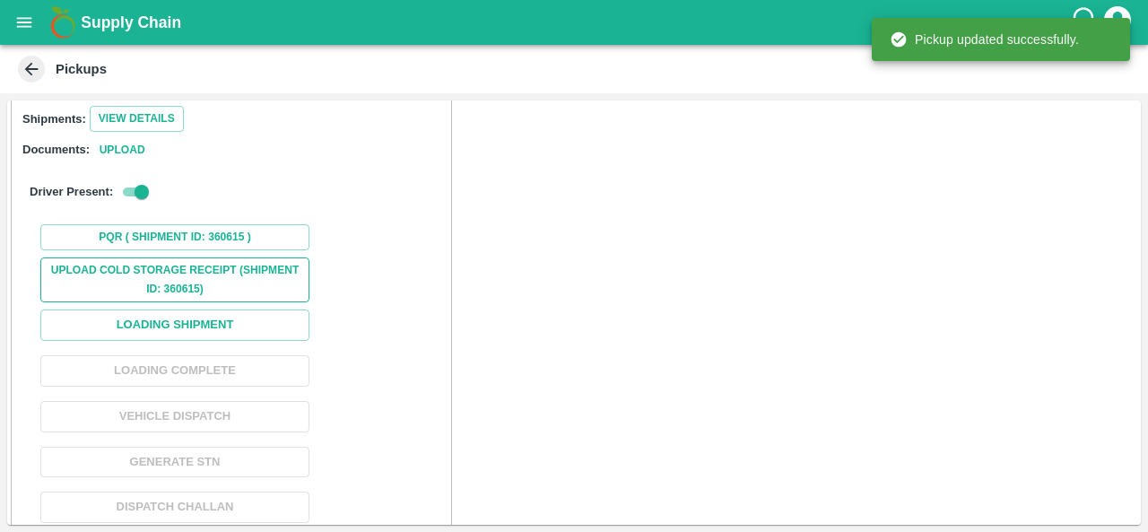
scroll to position [205, 0]
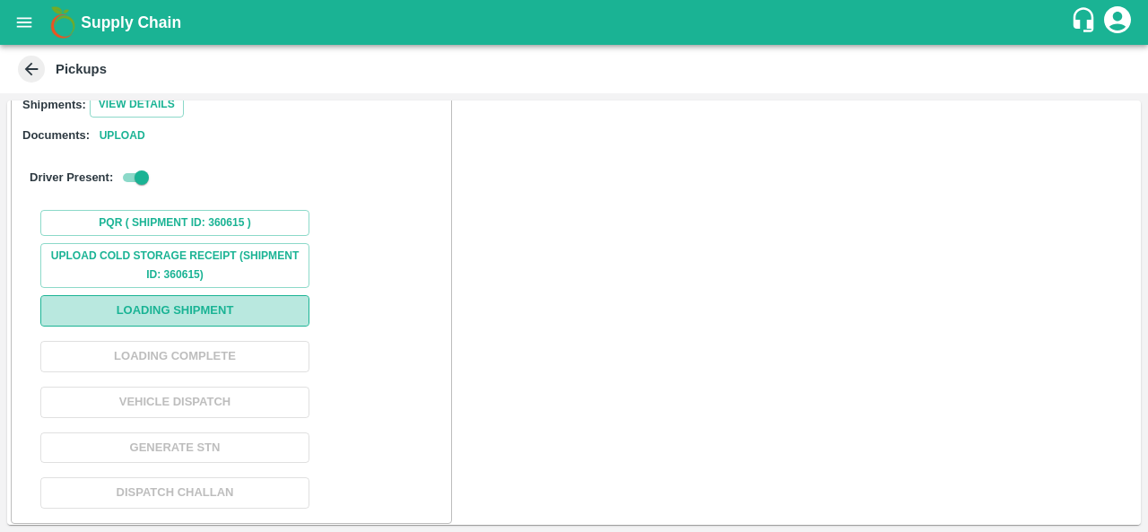
click at [203, 304] on button "Loading Shipment" at bounding box center [174, 310] width 269 height 31
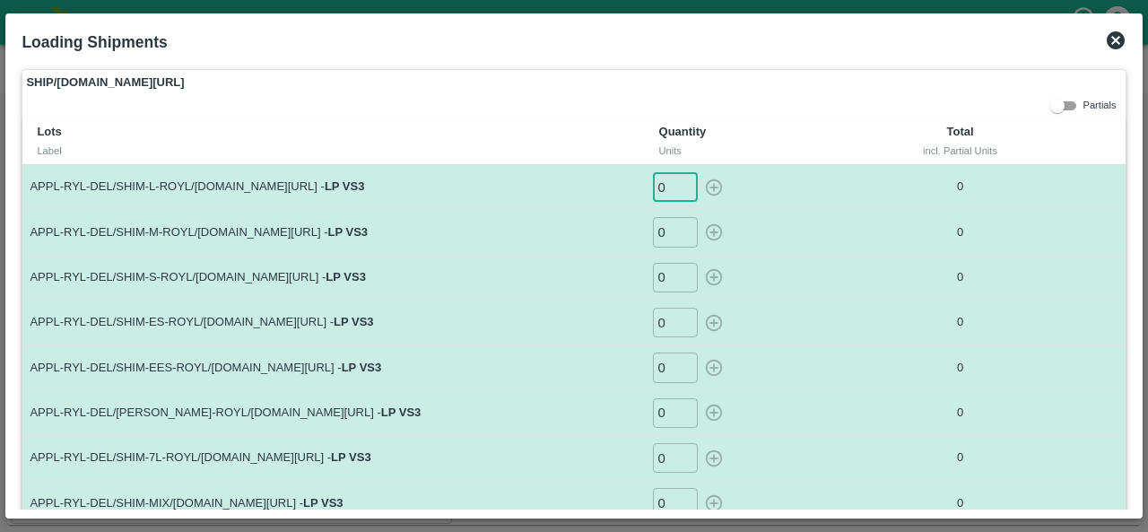
click at [658, 187] on input "0" at bounding box center [675, 187] width 45 height 30
click at [708, 187] on icon "button" at bounding box center [714, 188] width 20 height 20
type input "0"
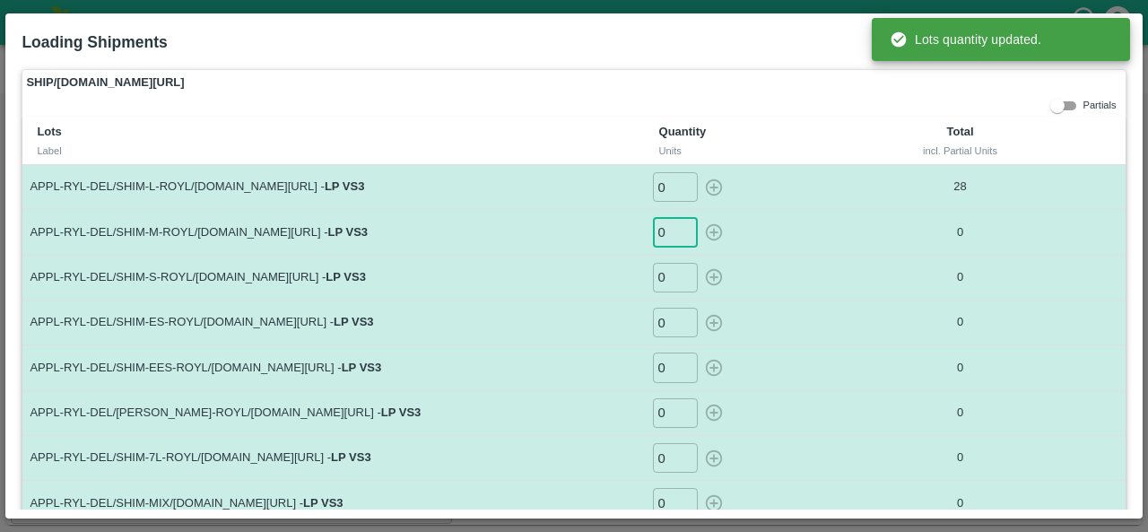
click at [664, 235] on input "0" at bounding box center [675, 232] width 45 height 30
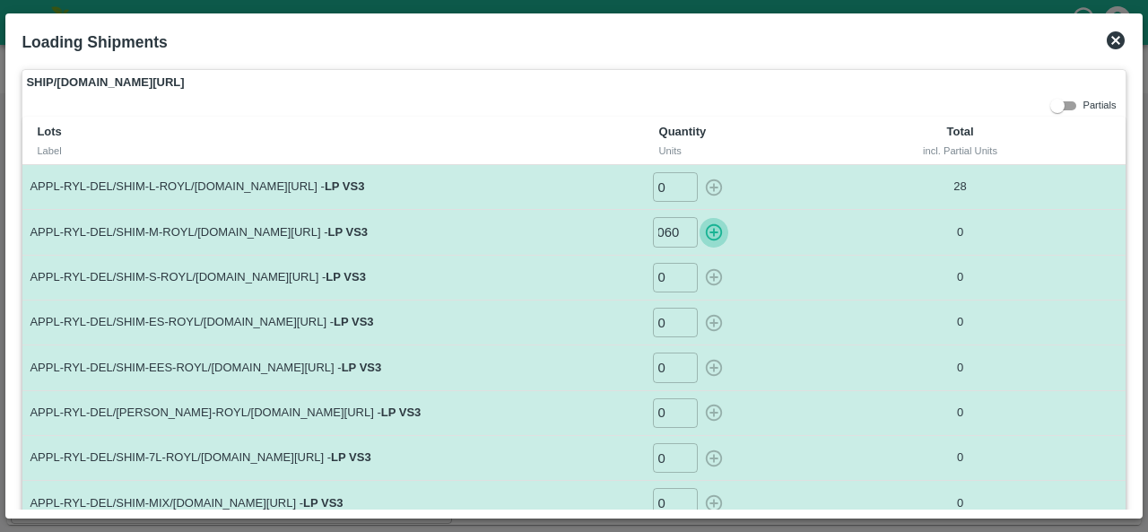
scroll to position [0, 0]
click at [710, 227] on icon "button" at bounding box center [714, 232] width 20 height 20
type input "0"
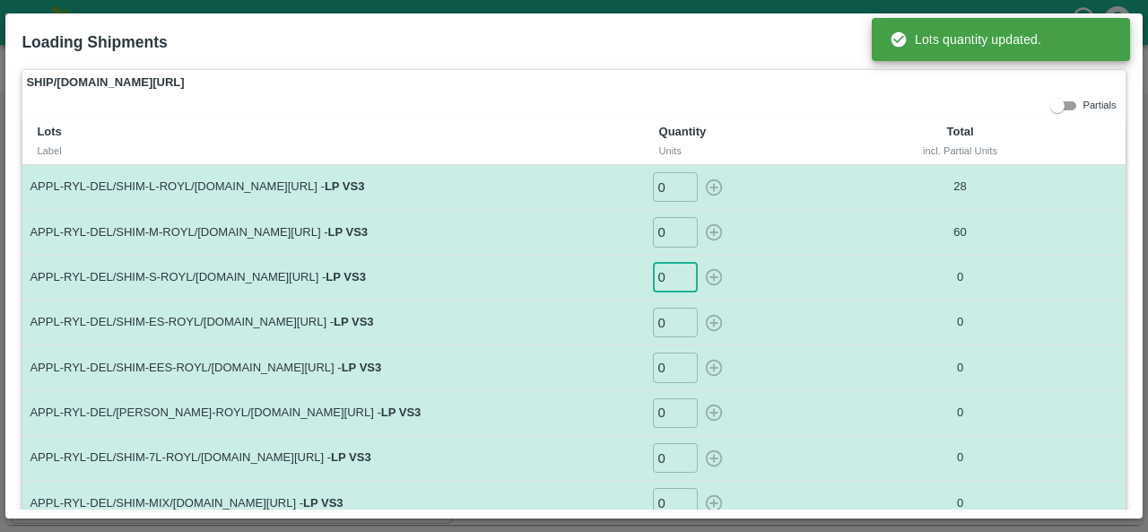
click at [671, 281] on input "0" at bounding box center [675, 278] width 45 height 30
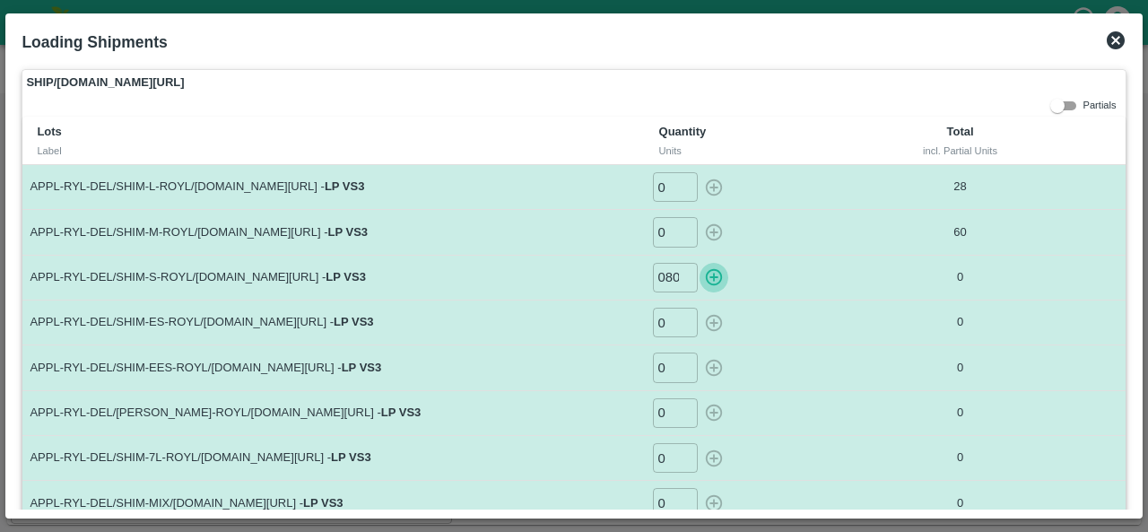
click at [711, 270] on icon "button" at bounding box center [714, 277] width 20 height 20
type input "0"
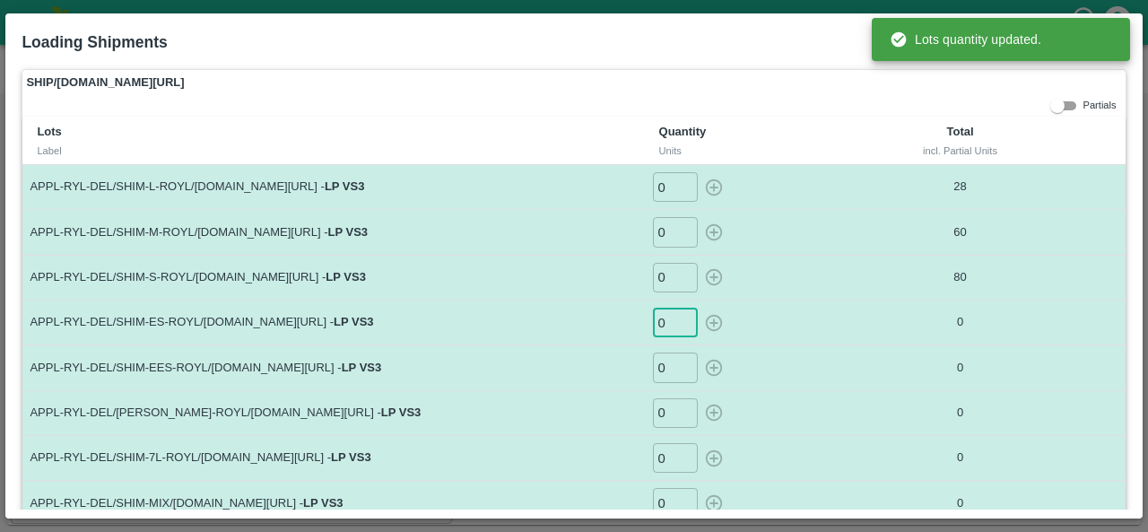
click at [672, 321] on input "0" at bounding box center [675, 323] width 45 height 30
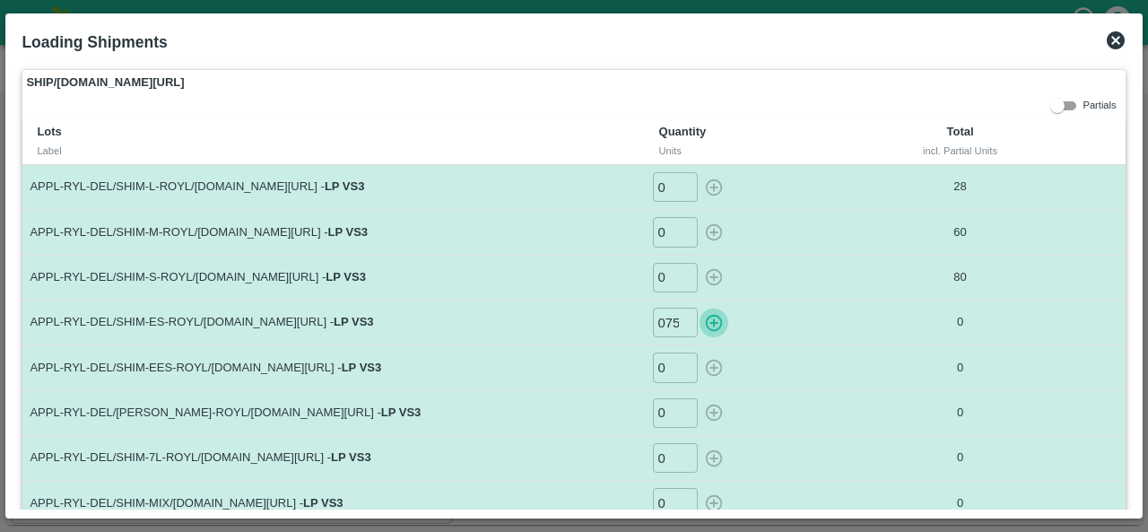
click at [710, 318] on icon "button" at bounding box center [714, 323] width 20 height 20
type input "0"
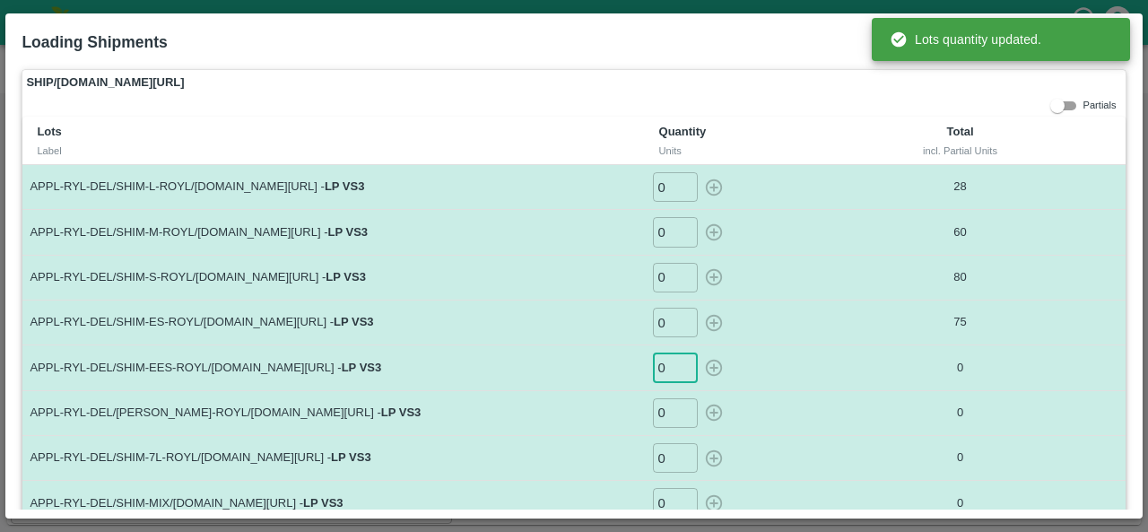
click at [671, 361] on input "0" at bounding box center [675, 367] width 45 height 30
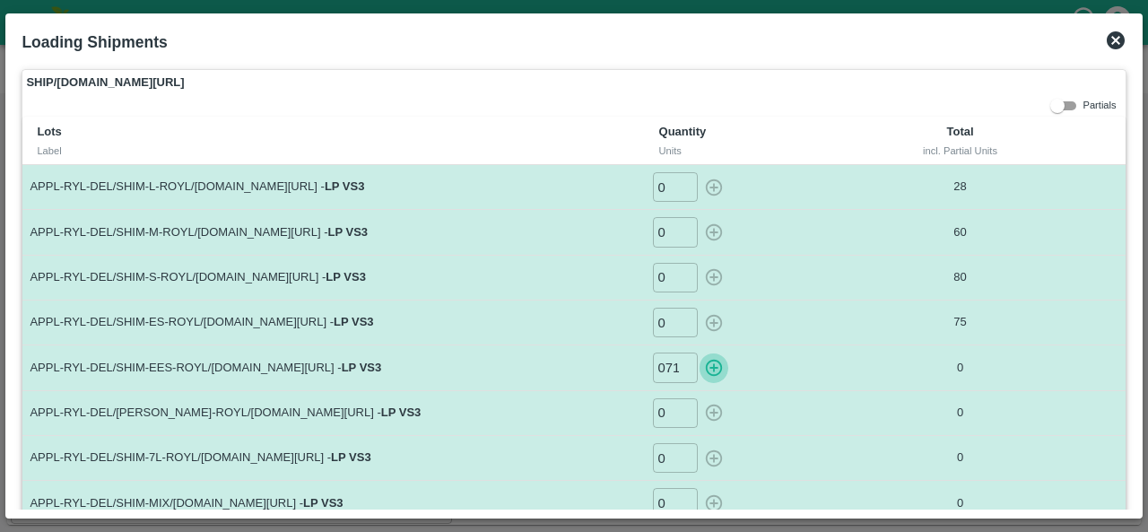
click at [707, 365] on icon "button" at bounding box center [713, 368] width 17 height 17
type input "0"
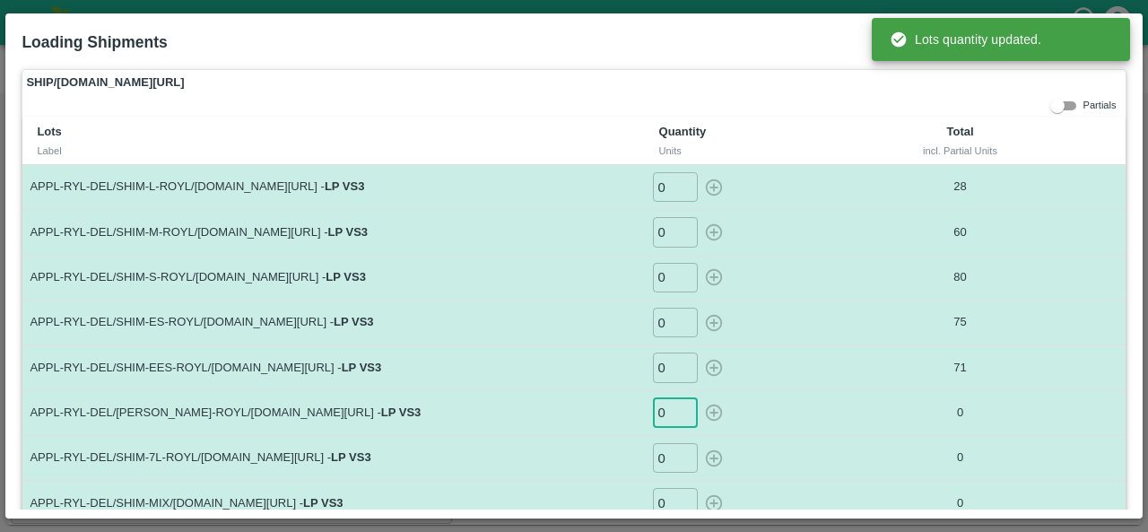
click at [665, 411] on input "0" at bounding box center [675, 413] width 45 height 30
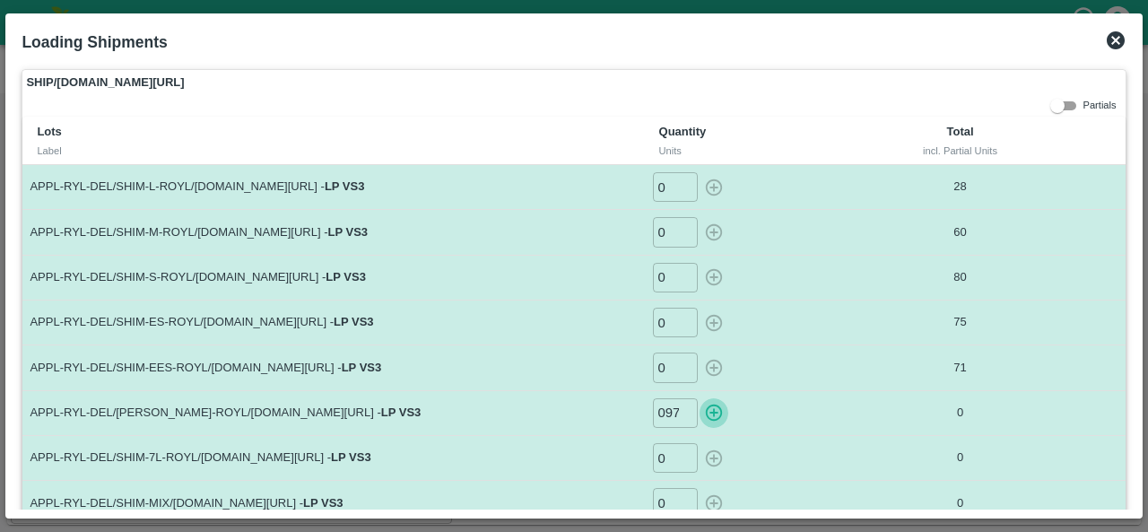
click at [707, 410] on icon "button" at bounding box center [713, 412] width 17 height 17
type input "0"
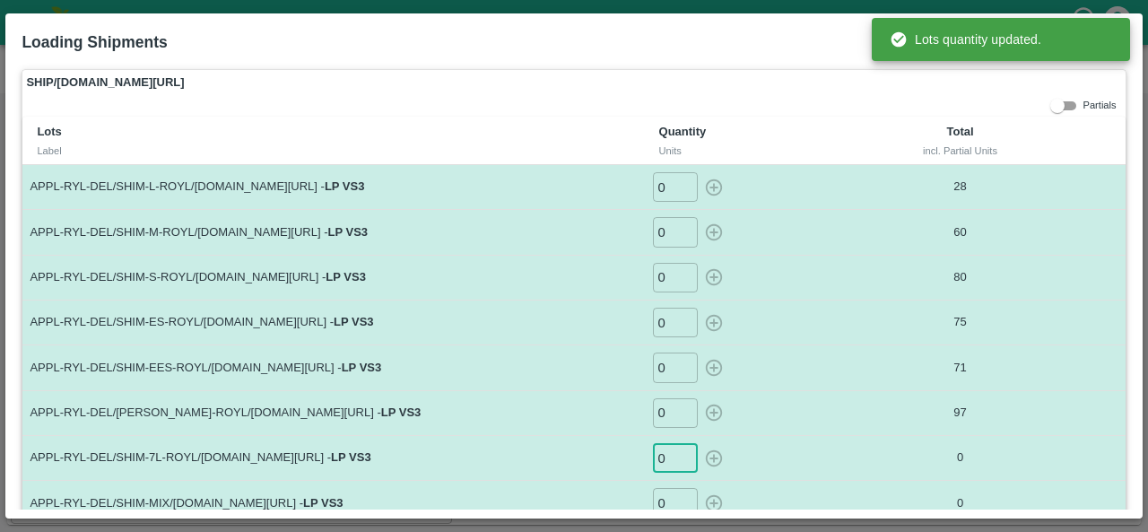
click at [669, 457] on input "0" at bounding box center [675, 458] width 45 height 30
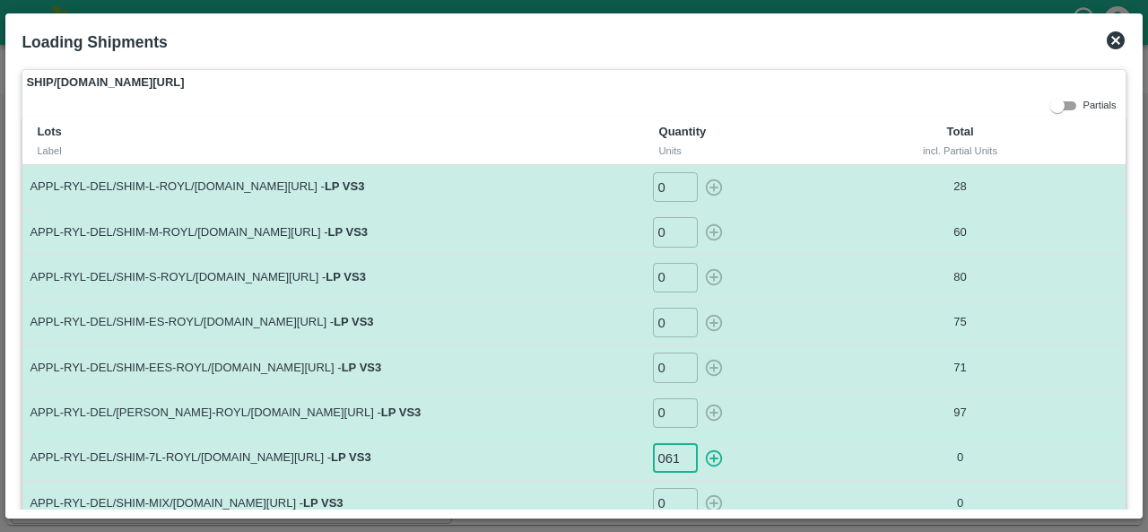
click at [707, 460] on icon "button" at bounding box center [714, 458] width 20 height 20
type input "0"
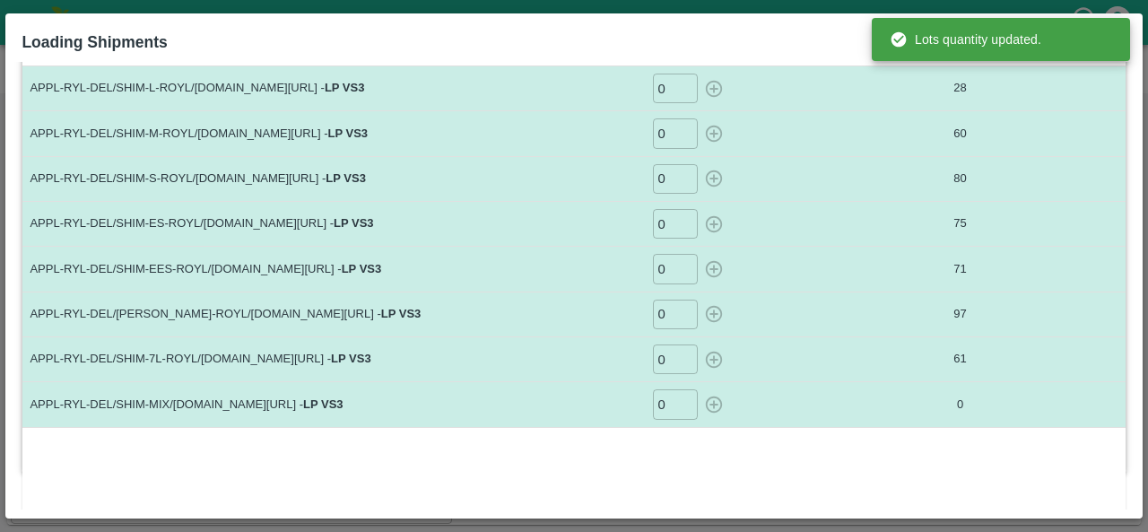
scroll to position [100, 0]
click at [674, 399] on input "0" at bounding box center [675, 403] width 45 height 30
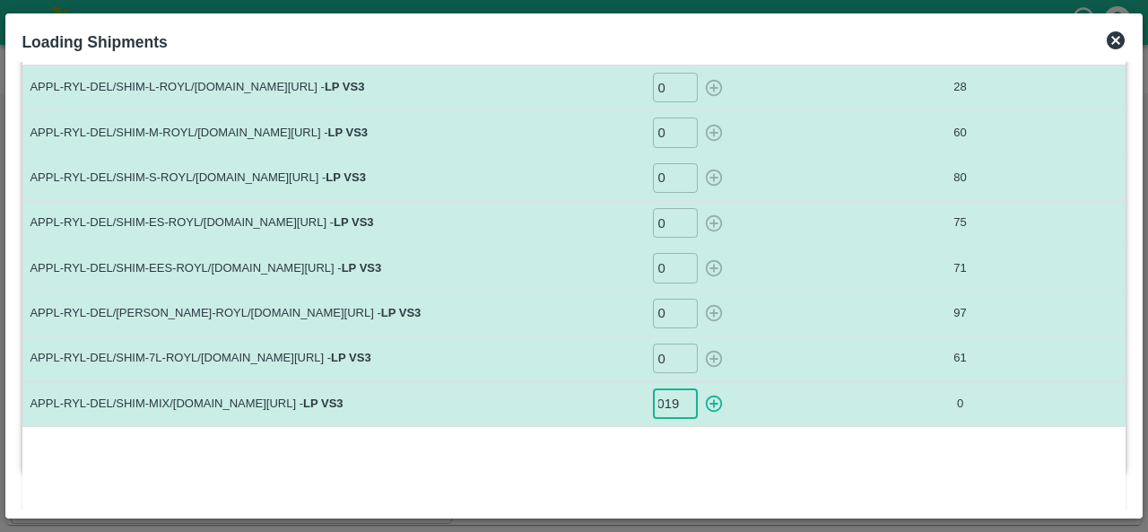
scroll to position [0, 0]
click at [712, 399] on icon "button" at bounding box center [714, 404] width 20 height 20
type input "0"
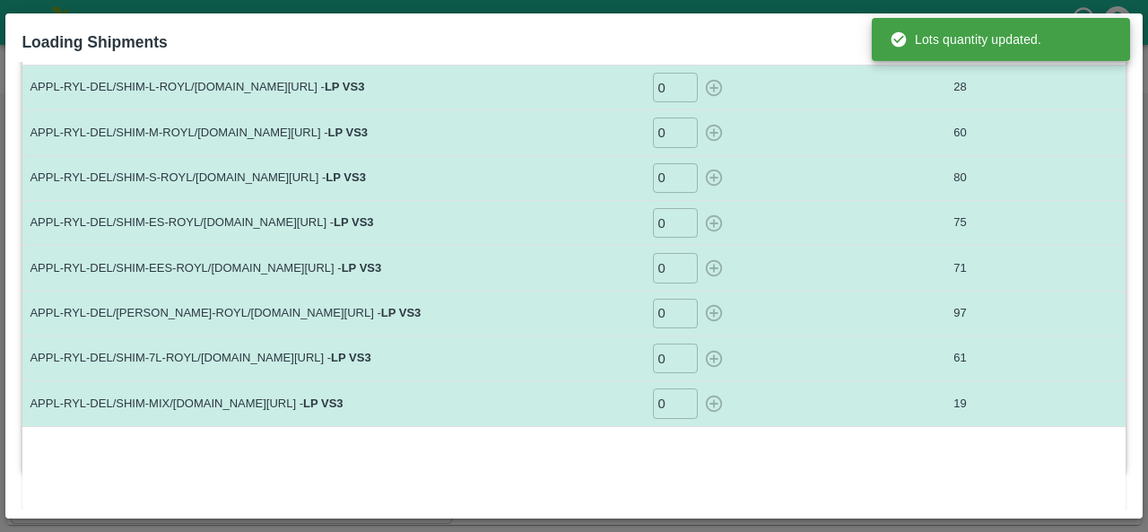
click at [705, 464] on div "Lots Label Quantity Units Total incl. Partial Units APPL-RYL-DEL/SHIM-L-ROYL/[D…" at bounding box center [573, 267] width 1102 height 500
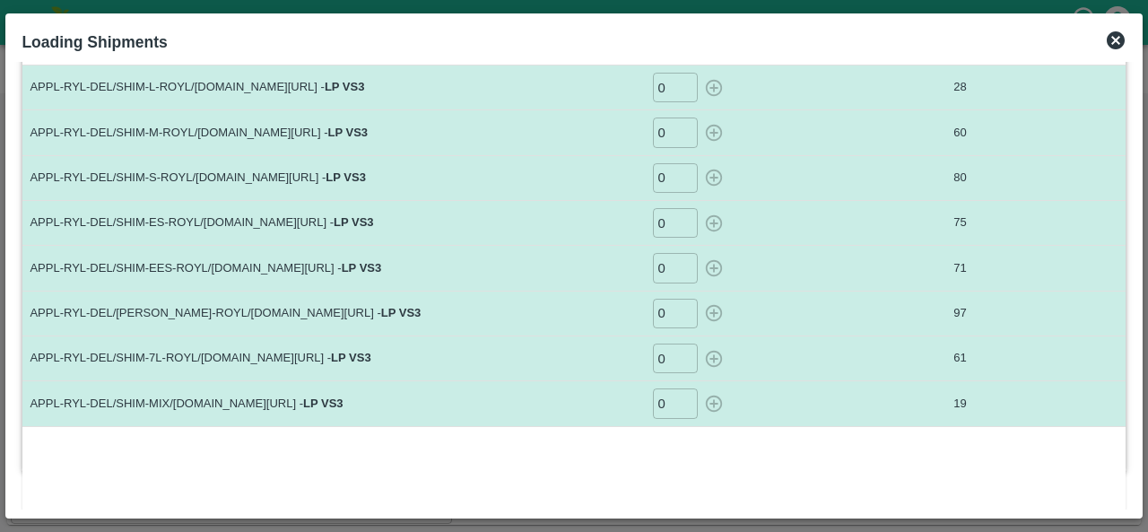
click at [1115, 44] on icon at bounding box center [1115, 40] width 18 height 18
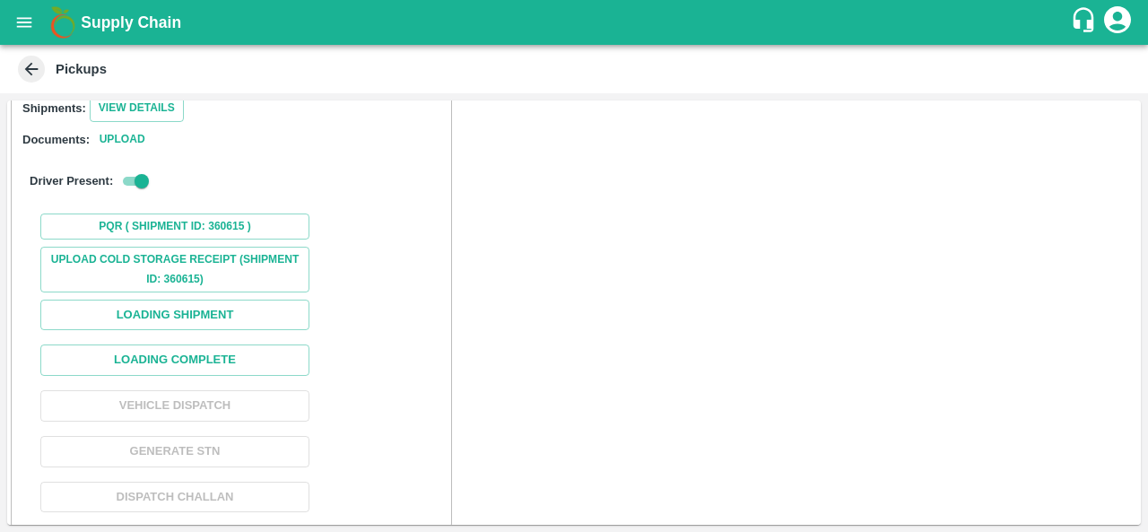
scroll to position [232, 0]
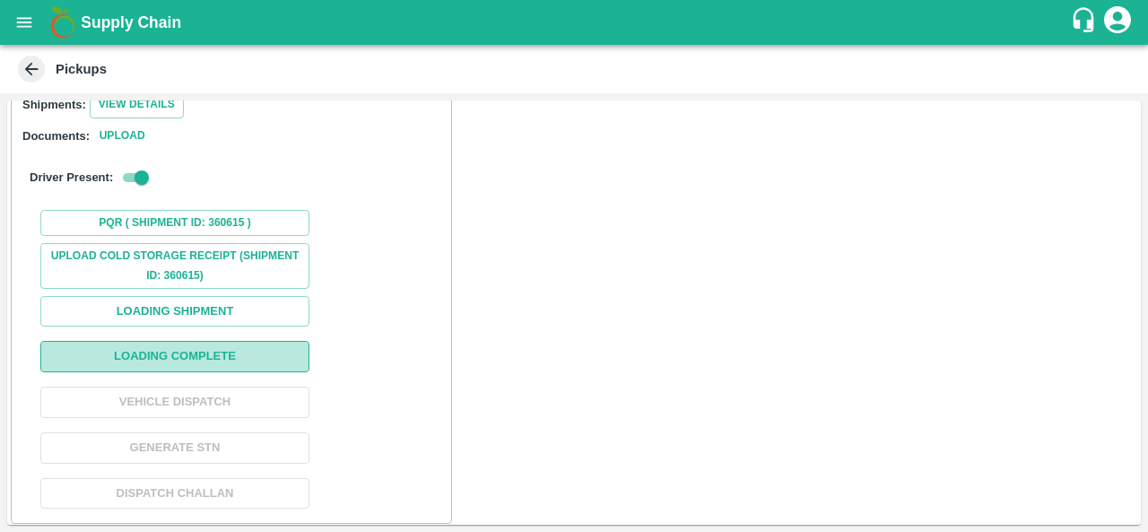
click at [190, 343] on button "Loading Complete" at bounding box center [174, 356] width 269 height 31
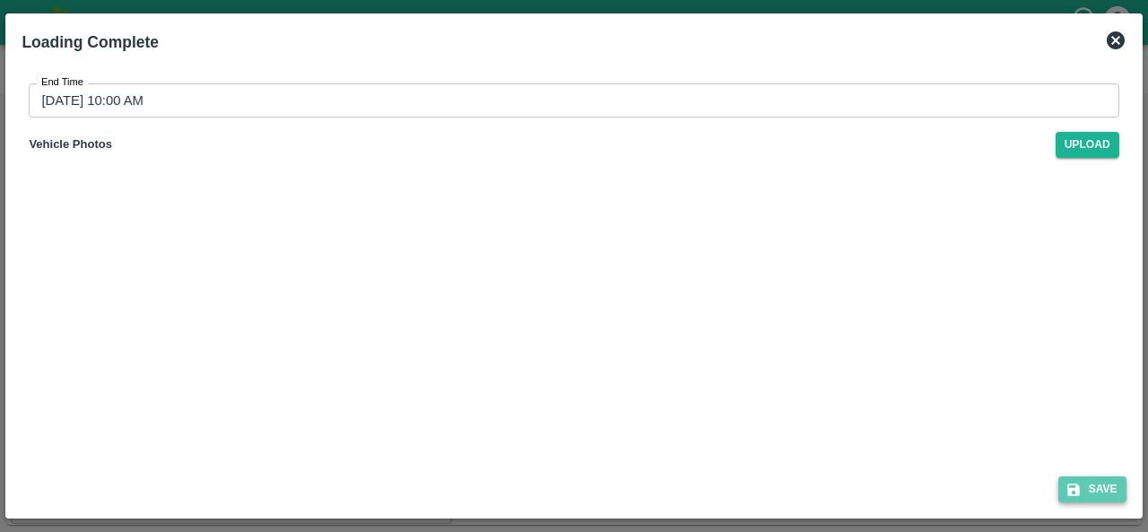
click at [1082, 495] on button "Save" at bounding box center [1092, 489] width 68 height 26
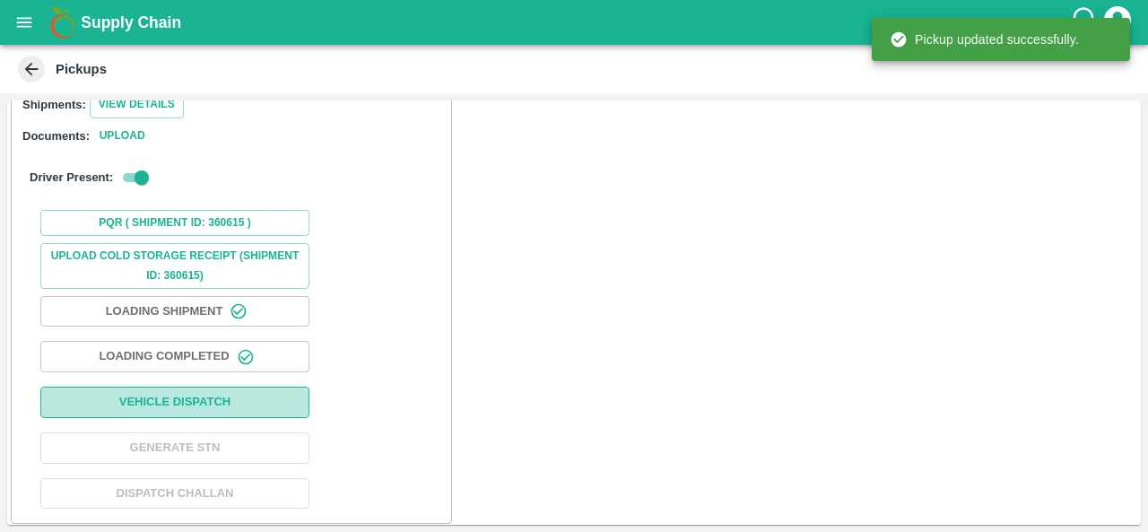
click at [188, 398] on button "Vehicle Dispatch" at bounding box center [174, 401] width 269 height 31
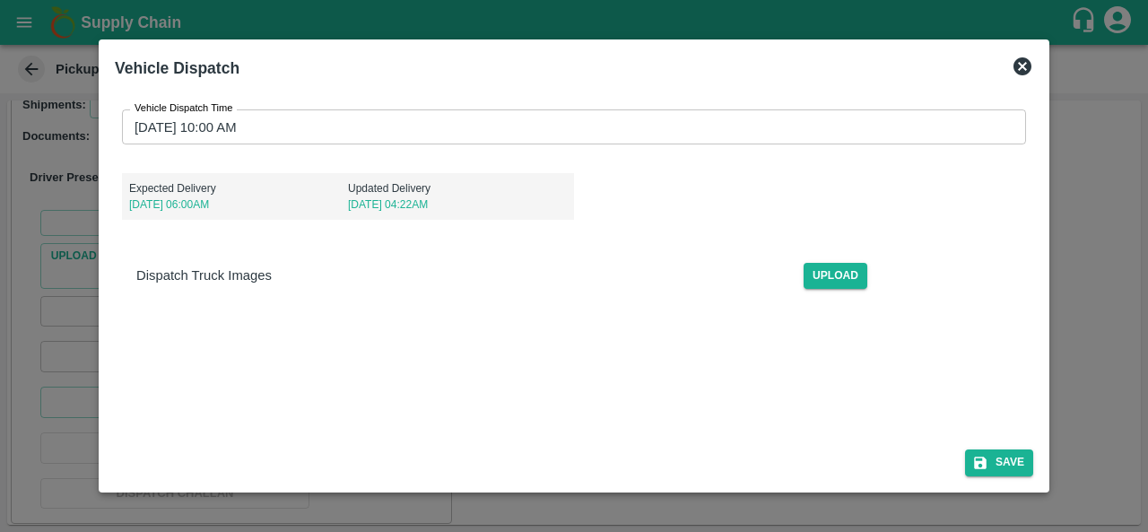
click at [1069, 305] on div at bounding box center [574, 266] width 1148 height 532
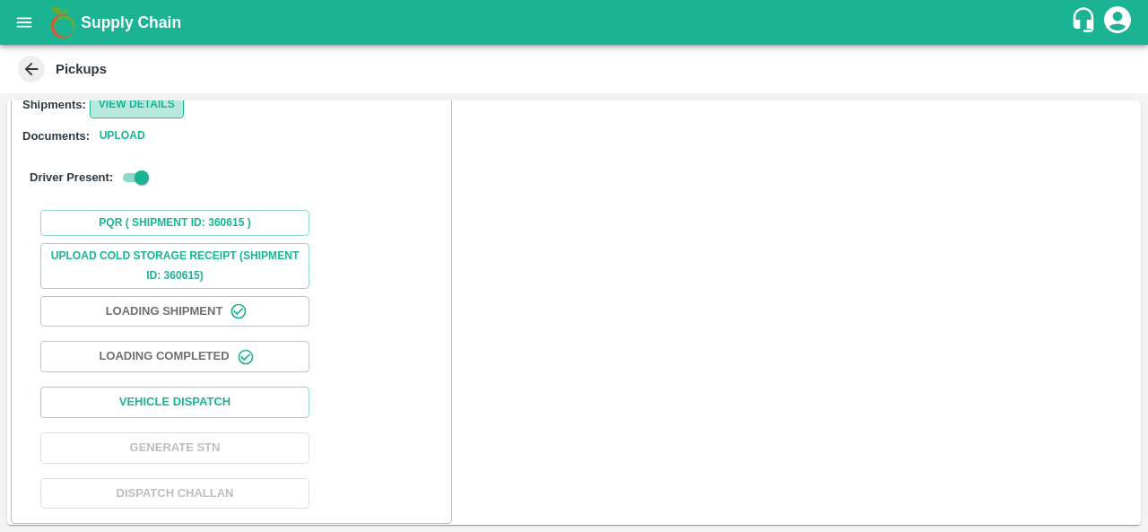
click at [136, 107] on button "View Details" at bounding box center [137, 104] width 94 height 26
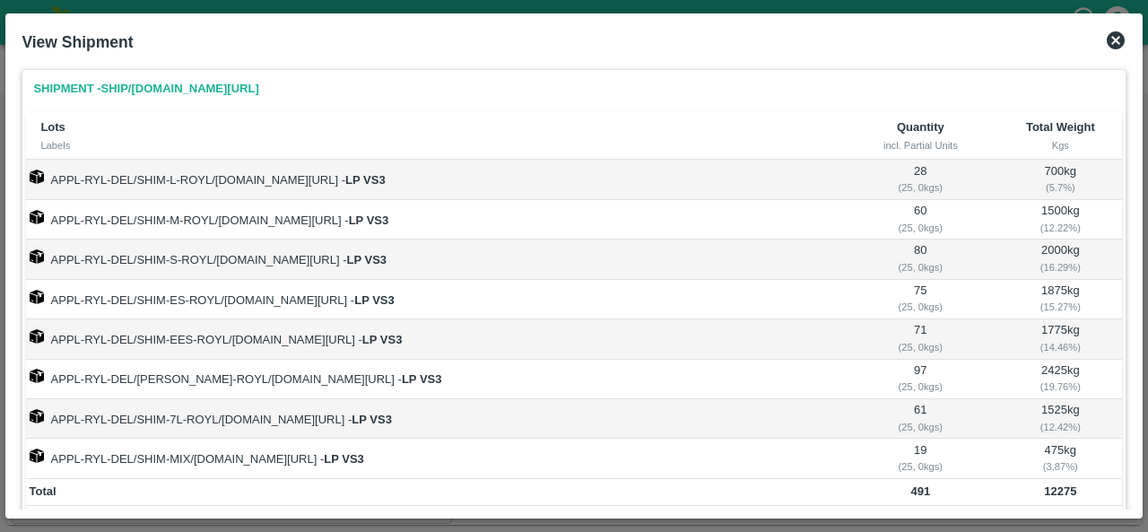
click at [1114, 48] on icon at bounding box center [1115, 40] width 18 height 18
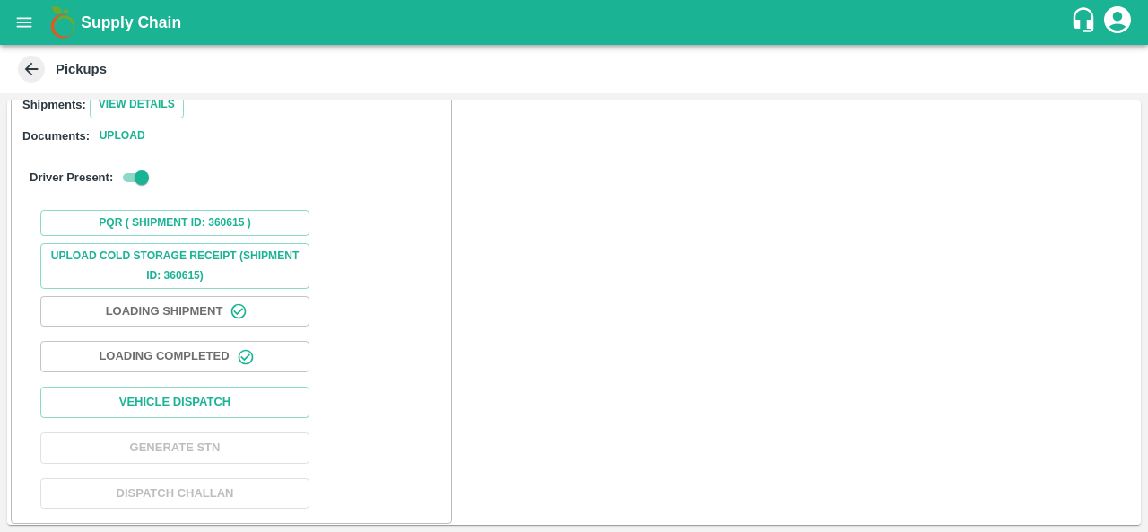
scroll to position [222, 0]
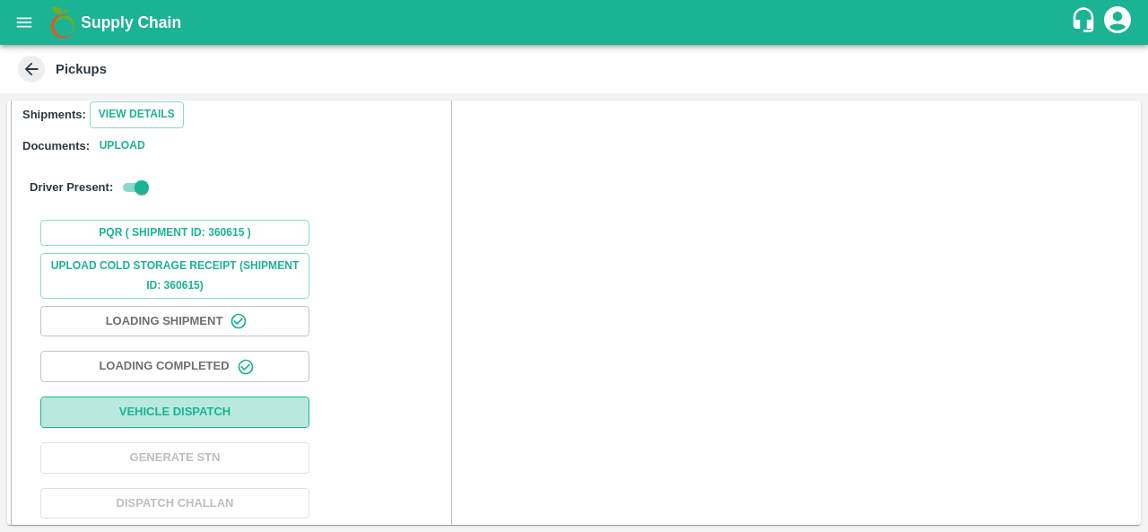
click at [262, 421] on button "Vehicle Dispatch" at bounding box center [174, 411] width 269 height 31
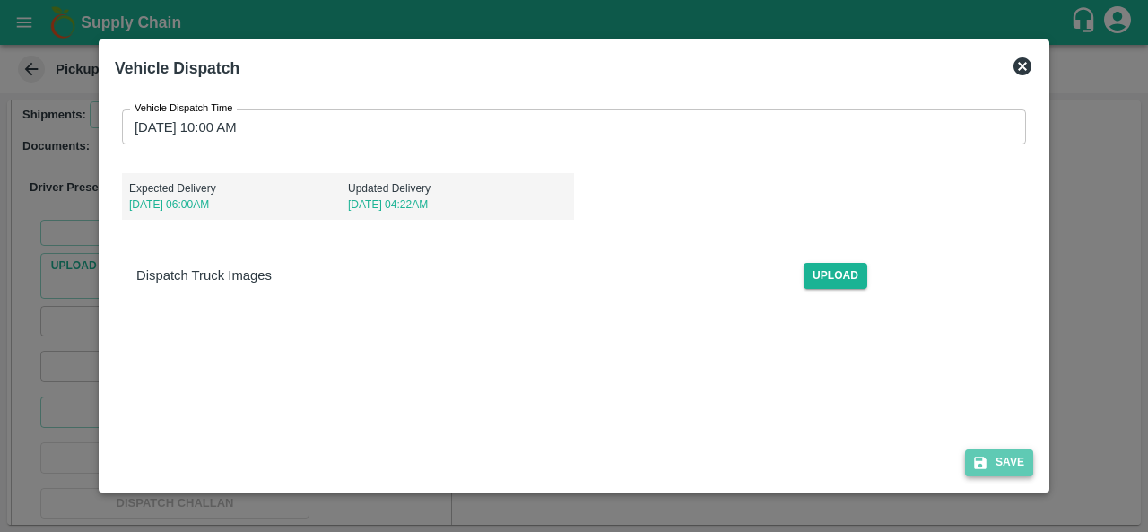
click at [1019, 453] on button "Save" at bounding box center [999, 462] width 68 height 26
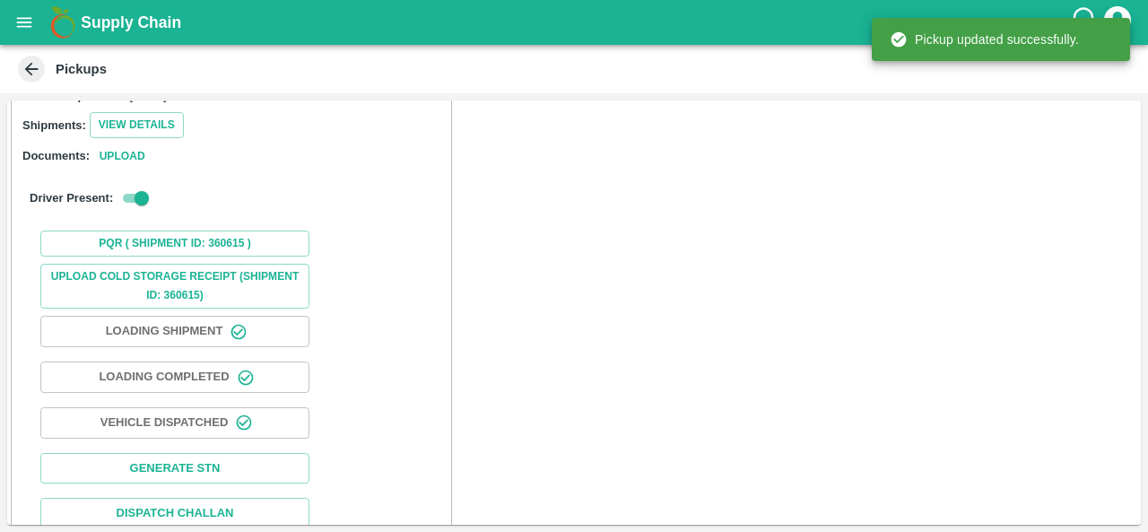
scroll to position [235, 0]
